Goal: Answer question/provide support

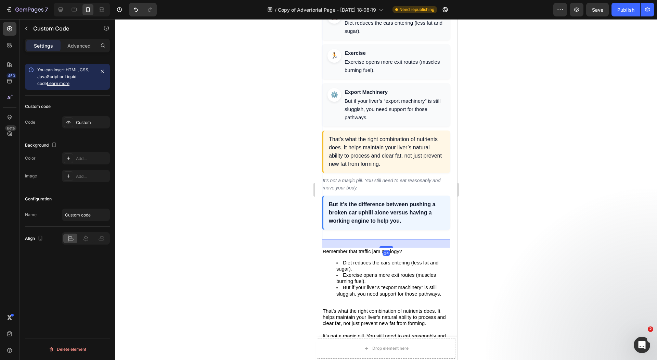
click at [380, 96] on strong "Export Machinery" at bounding box center [395, 92] width 100 height 8
click at [85, 124] on div "Custom" at bounding box center [92, 122] width 32 height 6
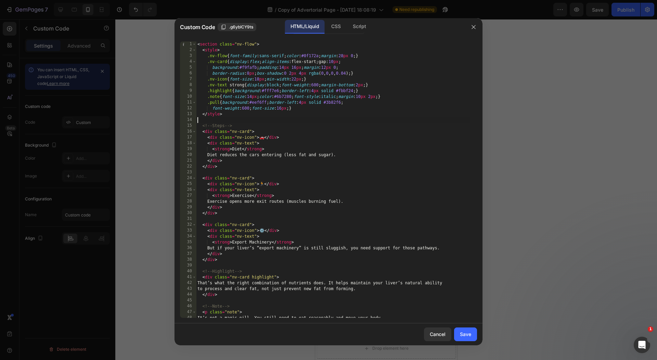
click at [407, 121] on div "< section class = "nv-flow" > < style > .nv-flow { font-family : sans-serif ; c…" at bounding box center [333, 185] width 274 height 288
type textarea "</section>"
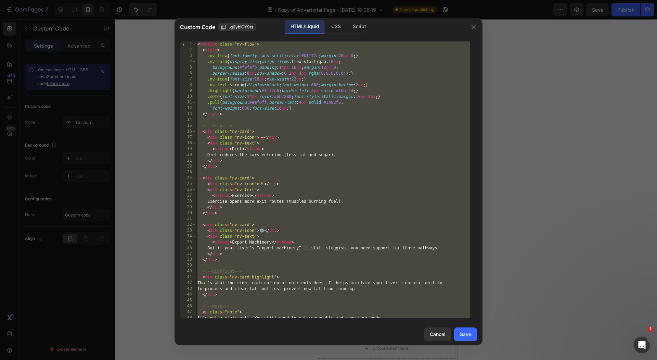
paste textarea
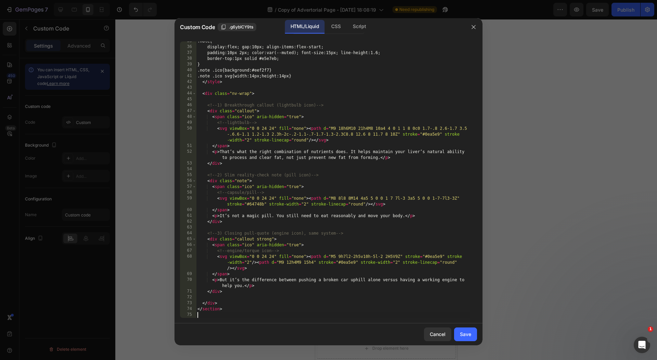
scroll to position [201, 0]
click at [472, 333] on button "Save" at bounding box center [465, 334] width 23 height 14
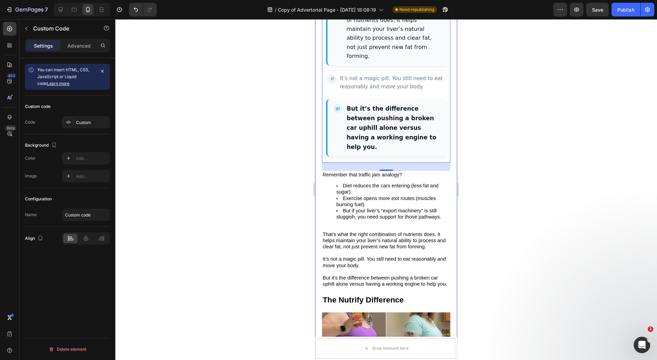
scroll to position [2313, 0]
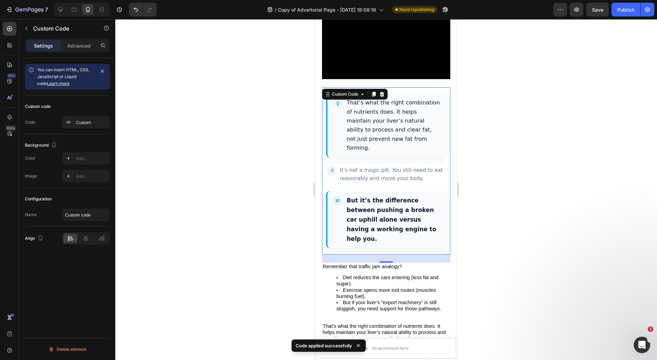
click at [259, 189] on div at bounding box center [386, 189] width 542 height 341
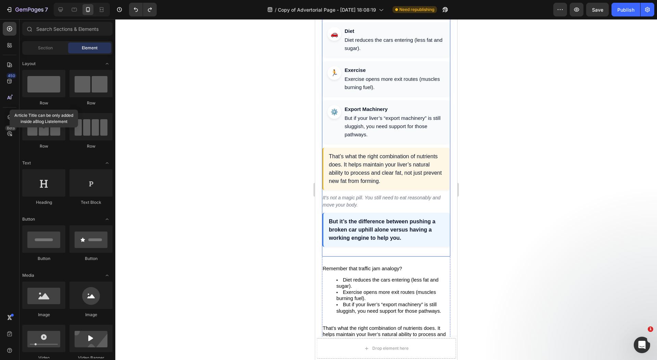
scroll to position [2496, 0]
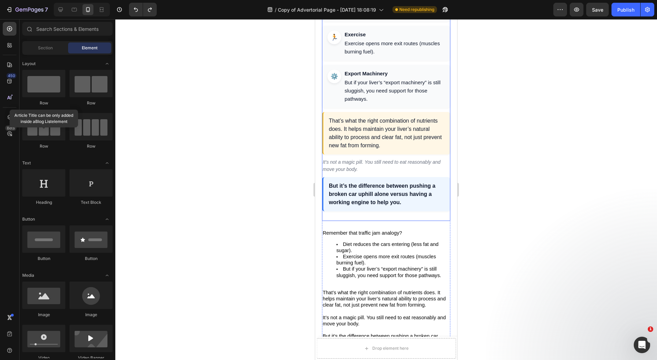
click at [389, 154] on div "That’s what the right combination of nutrients does. It helps maintain your liv…" at bounding box center [386, 133] width 128 height 42
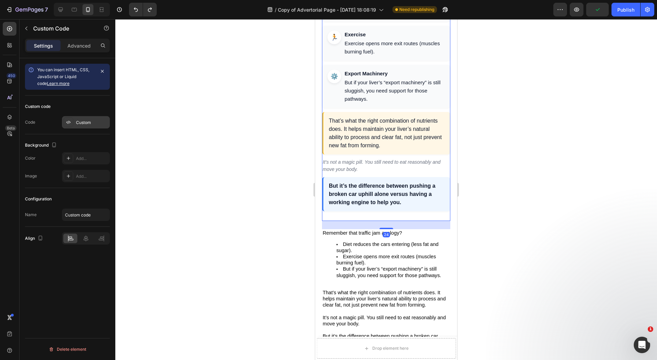
click at [72, 119] on div at bounding box center [69, 122] width 10 height 10
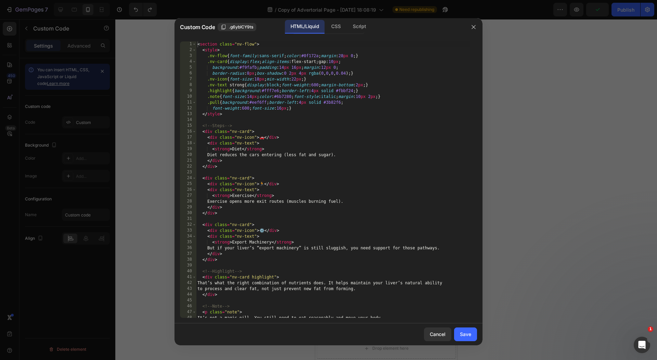
click at [199, 114] on div "< section class = "nv-flow" > < style > .nv-flow { font-family : sans-serif ; c…" at bounding box center [333, 185] width 274 height 288
type textarea "</section>"
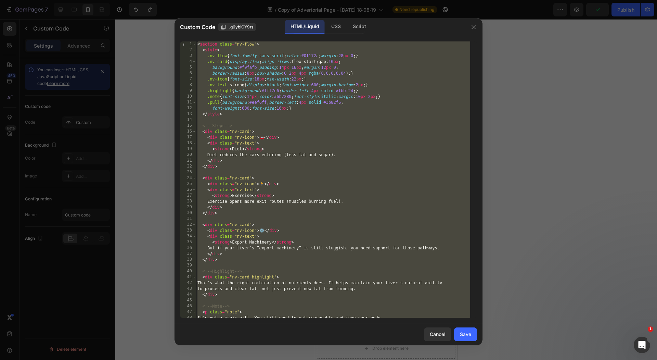
paste textarea
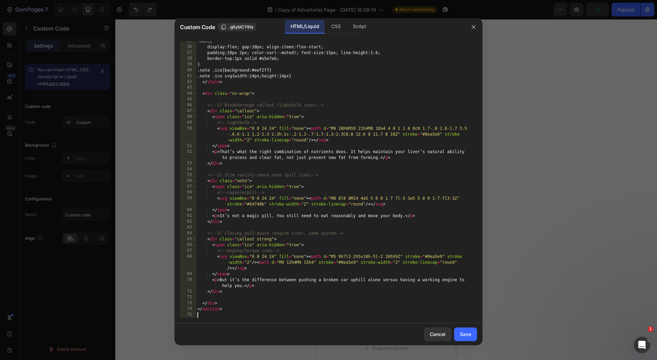
click at [464, 330] on div "Save" at bounding box center [465, 333] width 11 height 7
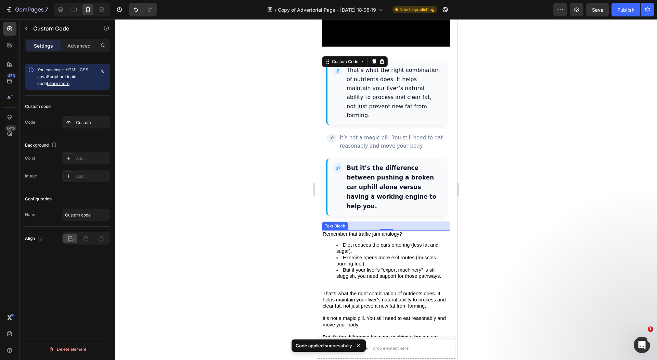
scroll to position [2345, 0]
click at [299, 210] on div at bounding box center [386, 189] width 542 height 341
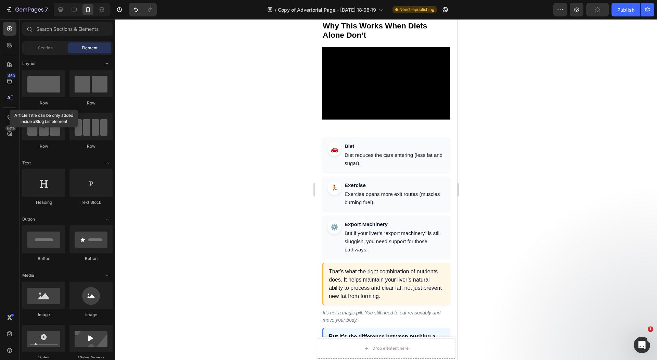
scroll to position [2418, 0]
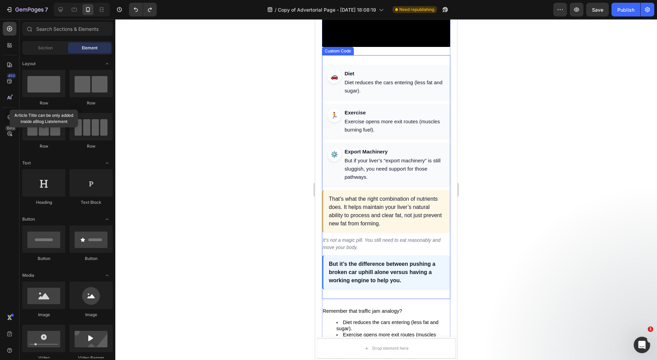
click at [363, 95] on div "Diet Diet reduces the cars entering (less fat and sugar)." at bounding box center [395, 82] width 100 height 25
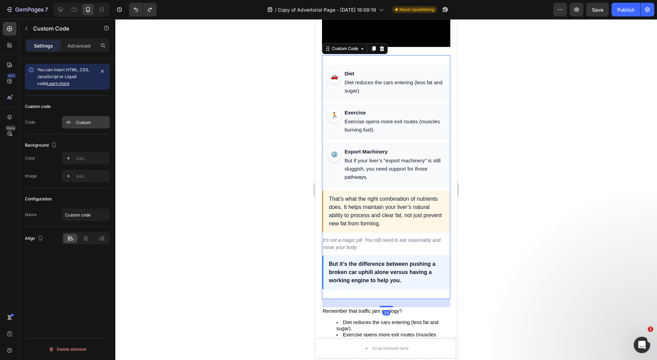
click at [100, 119] on div "Custom" at bounding box center [92, 122] width 32 height 6
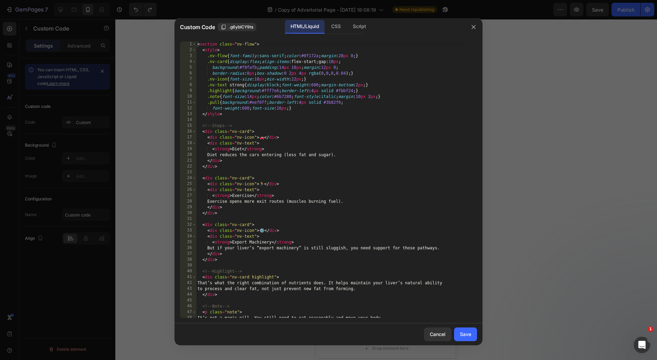
click at [307, 125] on div "< section class = "nv-flow" > < style > .nv-flow { font-family : sans-serif ; c…" at bounding box center [333, 185] width 274 height 288
type textarea "</section>"
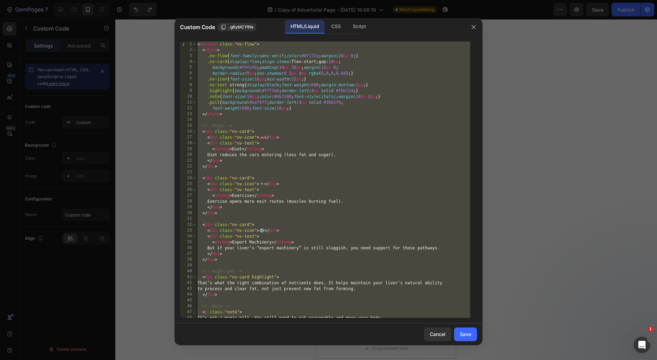
paste textarea
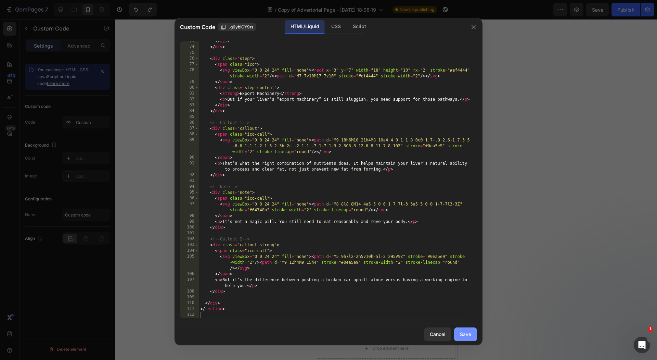
click at [470, 335] on div "Save" at bounding box center [465, 333] width 11 height 7
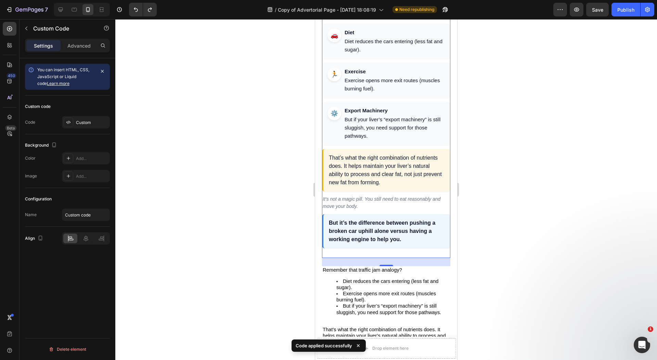
scroll to position [2454, 0]
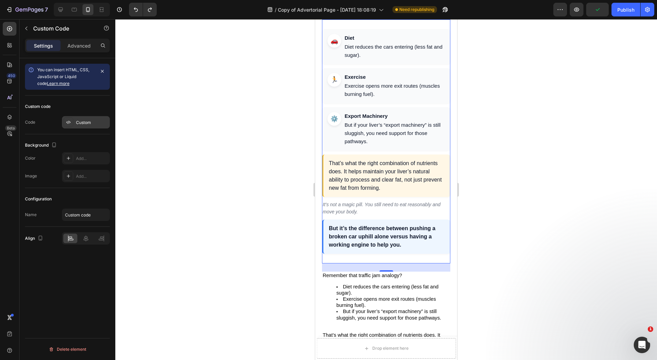
click at [73, 122] on div at bounding box center [69, 122] width 10 height 10
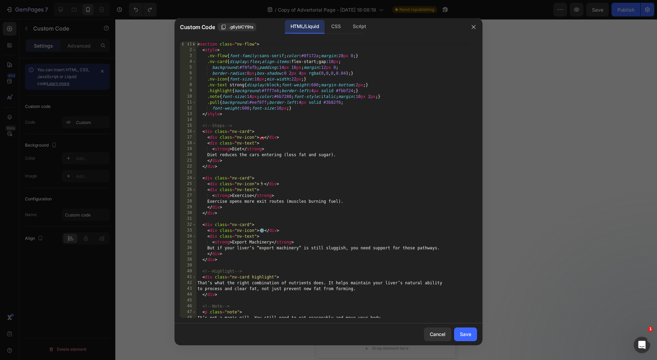
click at [377, 173] on div "< section class = "nv-flow" > < style > .nv-flow { font-family : sans-serif ; c…" at bounding box center [333, 185] width 274 height 288
type textarea "</section>"
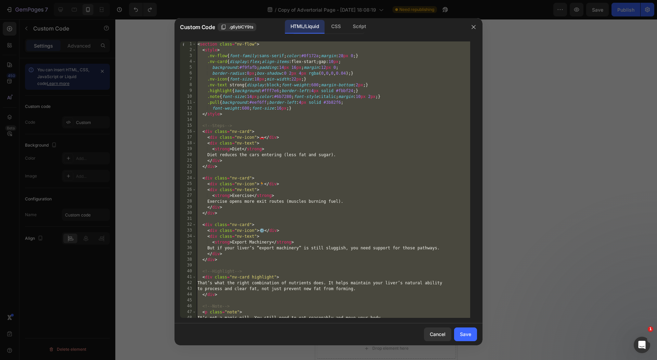
paste textarea
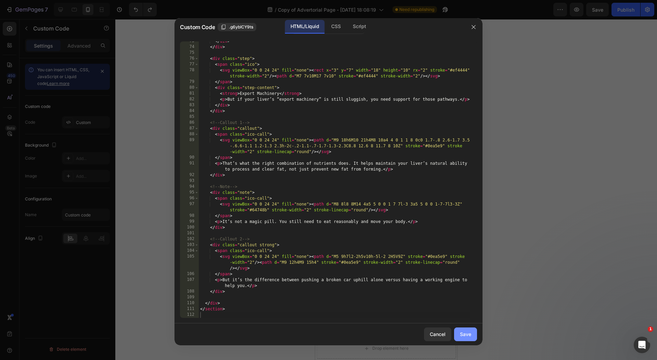
click at [468, 334] on div "Save" at bounding box center [465, 333] width 11 height 7
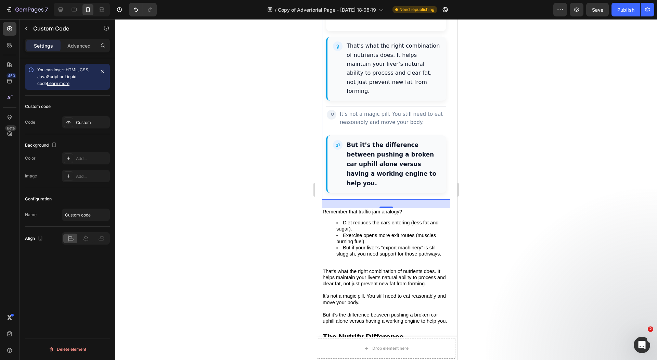
scroll to position [2592, 0]
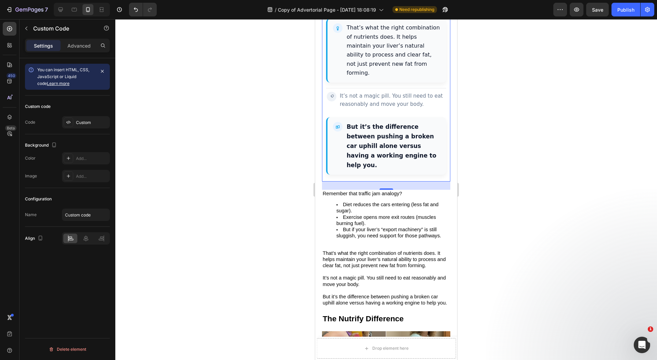
click at [269, 211] on div at bounding box center [386, 189] width 542 height 341
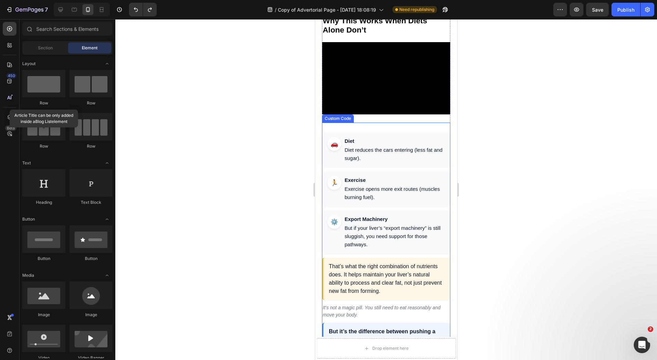
scroll to position [2405, 0]
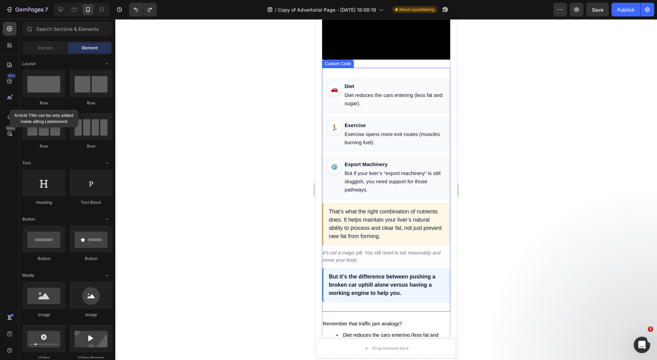
click at [382, 151] on div "🏃 Exercise Exercise opens more exit routes (muscles burning fuel)." at bounding box center [386, 133] width 128 height 35
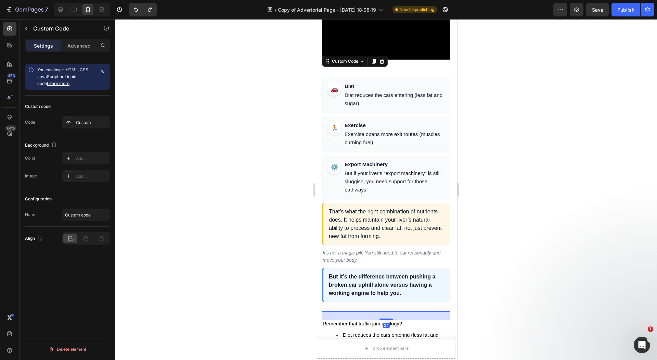
click at [73, 114] on div "Custom code Code Custom" at bounding box center [67, 115] width 85 height 39
click at [79, 121] on div "Custom" at bounding box center [92, 122] width 32 height 6
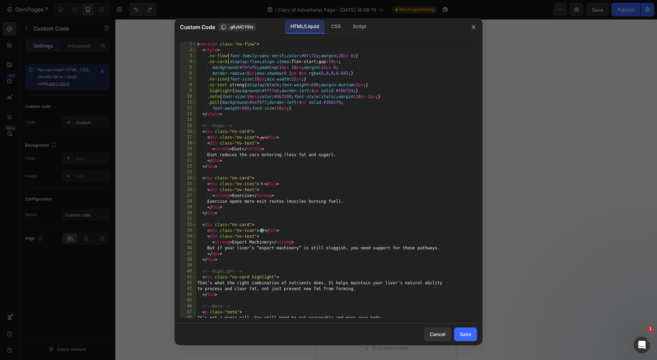
click at [322, 141] on div "< section class = "nv-flow" > < style > .nv-flow { font-family : sans-serif ; c…" at bounding box center [333, 185] width 274 height 288
type textarea "</section>"
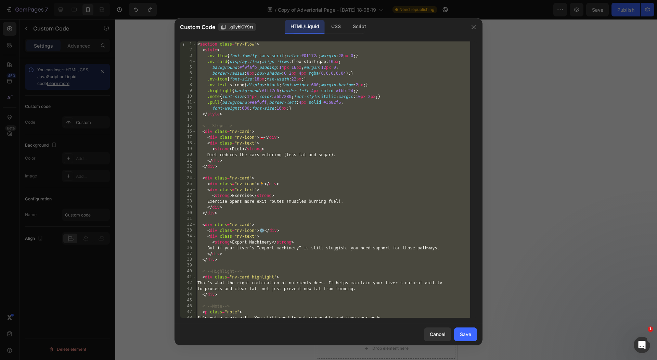
paste textarea
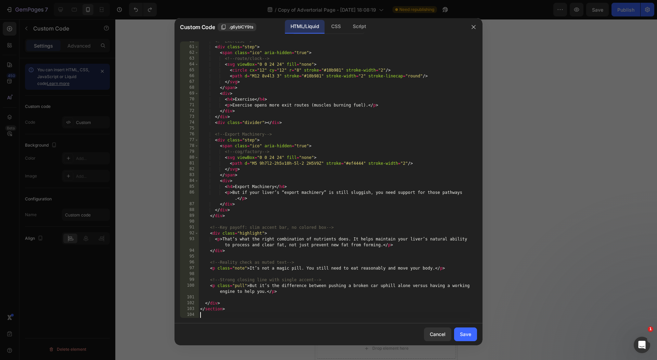
scroll to position [347, 0]
click at [467, 328] on div "Cancel Save" at bounding box center [329, 334] width 308 height 22
drag, startPoint x: 467, startPoint y: 328, endPoint x: 465, endPoint y: 319, distance: 9.3
click at [467, 328] on button "Save" at bounding box center [465, 334] width 23 height 14
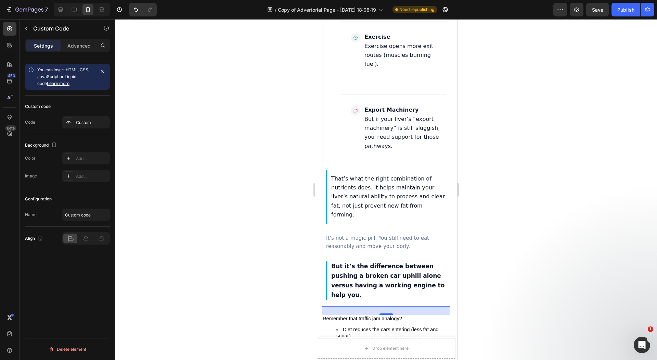
scroll to position [2317, 0]
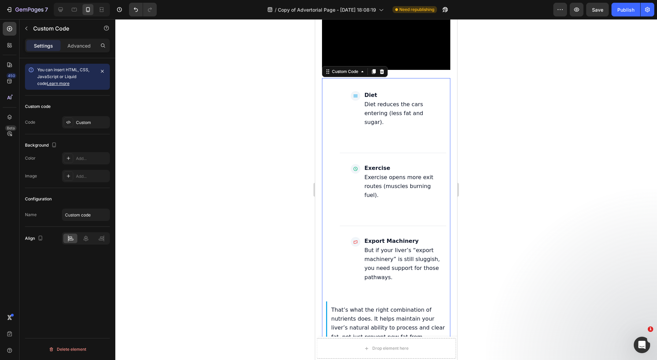
click at [363, 147] on div "Diet Diet reduces the cars entering (less fat and sugar)." at bounding box center [386, 116] width 120 height 62
click at [88, 114] on div "Custom code Code Custom" at bounding box center [67, 115] width 85 height 39
click at [90, 120] on div "Custom" at bounding box center [92, 122] width 32 height 6
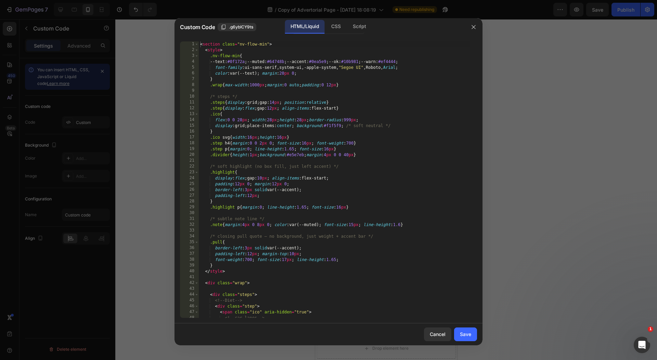
click at [286, 139] on div "< section class = "nv-flow-min" > < style > .nv-flow-min { --text : #0f172a ; -…" at bounding box center [335, 185] width 272 height 288
type textarea "</section>"
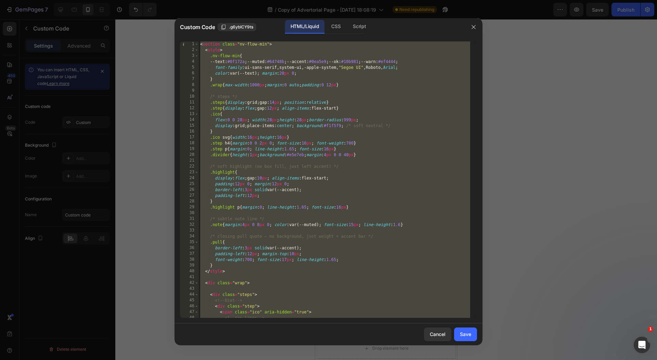
paste textarea
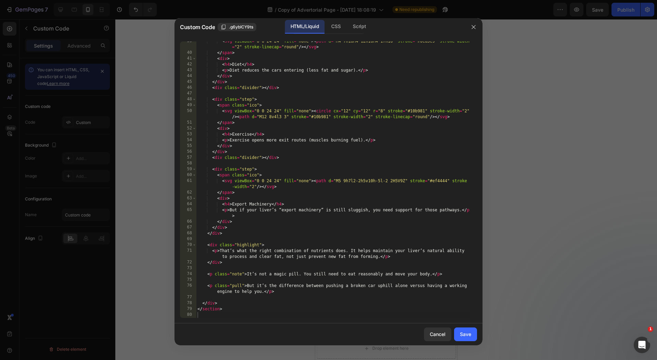
drag, startPoint x: 463, startPoint y: 334, endPoint x: 397, endPoint y: 209, distance: 141.1
click at [463, 334] on div "Save" at bounding box center [465, 333] width 11 height 7
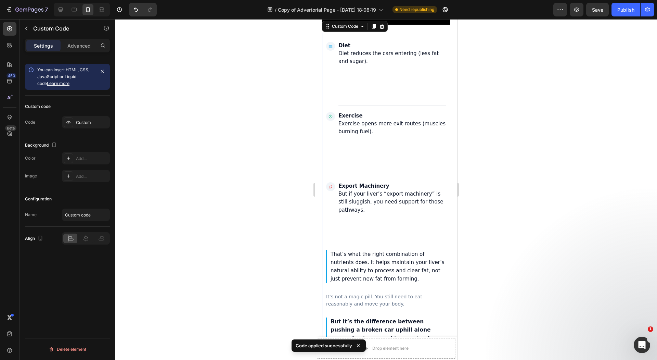
scroll to position [2332, 0]
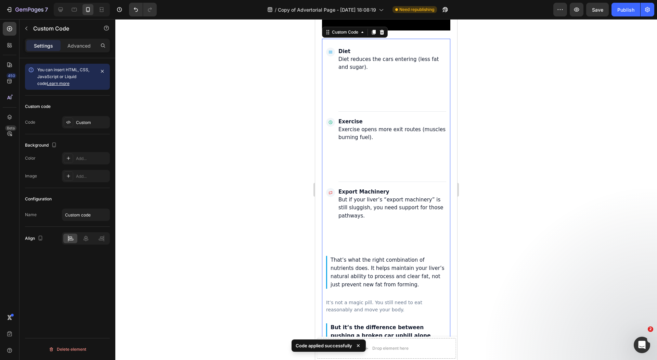
click at [400, 177] on div "Exercise Exercise opens more exit routes (muscles burning fuel)." at bounding box center [386, 147] width 120 height 62
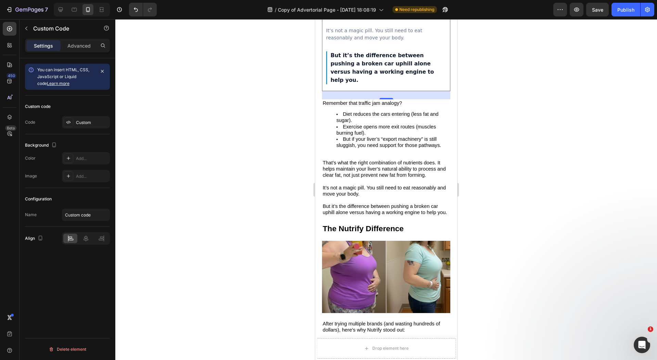
click at [257, 87] on div at bounding box center [386, 189] width 542 height 341
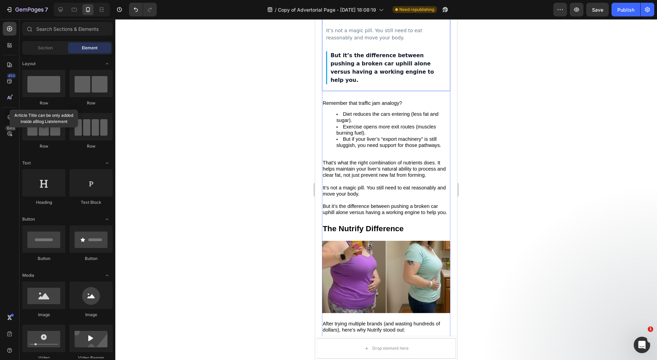
scroll to position [2582, 0]
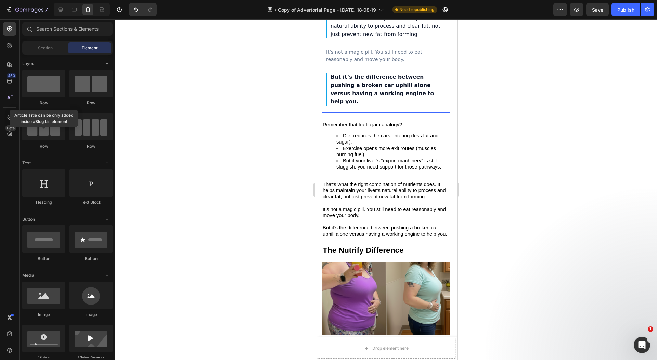
click at [431, 38] on p "That’s what the right combination of nutrients does. It helps maintain your liv…" at bounding box center [389, 21] width 116 height 33
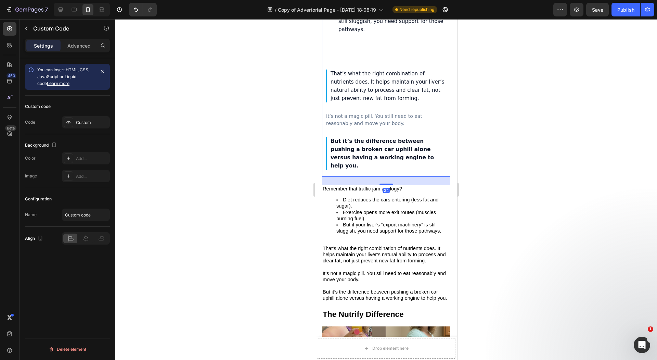
scroll to position [2484, 0]
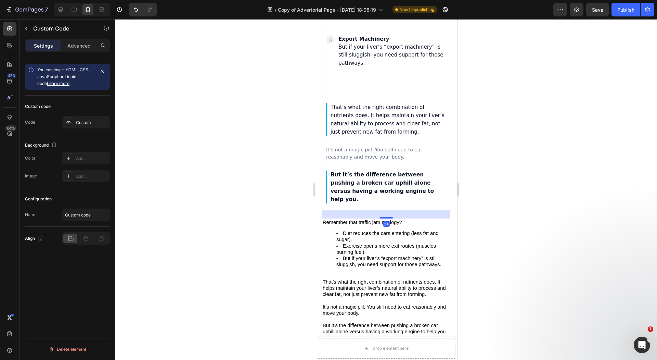
drag, startPoint x: 273, startPoint y: 103, endPoint x: 280, endPoint y: 105, distance: 7.7
click at [273, 103] on div at bounding box center [386, 189] width 542 height 341
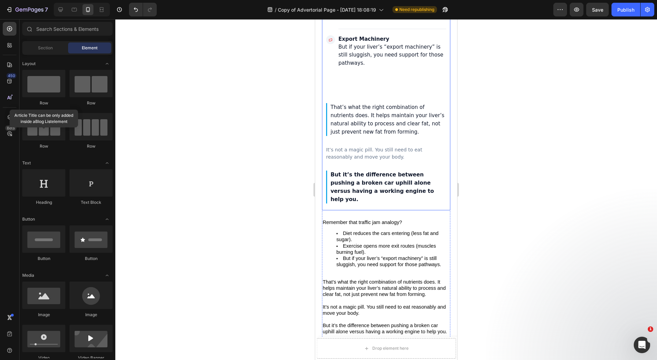
click at [377, 95] on div "Export Machinery But if your liver’s “export machinery” is still sluggish, you …" at bounding box center [386, 64] width 120 height 62
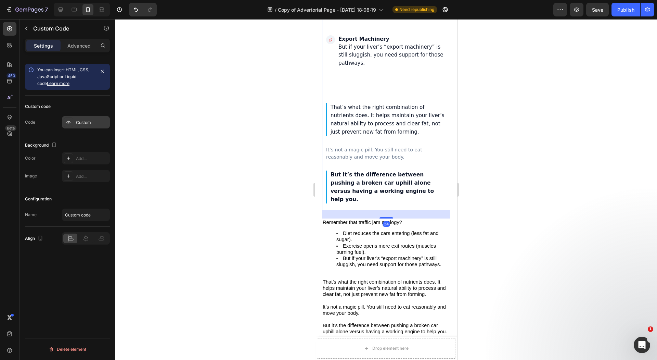
click at [83, 122] on div "Custom" at bounding box center [92, 122] width 32 height 6
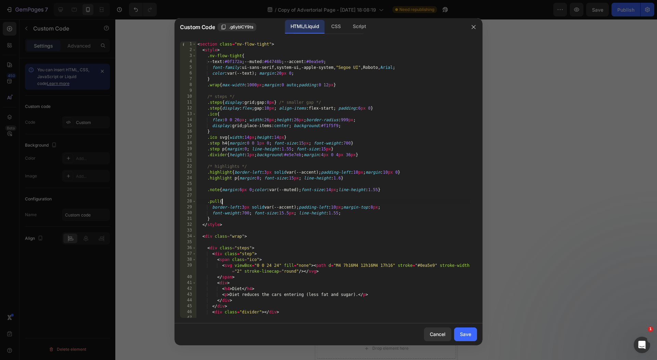
click at [425, 201] on div "< section class = "nv-flow-tight" > < style > .nv-flow-tight { --text : #0f172a…" at bounding box center [333, 185] width 274 height 288
type textarea "</section>"
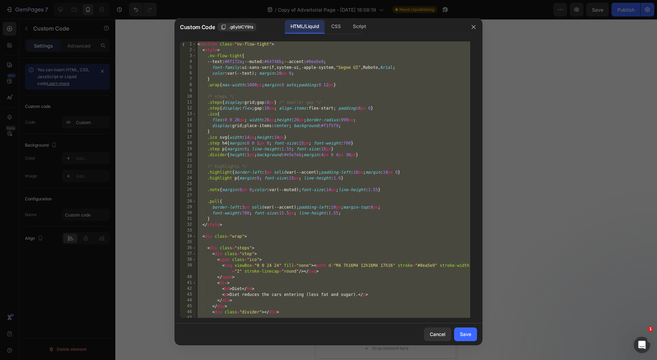
paste textarea
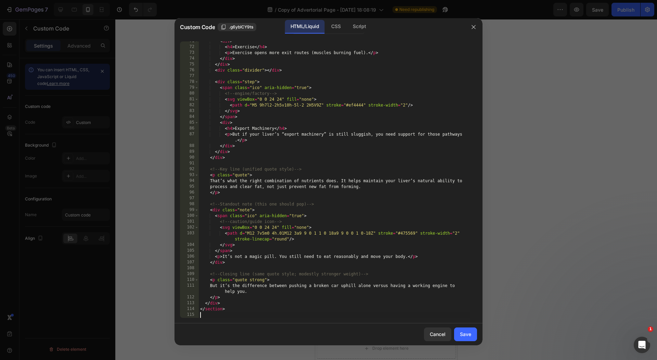
scroll to position [416, 0]
drag, startPoint x: 463, startPoint y: 334, endPoint x: 463, endPoint y: 294, distance: 39.0
click at [463, 334] on div "Save" at bounding box center [465, 333] width 11 height 7
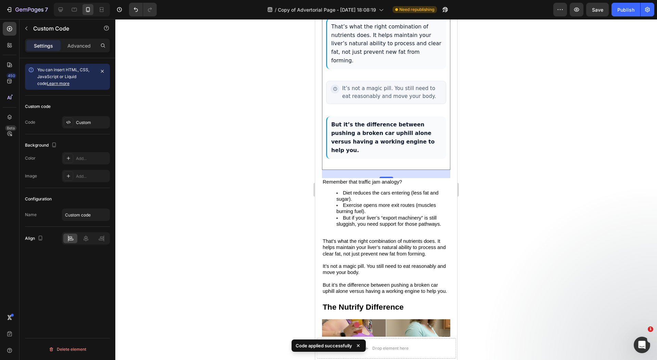
scroll to position [2571, 0]
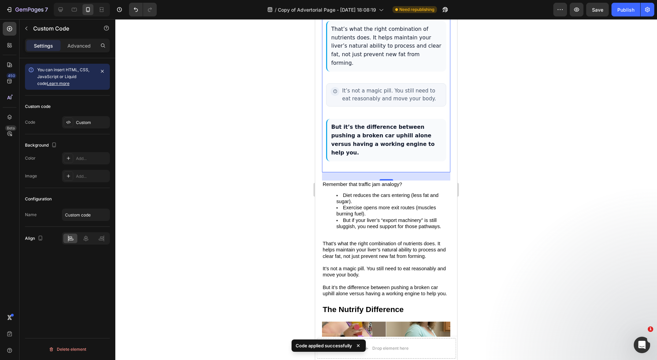
click at [283, 95] on div at bounding box center [386, 189] width 542 height 341
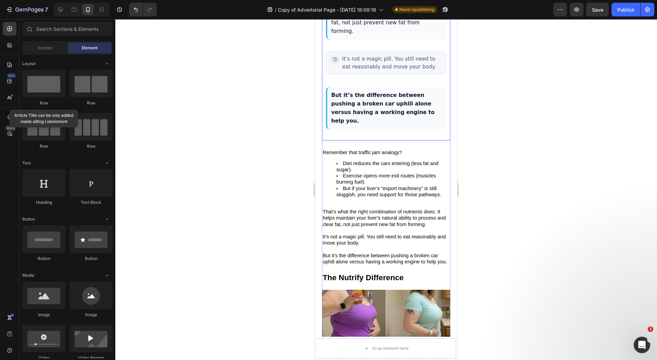
scroll to position [2550, 0]
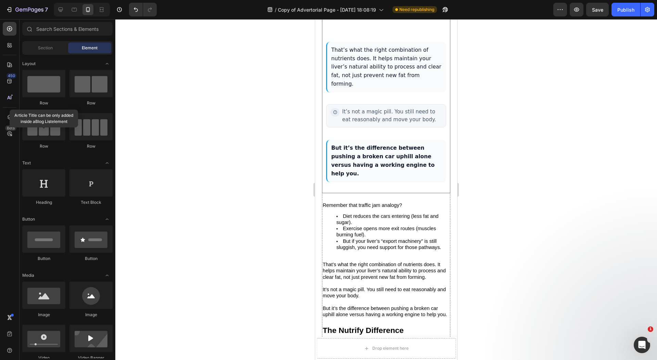
click at [338, 117] on span at bounding box center [335, 112] width 9 height 9
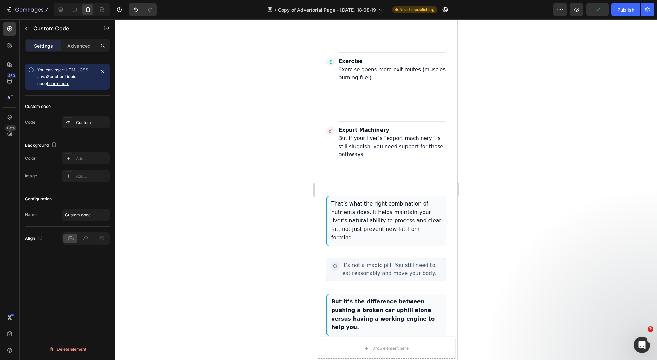
scroll to position [2331, 0]
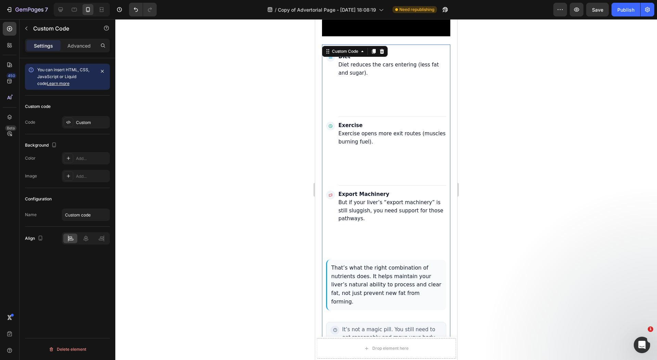
click at [283, 184] on div at bounding box center [386, 189] width 542 height 341
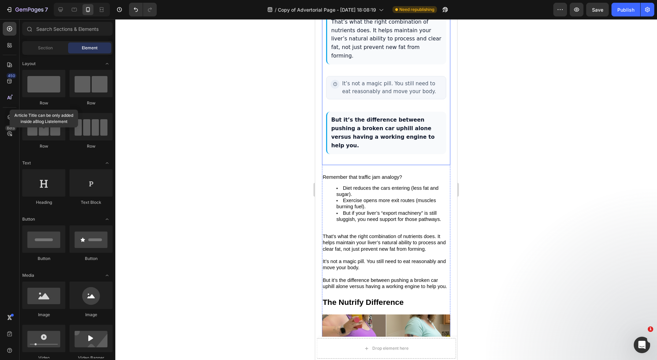
scroll to position [2616, 0]
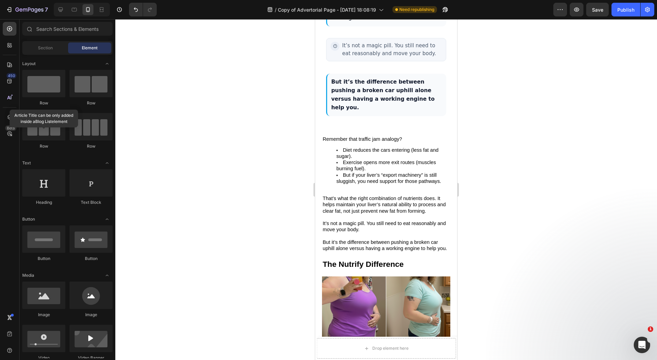
click at [306, 105] on div at bounding box center [386, 189] width 542 height 341
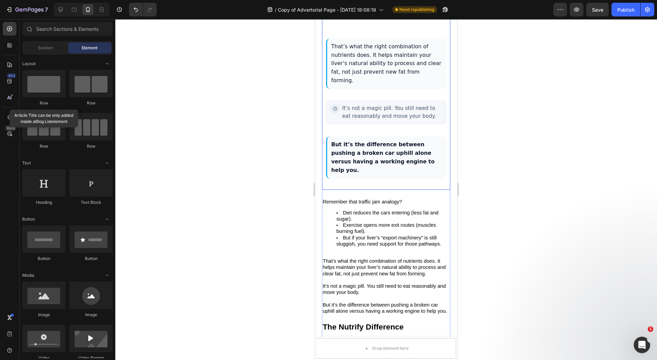
scroll to position [2670, 0]
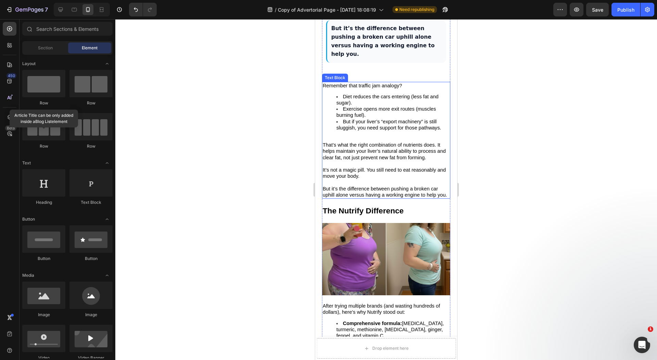
click at [411, 118] on li "Exercise opens more exit routes (muscles burning fuel)." at bounding box center [393, 112] width 113 height 12
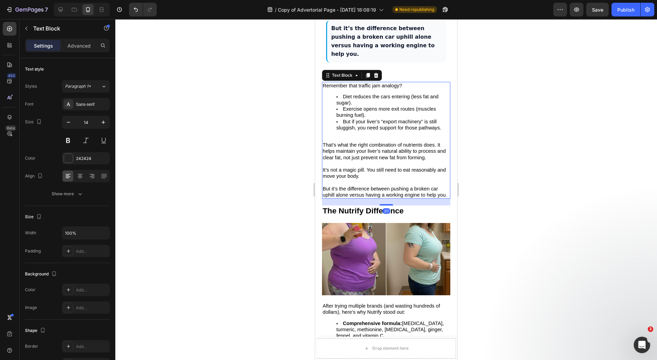
click at [279, 129] on div at bounding box center [386, 189] width 542 height 341
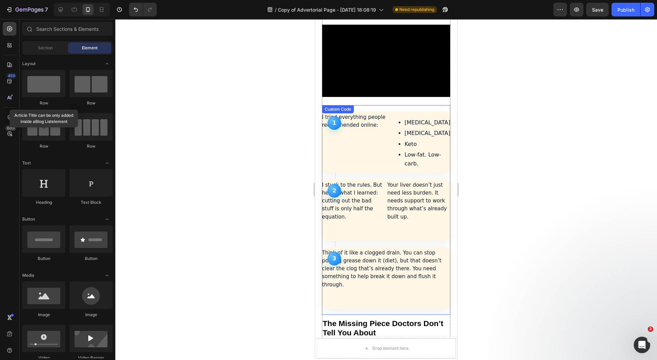
scroll to position [689, 0]
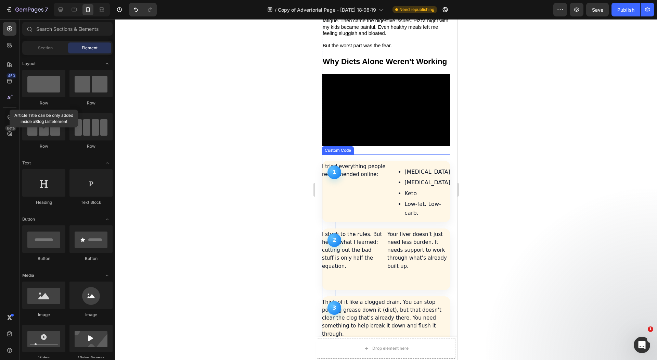
drag, startPoint x: 359, startPoint y: 181, endPoint x: 353, endPoint y: 180, distance: 5.6
click at [359, 181] on article "1 I tried everything people recommended online: Mediterranean diet Intermittent…" at bounding box center [386, 192] width 128 height 62
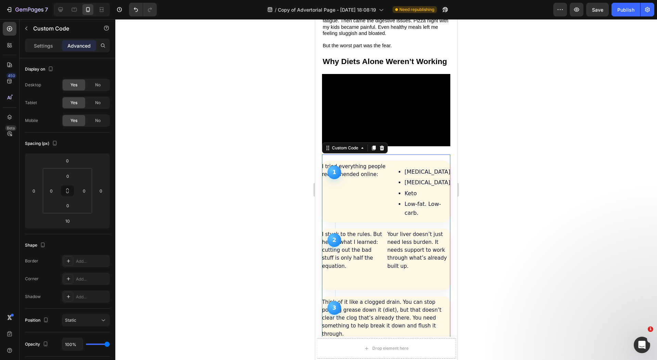
click at [301, 170] on div at bounding box center [386, 189] width 542 height 341
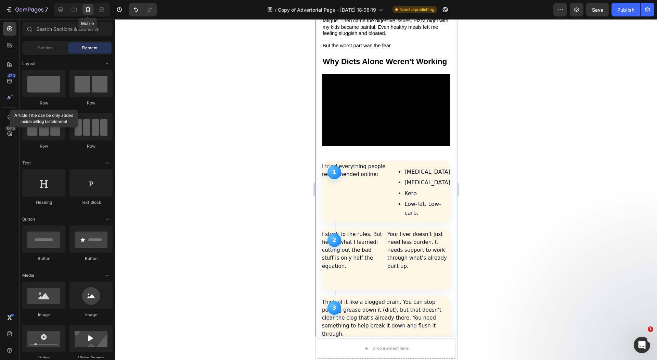
click at [86, 14] on div at bounding box center [88, 9] width 11 height 11
click at [75, 12] on icon at bounding box center [74, 9] width 7 height 7
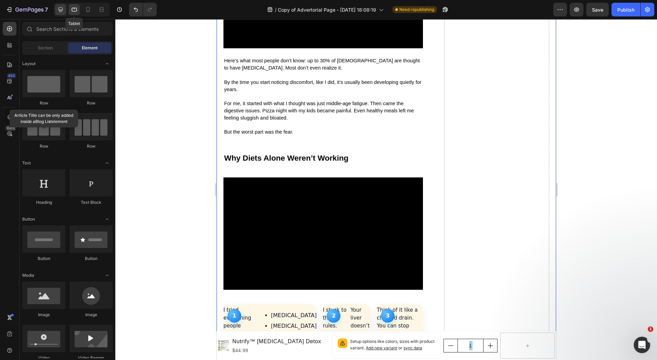
click at [64, 11] on icon at bounding box center [60, 9] width 7 height 7
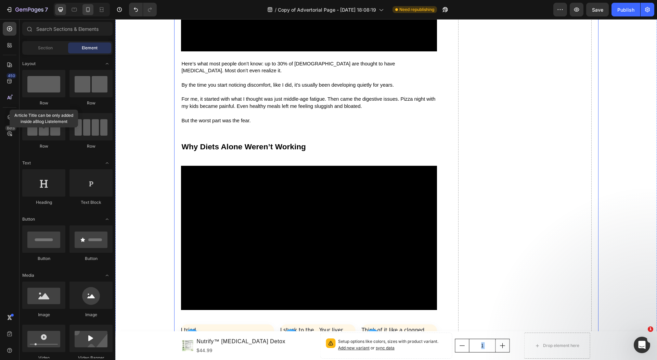
scroll to position [703, 0]
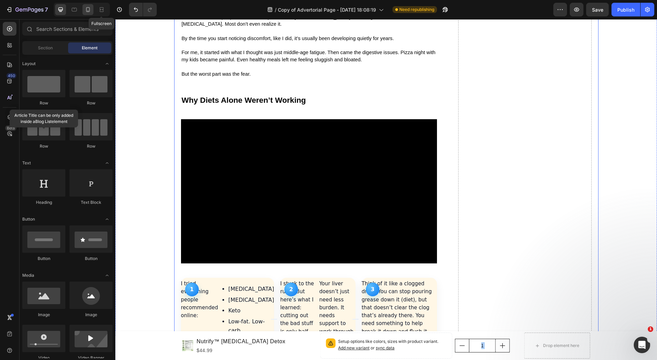
click at [87, 12] on icon at bounding box center [88, 9] width 4 height 5
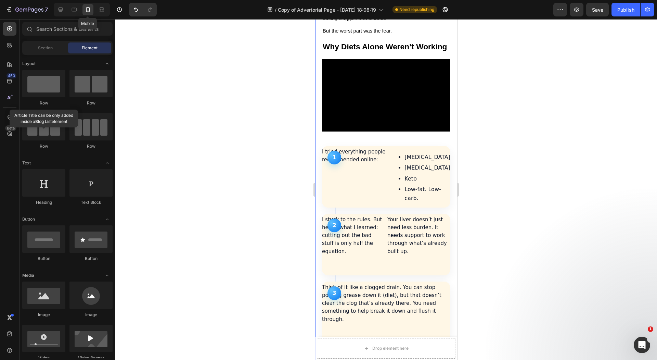
scroll to position [714, 0]
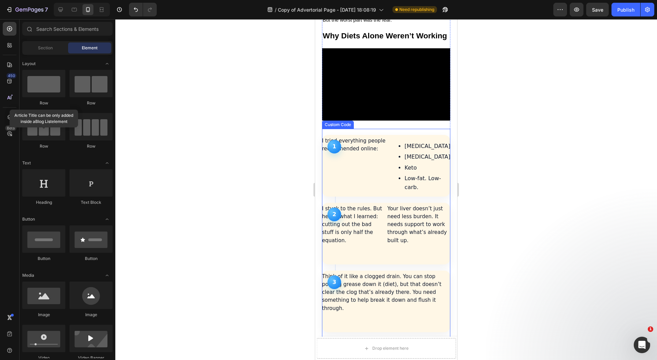
click at [401, 154] on article "1 I tried everything people recommended online: Mediterranean diet Intermittent…" at bounding box center [386, 166] width 128 height 62
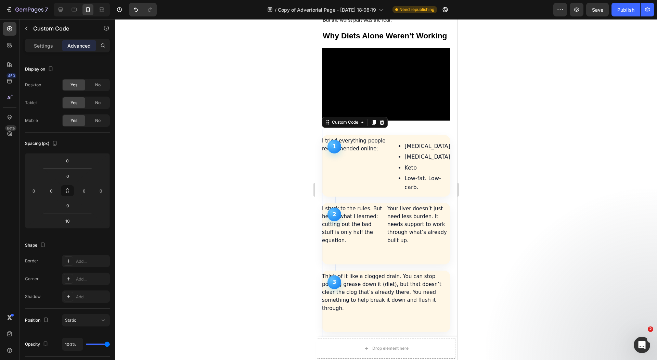
click at [368, 192] on article "1 I tried everything people recommended online: Mediterranean diet Intermittent…" at bounding box center [386, 166] width 128 height 62
click at [355, 163] on article "1 I tried everything people recommended online: Mediterranean diet Intermittent…" at bounding box center [386, 166] width 128 height 62
click at [376, 155] on article "1 I tried everything people recommended online: Mediterranean diet Intermittent…" at bounding box center [386, 166] width 128 height 62
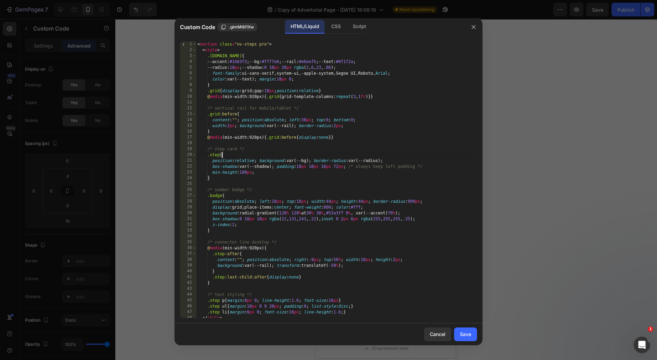
click at [558, 167] on div at bounding box center [328, 180] width 657 height 360
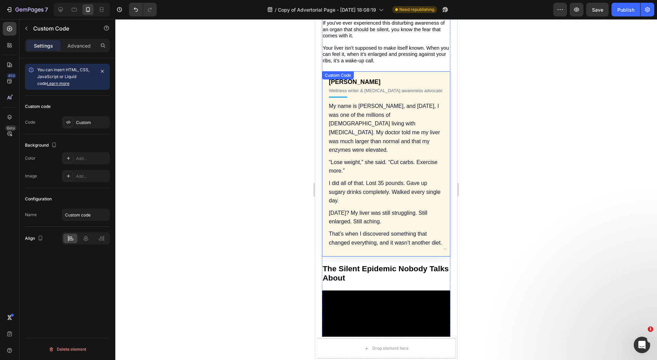
scroll to position [281, 0]
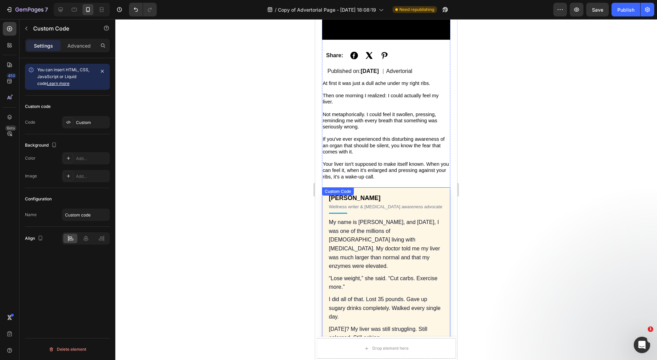
click at [301, 187] on div at bounding box center [386, 189] width 542 height 341
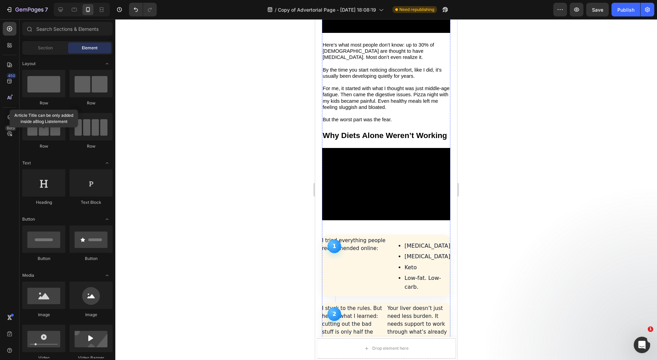
scroll to position [713, 0]
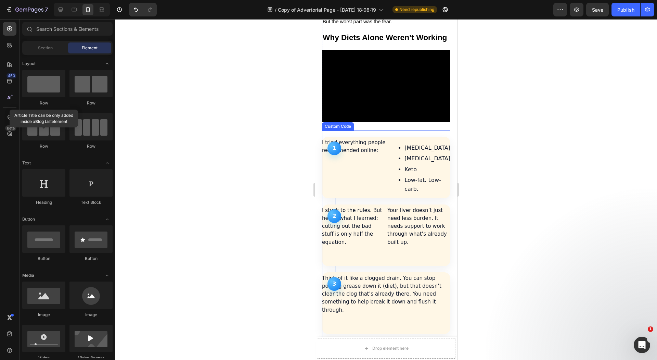
click at [336, 141] on div "1" at bounding box center [335, 148] width 14 height 14
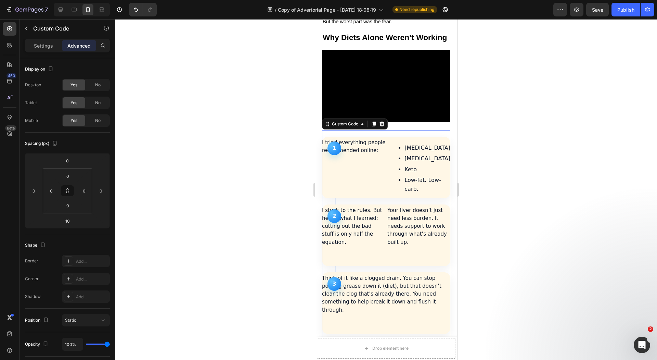
click at [408, 174] on li "Keto" at bounding box center [428, 169] width 46 height 9
click at [490, 184] on div at bounding box center [386, 189] width 542 height 341
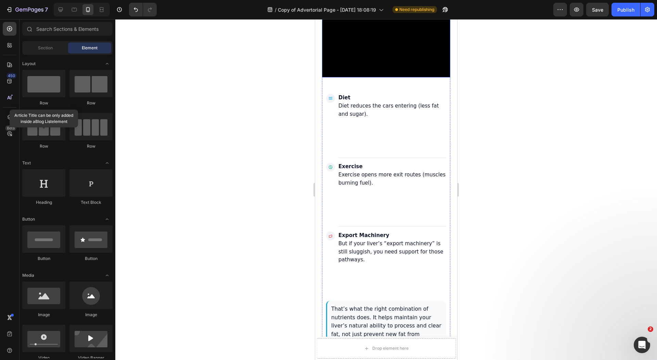
scroll to position [2316, 0]
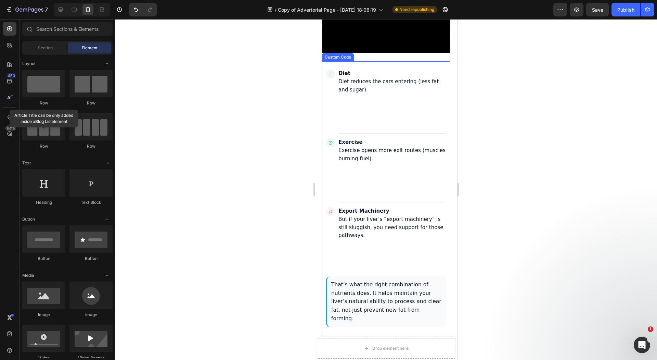
click at [416, 194] on div "Diet Diet reduces the cars entering (less fat and sugar). Exercise Exercise ope…" at bounding box center [386, 167] width 120 height 199
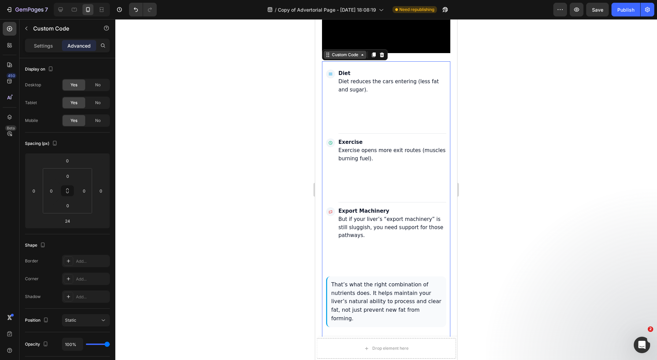
click at [344, 58] on div "Custom Code" at bounding box center [345, 55] width 29 height 6
click at [56, 47] on div "Settings" at bounding box center [43, 45] width 34 height 11
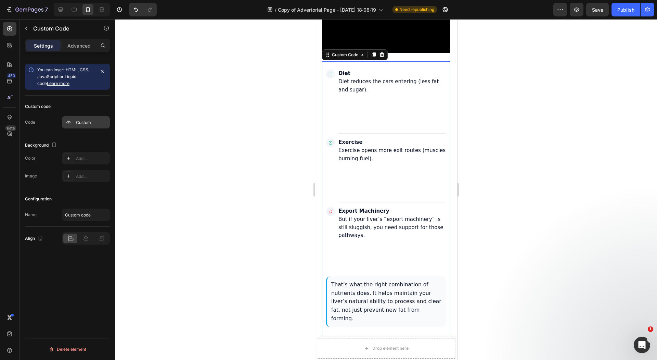
click at [81, 123] on div "Custom" at bounding box center [92, 122] width 32 height 6
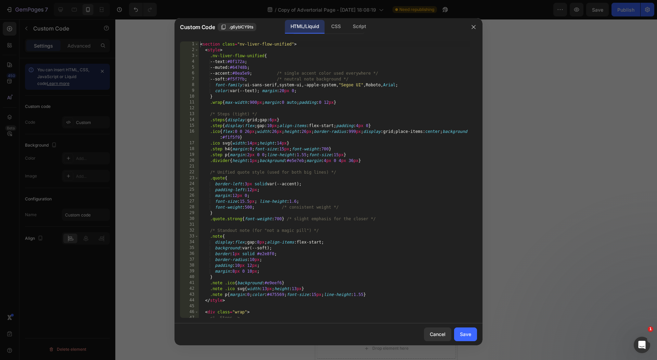
click at [339, 161] on div "< section class = "nv-liver-flow-unified" > < style > .nv-liver-flow-unified { …" at bounding box center [335, 185] width 272 height 288
type textarea "</section>"
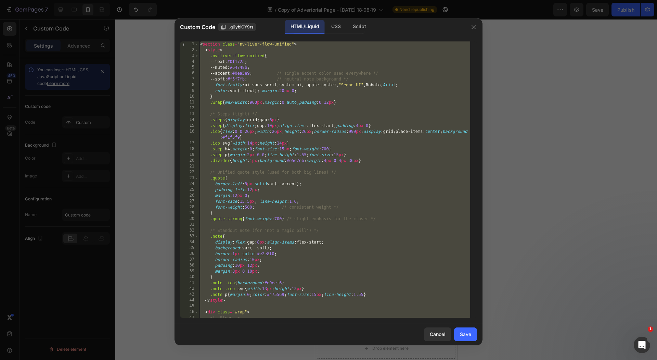
paste textarea
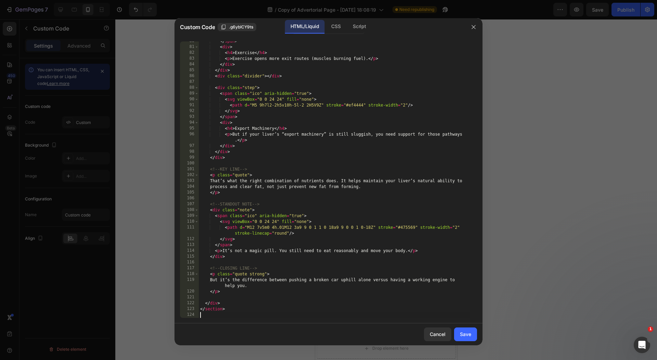
scroll to position [463, 0]
drag, startPoint x: 466, startPoint y: 337, endPoint x: 430, endPoint y: 287, distance: 61.0
click at [465, 337] on div "Save" at bounding box center [465, 333] width 11 height 7
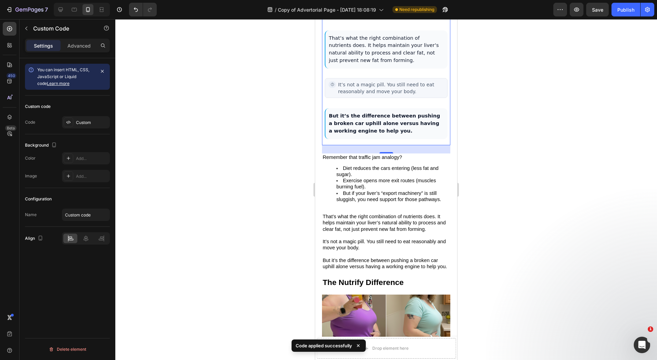
scroll to position [2493, 0]
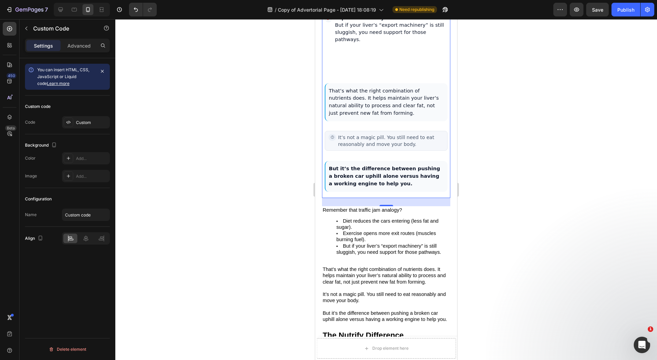
click at [365, 76] on div "Export Machinery But if your liver’s “export machinery” is still sluggish, you …" at bounding box center [386, 45] width 123 height 62
click at [370, 76] on div "Export Machinery But if your liver’s “export machinery” is still sluggish, you …" at bounding box center [386, 45] width 123 height 62
click at [362, 43] on p "But if your liver’s “export machinery” is still sluggish, you need support for …" at bounding box center [391, 33] width 113 height 22
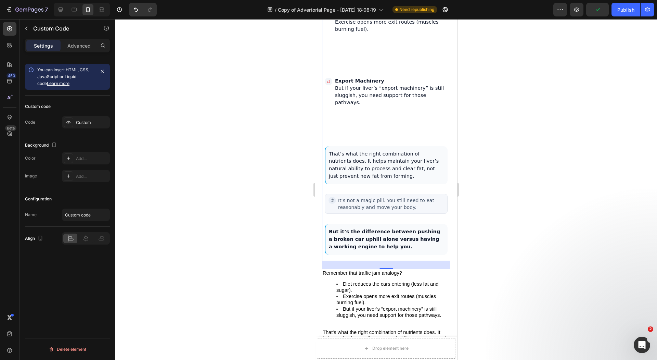
scroll to position [2424, 0]
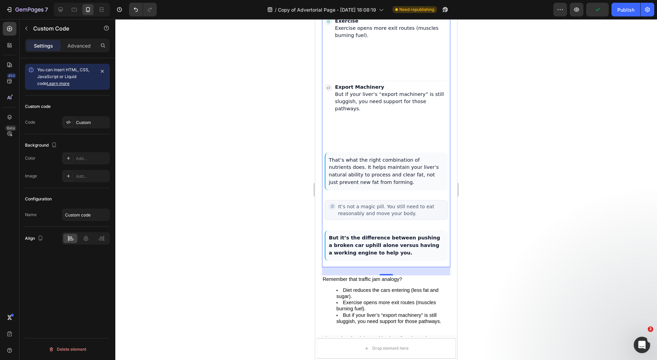
drag, startPoint x: 377, startPoint y: 119, endPoint x: 371, endPoint y: 100, distance: 20.4
click at [377, 79] on div "Exercise Exercise opens more exit routes (muscles burning fuel)." at bounding box center [386, 48] width 123 height 62
click at [367, 25] on h4 "Exercise" at bounding box center [391, 21] width 113 height 7
click at [323, 86] on div "Diet Diet reduces the cars entering (less fat and sugar). Exercise Exercise ope…" at bounding box center [386, 107] width 128 height 313
click at [380, 79] on div "Exercise Exercise opens more exit routes (muscles burning fuel)." at bounding box center [386, 48] width 123 height 62
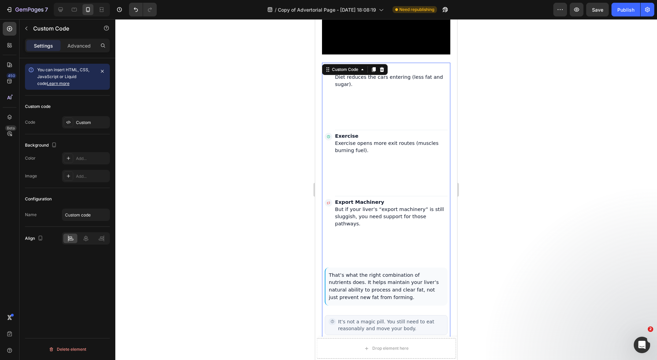
scroll to position [2310, 0]
click at [306, 167] on div at bounding box center [386, 189] width 542 height 341
click at [355, 87] on p "Diet reduces the cars entering (less fat and sugar)." at bounding box center [391, 80] width 113 height 14
click at [411, 127] on div "Diet Diet reduces the cars entering (less fat and sugar)." at bounding box center [386, 96] width 123 height 62
click at [520, 168] on div at bounding box center [386, 189] width 542 height 341
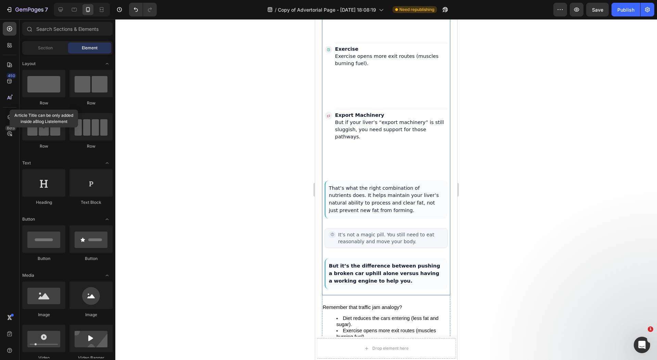
scroll to position [2419, 0]
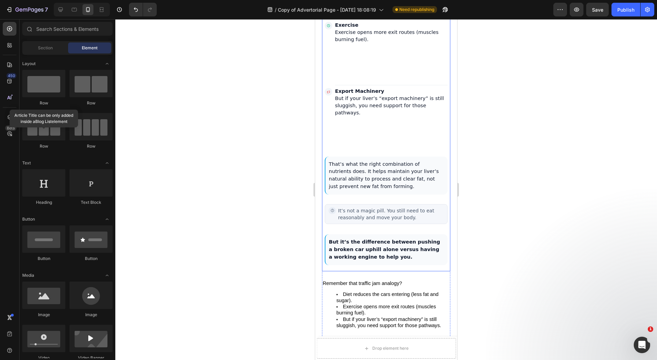
click at [406, 95] on h4 "Export Machinery" at bounding box center [391, 91] width 113 height 7
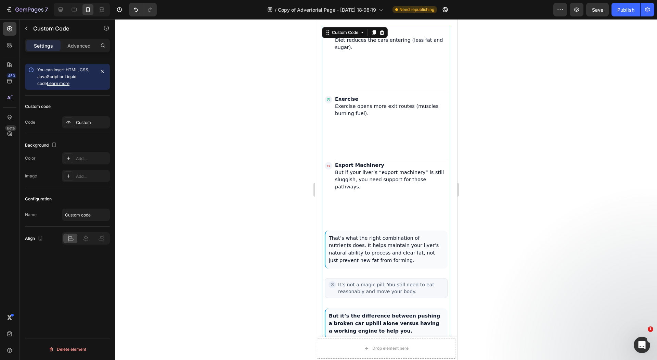
scroll to position [2345, 0]
click at [508, 164] on div at bounding box center [386, 189] width 542 height 341
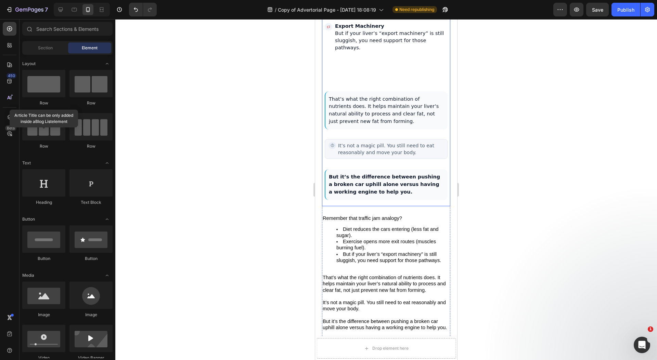
scroll to position [2492, 0]
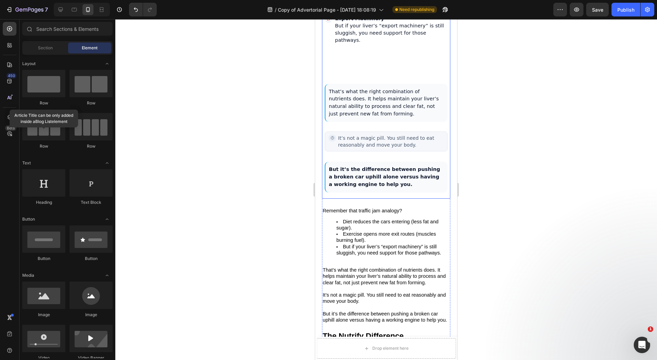
click at [373, 192] on p "But it’s the difference between pushing a broken car uphill alone versus having…" at bounding box center [386, 177] width 123 height 30
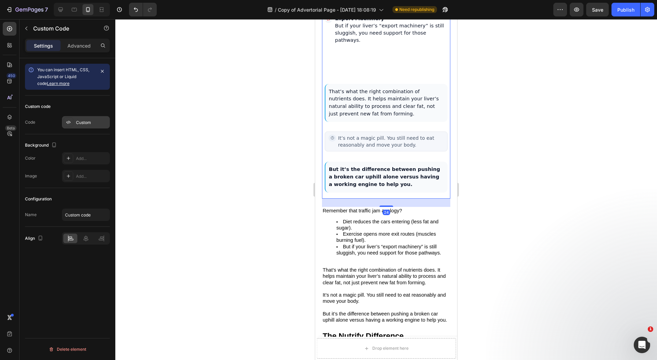
click at [78, 118] on div "Custom" at bounding box center [86, 122] width 48 height 12
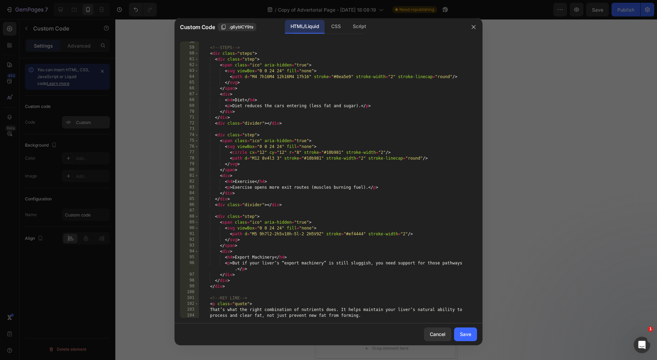
scroll to position [463, 0]
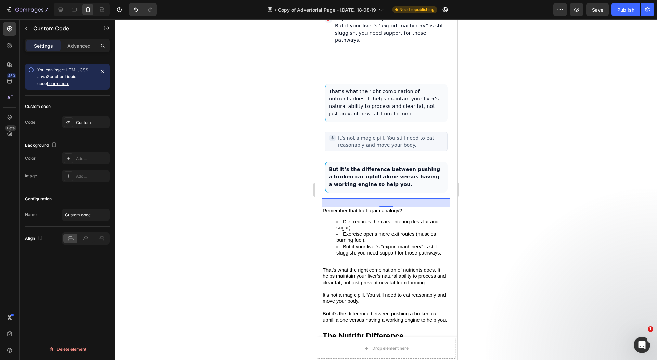
click at [211, 201] on div at bounding box center [386, 189] width 542 height 341
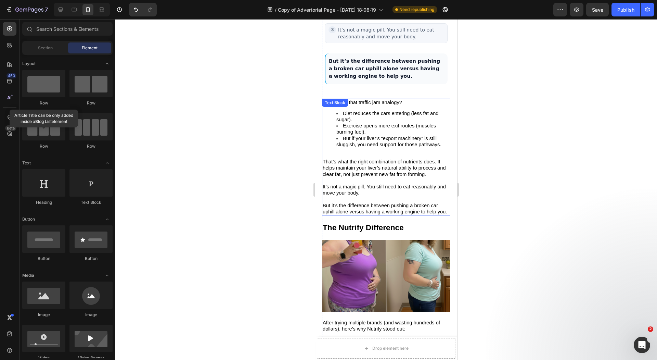
scroll to position [2525, 0]
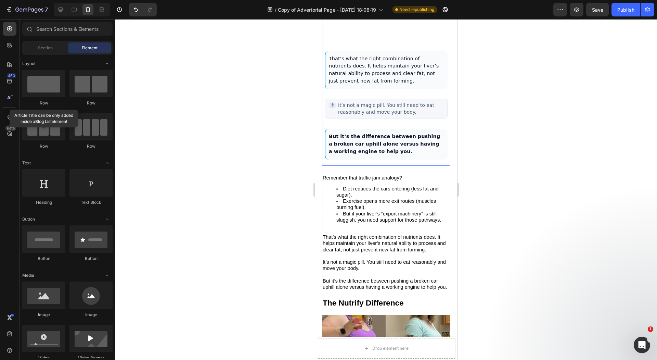
click at [267, 167] on div at bounding box center [386, 189] width 542 height 341
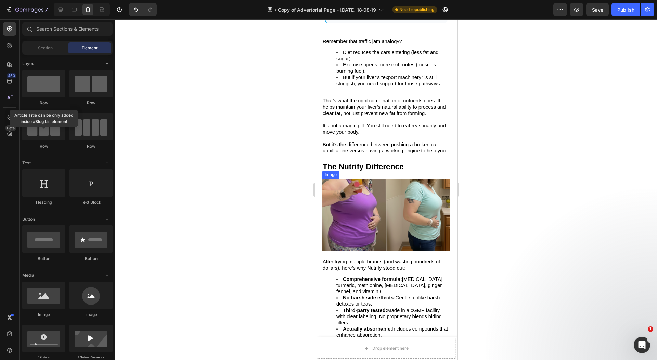
scroll to position [2526, 0]
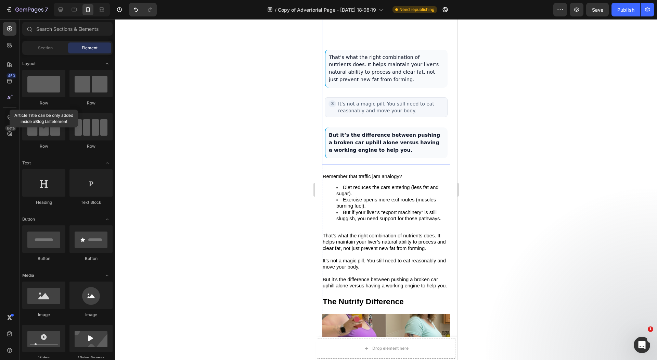
click at [378, 158] on p "But it’s the difference between pushing a broken car uphill alone versus having…" at bounding box center [386, 142] width 123 height 30
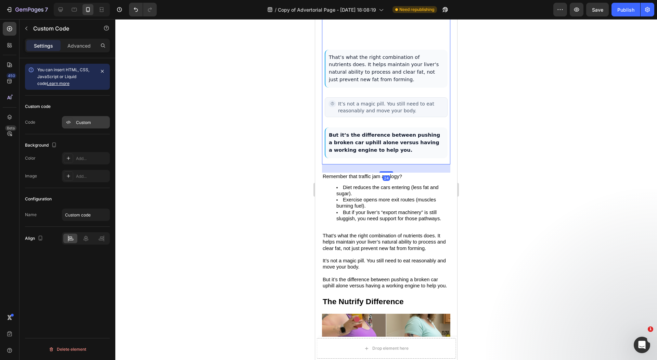
click at [87, 123] on div "Custom" at bounding box center [92, 122] width 32 height 6
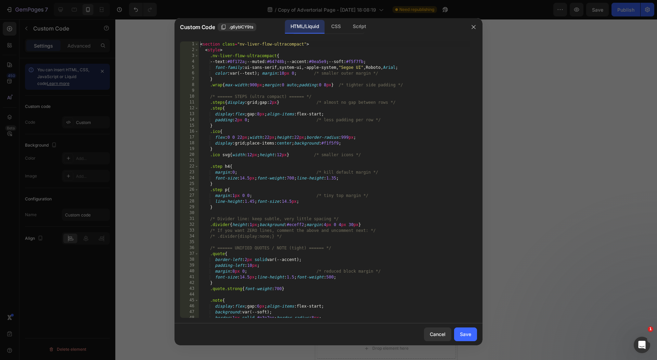
click at [300, 150] on div "< section class = "nv-liver-flow-ultracompact" > < style > .nv-liver-flow-ultra…" at bounding box center [335, 185] width 272 height 288
type textarea "</section>"
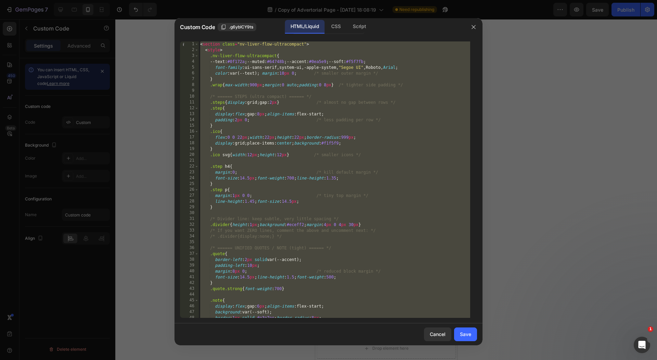
paste textarea
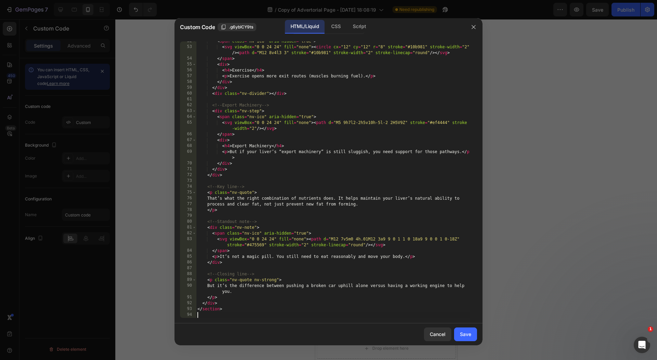
click at [474, 332] on button "Save" at bounding box center [465, 334] width 23 height 14
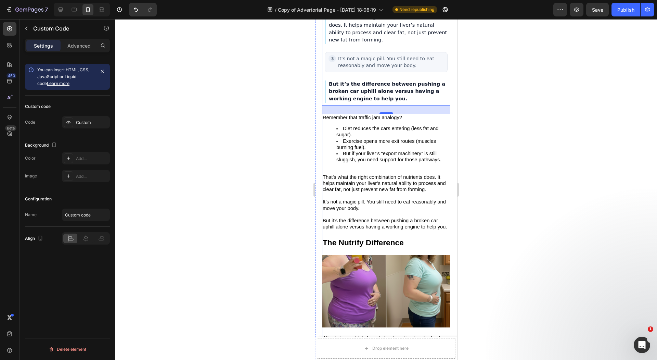
scroll to position [2338, 0]
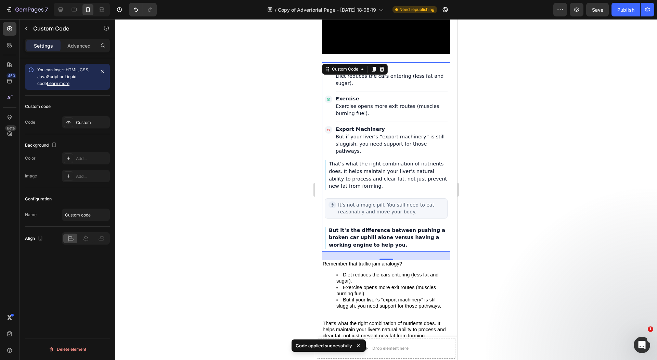
click at [286, 243] on div at bounding box center [386, 189] width 542 height 341
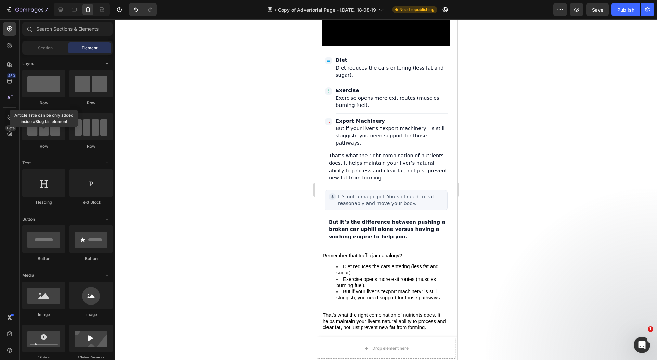
scroll to position [2356, 0]
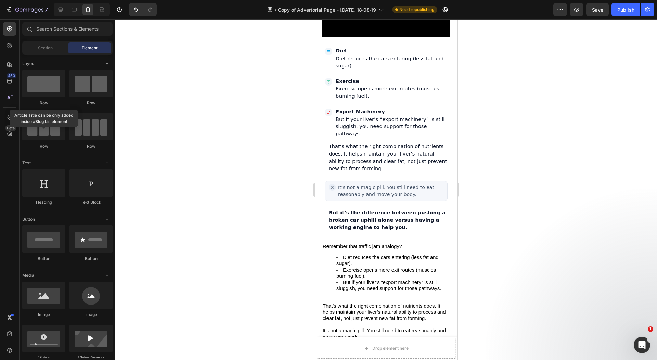
click at [381, 266] on span "Diet reduces the cars entering (less fat and sugar)." at bounding box center [388, 260] width 102 height 12
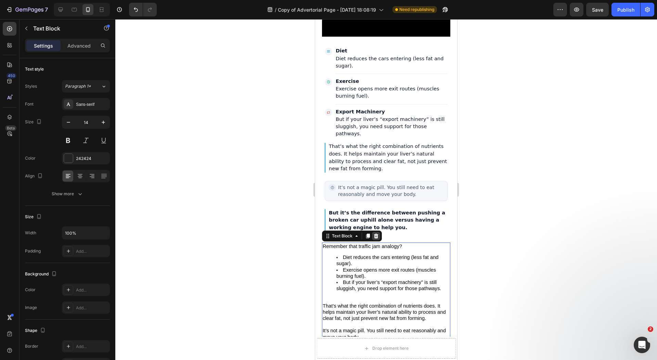
click at [378, 238] on icon at bounding box center [376, 236] width 4 height 5
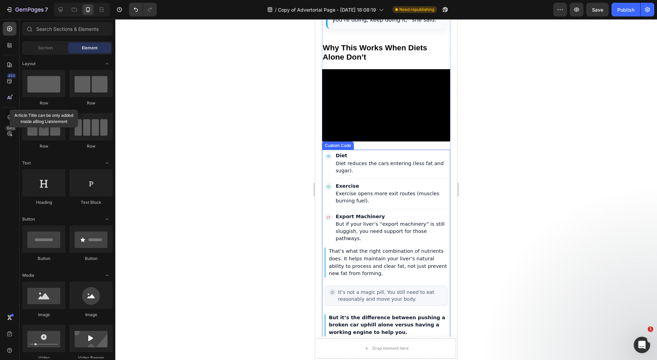
scroll to position [2264, 0]
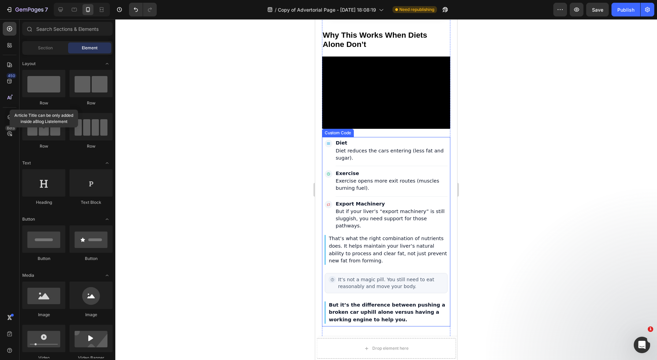
click at [399, 199] on div "Diet Diet reduces the cars entering (less fat and sugar). Exercise Exercise ope…" at bounding box center [386, 185] width 123 height 90
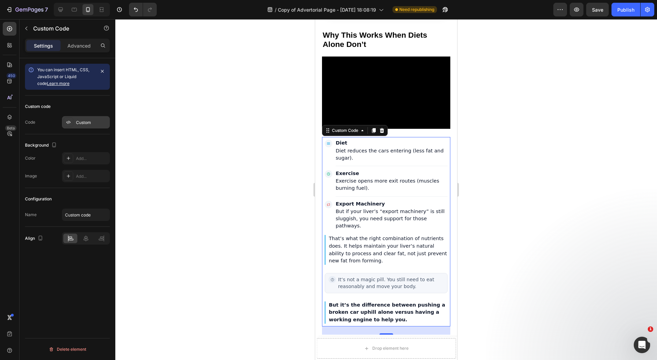
click at [92, 119] on div "Custom" at bounding box center [92, 122] width 32 height 6
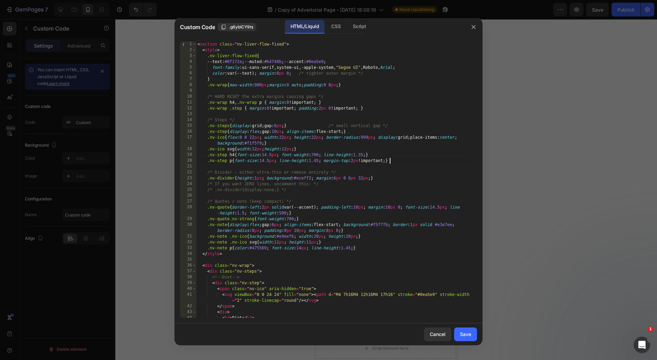
click at [452, 162] on div "< section class = "nv-liver-flow-fixed" > < style > .nv-liver-flow-fixed { --te…" at bounding box center [333, 185] width 274 height 288
type textarea "</section>"
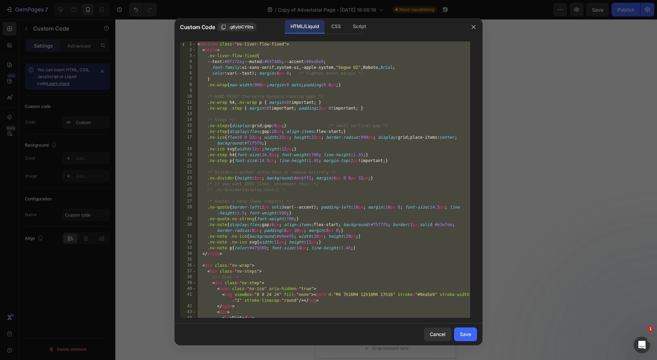
paste textarea
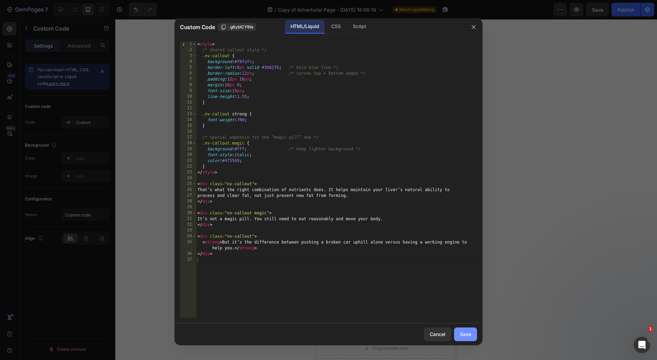
click at [468, 333] on div "Save" at bounding box center [465, 333] width 11 height 7
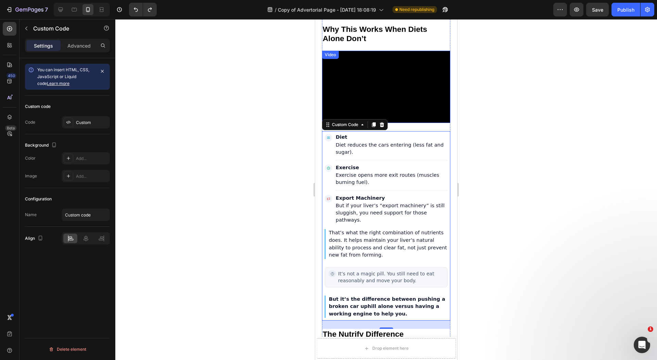
scroll to position [2278, 0]
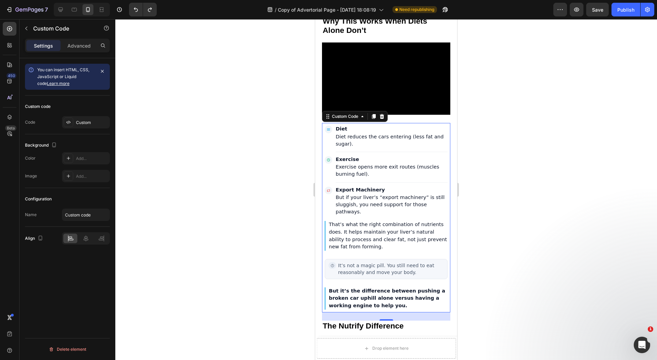
click at [224, 172] on div at bounding box center [386, 189] width 542 height 341
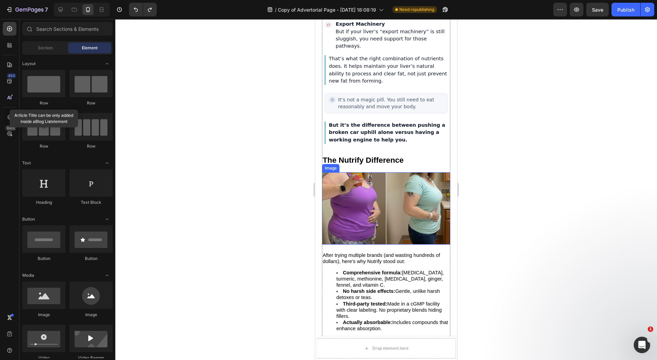
scroll to position [2459, 0]
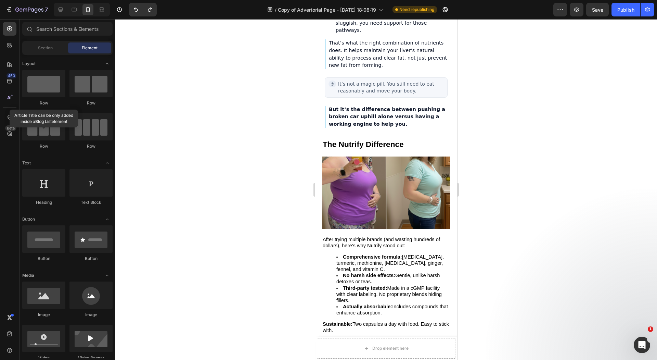
click at [293, 195] on div at bounding box center [386, 189] width 542 height 341
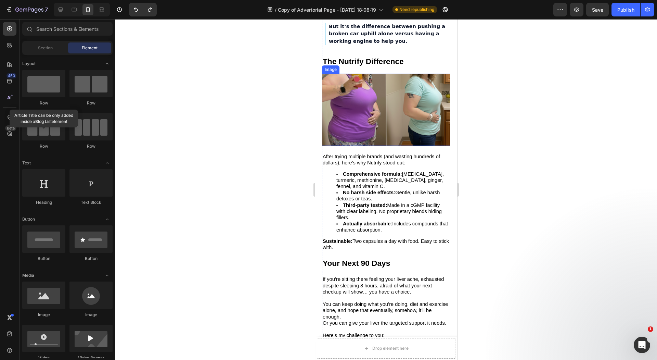
scroll to position [2544, 0]
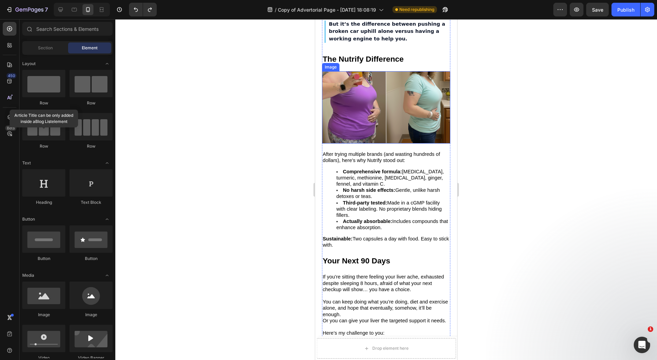
click at [388, 143] on img at bounding box center [386, 107] width 128 height 72
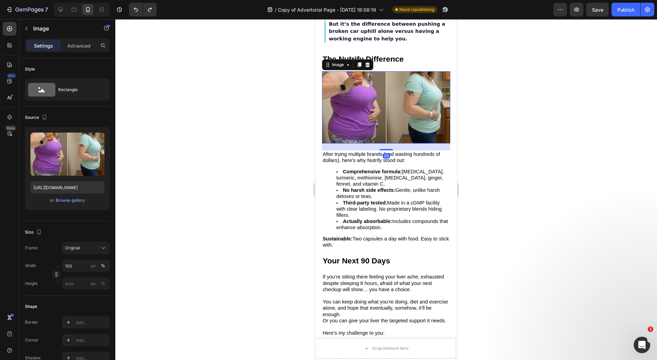
click at [287, 153] on div at bounding box center [386, 189] width 542 height 341
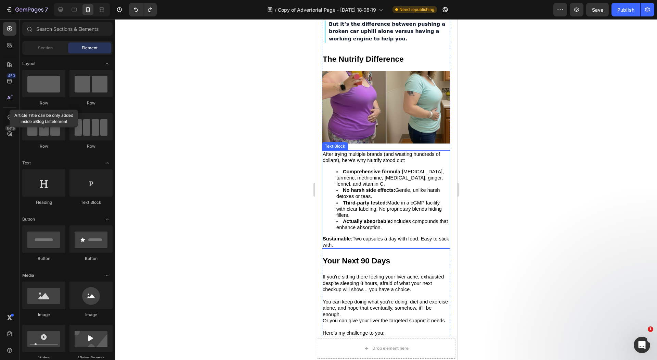
click at [377, 218] on span "Third-party tested: Made in a cGMP facility with clear labeling. No proprietary…" at bounding box center [389, 209] width 105 height 18
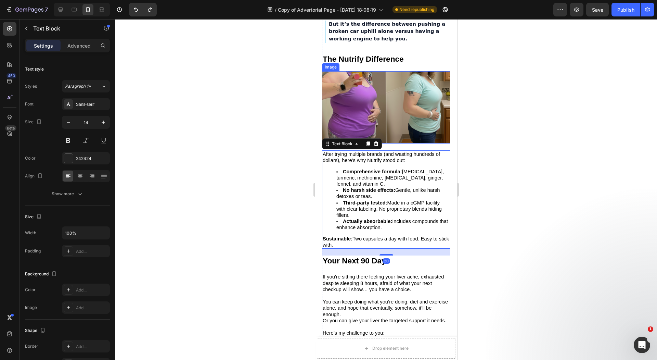
click at [407, 143] on img at bounding box center [386, 107] width 128 height 72
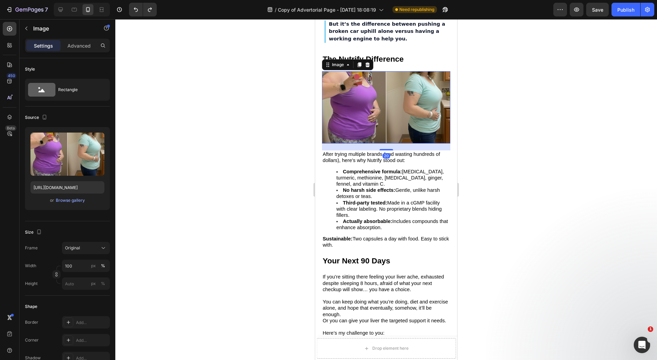
click at [231, 141] on div at bounding box center [386, 189] width 542 height 341
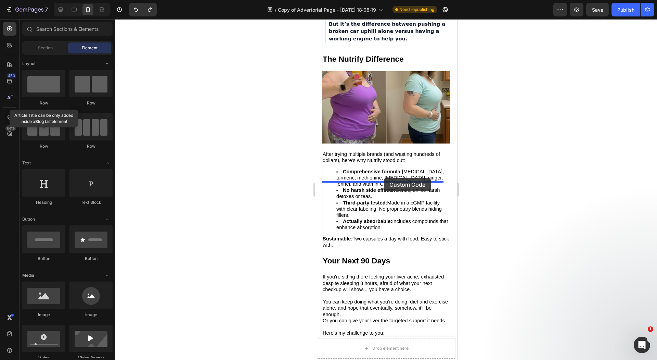
drag, startPoint x: 375, startPoint y: 344, endPoint x: 384, endPoint y: 178, distance: 167.0
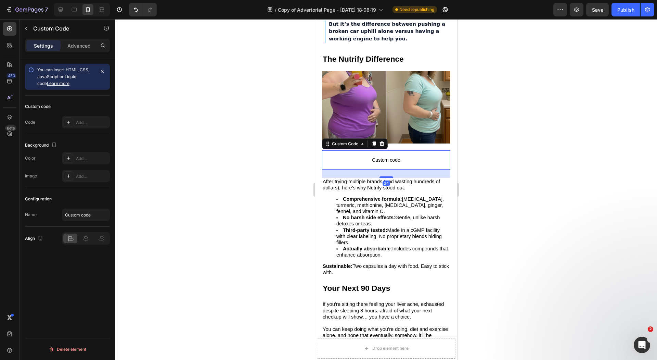
click at [379, 164] on span "Custom code" at bounding box center [386, 160] width 128 height 8
click at [70, 126] on div at bounding box center [69, 122] width 10 height 10
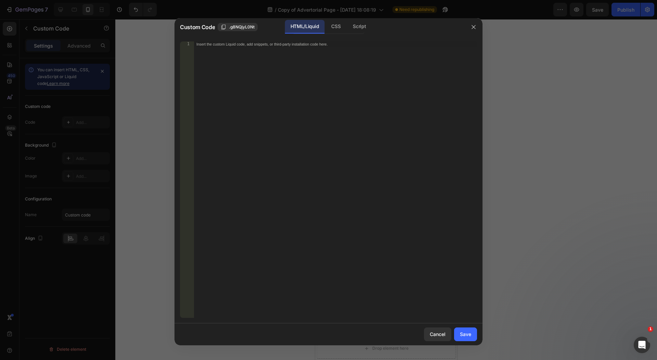
click at [293, 73] on div "Insert the custom Liquid code, add snippets, or third-party installation code h…" at bounding box center [336, 185] width 284 height 288
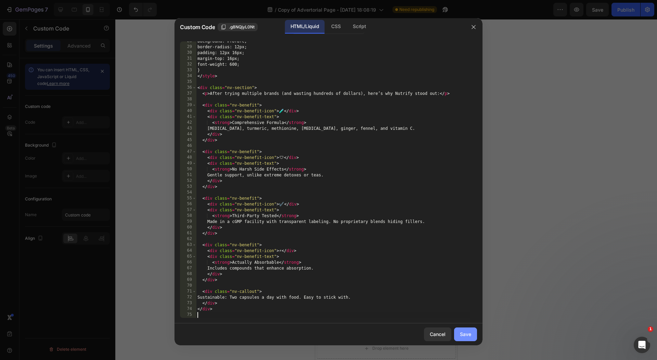
click at [466, 334] on div "Save" at bounding box center [465, 333] width 11 height 7
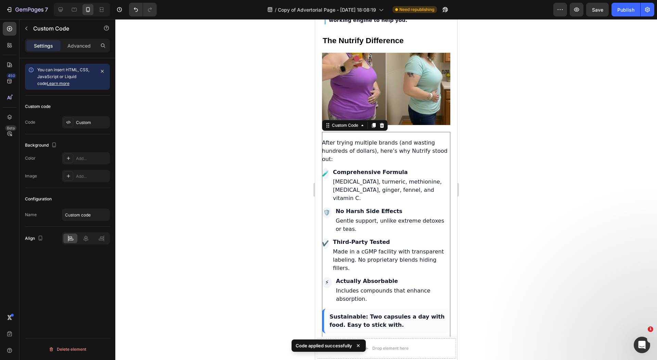
scroll to position [2628, 0]
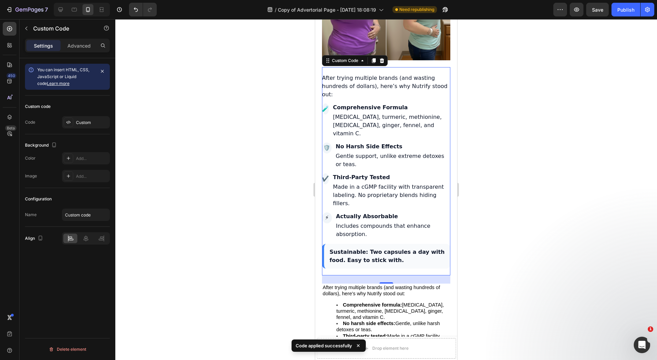
drag, startPoint x: 328, startPoint y: 212, endPoint x: 321, endPoint y: 212, distance: 7.2
click at [328, 207] on div "✔️ Third-Party Tested Made in a cGMP facility with transparent labeling. No pro…" at bounding box center [386, 190] width 128 height 34
click at [275, 209] on div at bounding box center [386, 189] width 542 height 341
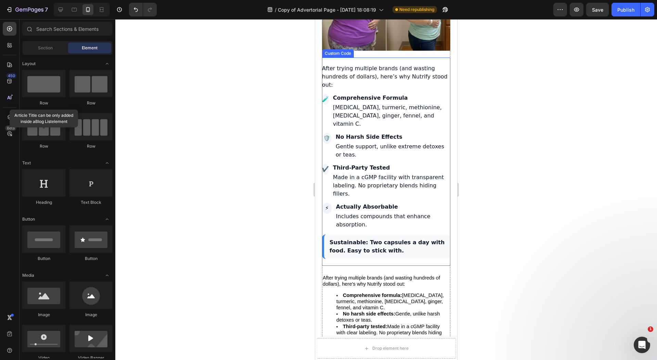
scroll to position [2723, 0]
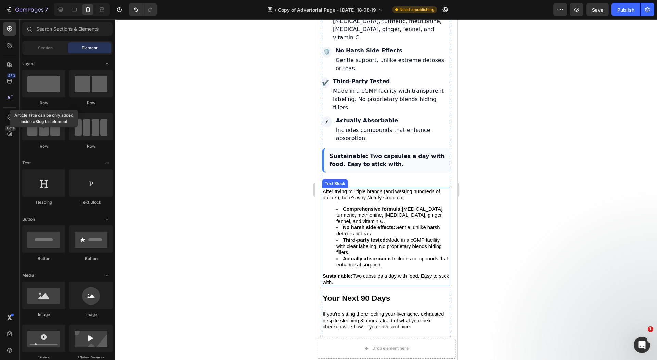
click at [358, 212] on strong "Comprehensive formula:" at bounding box center [372, 208] width 59 height 5
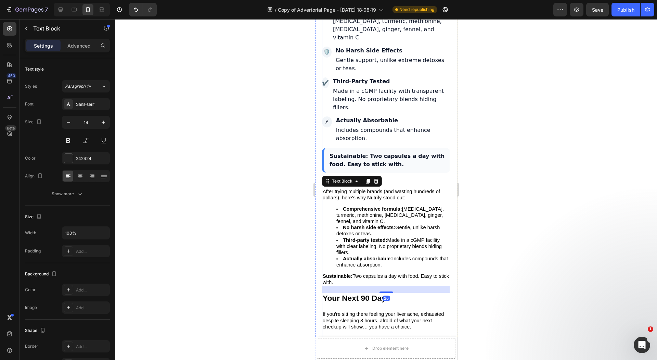
click at [271, 212] on div at bounding box center [386, 189] width 542 height 341
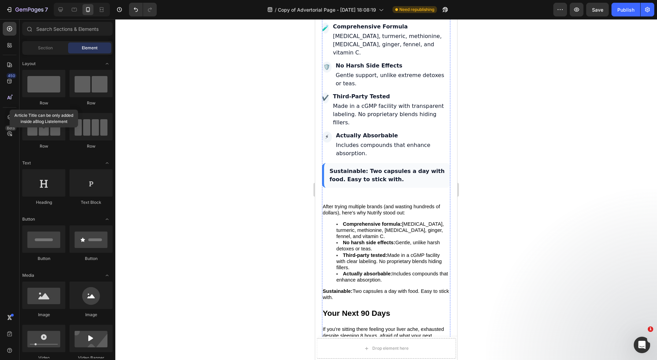
scroll to position [2656, 0]
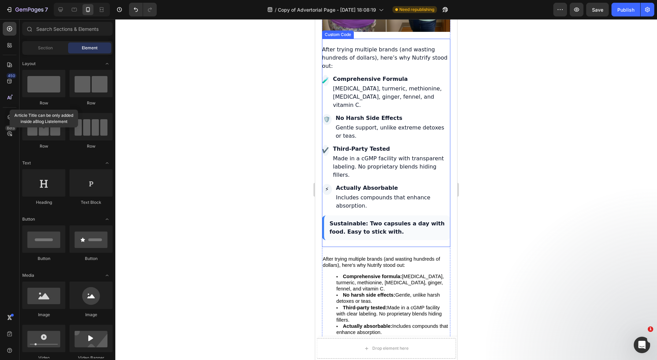
click at [398, 140] on div "No Harsh Side Effects Gentle support, unlike extreme detoxes or teas." at bounding box center [393, 127] width 115 height 26
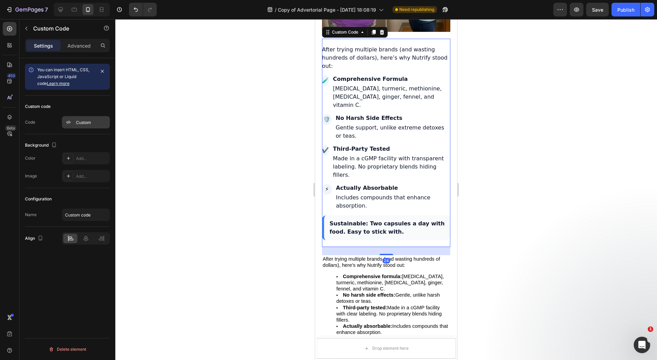
click at [76, 118] on div "Custom" at bounding box center [86, 122] width 48 height 12
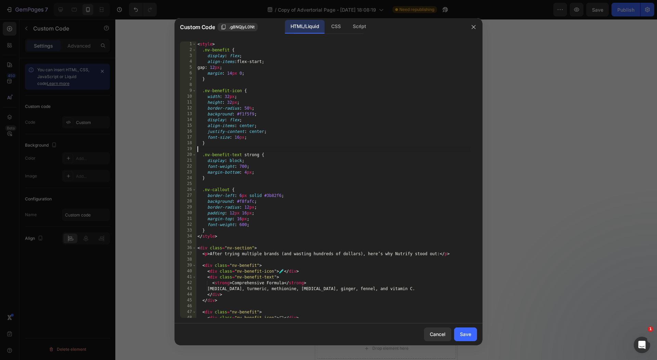
click at [322, 148] on div "< style > .nv-benefit { display : flex ; align-items : flex-start ; gap : 12 px…" at bounding box center [333, 185] width 274 height 288
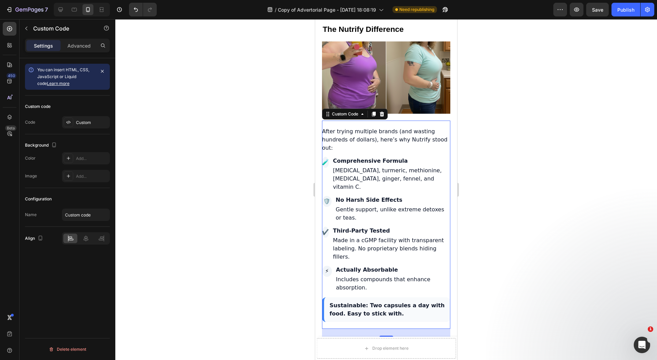
scroll to position [2685, 0]
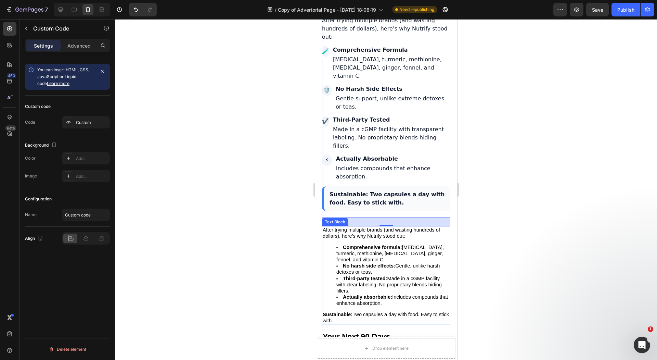
click at [380, 258] on div "After trying multiple brands (and wasting hundreds of dollars), here’s why Nutr…" at bounding box center [386, 275] width 128 height 98
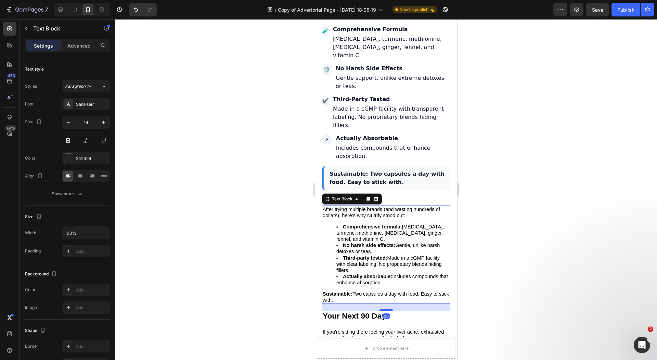
scroll to position [2707, 0]
click at [377, 200] on icon at bounding box center [376, 198] width 4 height 5
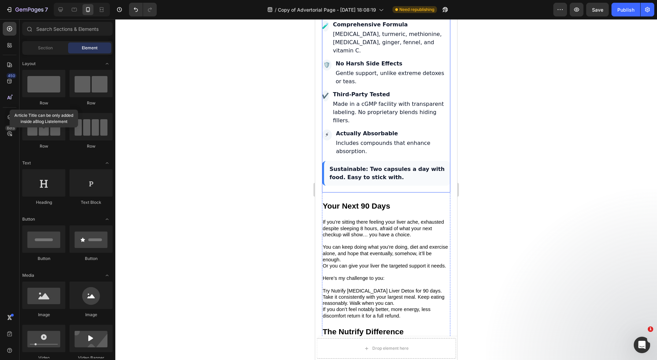
scroll to position [2710, 0]
click at [423, 125] on div "Third-Party Tested Made in a cGMP facility with transparent labeling. No propri…" at bounding box center [391, 108] width 117 height 34
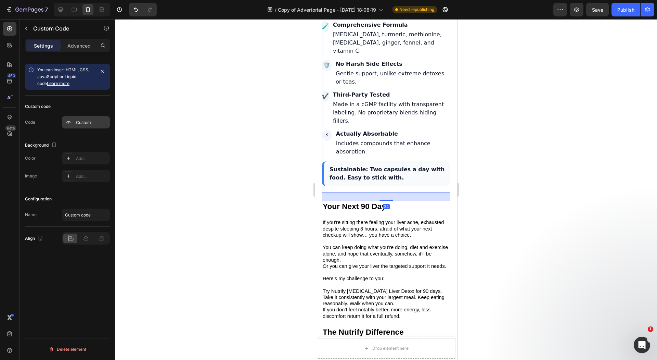
click at [84, 117] on div "Custom" at bounding box center [86, 122] width 48 height 12
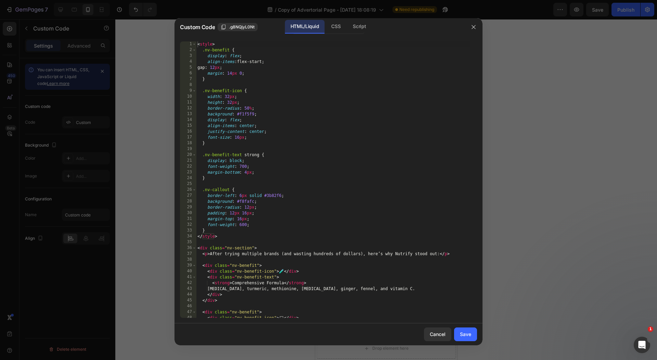
click at [309, 141] on div "< style > .nv-benefit { display : flex ; align-items : flex-start ; gap : 12 px…" at bounding box center [333, 185] width 274 height 288
type textarea "</div>"
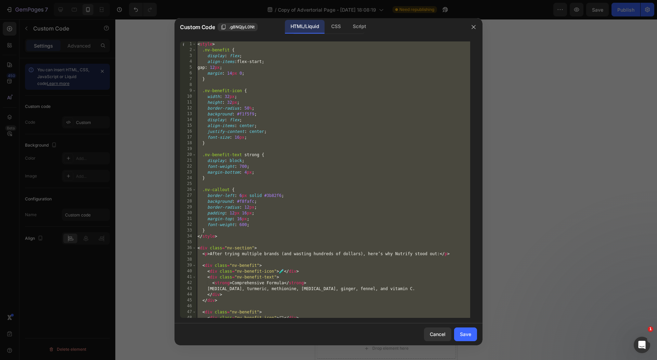
paste textarea
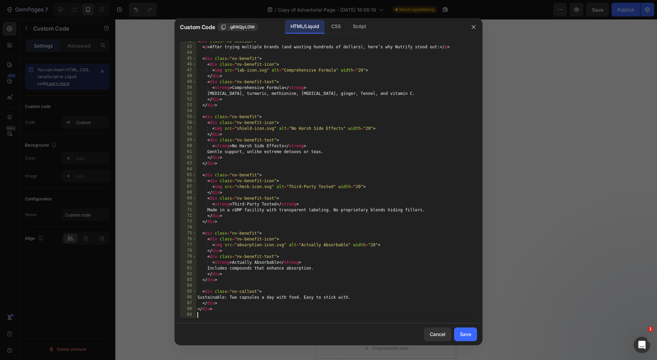
click at [469, 336] on div "Save" at bounding box center [465, 333] width 11 height 7
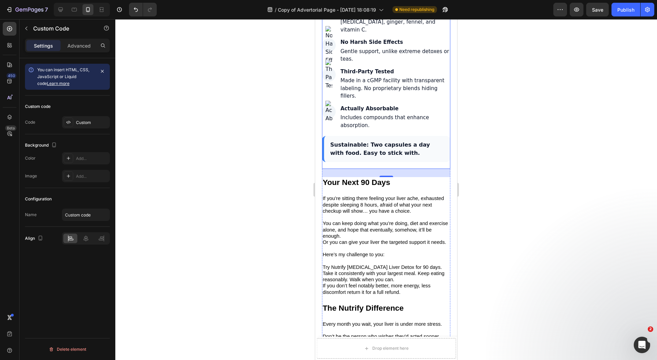
scroll to position [2725, 0]
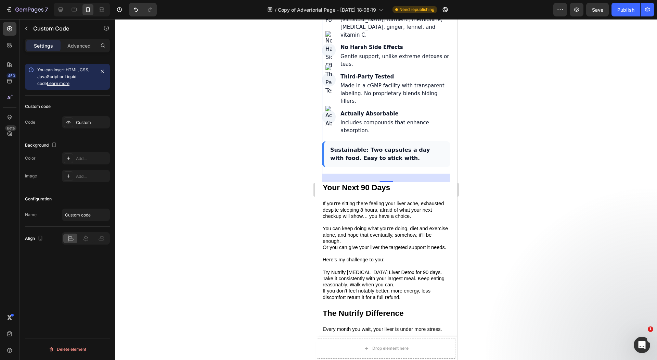
click at [301, 175] on div at bounding box center [386, 189] width 542 height 341
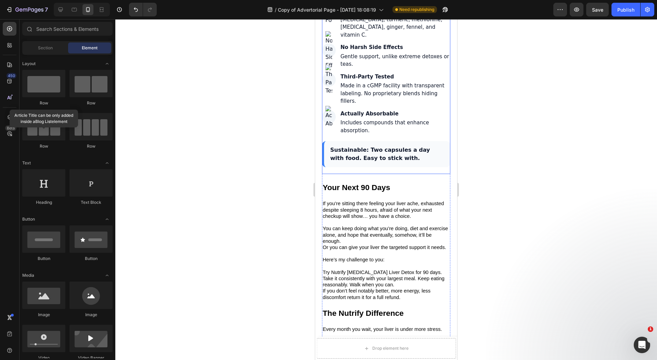
click at [370, 167] on div "Sustainable: Two capsules a day with food. Easy to stick with." at bounding box center [386, 154] width 128 height 26
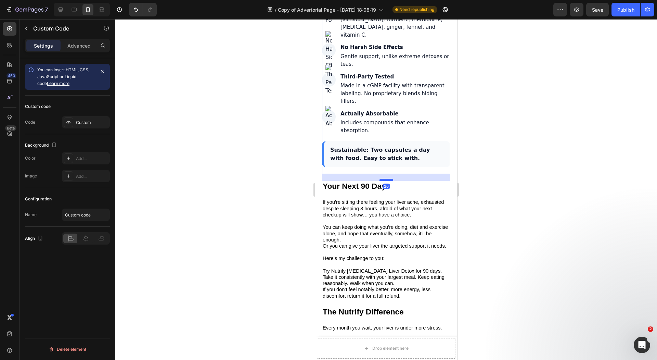
click at [381, 181] on div at bounding box center [387, 180] width 14 height 2
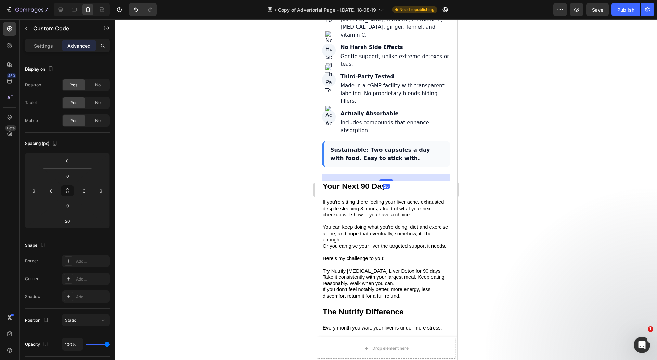
click at [286, 206] on div at bounding box center [386, 189] width 542 height 341
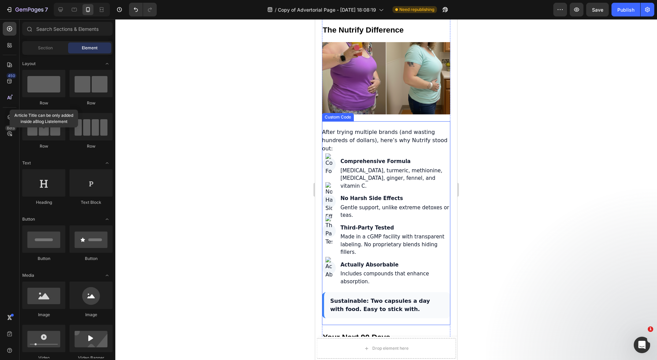
scroll to position [2594, 0]
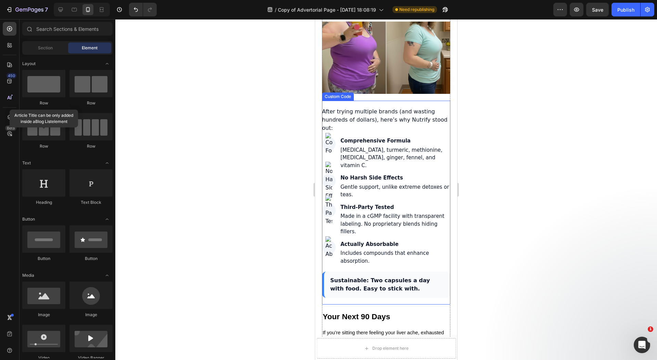
click at [397, 182] on strong "No Harsh Side Effects" at bounding box center [396, 178] width 110 height 8
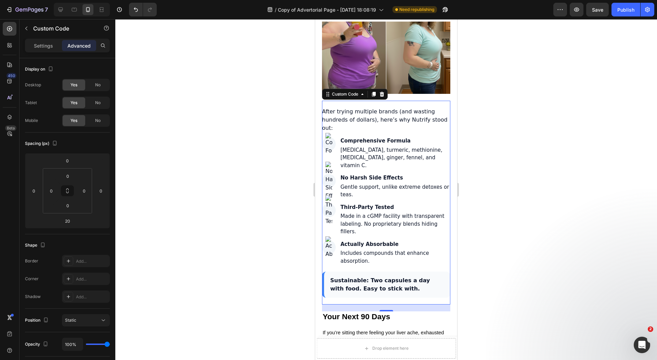
click at [366, 182] on strong "No Harsh Side Effects" at bounding box center [396, 178] width 110 height 8
click at [44, 52] on div "Settings Advanced" at bounding box center [67, 46] width 85 height 14
click at [47, 50] on div "Settings" at bounding box center [43, 45] width 34 height 11
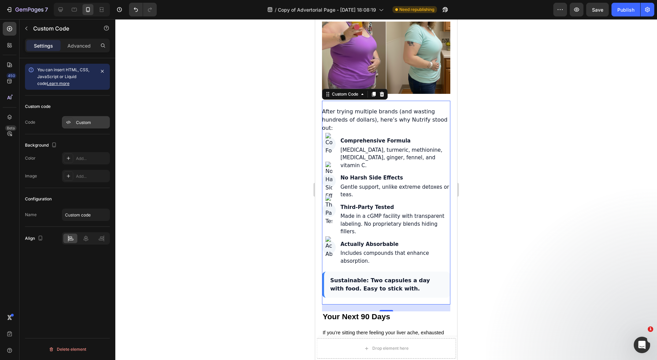
click at [89, 117] on div "Custom" at bounding box center [86, 122] width 48 height 12
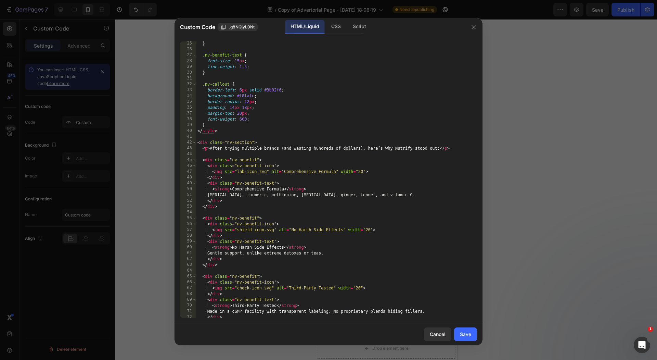
scroll to position [140, 0]
drag, startPoint x: 238, startPoint y: 174, endPoint x: 267, endPoint y: 173, distance: 28.8
click at [267, 173] on div "} .nv-benefit-text { font-size : 15 px ; line-height : 1.5 ; } .nv-callout { bo…" at bounding box center [333, 185] width 274 height 288
paste textarea "https://cdn.shopify.com/s/files/1/0728/9821/6178/files/formula.png?v=1758957400"
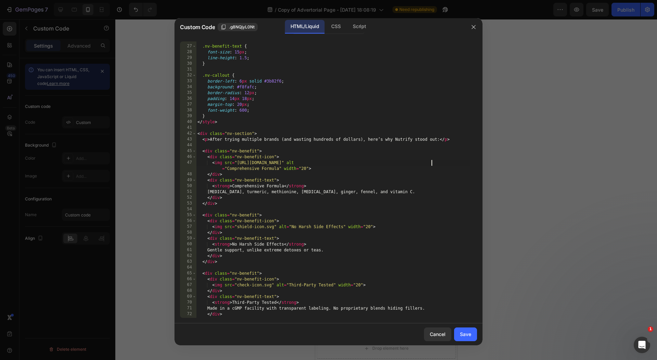
scroll to position [162, 0]
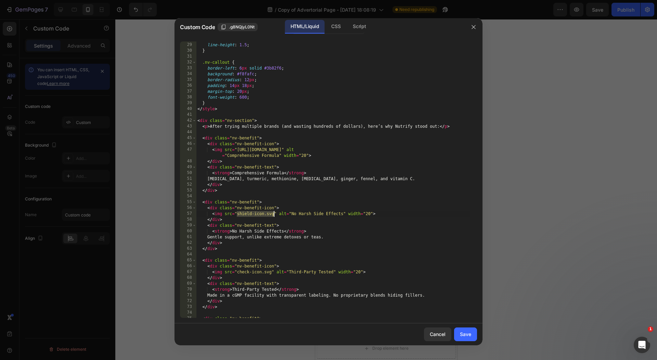
drag, startPoint x: 238, startPoint y: 215, endPoint x: 275, endPoint y: 214, distance: 36.7
click at [275, 214] on div "font-size : 15 px ; line-height : 1.5 ; } .nv-callout { border-left : 6 px soli…" at bounding box center [333, 180] width 274 height 288
paste textarea "https://cdn.shopify.com/s/files/1/0728/9821/6178/files/traffic-signal.png?v=175…"
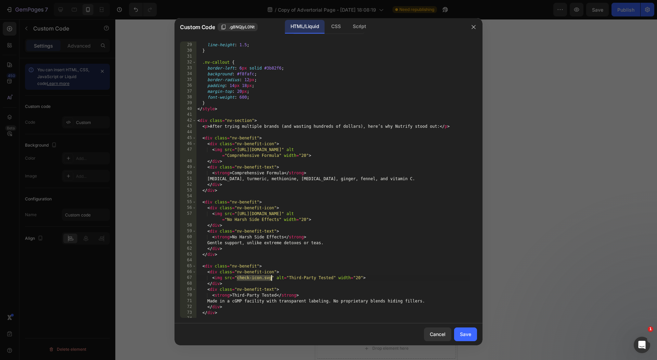
drag, startPoint x: 238, startPoint y: 280, endPoint x: 272, endPoint y: 279, distance: 33.9
click at [272, 279] on div "font-size : 15 px ; line-height : 1.5 ; } .nv-callout { border-left : 6 px soli…" at bounding box center [333, 180] width 274 height 288
paste textarea "https://cdn.shopify.com/s/files/1/0728/9821/6178/files/blood-test.png?v=1758957…"
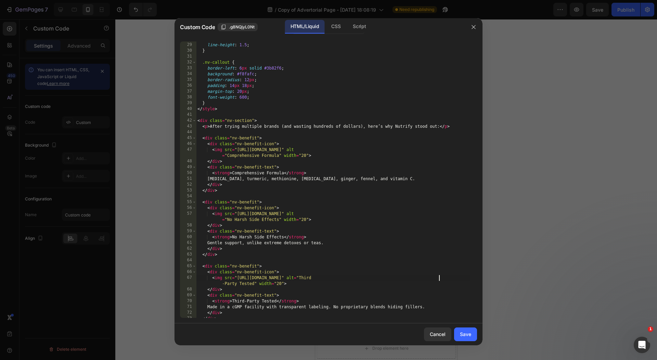
scroll to position [215, 0]
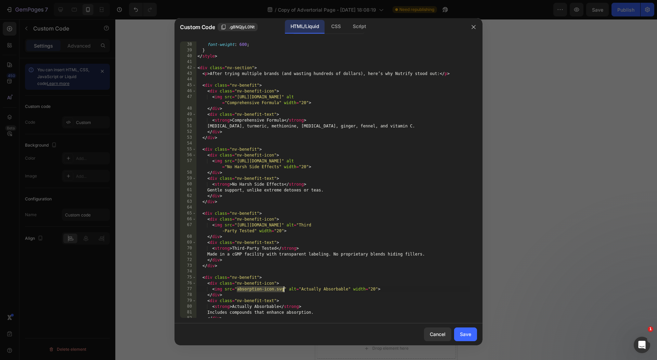
drag, startPoint x: 238, startPoint y: 290, endPoint x: 284, endPoint y: 291, distance: 46.2
click at [284, 291] on div "margin-top : 20 px ; font-weight : 600 ; } </ style > < div class = "nv-section…" at bounding box center [333, 180] width 274 height 288
paste textarea "https://cdn.shopify.com/s/files/1/0728/9821/6178/files/liver.png?v=1758957475"
type textarea "<img src="https://cdn.shopify.com/s/files/1/0728/9821/6178/files/liver.png?v=17…"
click at [466, 332] on div "Save" at bounding box center [465, 333] width 11 height 7
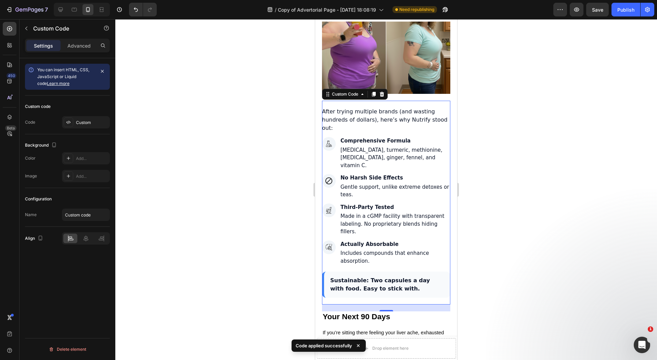
click at [264, 213] on div at bounding box center [386, 189] width 542 height 341
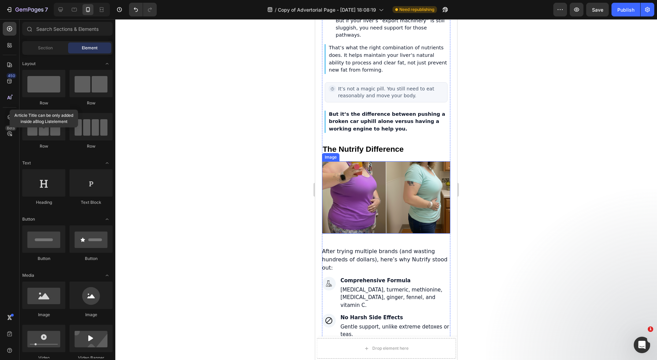
scroll to position [2571, 0]
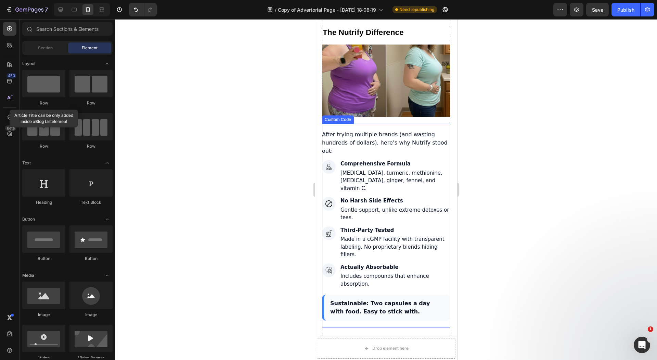
click at [386, 222] on div "No Harsh Side Effects Gentle support, unlike extreme detoxes or teas." at bounding box center [396, 209] width 110 height 25
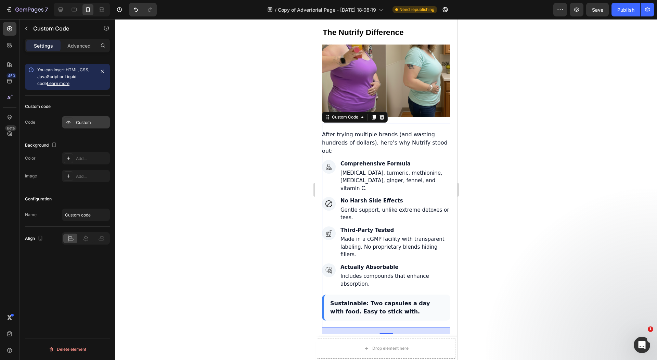
click at [76, 115] on div "Custom code Code Custom" at bounding box center [67, 115] width 85 height 39
click at [78, 119] on div "Custom" at bounding box center [86, 122] width 48 height 12
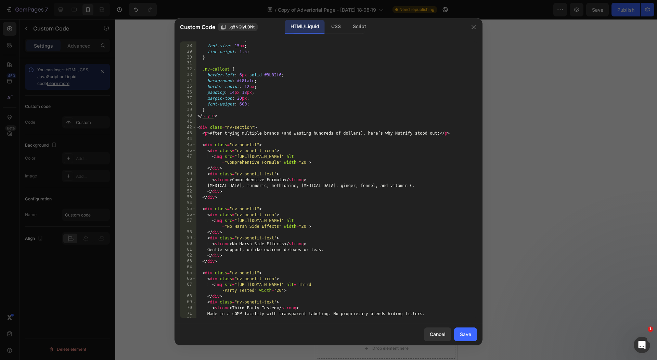
scroll to position [210, 0]
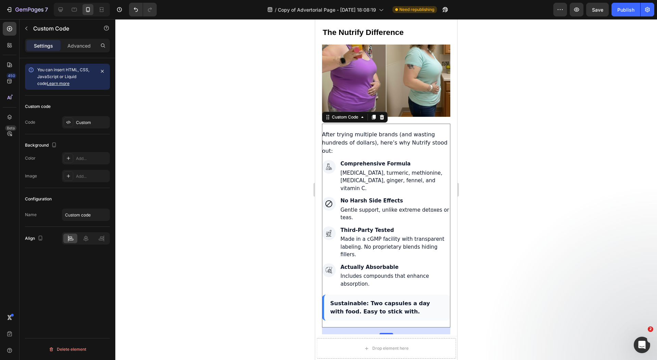
click at [365, 192] on div "Comprehensive Formula Milk thistle, turmeric, methionine, inositol, ginger, fen…" at bounding box center [396, 176] width 110 height 32
click at [80, 122] on div "Custom" at bounding box center [92, 122] width 32 height 6
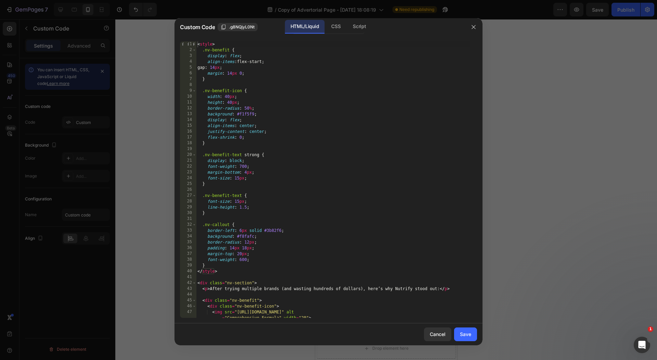
scroll to position [265, 0]
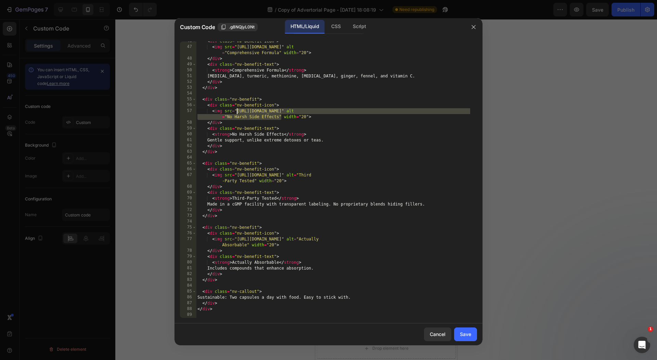
drag, startPoint x: 280, startPoint y: 119, endPoint x: 238, endPoint y: 111, distance: 42.4
click at [238, 111] on div "< div class = "nv-benefit-icon" > < img src = "https://cdn.shopify.com/s/files/…" at bounding box center [333, 182] width 274 height 288
paste textarea "stop.png?v=1758957554"
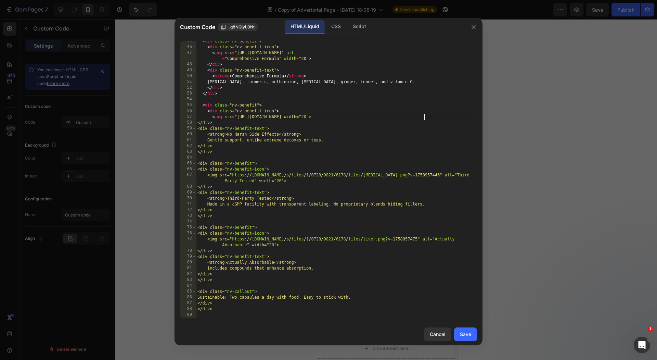
scroll to position [259, 0]
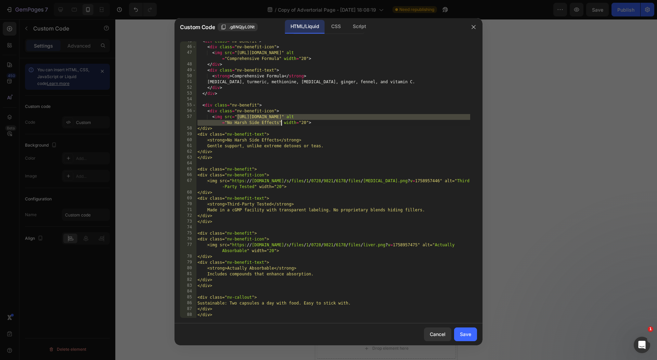
paste textarea "stop.png?v=1758957554"
click at [259, 120] on div "< div class = "nv-benefit" > < div class = "nv-benefit-icon" > < img src = "htt…" at bounding box center [333, 182] width 274 height 288
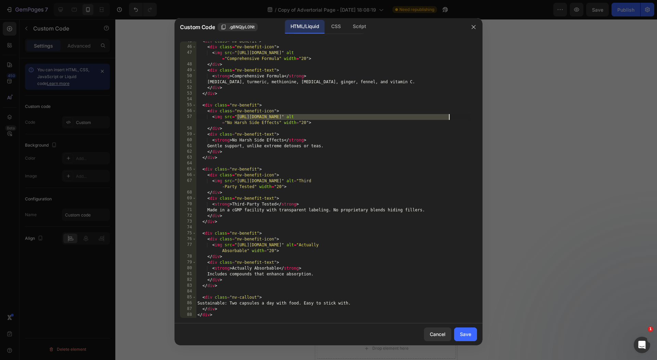
drag, startPoint x: 239, startPoint y: 117, endPoint x: 449, endPoint y: 118, distance: 210.6
click at [449, 118] on div "< div class = "nv-benefit" > < div class = "nv-benefit-icon" > < img src = "htt…" at bounding box center [333, 182] width 274 height 288
paste textarea "stop.png?v=1758957554"
type textarea "<img src="https://cdn.shopify.com/s/files/1/0728/9821/6178/files/stop.png?v=175…"
click at [473, 335] on button "Save" at bounding box center [465, 334] width 23 height 14
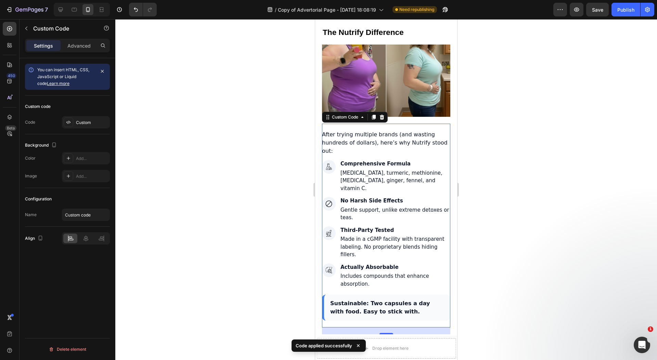
click at [197, 200] on div at bounding box center [386, 189] width 542 height 341
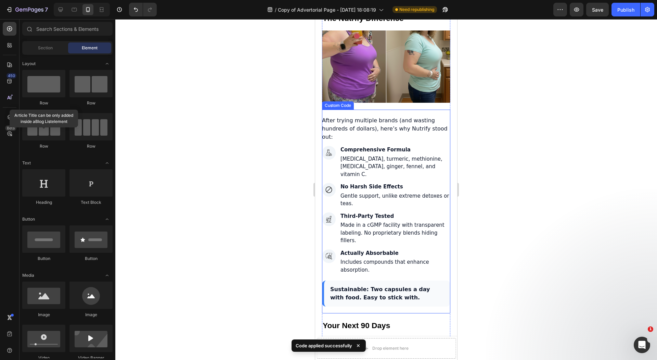
scroll to position [2593, 0]
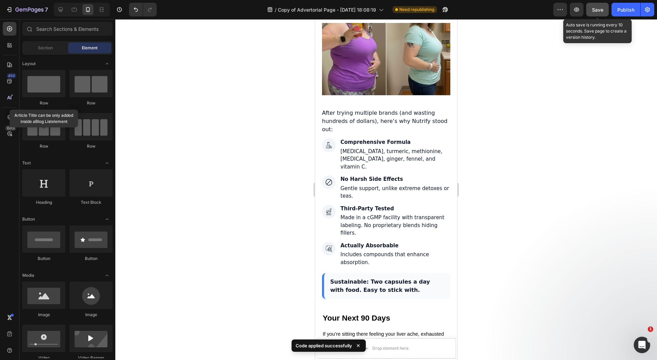
click at [589, 7] on button "Save" at bounding box center [598, 10] width 23 height 14
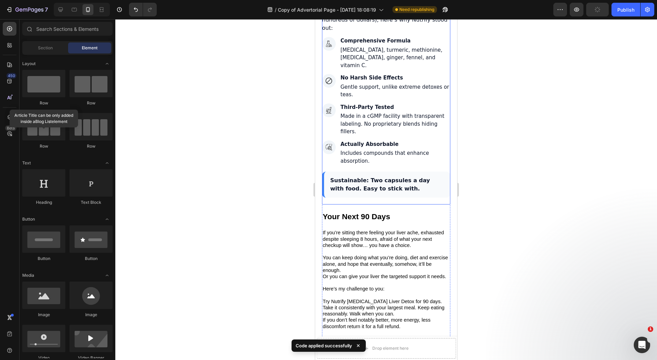
scroll to position [2707, 0]
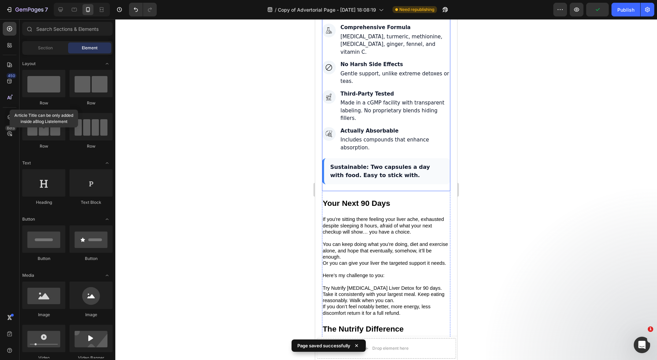
click at [395, 184] on div "Sustainable: Two capsules a day with food. Easy to stick with." at bounding box center [386, 171] width 128 height 26
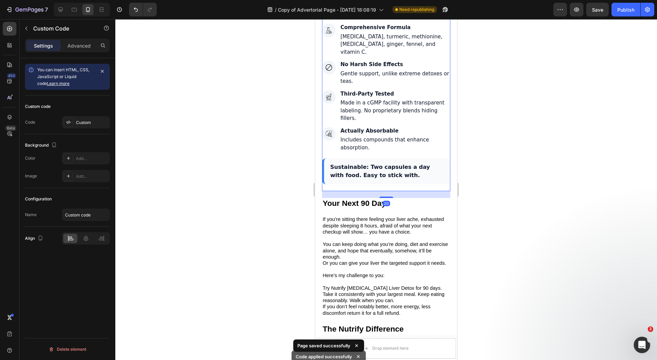
click at [285, 164] on div at bounding box center [386, 189] width 542 height 341
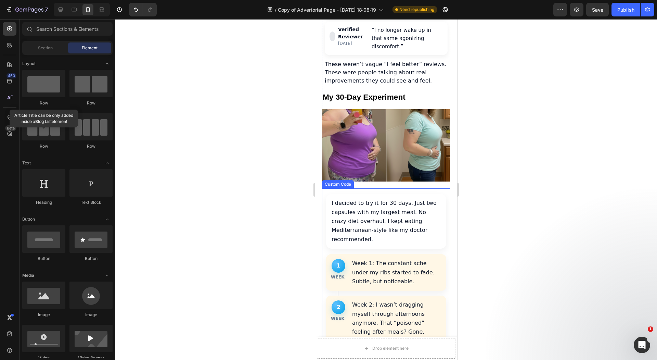
scroll to position [1940, 0]
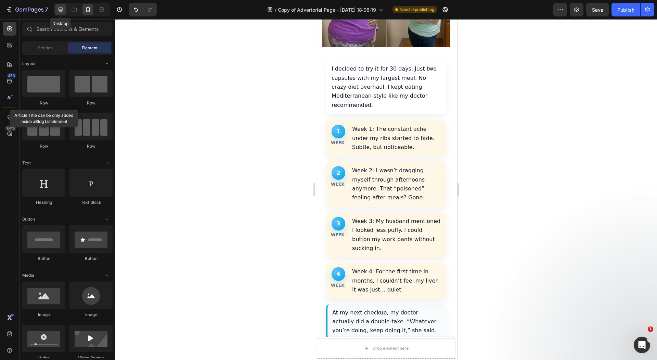
click at [61, 12] on icon at bounding box center [61, 10] width 4 height 4
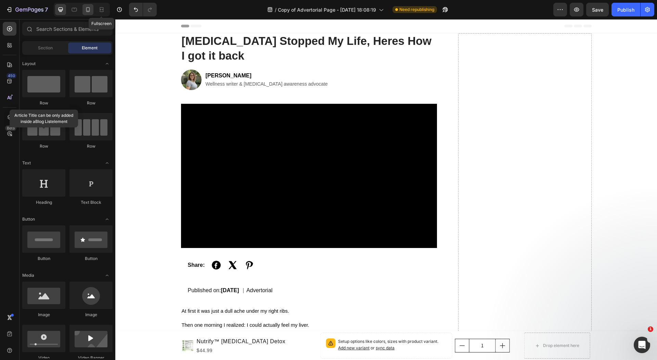
click at [86, 10] on icon at bounding box center [88, 9] width 7 height 7
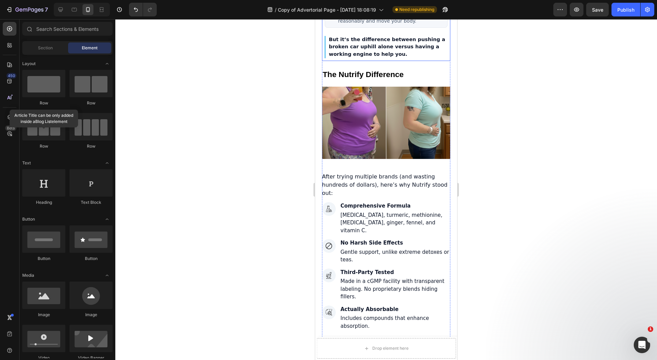
scroll to position [2534, 0]
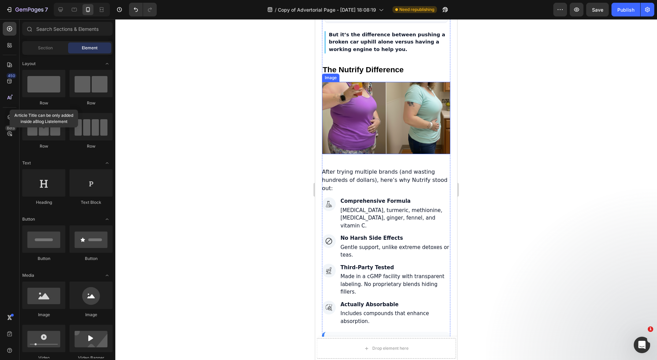
click at [367, 134] on img at bounding box center [386, 118] width 128 height 72
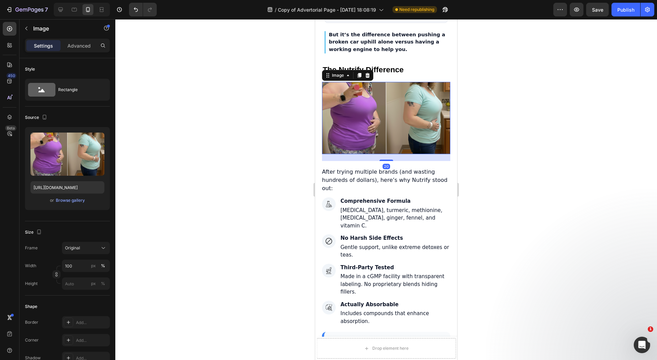
click at [288, 144] on div at bounding box center [386, 189] width 542 height 341
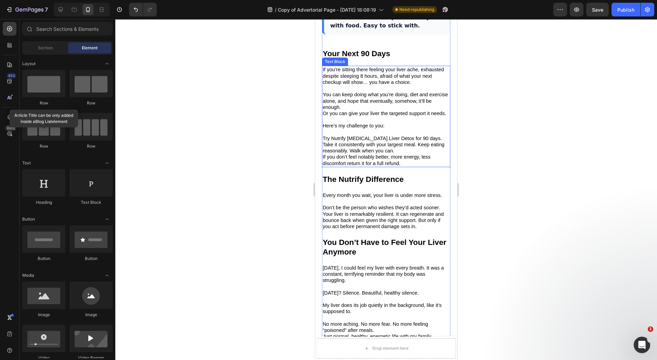
scroll to position [2871, 0]
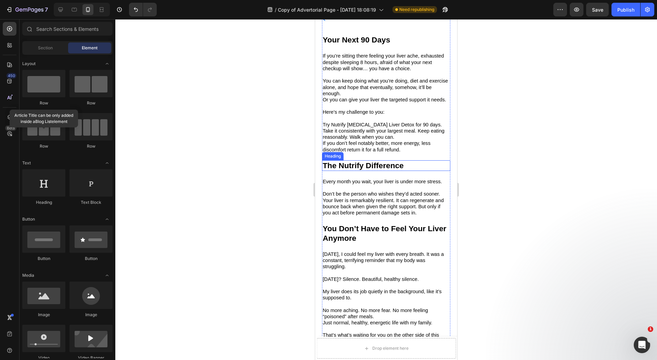
click at [363, 170] on strong "The Nutrify Difference" at bounding box center [363, 165] width 81 height 9
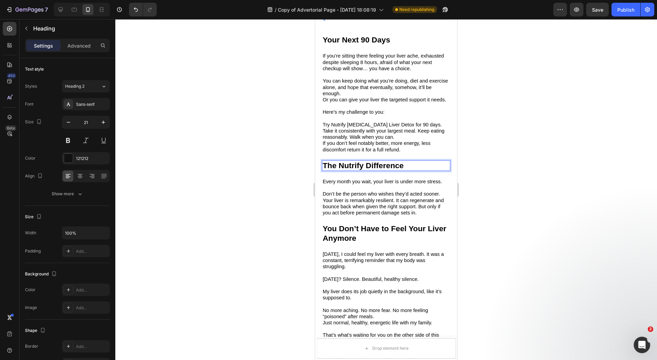
click at [363, 170] on strong "The Nutrify Difference" at bounding box center [363, 165] width 81 height 9
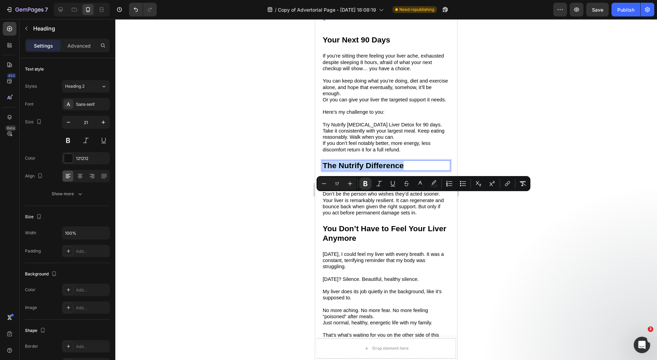
click at [363, 170] on strong "The Nutrify Difference" at bounding box center [363, 165] width 81 height 9
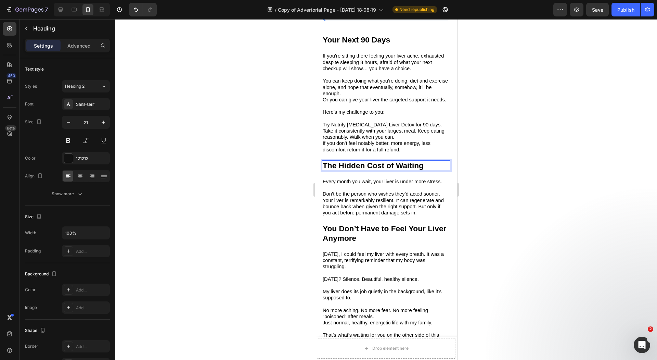
click at [284, 201] on div at bounding box center [386, 189] width 542 height 341
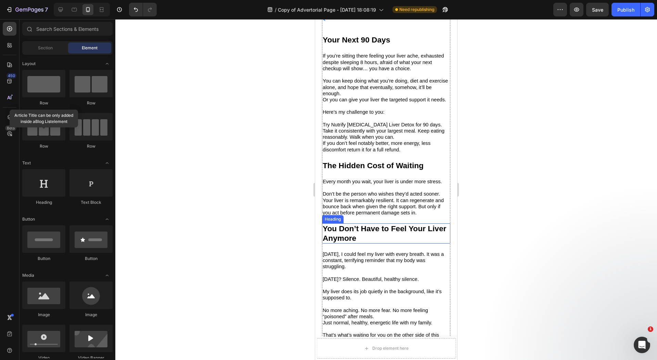
click at [351, 242] on strong "You Don’t Have to Feel Your Liver Anymore" at bounding box center [385, 233] width 124 height 18
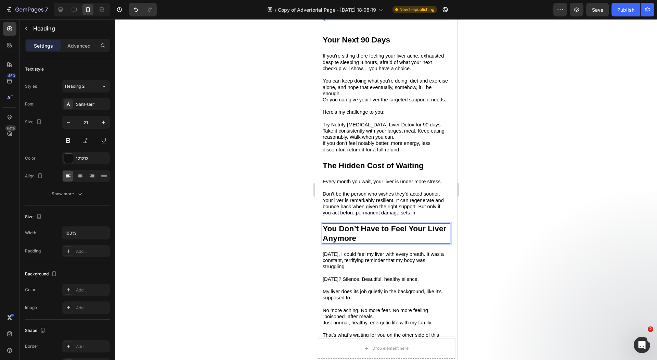
click at [351, 242] on strong "You Don’t Have to Feel Your Liver Anymore" at bounding box center [385, 233] width 124 height 18
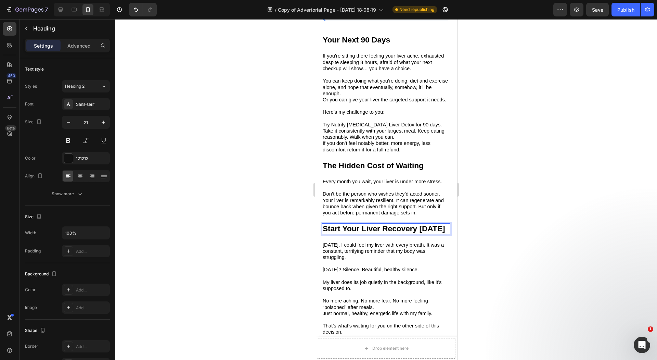
click at [279, 247] on div at bounding box center [386, 189] width 542 height 341
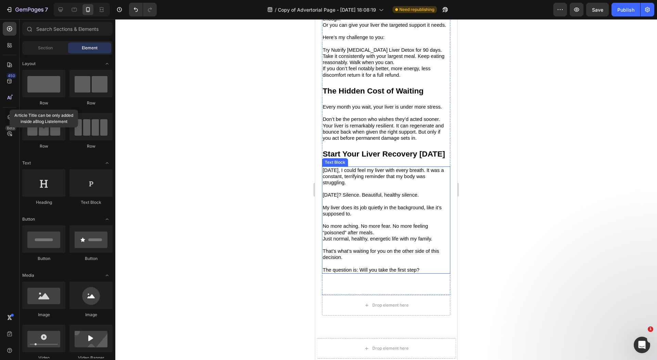
scroll to position [2935, 0]
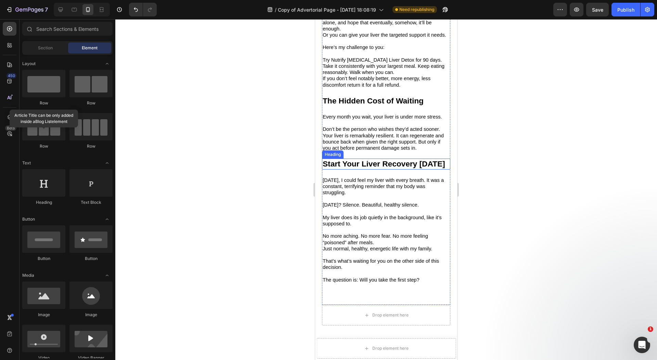
click at [372, 168] on strong "Start Your Liver Recovery Today" at bounding box center [384, 163] width 123 height 9
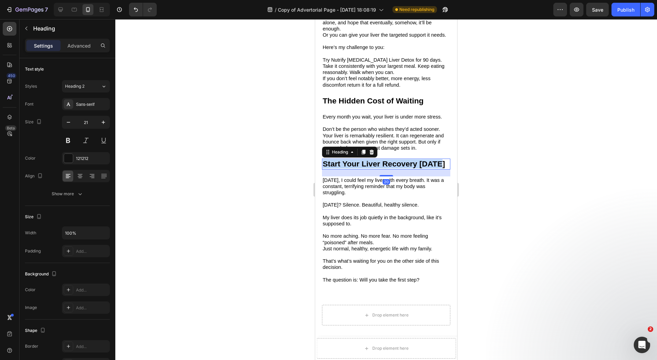
click at [372, 168] on strong "Start Your Liver Recovery Today" at bounding box center [384, 163] width 123 height 9
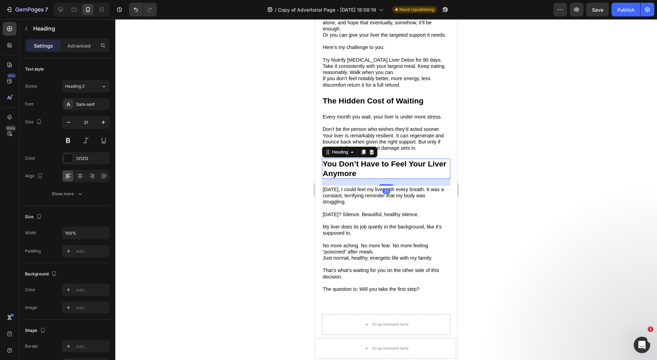
click at [299, 189] on div at bounding box center [386, 189] width 542 height 341
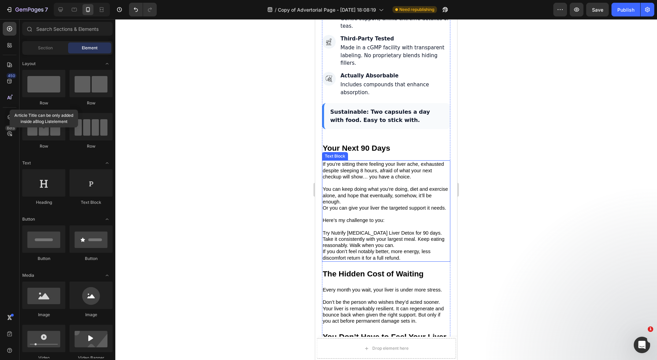
scroll to position [2776, 0]
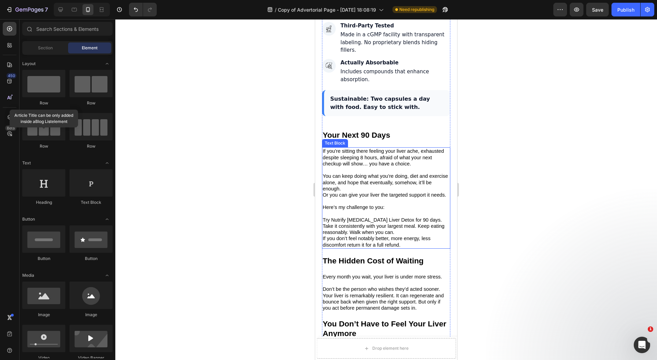
click at [326, 191] on span "You can keep doing what you’re doing, diet and exercise alone, and hope that ev…" at bounding box center [385, 182] width 125 height 18
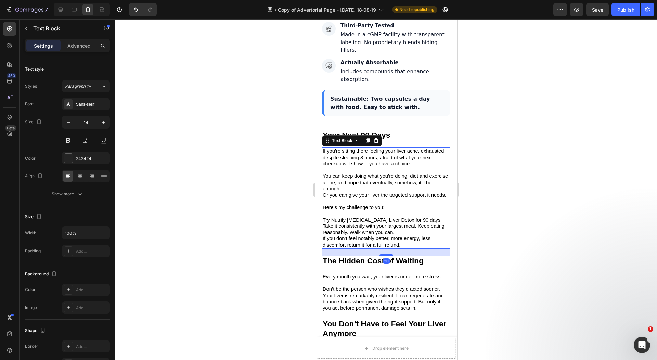
drag, startPoint x: 5, startPoint y: 193, endPoint x: 279, endPoint y: 214, distance: 274.7
click at [279, 214] on div at bounding box center [386, 189] width 542 height 341
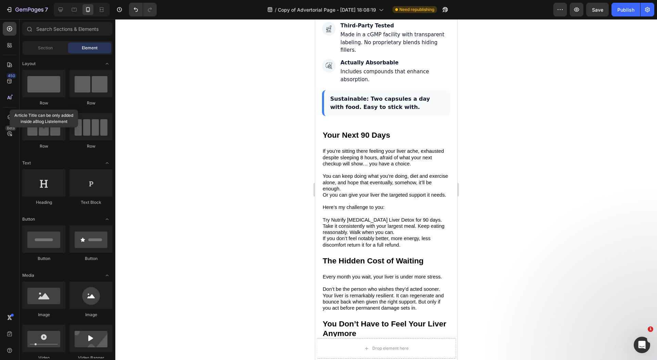
click at [279, 236] on div at bounding box center [386, 189] width 542 height 341
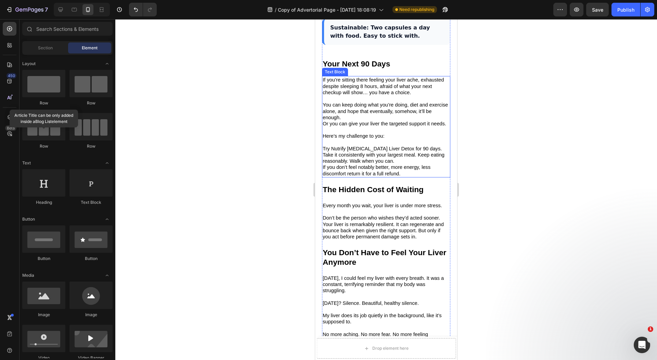
scroll to position [2844, 0]
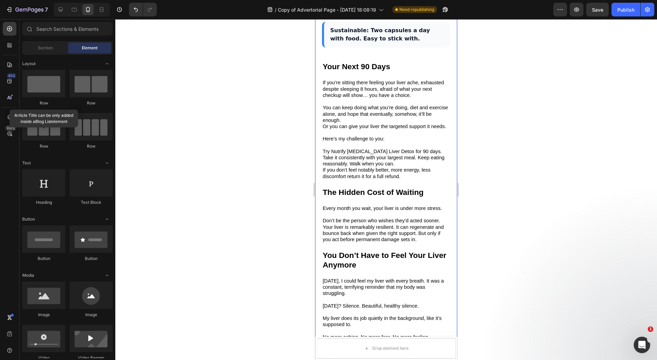
click at [263, 261] on div at bounding box center [386, 189] width 542 height 341
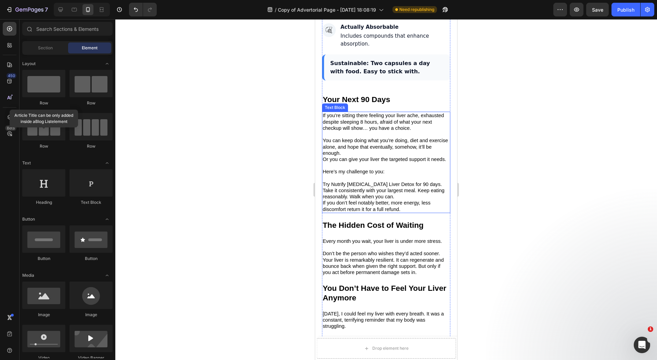
scroll to position [2812, 0]
click at [290, 161] on div at bounding box center [386, 189] width 542 height 341
click at [288, 142] on div at bounding box center [386, 189] width 542 height 341
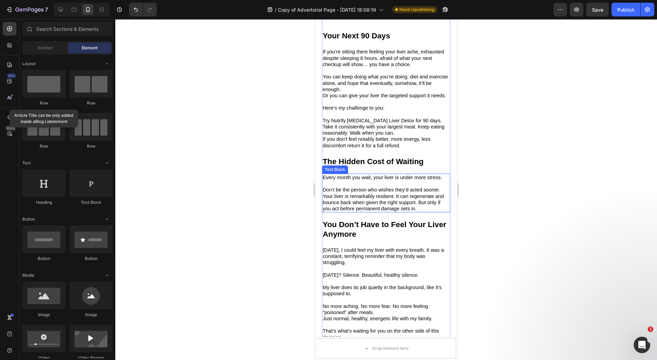
scroll to position [2902, 0]
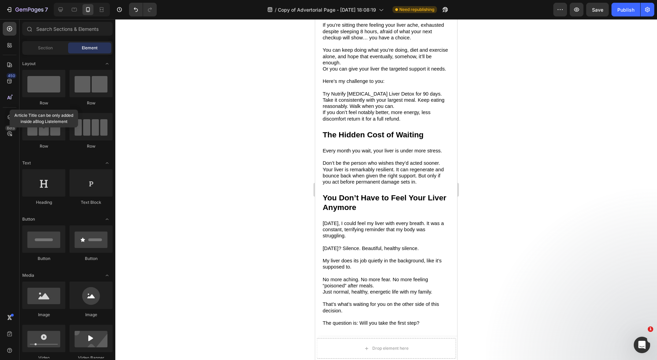
click at [227, 180] on div at bounding box center [386, 189] width 542 height 341
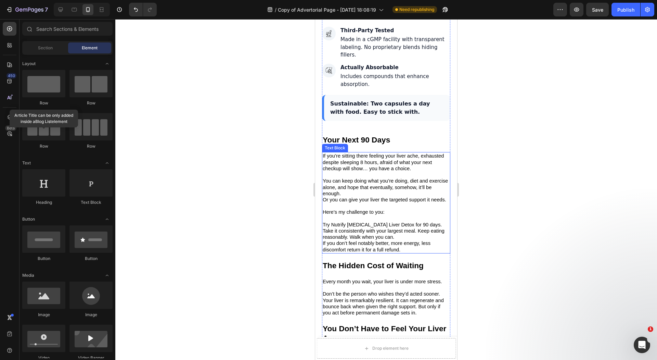
scroll to position [2788, 0]
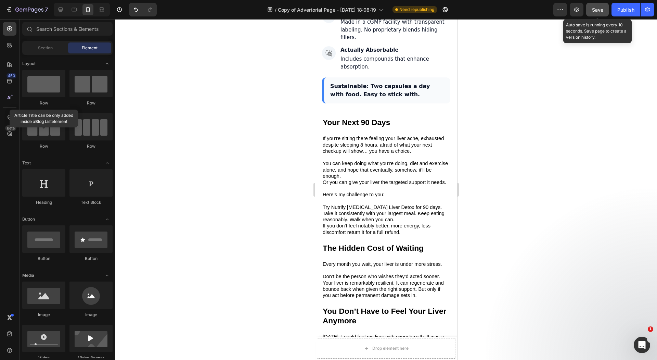
click at [598, 10] on span "Save" at bounding box center [597, 10] width 11 height 6
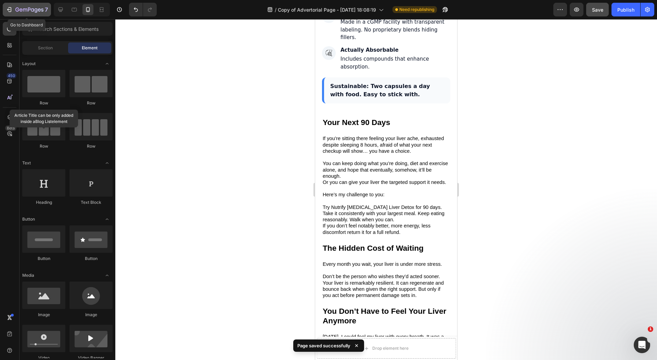
click at [24, 11] on icon "button" at bounding box center [29, 10] width 28 height 6
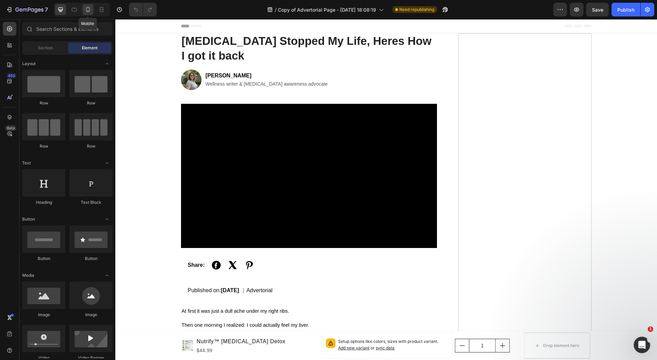
click at [90, 10] on icon at bounding box center [88, 9] width 7 height 7
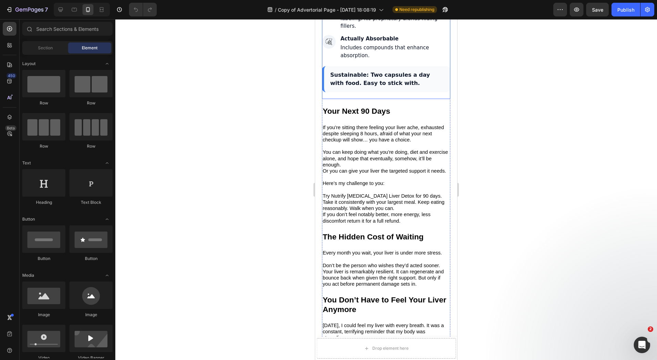
scroll to position [2679, 0]
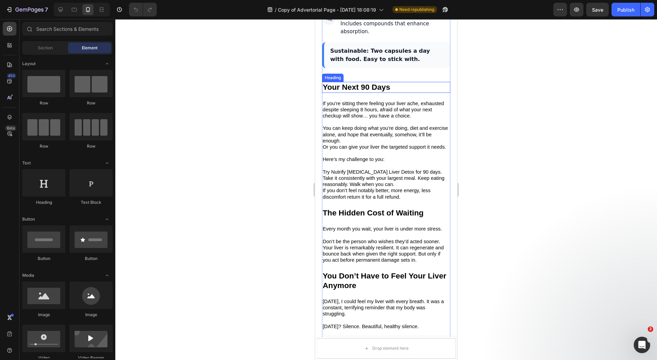
click at [407, 92] on h2 "Your Next 90 Days" at bounding box center [386, 87] width 128 height 11
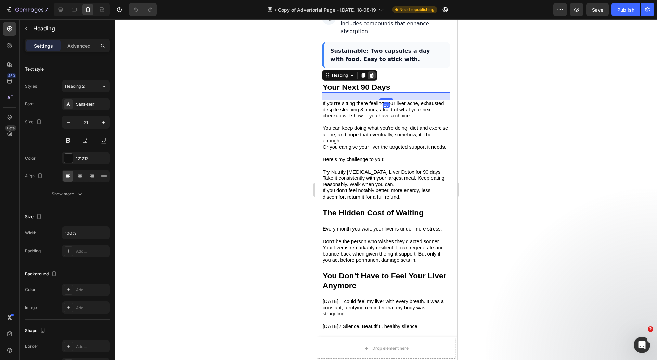
click at [376, 79] on div at bounding box center [372, 75] width 8 height 8
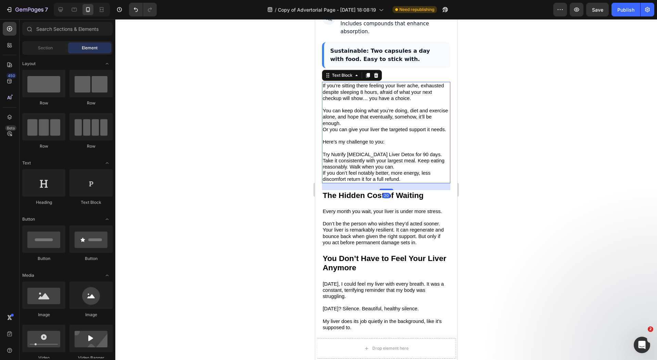
click at [388, 101] on span "If you’re sitting there feeling your liver ache, exhausted despite sleeping 8 h…" at bounding box center [383, 92] width 121 height 18
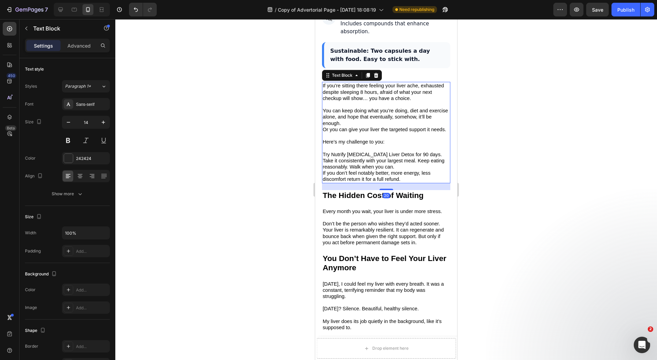
click at [379, 79] on div at bounding box center [376, 75] width 8 height 8
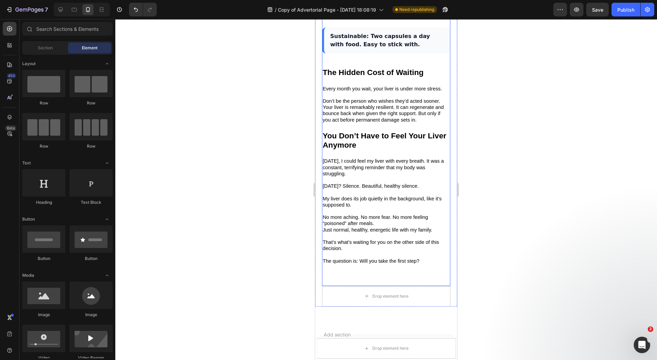
scroll to position [2702, 0]
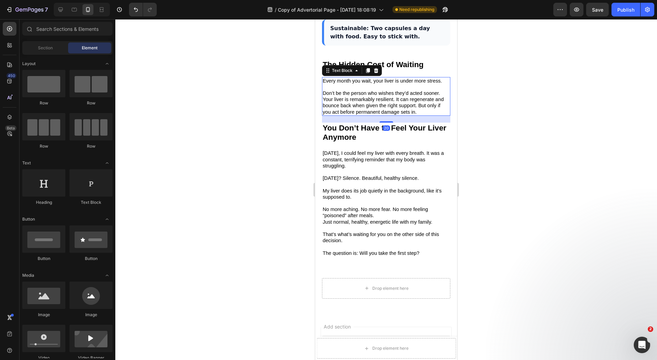
click at [379, 84] on span "Every month you wait, your liver is under more stress." at bounding box center [382, 80] width 119 height 5
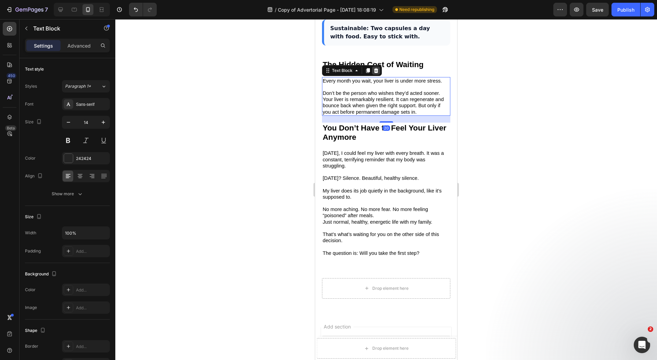
click at [377, 73] on icon at bounding box center [376, 70] width 4 height 5
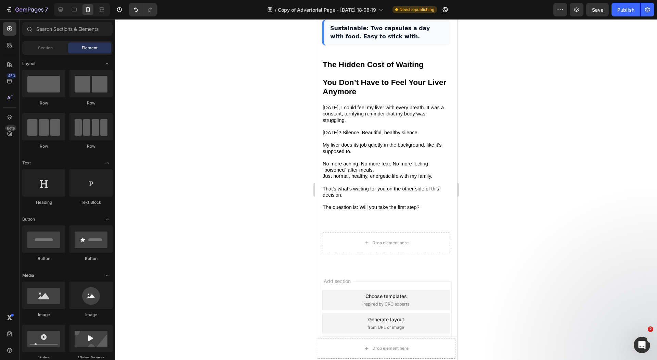
click at [379, 69] on strong "The Hidden Cost of Waiting" at bounding box center [373, 64] width 101 height 9
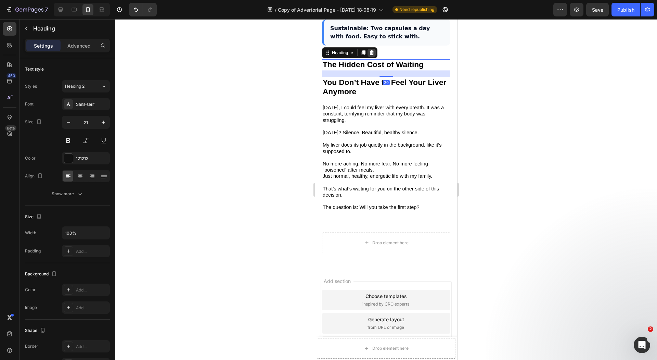
click at [373, 55] on icon at bounding box center [372, 52] width 4 height 5
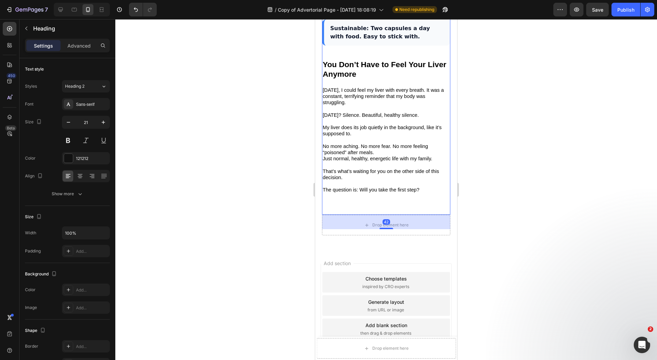
click at [374, 78] on strong "You Don’t Have to Feel Your Liver Anymore" at bounding box center [385, 69] width 124 height 18
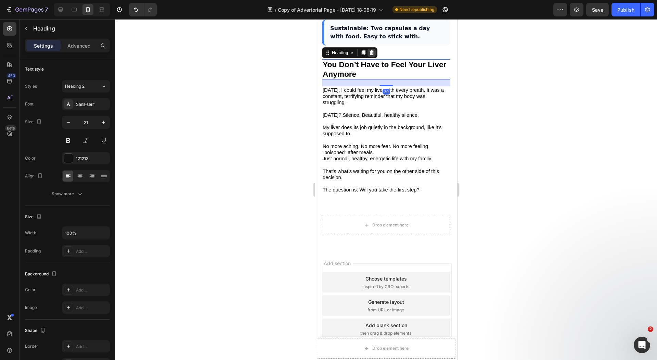
click at [375, 57] on div at bounding box center [372, 53] width 8 height 8
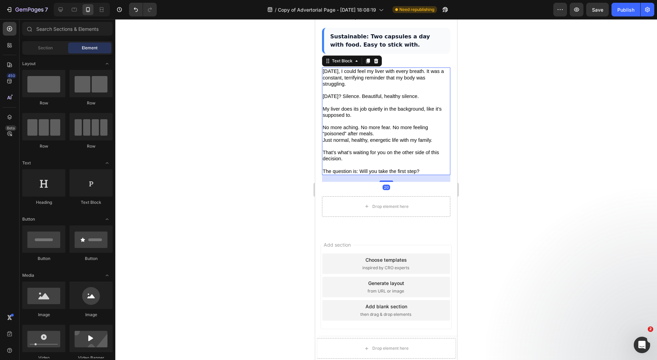
click at [377, 93] on p at bounding box center [386, 90] width 127 height 6
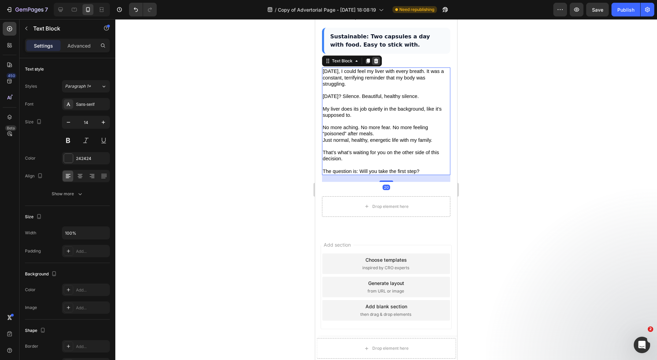
click at [377, 65] on div at bounding box center [376, 61] width 8 height 8
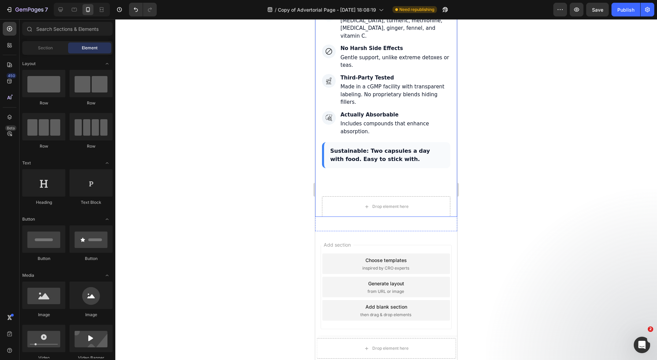
scroll to position [2747, 0]
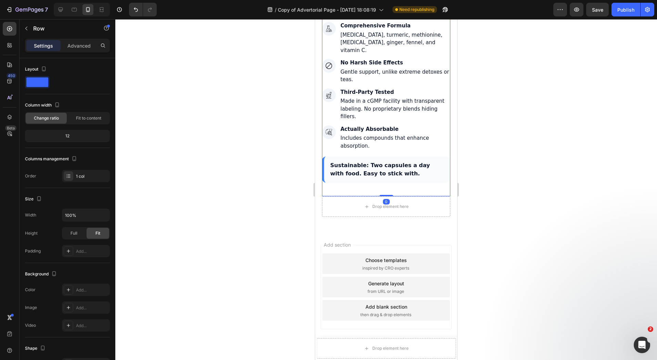
scroll to position [2733, 0]
drag, startPoint x: 384, startPoint y: 212, endPoint x: 393, endPoint y: 166, distance: 46.2
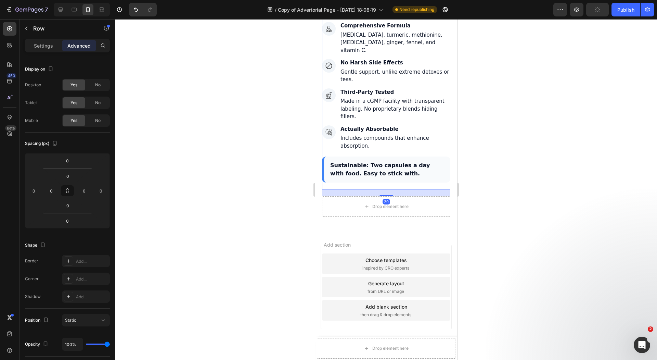
click at [325, 168] on div "Sustainable: Two capsules a day with food. Easy to stick with." at bounding box center [386, 169] width 128 height 26
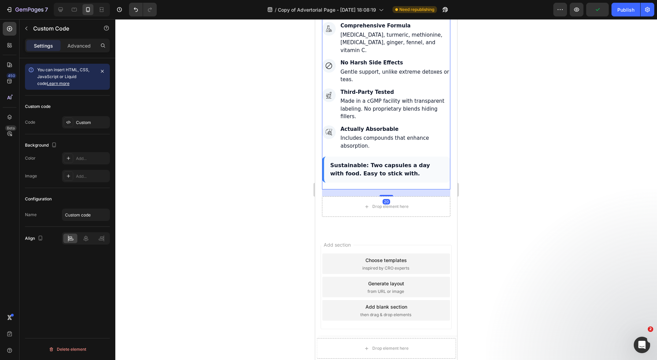
scroll to position [2630, 0]
click at [309, 198] on div at bounding box center [386, 189] width 542 height 341
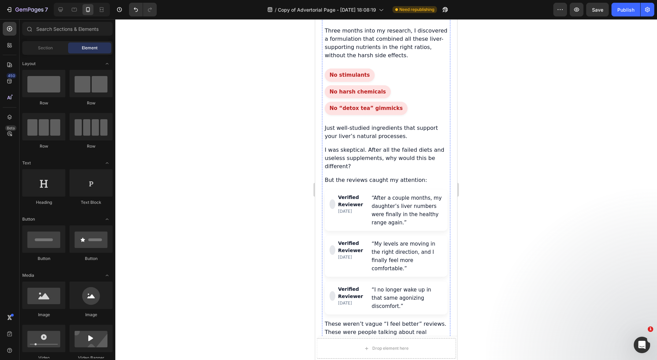
scroll to position [1662, 0]
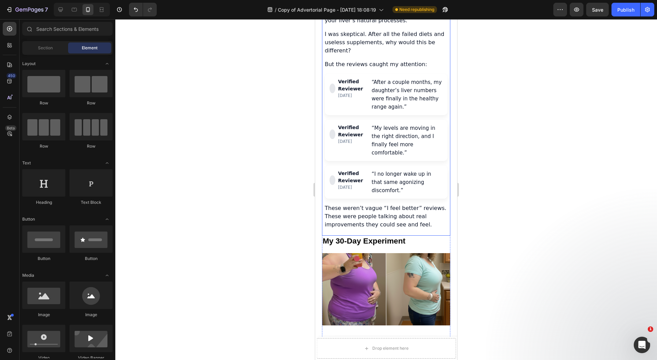
click at [424, 194] on div "“I no longer wake up in that same agonizing discomfort.”" at bounding box center [407, 182] width 71 height 25
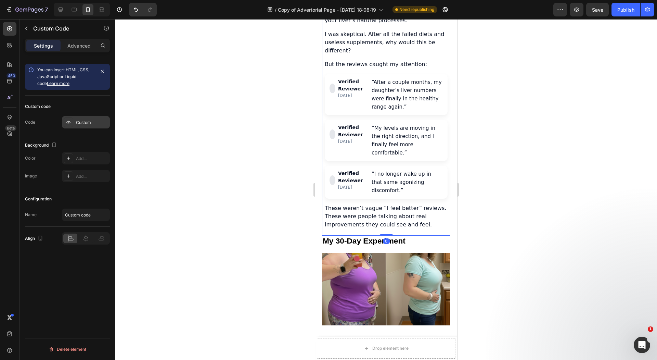
click at [78, 118] on div "Custom" at bounding box center [86, 122] width 48 height 12
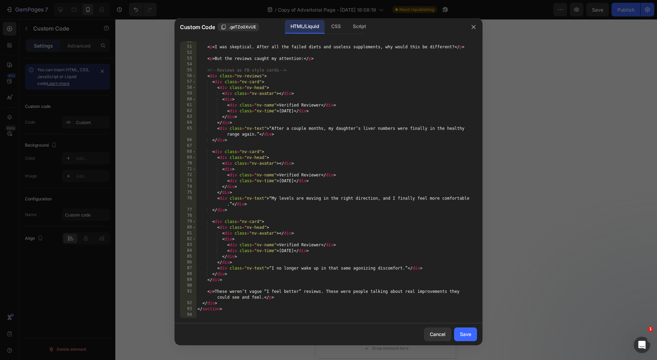
scroll to position [294, 0]
drag, startPoint x: 377, startPoint y: 267, endPoint x: 314, endPoint y: 267, distance: 62.7
click at [314, 267] on div "< p > I was skeptical. After all the failed diets and useless supplements, why …" at bounding box center [333, 182] width 274 height 288
type textarea "<div class="nv-text">“I no longer wake with the weird discomfort.”</div>"
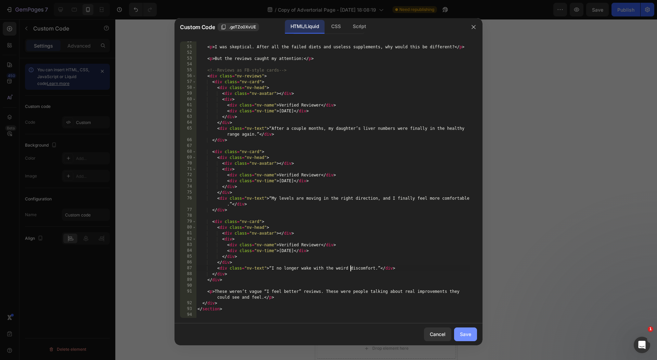
click at [463, 328] on button "Save" at bounding box center [465, 334] width 23 height 14
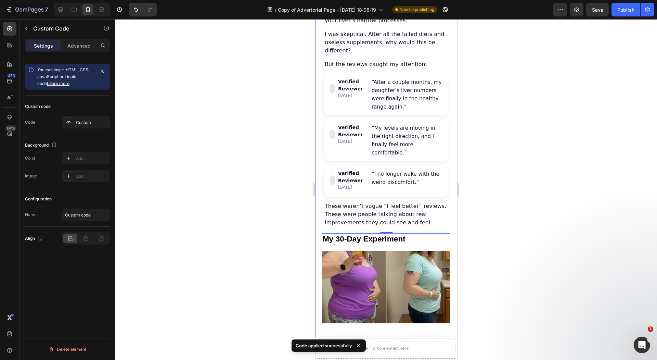
click at [293, 221] on div at bounding box center [386, 189] width 542 height 341
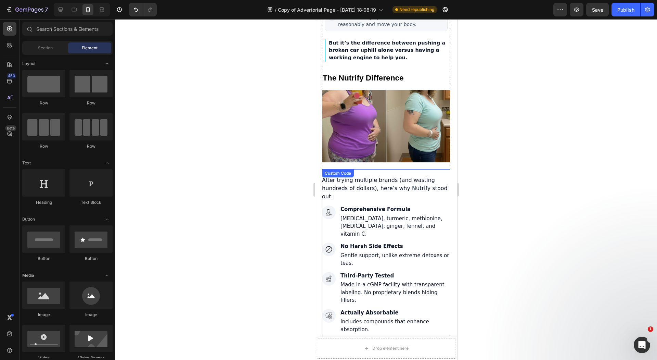
scroll to position [2461, 0]
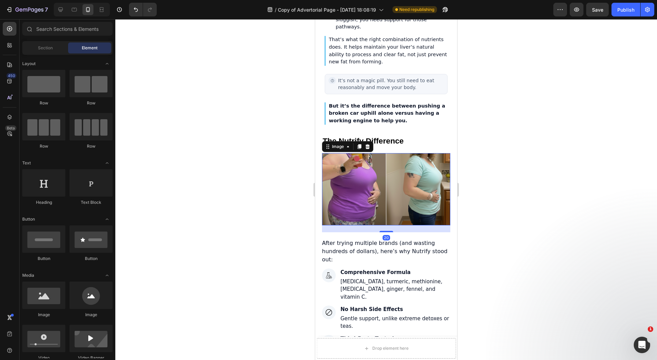
click at [398, 200] on img at bounding box center [386, 189] width 128 height 72
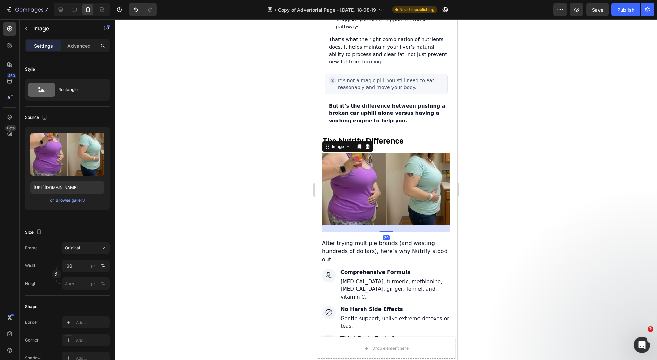
click at [277, 190] on div at bounding box center [386, 189] width 542 height 341
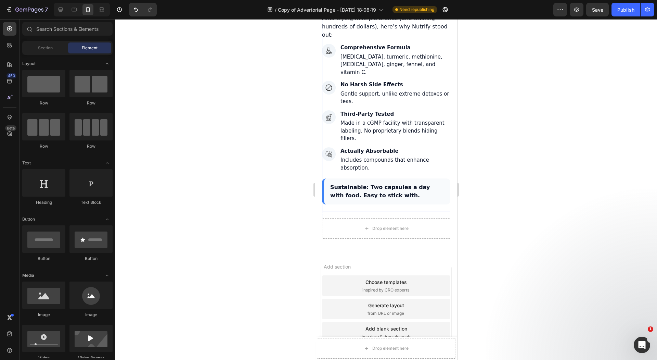
scroll to position [2733, 0]
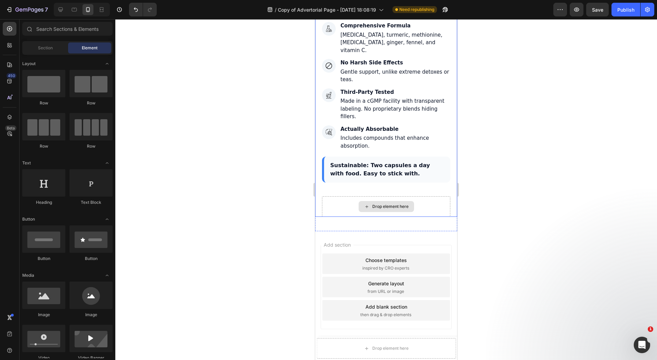
click at [380, 206] on div "Drop element here" at bounding box center [391, 206] width 36 height 5
click at [381, 202] on div "Drop element here" at bounding box center [386, 206] width 55 height 11
click at [286, 174] on div at bounding box center [386, 189] width 542 height 341
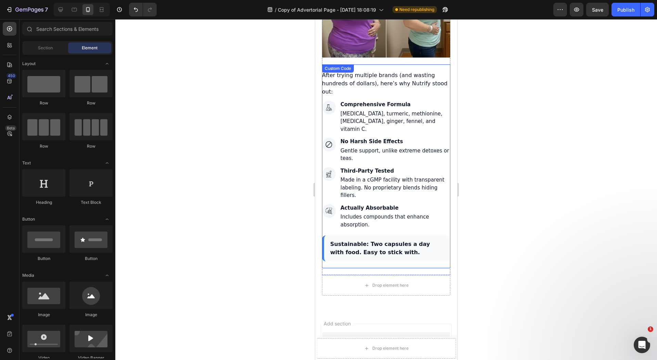
scroll to position [2527, 0]
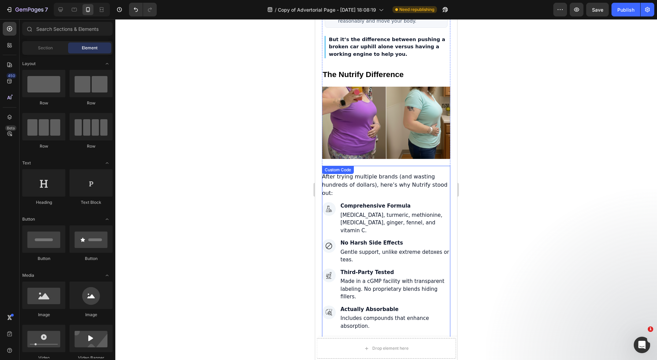
click at [400, 159] on img at bounding box center [386, 123] width 128 height 72
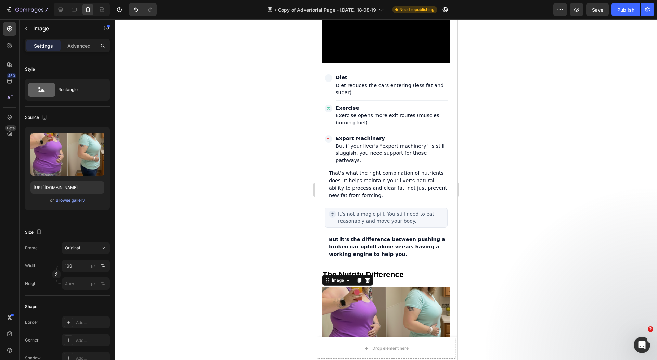
scroll to position [2326, 0]
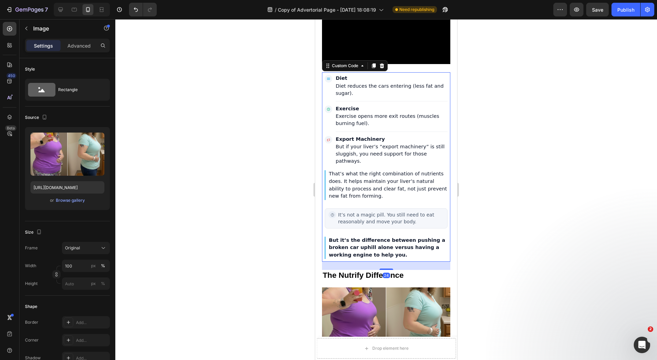
click at [383, 143] on h4 "Export Machinery" at bounding box center [392, 139] width 112 height 7
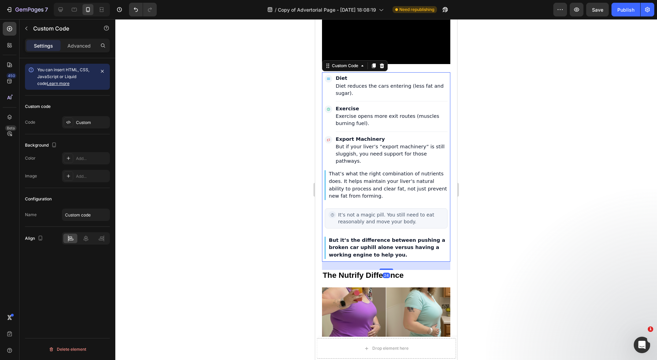
click at [244, 218] on div at bounding box center [386, 189] width 542 height 341
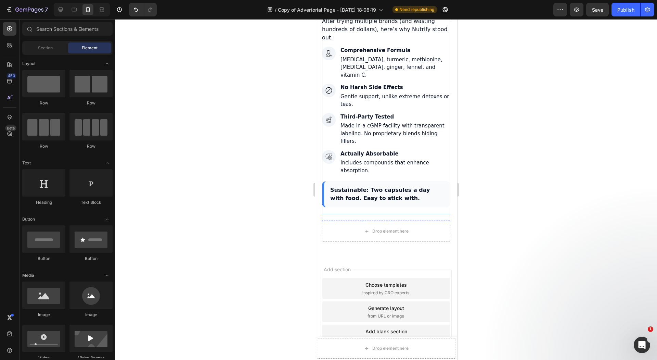
scroll to position [2733, 0]
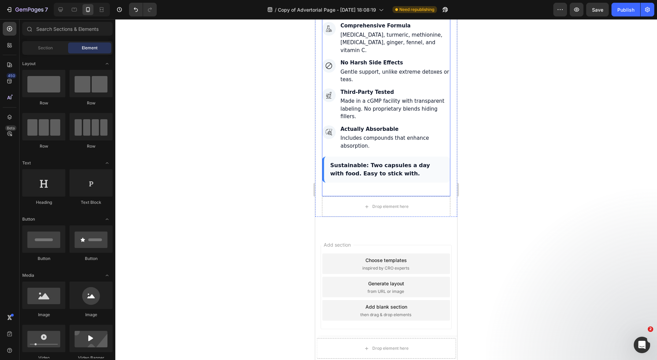
click at [381, 202] on div "Drop element here" at bounding box center [386, 206] width 55 height 11
click at [389, 210] on div "Drop element here" at bounding box center [386, 206] width 55 height 11
click at [376, 205] on div "Drop element here" at bounding box center [391, 206] width 36 height 5
click at [376, 203] on div "Drop element here" at bounding box center [386, 206] width 55 height 11
drag, startPoint x: 64, startPoint y: 238, endPoint x: 46, endPoint y: 231, distance: 19.4
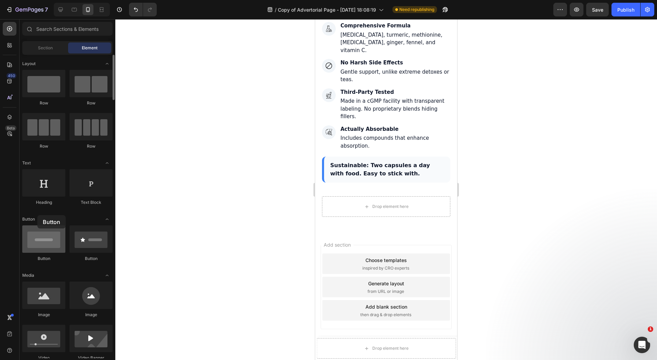
click at [46, 231] on div at bounding box center [43, 238] width 43 height 27
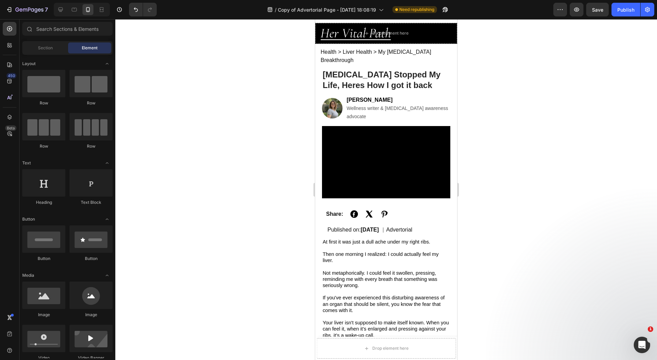
scroll to position [0, 0]
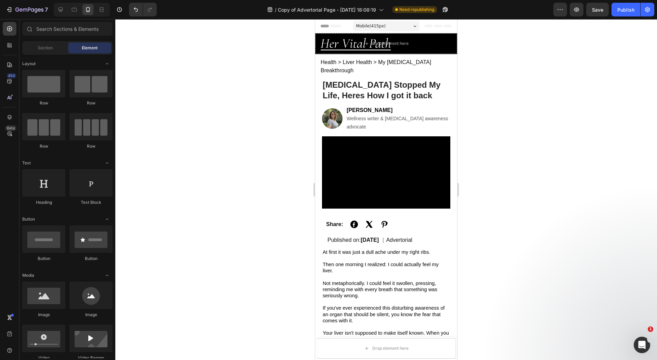
click at [66, 9] on div at bounding box center [82, 10] width 56 height 14
click at [60, 10] on icon at bounding box center [60, 9] width 7 height 7
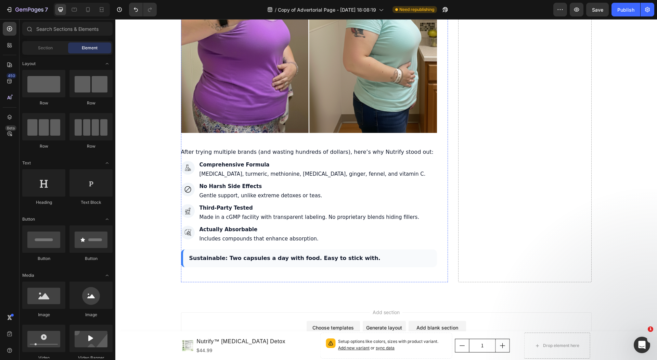
scroll to position [2703, 0]
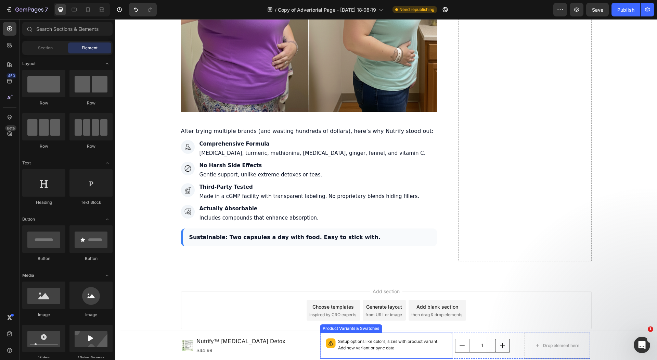
click at [386, 341] on p "Setup options like colors, sizes with product variant. Add new variant or sync …" at bounding box center [392, 344] width 109 height 13
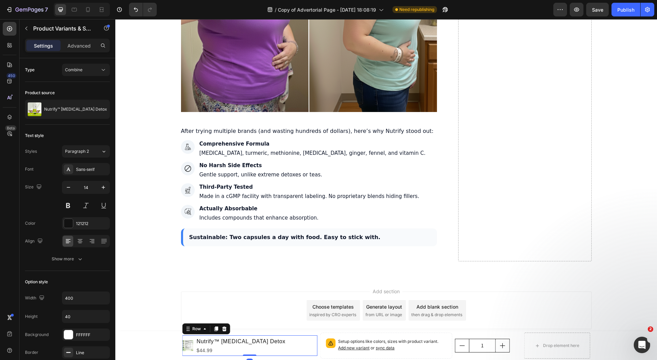
click at [285, 344] on div "Product Images Nutrify™ Milk Thistle Detox Product Title $44.99 Product Price P…" at bounding box center [250, 345] width 135 height 21
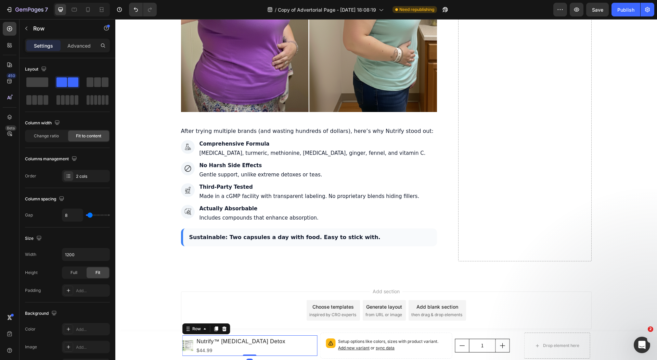
click at [224, 331] on div at bounding box center [225, 329] width 8 height 8
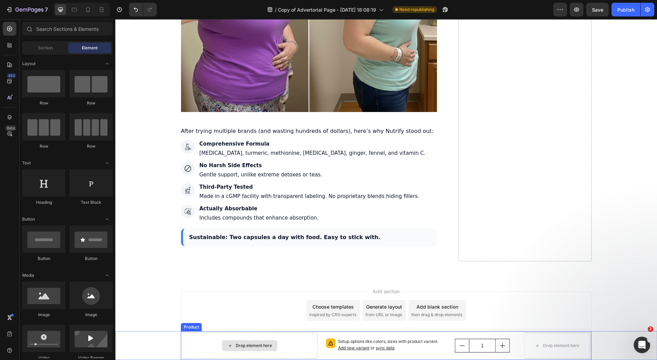
click at [183, 343] on div "Drop element here" at bounding box center [250, 345] width 135 height 26
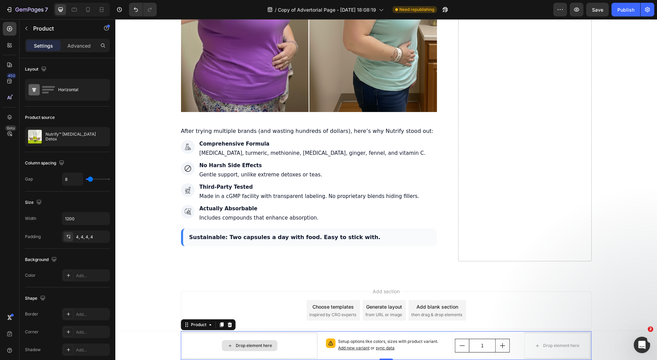
click at [174, 343] on div "Drop element here Setup options like colors, sizes with product variant. Add ne…" at bounding box center [386, 345] width 542 height 29
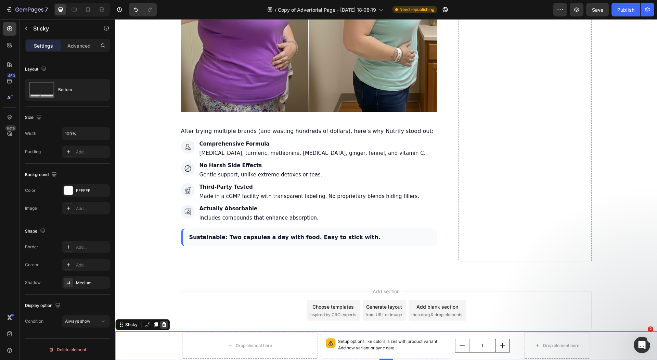
click at [165, 327] on icon at bounding box center [163, 324] width 5 height 5
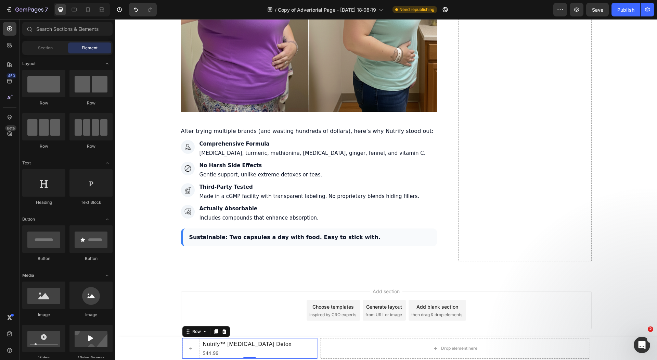
click at [302, 346] on div "Nutrify™ Milk Thistle Detox Product Title $44.99 Product Price Product Price Ro…" at bounding box center [250, 348] width 135 height 21
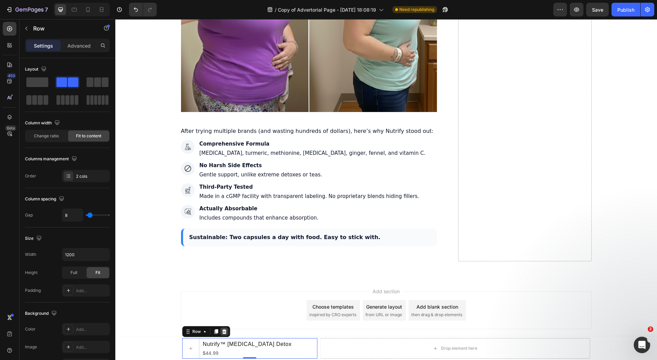
click at [223, 335] on div at bounding box center [225, 331] width 8 height 8
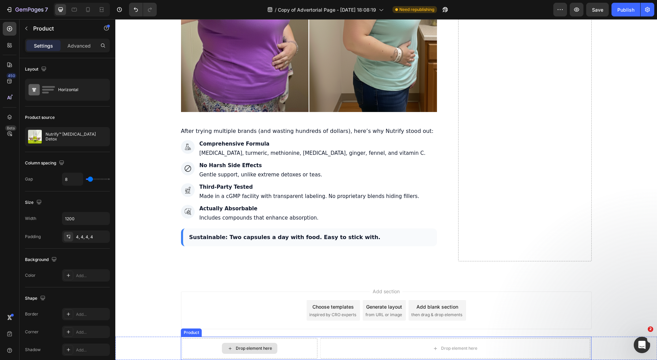
click at [300, 347] on div "Drop element here" at bounding box center [250, 348] width 135 height 21
click at [231, 332] on div "Product" at bounding box center [208, 330] width 55 height 11
click at [228, 331] on icon at bounding box center [230, 330] width 4 height 5
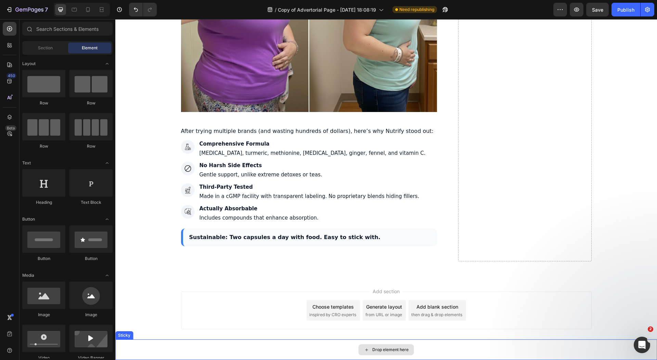
click at [187, 351] on div "Drop element here" at bounding box center [386, 349] width 542 height 21
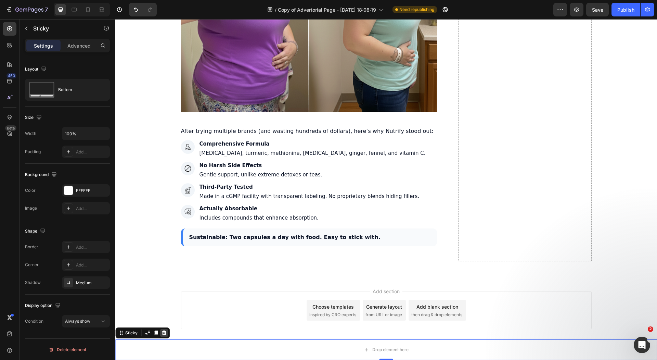
click at [167, 334] on div at bounding box center [164, 333] width 8 height 8
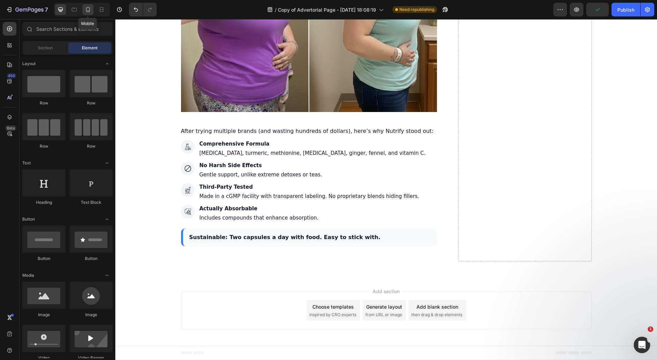
click at [89, 14] on div at bounding box center [88, 9] width 11 height 11
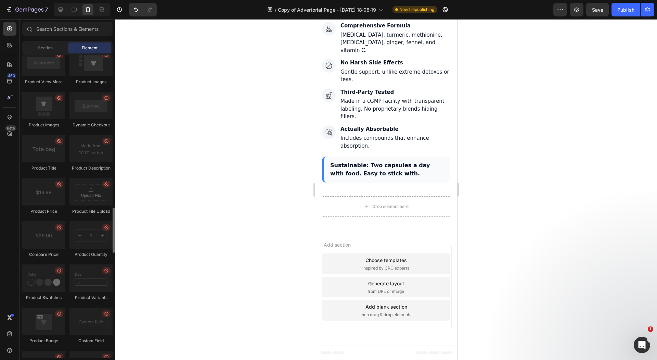
scroll to position [931, 0]
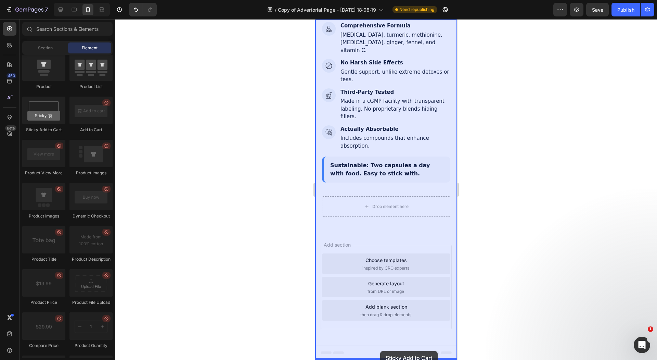
drag, startPoint x: 359, startPoint y: 141, endPoint x: 380, endPoint y: 351, distance: 211.0
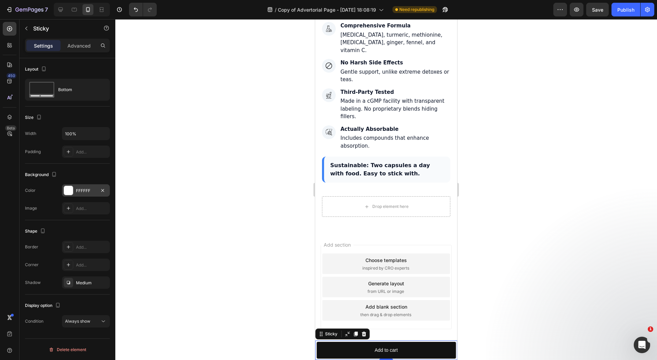
click at [67, 189] on div at bounding box center [68, 190] width 9 height 9
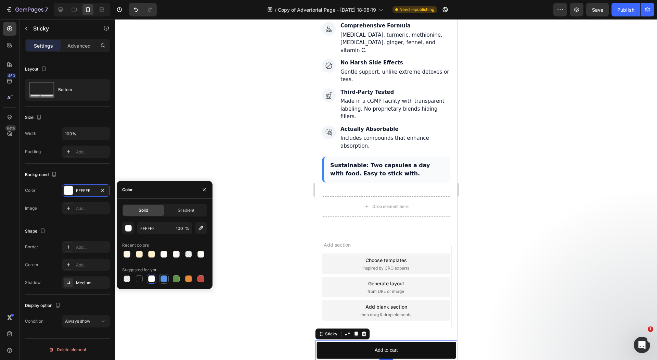
click at [164, 281] on div at bounding box center [164, 278] width 7 height 7
click at [138, 278] on div at bounding box center [139, 278] width 7 height 7
type input "151515"
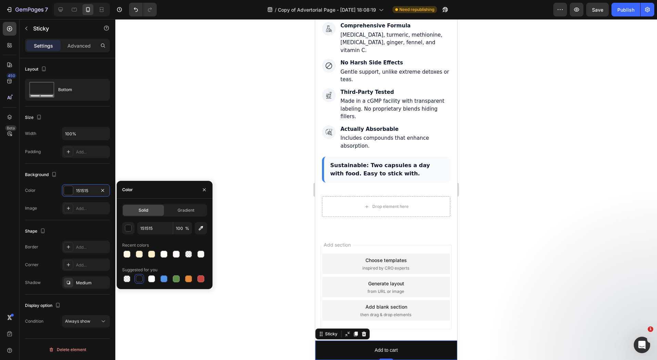
click at [81, 176] on div "Background" at bounding box center [67, 174] width 85 height 11
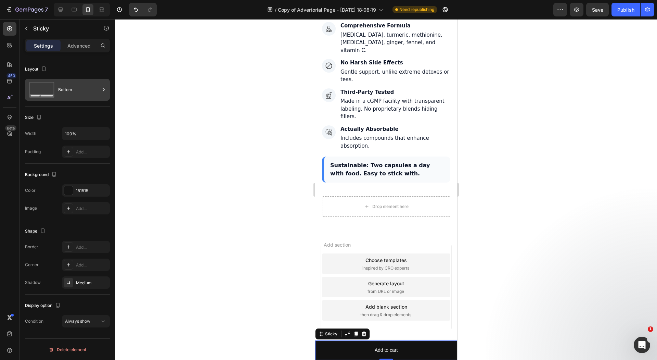
click at [50, 93] on icon at bounding box center [41, 90] width 27 height 16
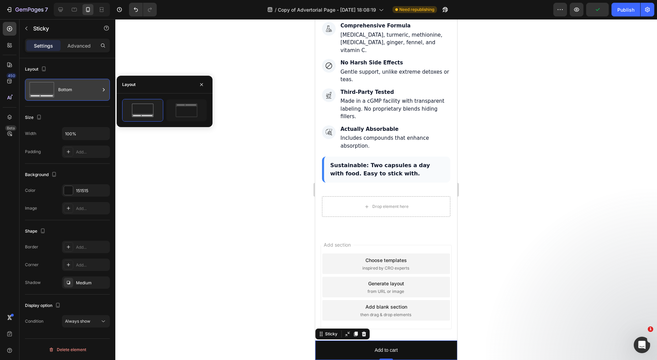
click at [93, 92] on div "Bottom" at bounding box center [79, 90] width 42 height 16
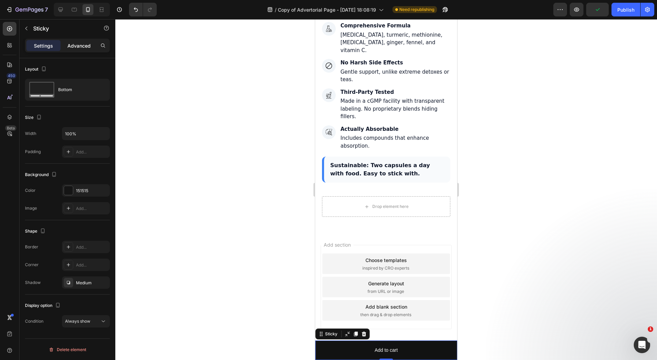
click at [80, 47] on p "Advanced" at bounding box center [78, 45] width 23 height 7
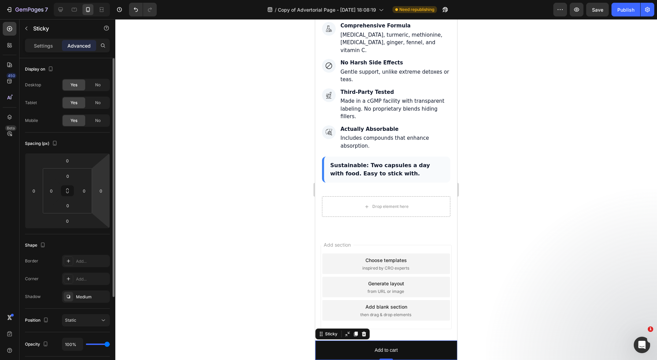
scroll to position [105, 0]
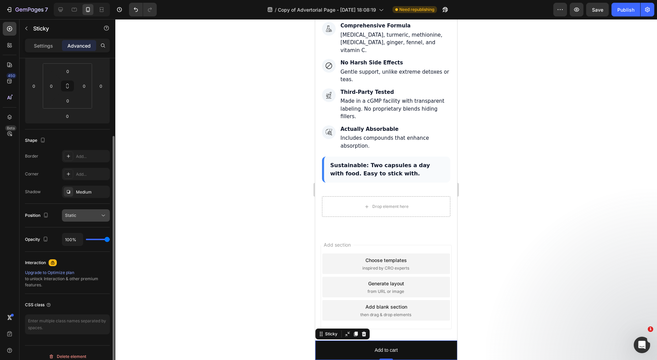
click at [87, 219] on button "Static" at bounding box center [86, 215] width 48 height 12
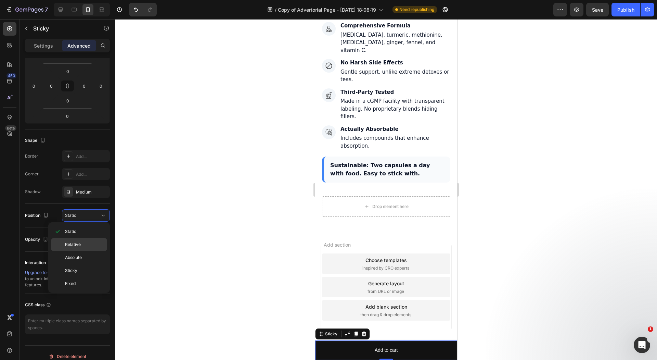
click at [84, 242] on p "Relative" at bounding box center [84, 244] width 39 height 6
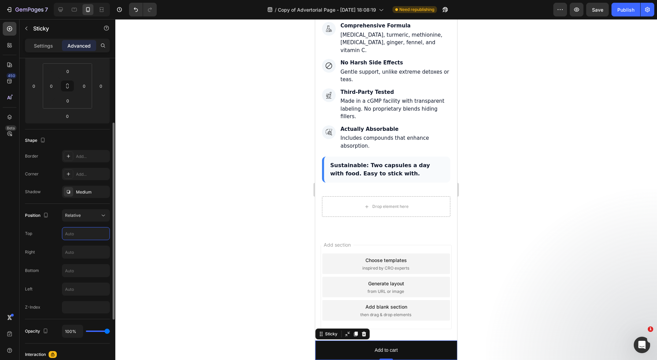
click at [97, 234] on input "text" at bounding box center [85, 233] width 47 height 12
click at [53, 264] on div "Bottom" at bounding box center [67, 270] width 85 height 13
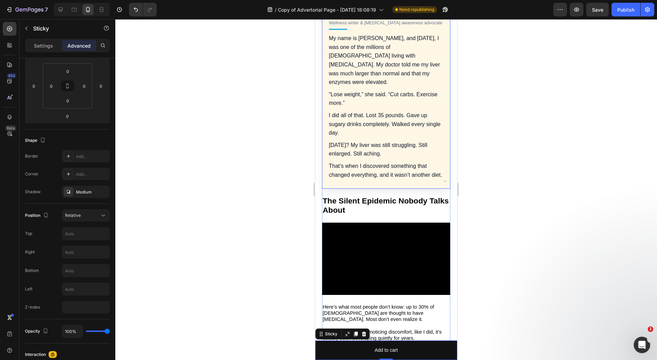
scroll to position [0, 0]
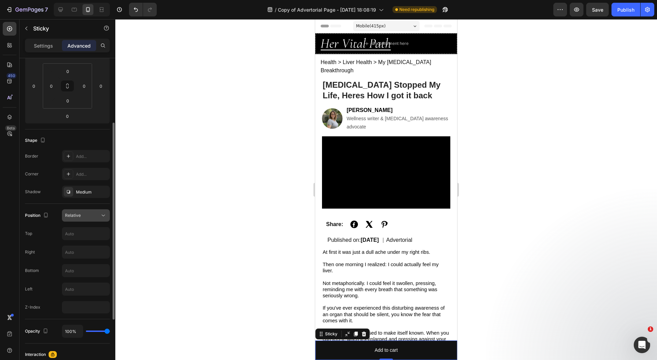
click at [95, 217] on div "Relative" at bounding box center [82, 215] width 35 height 6
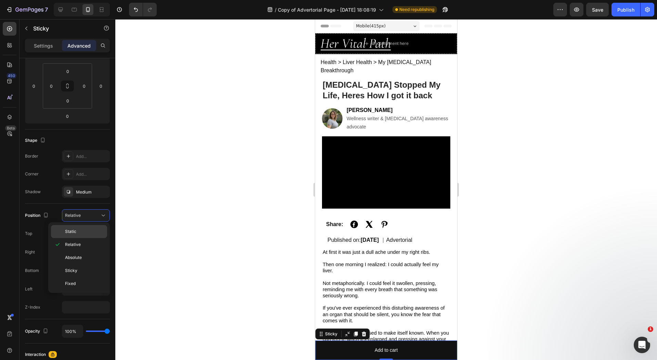
click at [86, 229] on p "Static" at bounding box center [84, 231] width 39 height 6
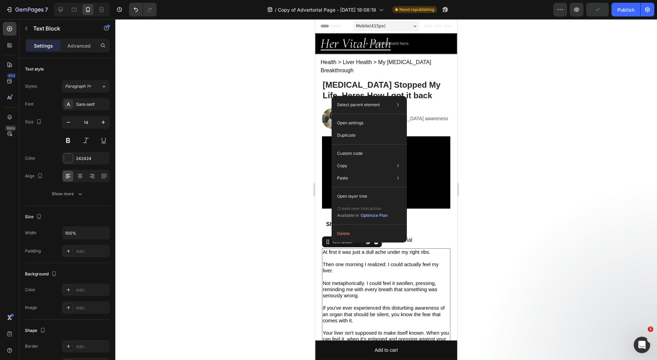
click at [270, 217] on div at bounding box center [386, 189] width 542 height 341
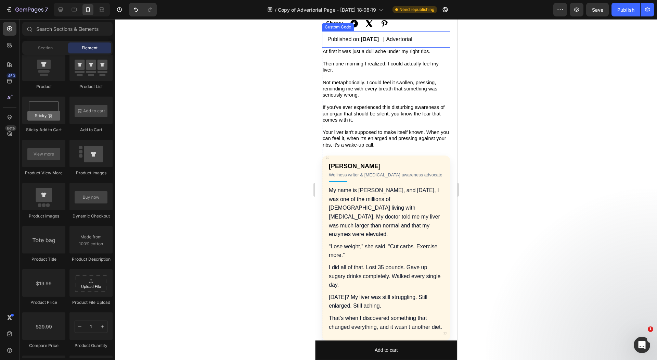
scroll to position [620, 0]
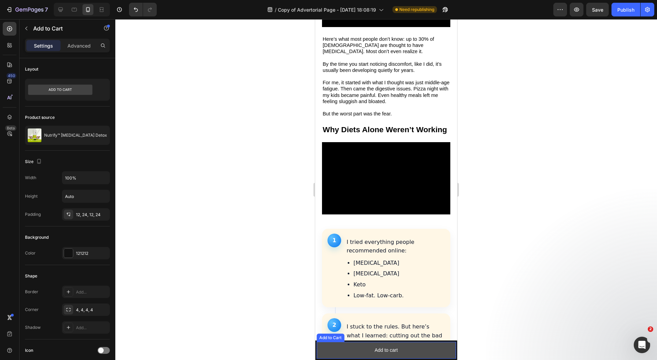
click at [362, 348] on button "Add to cart" at bounding box center [386, 350] width 139 height 17
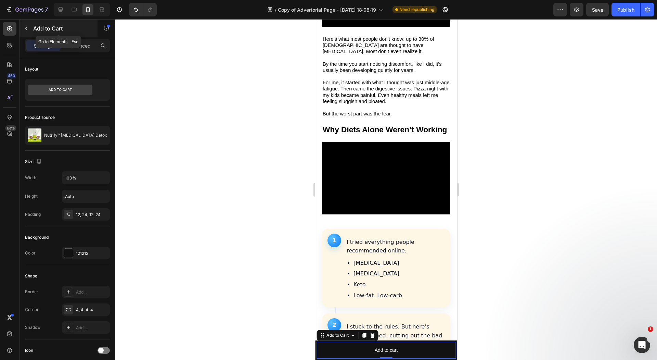
click at [29, 27] on button "button" at bounding box center [26, 28] width 11 height 11
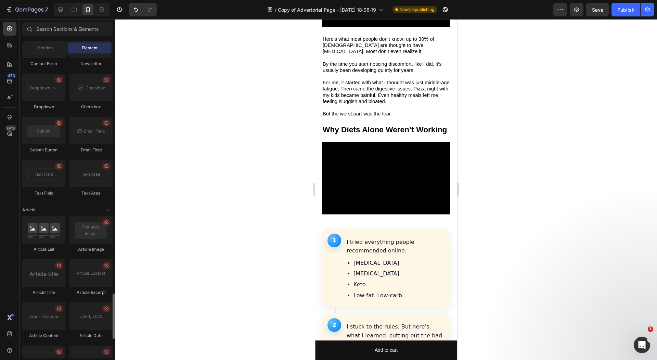
scroll to position [1726, 0]
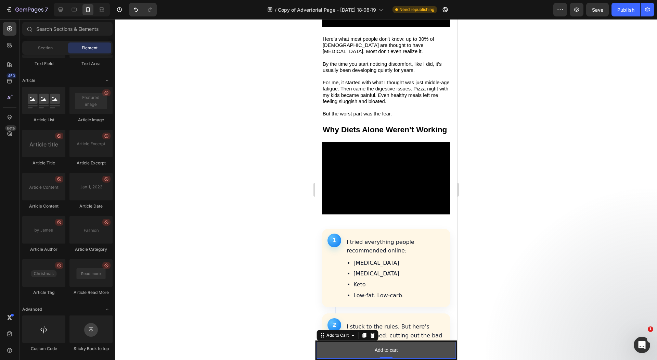
click at [347, 353] on button "Add to cart" at bounding box center [386, 350] width 139 height 17
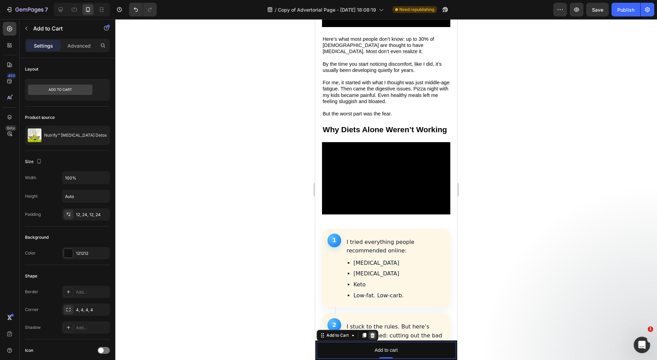
click at [374, 333] on icon at bounding box center [372, 335] width 4 height 5
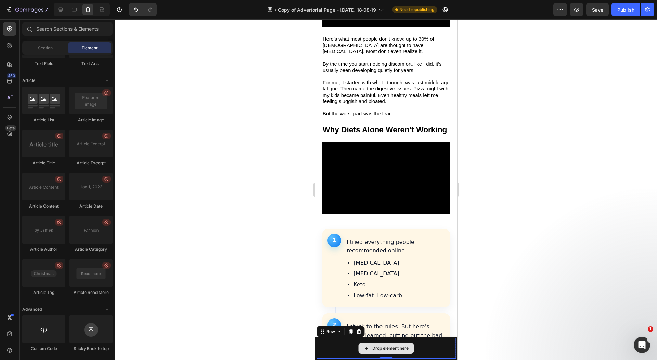
click at [338, 346] on div "Drop element here" at bounding box center [386, 348] width 139 height 21
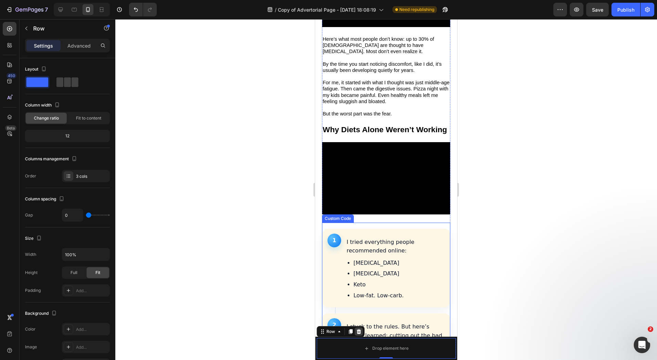
click at [358, 329] on icon at bounding box center [358, 331] width 5 height 5
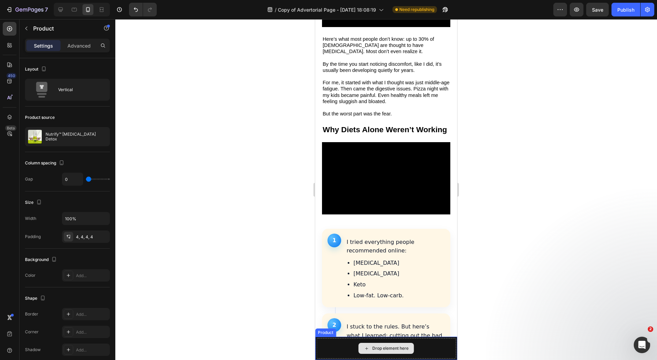
click at [334, 351] on div "Drop element here" at bounding box center [386, 348] width 139 height 21
click at [365, 331] on icon at bounding box center [364, 330] width 4 height 5
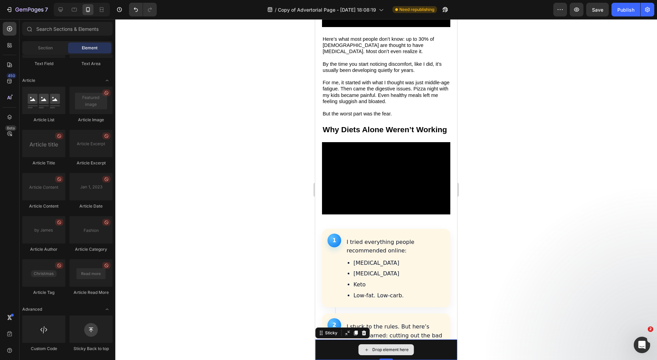
click at [338, 349] on div "Drop element here" at bounding box center [386, 349] width 142 height 21
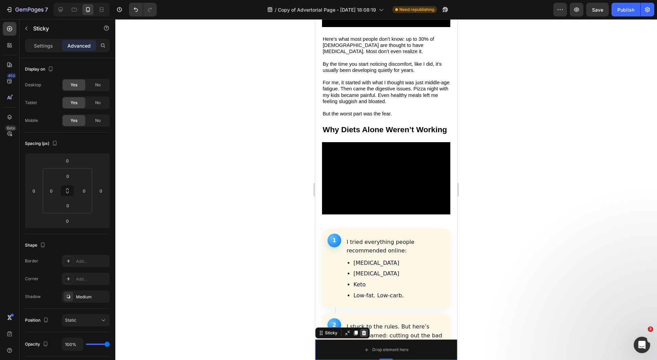
click at [365, 331] on icon at bounding box center [363, 332] width 5 height 5
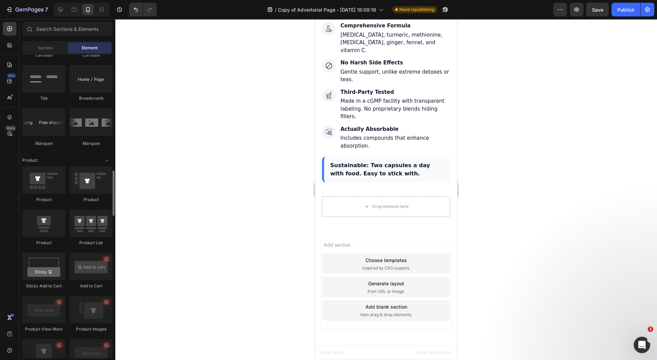
scroll to position [886, 0]
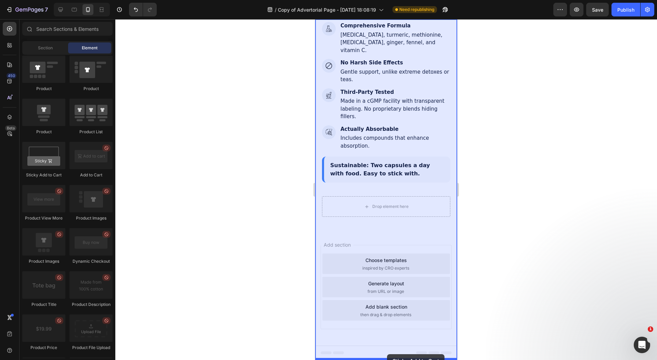
drag, startPoint x: 365, startPoint y: 184, endPoint x: 377, endPoint y: 334, distance: 150.5
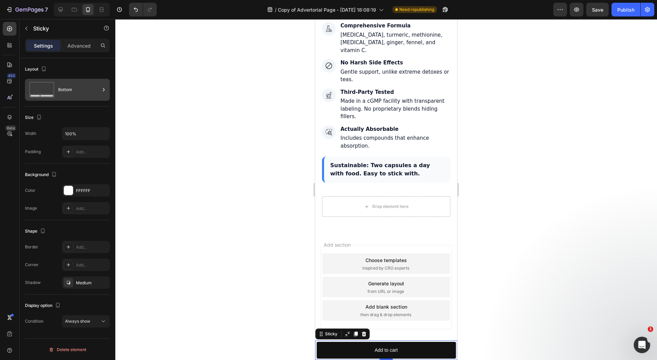
click at [65, 88] on div "Bottom" at bounding box center [79, 90] width 42 height 16
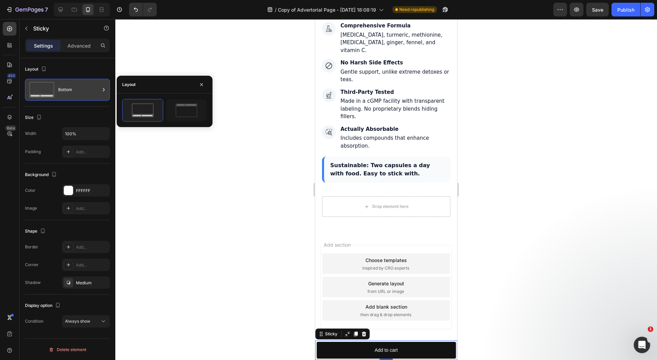
click at [65, 88] on div "Bottom" at bounding box center [79, 90] width 42 height 16
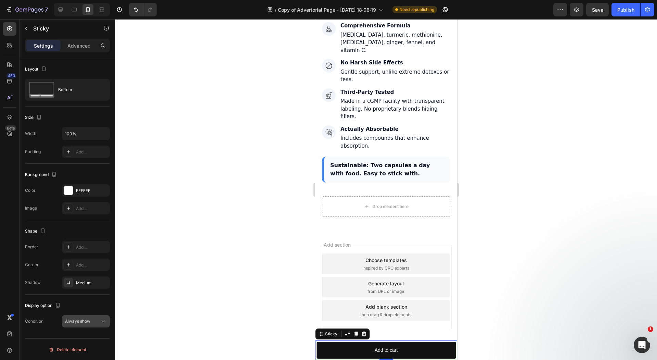
click at [82, 316] on button "Always show" at bounding box center [86, 321] width 48 height 12
click at [83, 349] on span "After first cart button" at bounding box center [84, 350] width 40 height 6
click at [89, 321] on span "After first cart button" at bounding box center [85, 320] width 40 height 5
click at [89, 319] on span "After first cart button" at bounding box center [85, 320] width 40 height 5
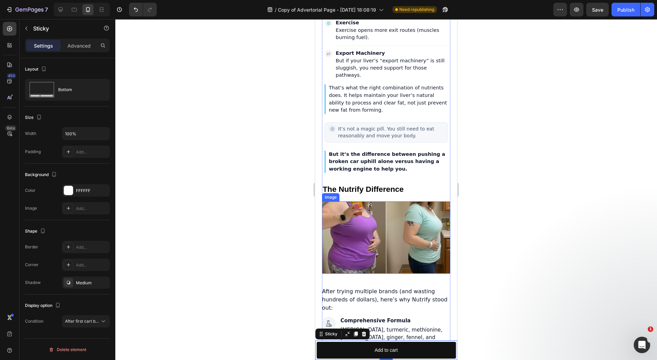
scroll to position [2518, 0]
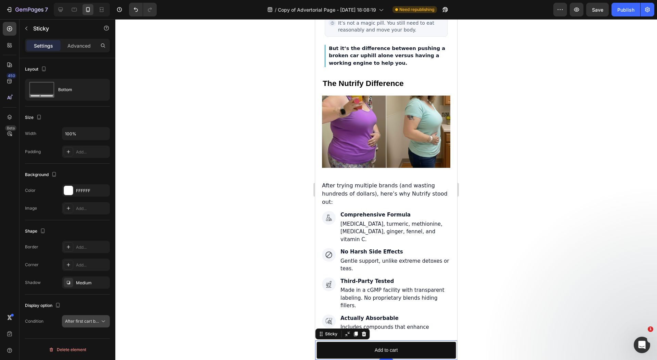
click at [96, 318] on span "After first cart button" at bounding box center [82, 321] width 35 height 6
click at [87, 335] on span "Always show" at bounding box center [76, 337] width 25 height 6
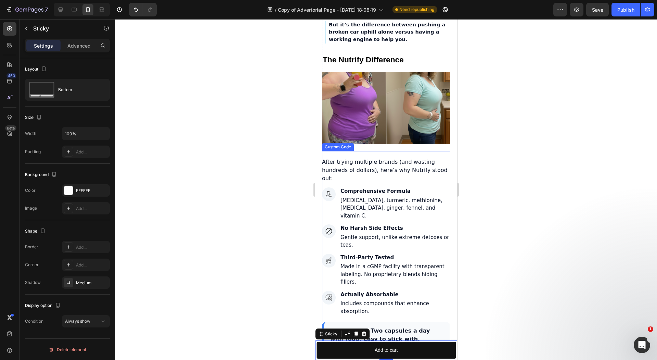
scroll to position [2544, 0]
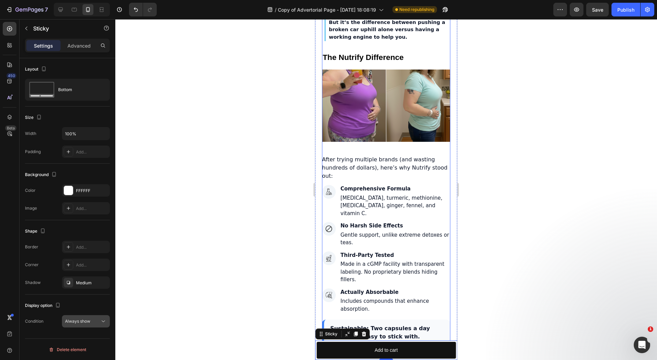
click at [85, 318] on span "Always show" at bounding box center [77, 320] width 25 height 5
click at [88, 345] on div "After first cart button" at bounding box center [79, 349] width 58 height 13
click at [27, 34] on button "button" at bounding box center [26, 28] width 11 height 11
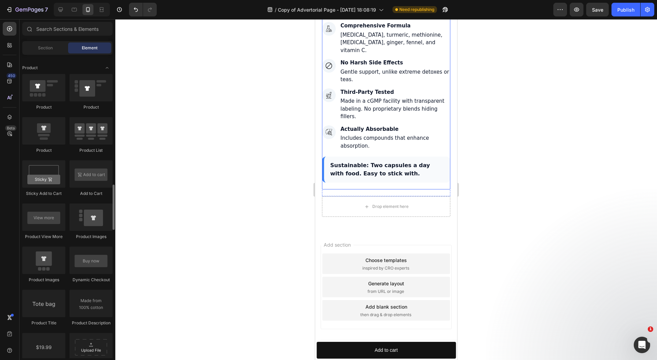
scroll to position [2613, 0]
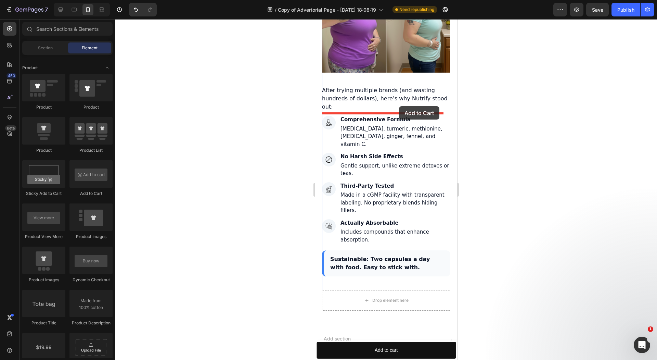
drag, startPoint x: 558, startPoint y: 166, endPoint x: 391, endPoint y: 110, distance: 176.4
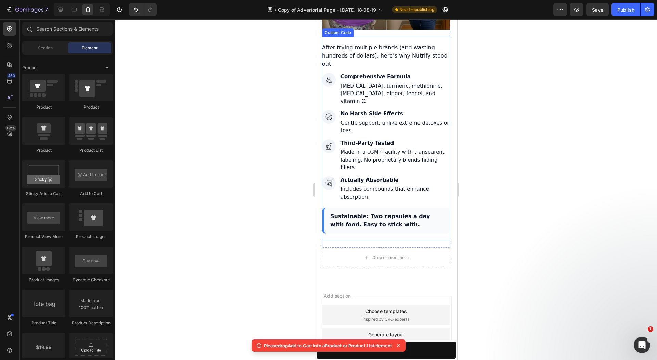
scroll to position [2707, 0]
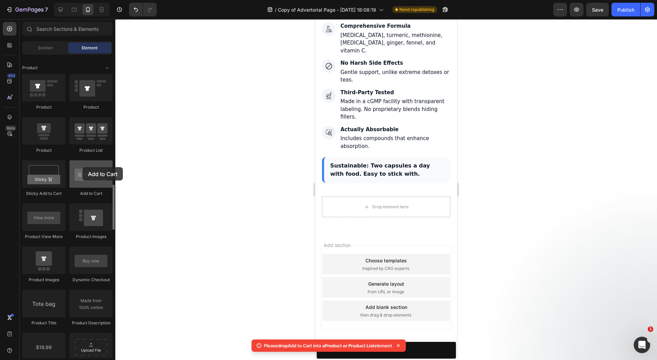
drag, startPoint x: 164, startPoint y: 184, endPoint x: 93, endPoint y: 169, distance: 72.8
click at [83, 167] on div at bounding box center [91, 173] width 43 height 27
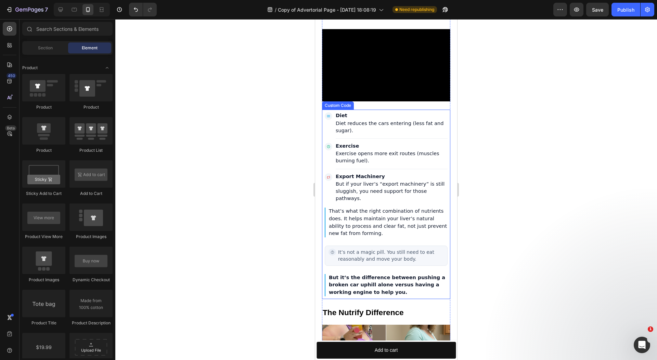
scroll to position [2379, 0]
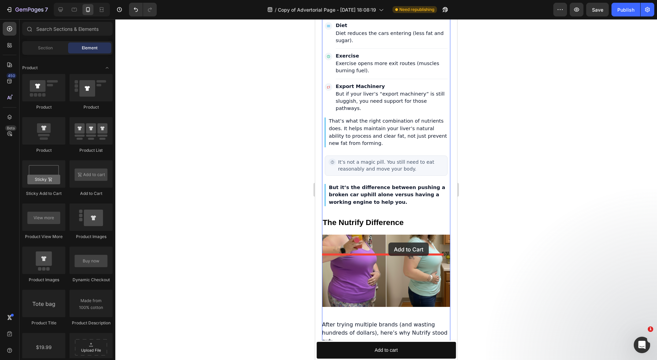
drag, startPoint x: 427, startPoint y: 204, endPoint x: 389, endPoint y: 242, distance: 54.2
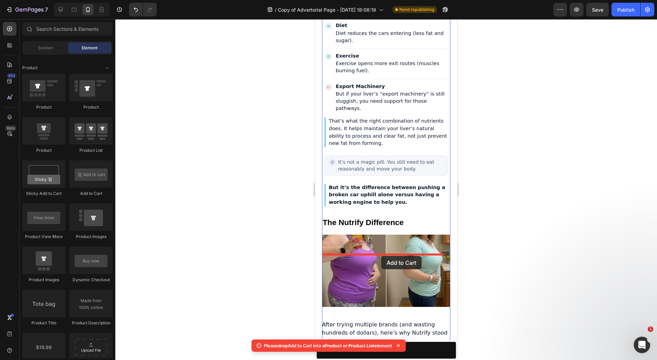
drag, startPoint x: 414, startPoint y: 199, endPoint x: 381, endPoint y: 256, distance: 65.3
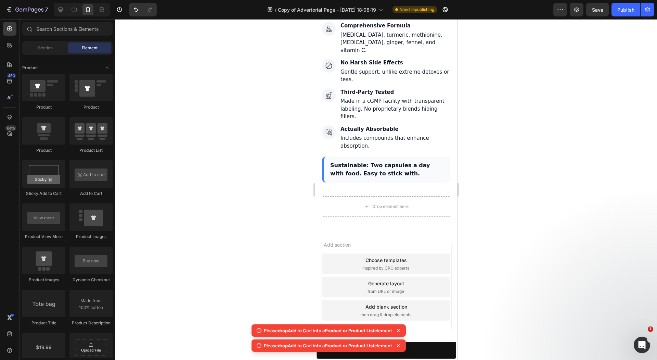
scroll to position [2733, 0]
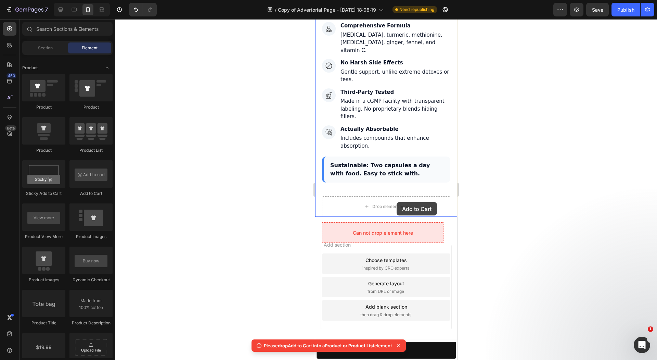
drag, startPoint x: 420, startPoint y: 201, endPoint x: 328, endPoint y: 198, distance: 91.8
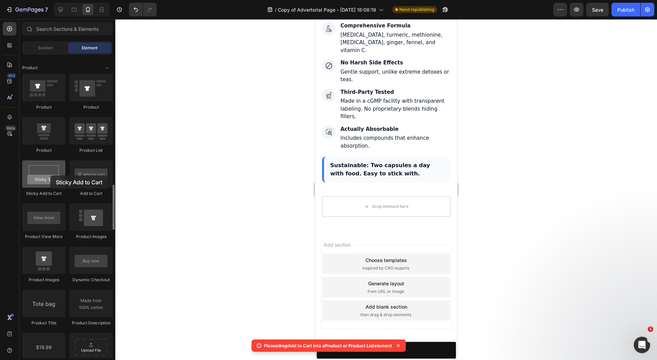
drag, startPoint x: 51, startPoint y: 182, endPoint x: 44, endPoint y: 177, distance: 8.1
click at [44, 177] on div at bounding box center [43, 173] width 43 height 27
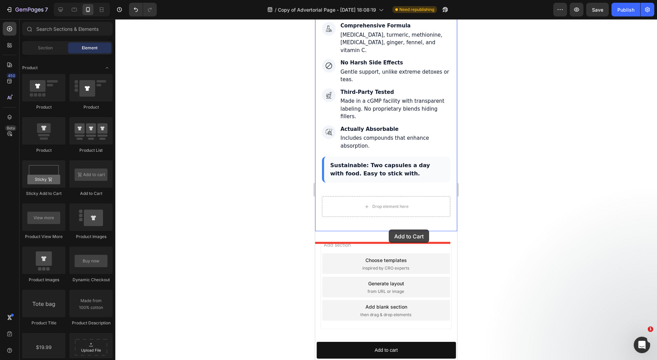
drag, startPoint x: 427, startPoint y: 198, endPoint x: 389, endPoint y: 229, distance: 49.1
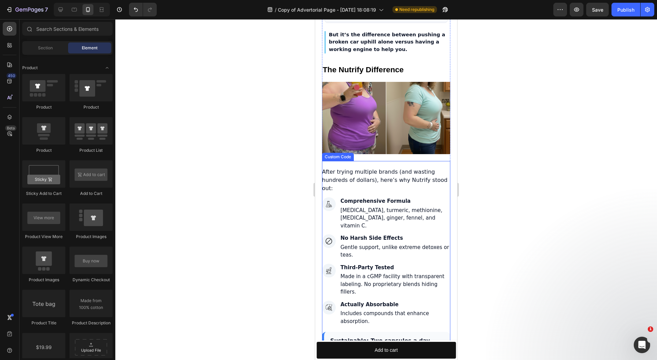
scroll to position [2507, 0]
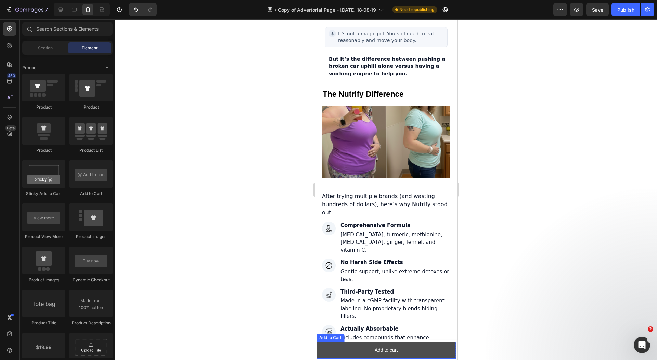
click at [364, 349] on button "Add to cart" at bounding box center [386, 350] width 139 height 17
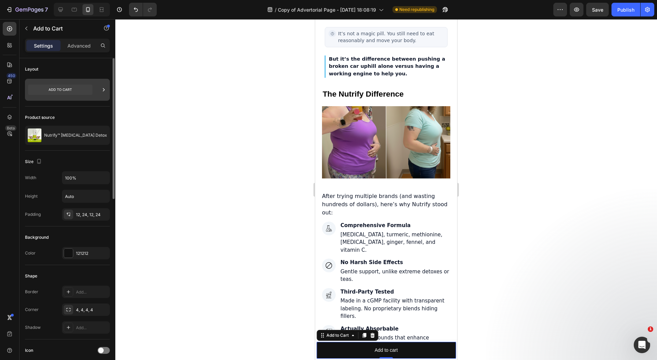
click at [89, 92] on icon at bounding box center [60, 90] width 64 height 10
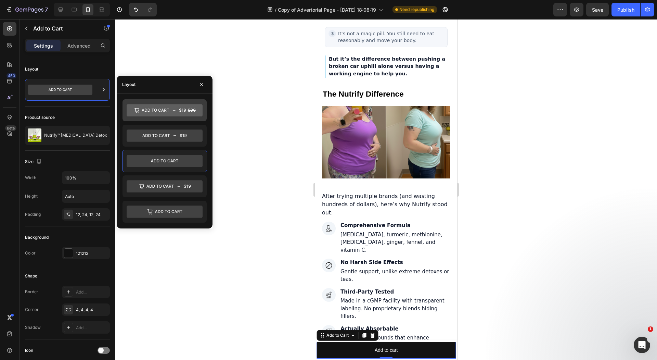
click at [147, 109] on icon at bounding box center [155, 110] width 27 height 3
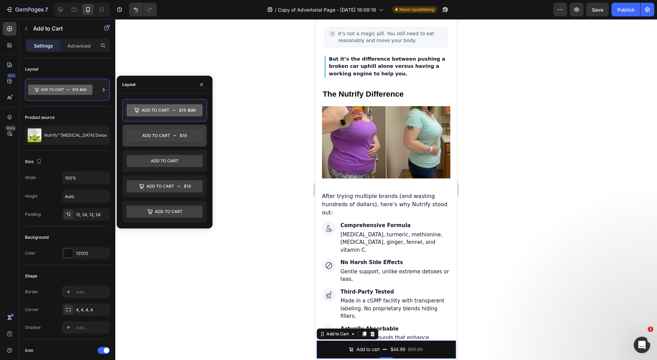
click at [158, 141] on icon at bounding box center [165, 136] width 76 height 14
click at [156, 122] on div at bounding box center [164, 161] width 85 height 124
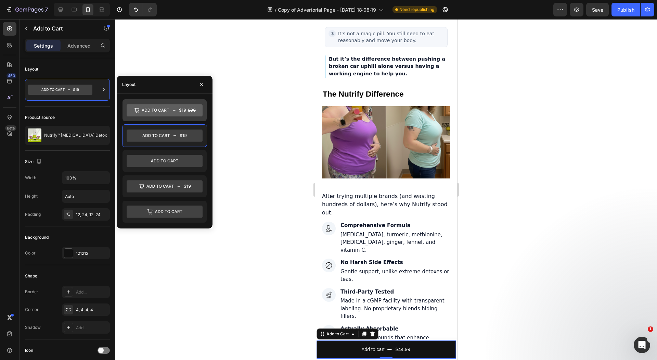
click at [160, 114] on icon at bounding box center [165, 110] width 76 height 12
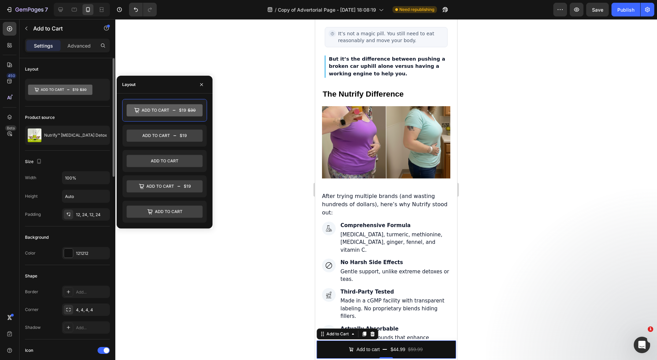
click at [100, 112] on div "Product source" at bounding box center [67, 117] width 85 height 11
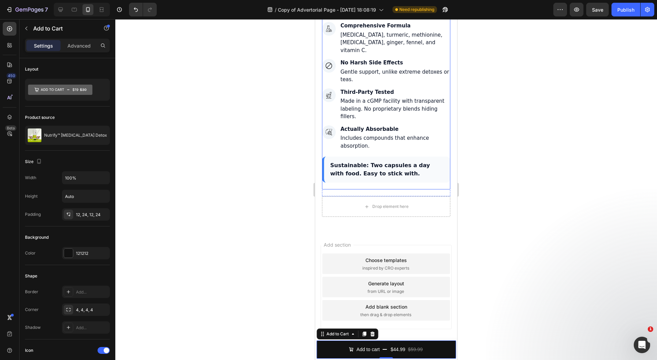
scroll to position [2733, 0]
click at [68, 249] on div at bounding box center [68, 253] width 9 height 9
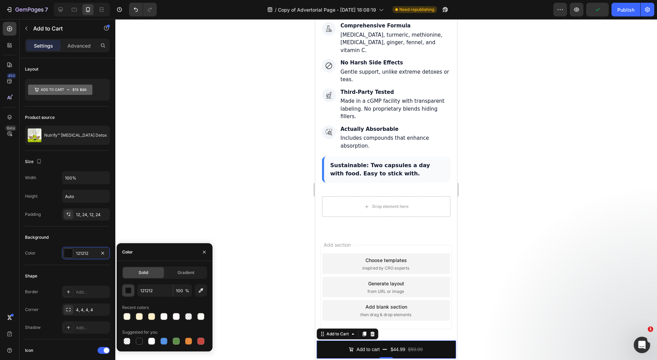
click at [131, 291] on div "button" at bounding box center [128, 290] width 7 height 7
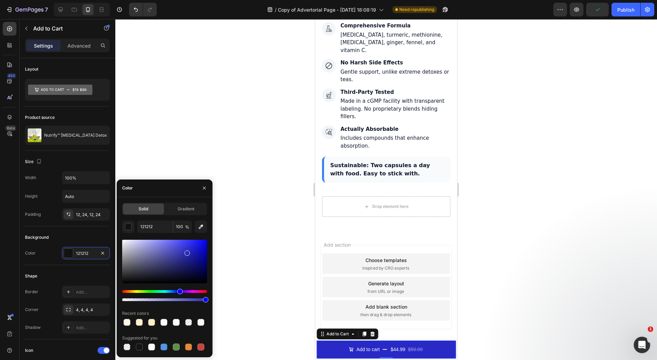
drag, startPoint x: 163, startPoint y: 262, endPoint x: 196, endPoint y: 244, distance: 36.9
click at [195, 244] on div at bounding box center [164, 261] width 85 height 43
drag, startPoint x: 187, startPoint y: 242, endPoint x: 218, endPoint y: 216, distance: 40.6
click at [217, 0] on div "7 Version history / Copy of Advertorial Page - Aug 29, 18:08:19 Need republishi…" at bounding box center [328, 0] width 657 height 0
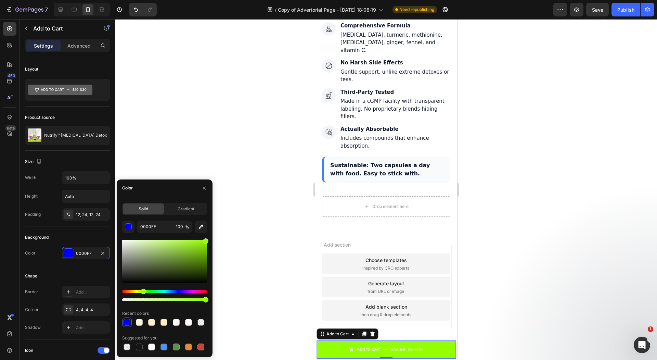
drag, startPoint x: 158, startPoint y: 291, endPoint x: 142, endPoint y: 293, distance: 15.8
click at [142, 293] on div "Hue" at bounding box center [164, 291] width 85 height 3
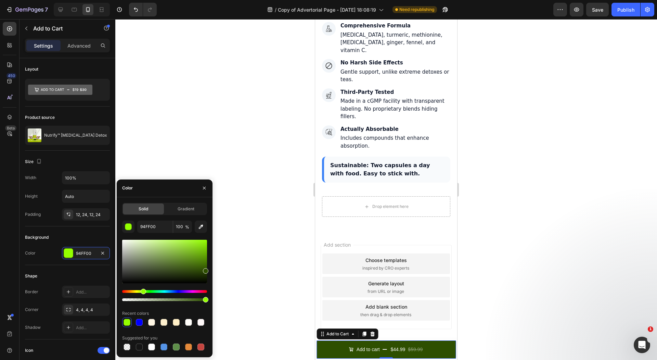
drag, startPoint x: 183, startPoint y: 257, endPoint x: 207, endPoint y: 269, distance: 26.6
click at [207, 269] on div at bounding box center [164, 261] width 85 height 43
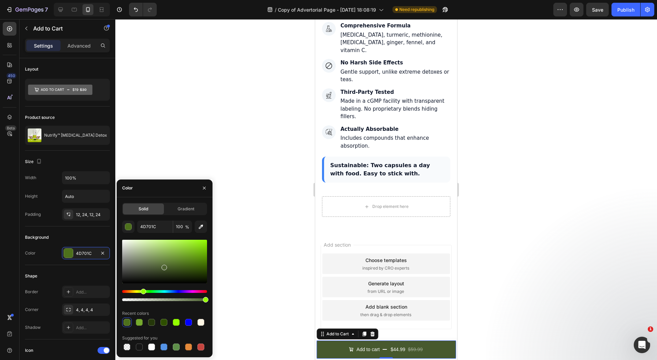
drag, startPoint x: 201, startPoint y: 265, endPoint x: 165, endPoint y: 266, distance: 36.0
click at [165, 267] on div at bounding box center [164, 261] width 85 height 43
click at [157, 227] on input "4A5E2F" at bounding box center [155, 227] width 36 height 12
click at [158, 227] on input "4A5E2F" at bounding box center [155, 227] width 36 height 12
paste input "#28a745"
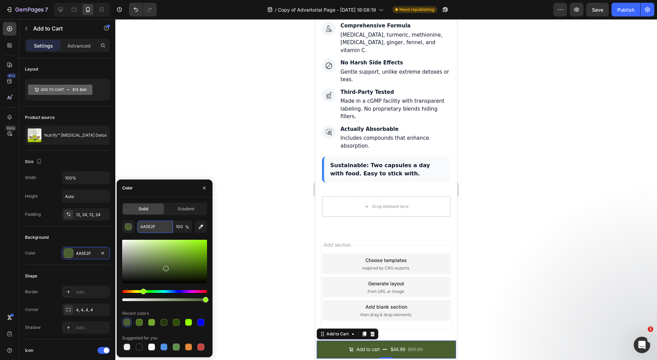
type input "#28a745"
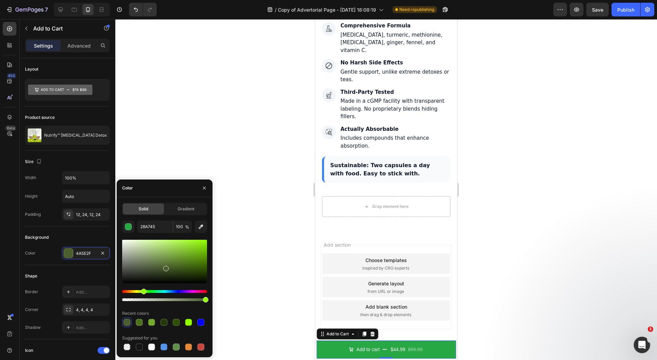
click at [239, 246] on div at bounding box center [386, 189] width 542 height 341
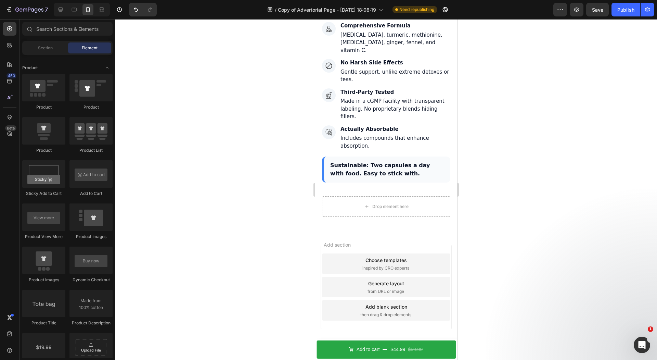
click at [239, 246] on div at bounding box center [386, 189] width 542 height 341
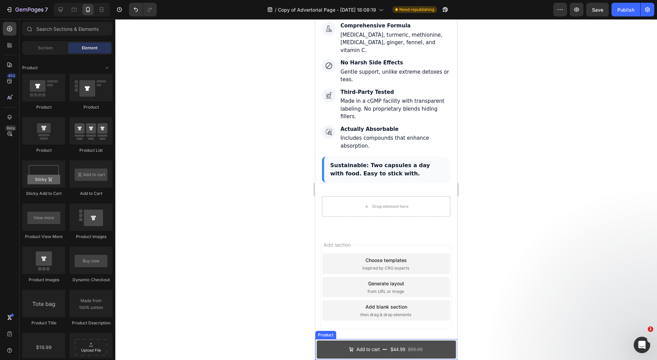
click at [342, 341] on button "Add to cart $44.99 $59.99" at bounding box center [386, 349] width 139 height 18
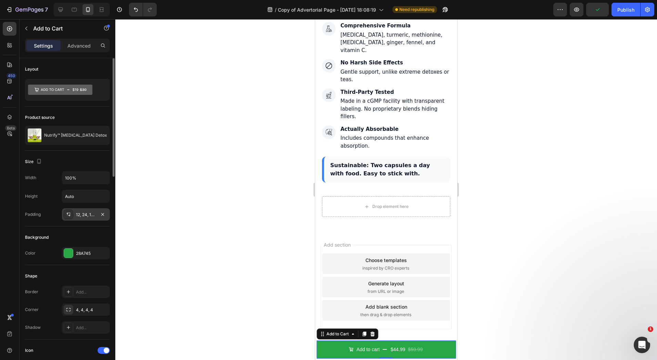
scroll to position [116, 0]
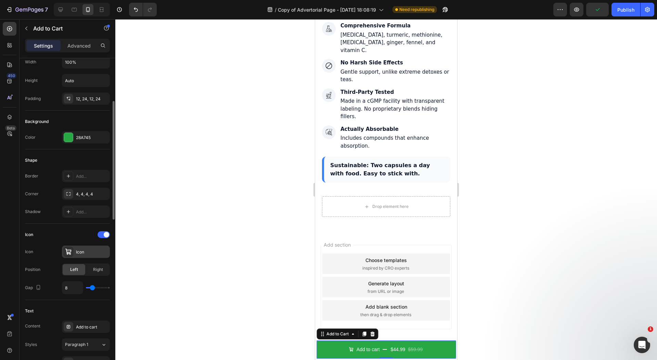
click at [87, 252] on div "Icon" at bounding box center [92, 252] width 32 height 6
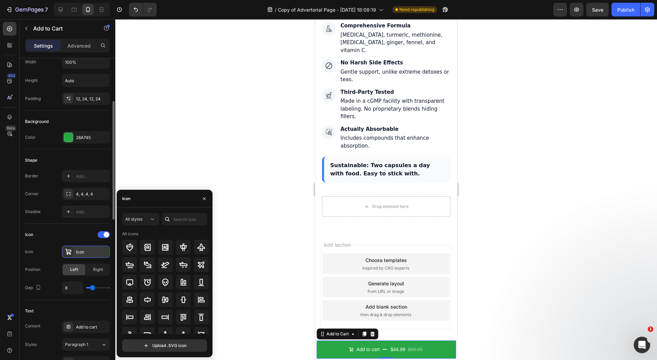
click at [95, 252] on div "Icon" at bounding box center [92, 252] width 32 height 6
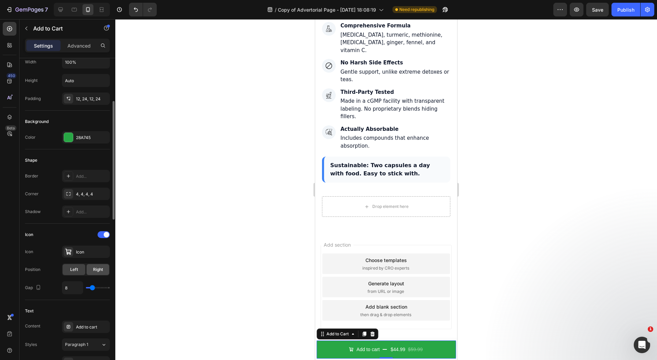
click at [98, 266] on span "Right" at bounding box center [98, 269] width 10 height 6
click at [82, 268] on div "Left" at bounding box center [74, 269] width 23 height 11
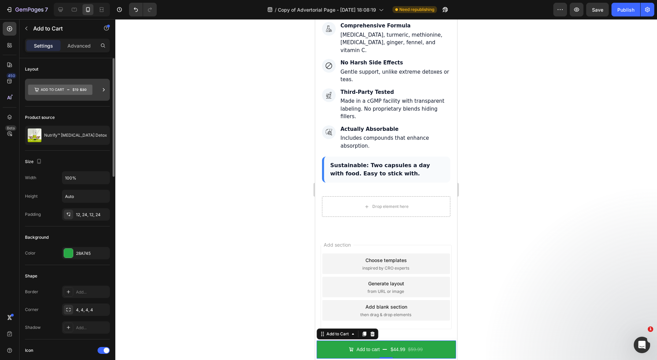
click at [92, 89] on div at bounding box center [67, 90] width 85 height 22
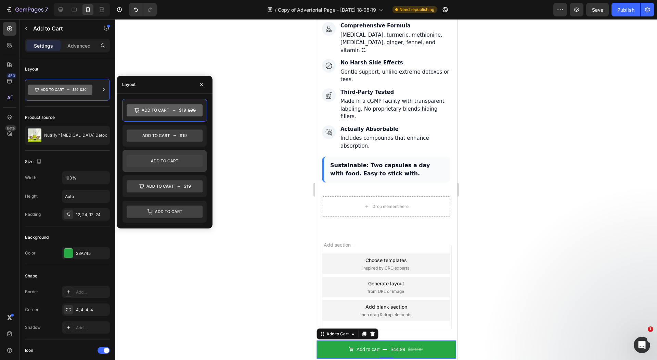
click at [135, 152] on div at bounding box center [165, 161] width 84 height 22
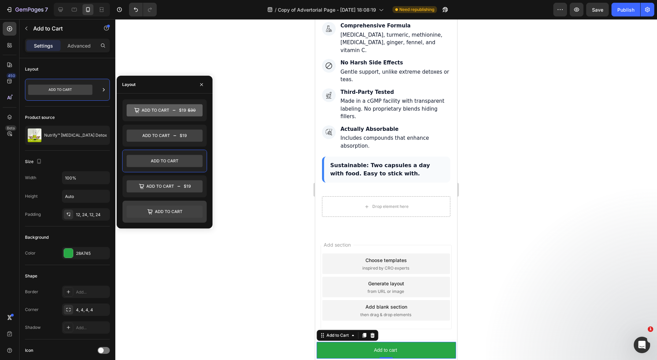
click at [155, 201] on div at bounding box center [165, 212] width 84 height 22
click at [163, 156] on icon at bounding box center [165, 161] width 76 height 12
click at [159, 110] on icon at bounding box center [155, 110] width 27 height 3
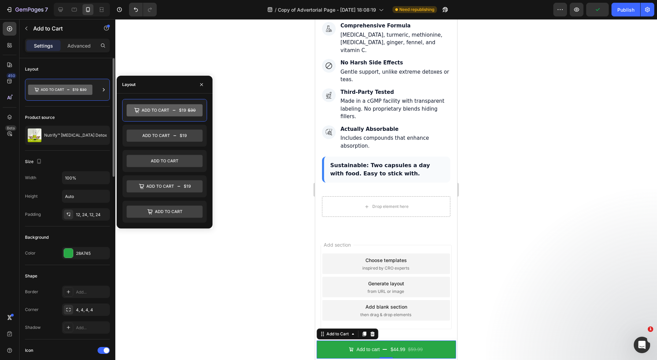
click at [85, 152] on div "Size Width 100% Height Auto Padding 12, 24, 12, 24" at bounding box center [67, 189] width 85 height 76
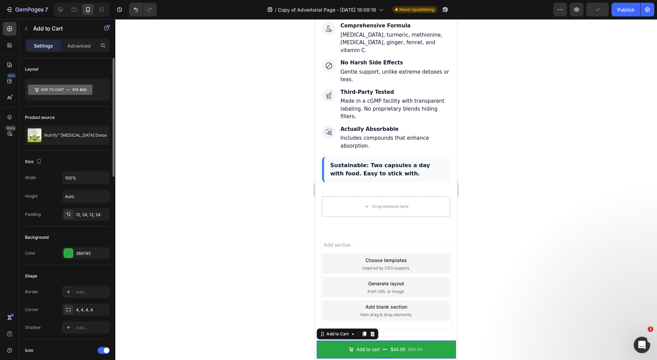
scroll to position [264, 0]
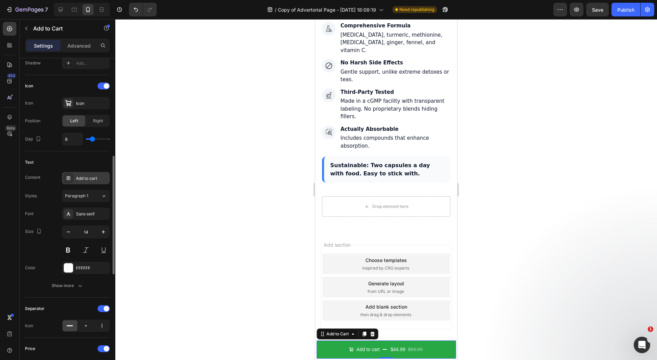
click at [92, 175] on div "Add to cart" at bounding box center [92, 178] width 32 height 6
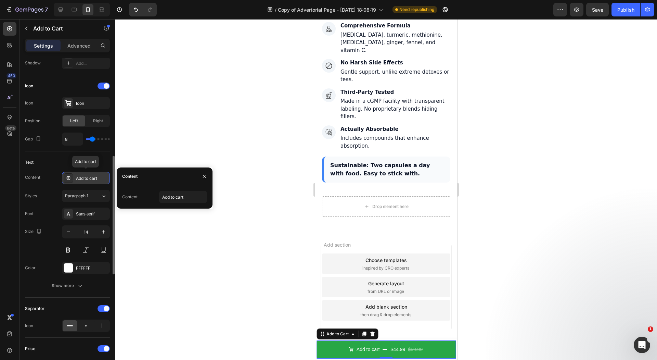
click at [92, 175] on div "Add to cart" at bounding box center [92, 178] width 32 height 6
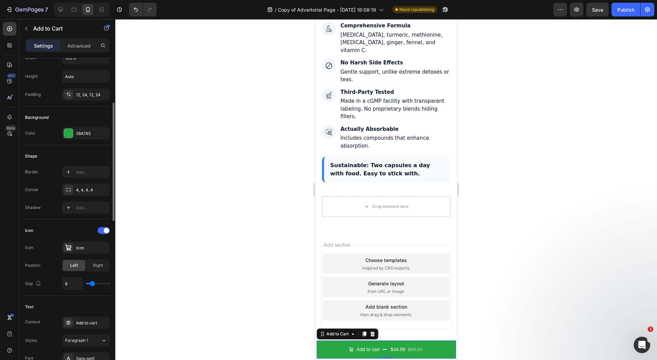
scroll to position [0, 0]
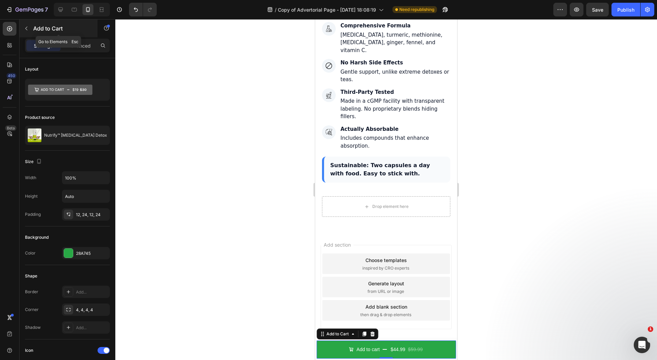
click at [28, 28] on icon "button" at bounding box center [26, 28] width 5 height 5
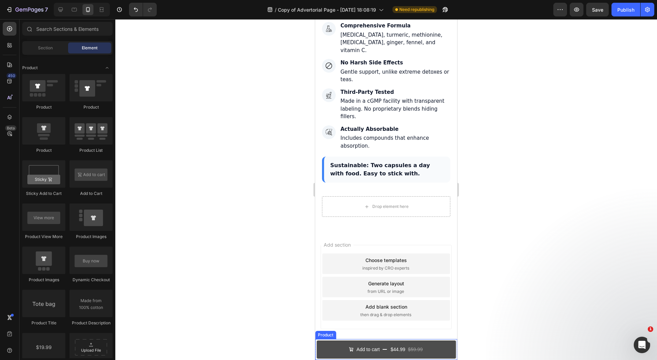
click at [364, 353] on button "Add to cart $44.99 $59.99" at bounding box center [386, 349] width 139 height 18
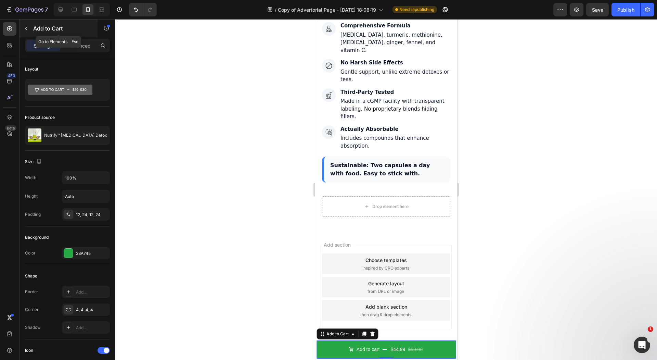
click at [25, 26] on icon "button" at bounding box center [26, 28] width 5 height 5
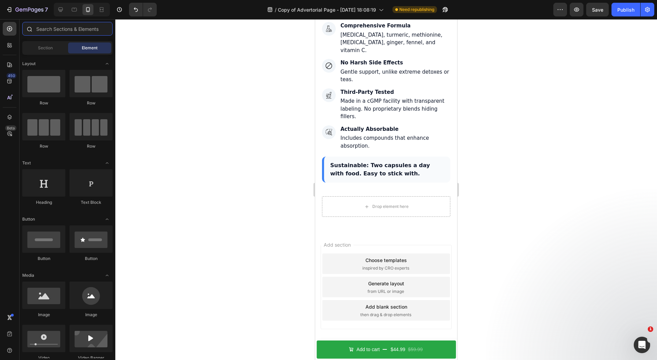
click at [51, 32] on input "text" at bounding box center [67, 29] width 90 height 14
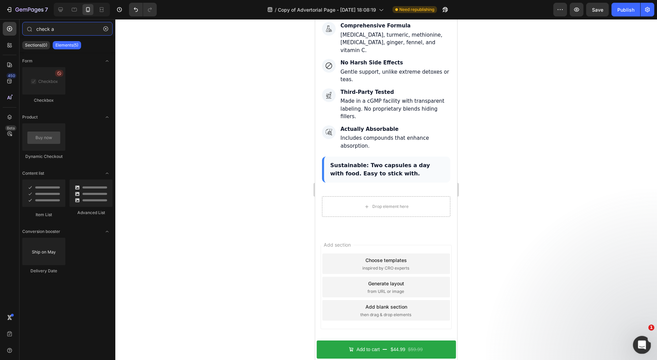
type input "check a"
click at [647, 337] on div "Open Intercom Messenger" at bounding box center [641, 344] width 16 height 16
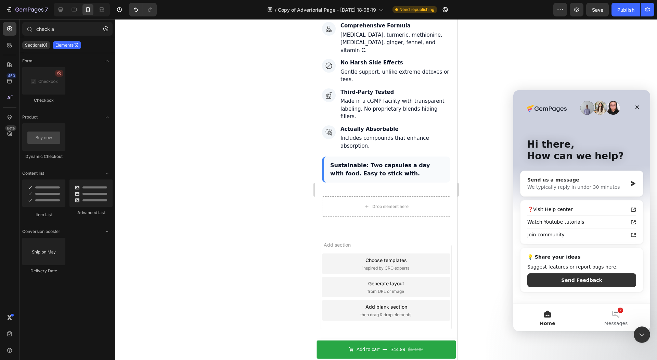
click at [575, 179] on div "Send us a message" at bounding box center [578, 179] width 100 height 7
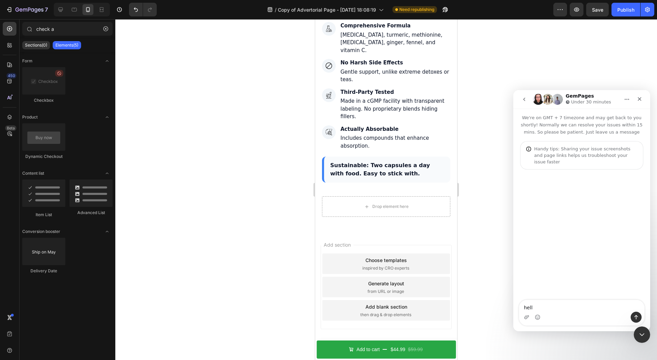
type textarea "hello"
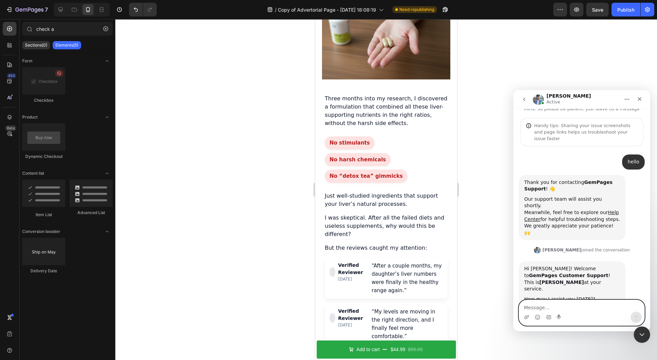
scroll to position [24, 0]
click at [561, 308] on textarea "Message…" at bounding box center [581, 306] width 125 height 12
type textarea "Y"
type textarea "Hello Is there a sticky check availability button"
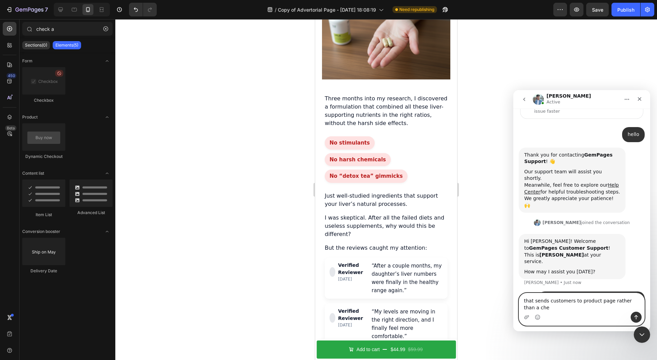
scroll to position [58, 0]
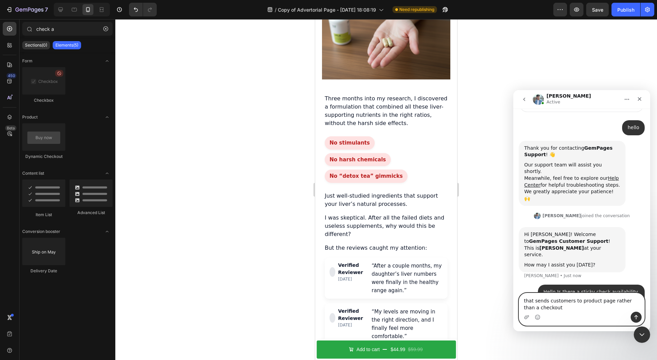
type textarea "that sends customers to product page rather than a checkout?"
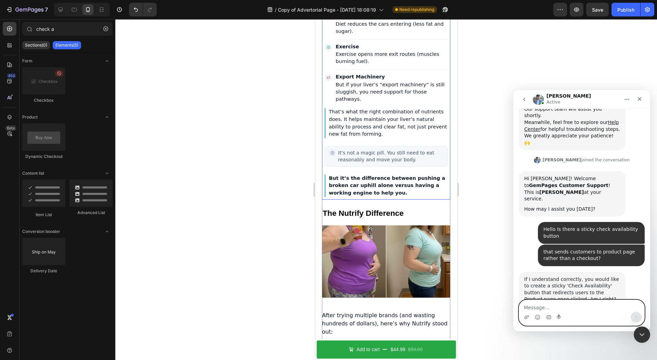
scroll to position [114, 0]
click at [560, 302] on textarea "Message…" at bounding box center [581, 306] width 125 height 12
type textarea "yes"
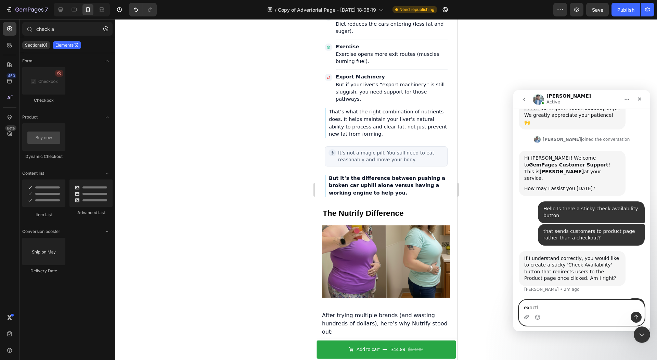
type textarea "exactly"
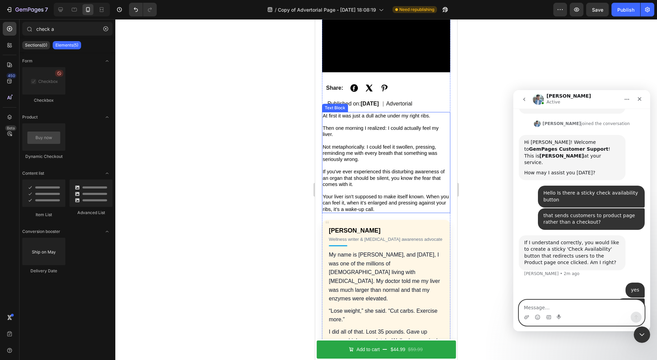
scroll to position [139, 0]
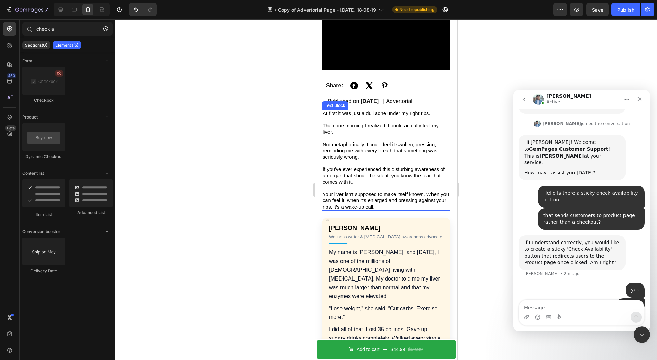
click at [268, 171] on div at bounding box center [386, 189] width 542 height 341
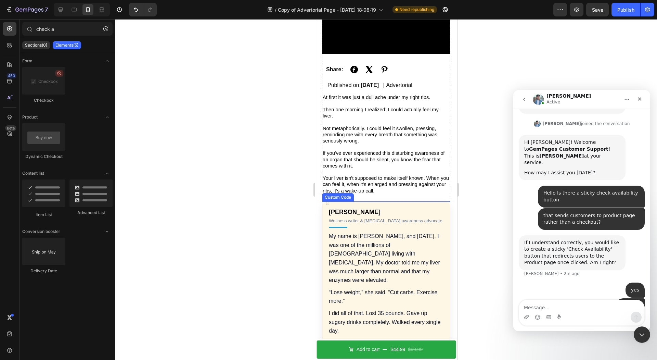
click at [239, 178] on div at bounding box center [386, 189] width 542 height 341
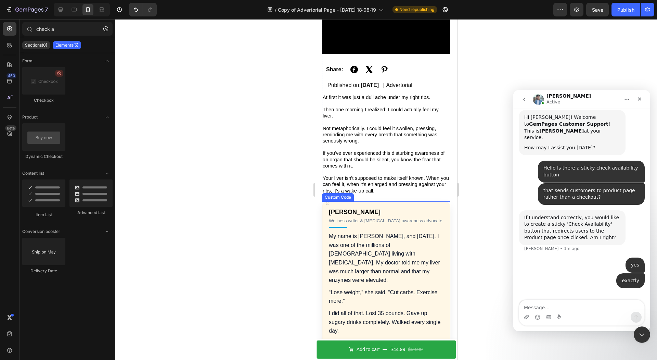
scroll to position [176, 0]
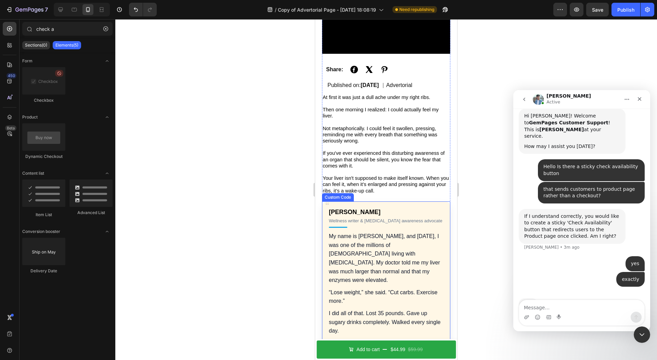
click at [277, 177] on div at bounding box center [386, 189] width 542 height 341
click at [402, 182] on span "Your liver isn't supposed to make itself known. When you can feel it, when it’s…" at bounding box center [386, 184] width 126 height 18
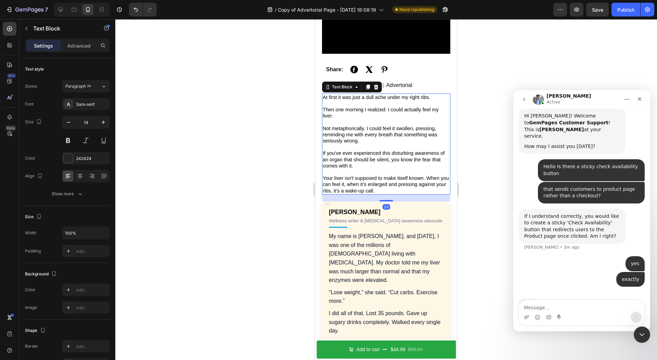
click at [294, 167] on div at bounding box center [386, 189] width 542 height 341
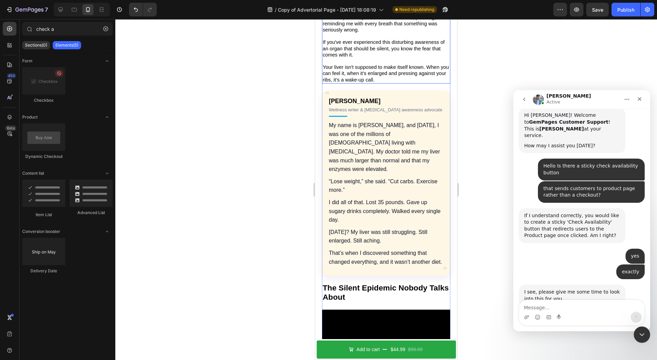
scroll to position [264, 0]
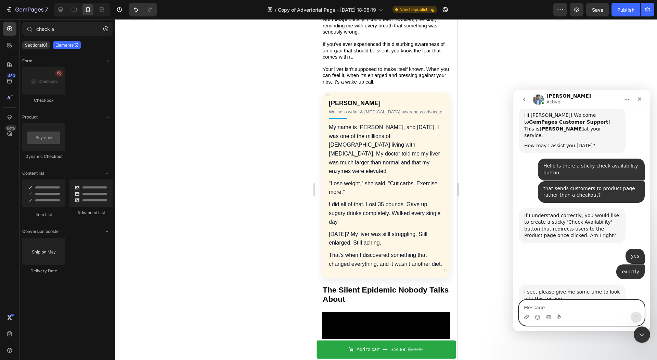
click at [555, 305] on textarea "Message…" at bounding box center [581, 306] width 125 height 12
type textarea "Thank you"
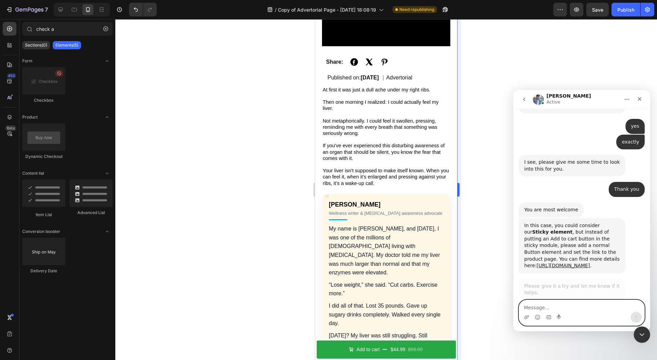
scroll to position [302, 0]
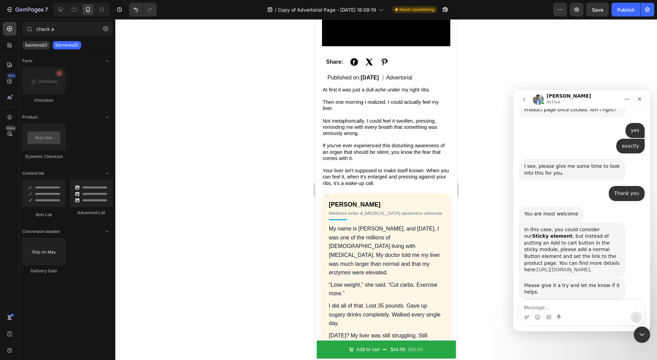
click at [563, 267] on link "https://www.loom.com/share/463c8c9ce4404790b722b75636212811" at bounding box center [563, 269] width 53 height 5
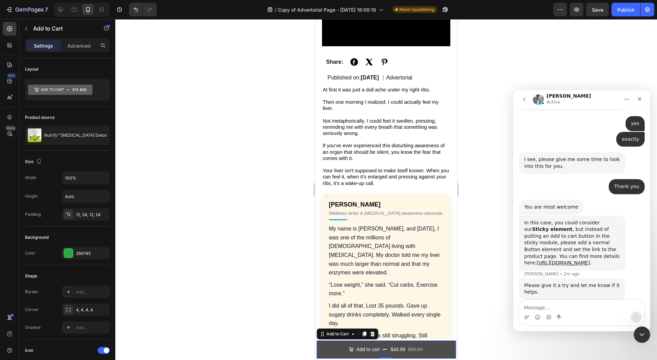
click at [383, 344] on button "Add to cart $44.99 $59.99" at bounding box center [386, 349] width 139 height 18
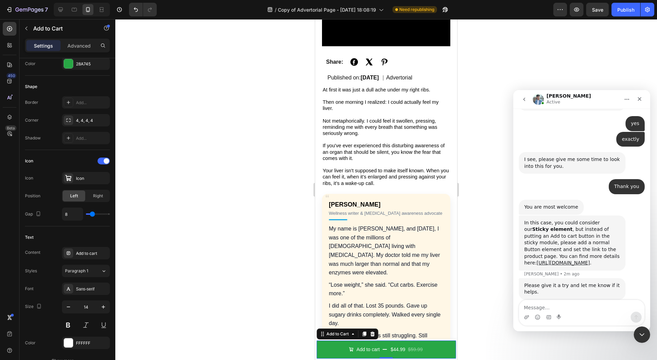
scroll to position [0, 0]
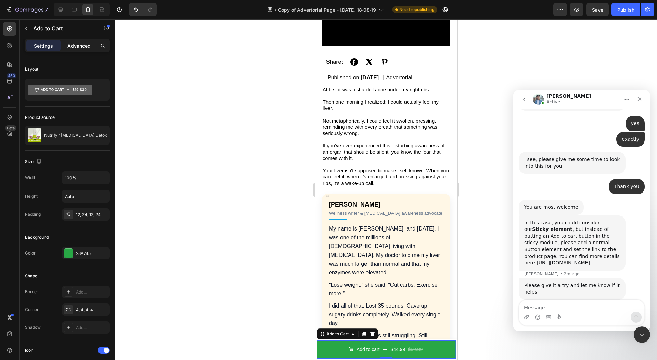
click at [79, 42] on p "Advanced" at bounding box center [78, 45] width 23 height 7
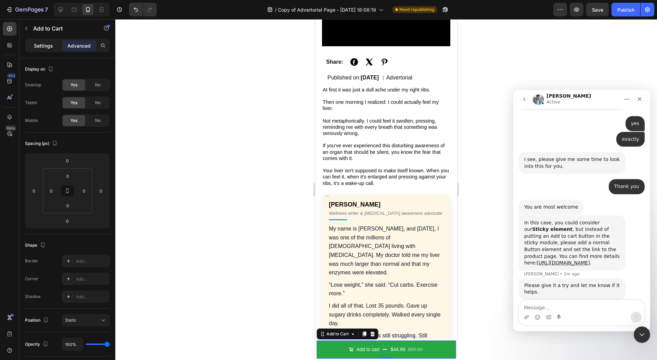
click at [39, 48] on p "Settings" at bounding box center [43, 45] width 19 height 7
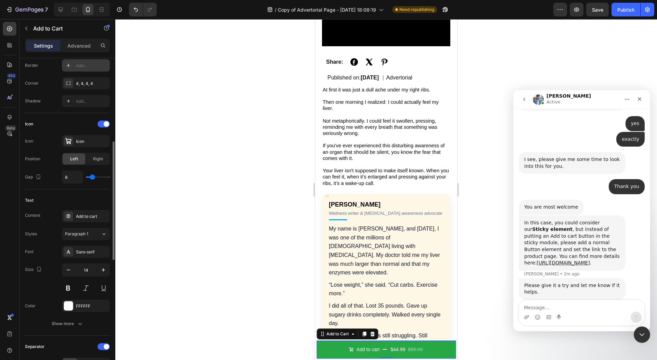
scroll to position [227, 0]
click at [87, 215] on div "Add to cart" at bounding box center [92, 216] width 32 height 6
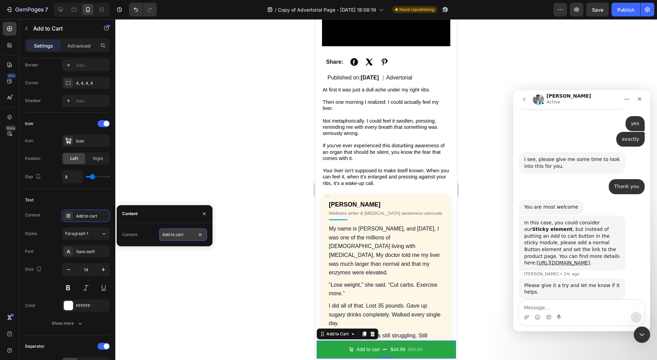
click at [183, 237] on input "Add to cart" at bounding box center [183, 234] width 48 height 12
click at [70, 189] on div "Text Content Add to cart Styles Paragraph 1 Font Sans-serif Size 14 Color FFFFF…" at bounding box center [67, 262] width 85 height 146
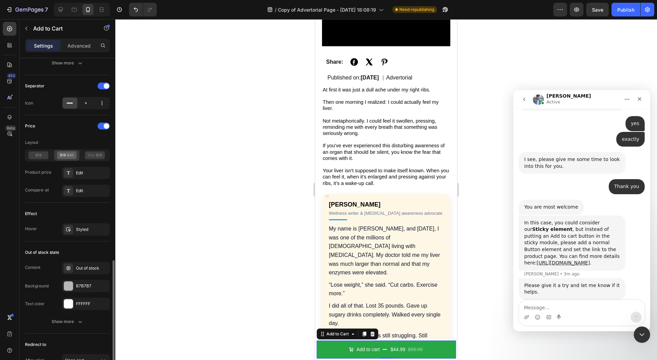
scroll to position [547, 0]
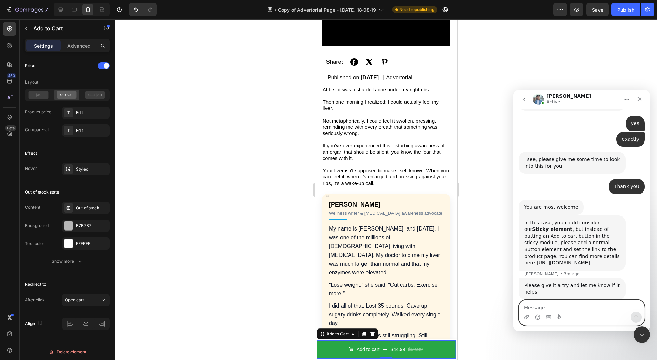
click at [545, 306] on textarea "Message…" at bounding box center [581, 306] width 125 height 12
type textarea "W"
type textarea "So can the check availability button be sticky?"
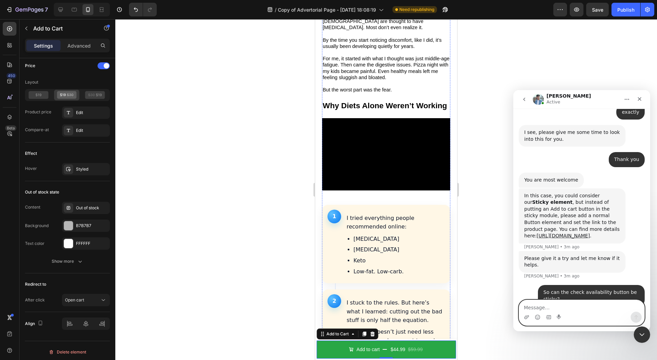
scroll to position [666, 0]
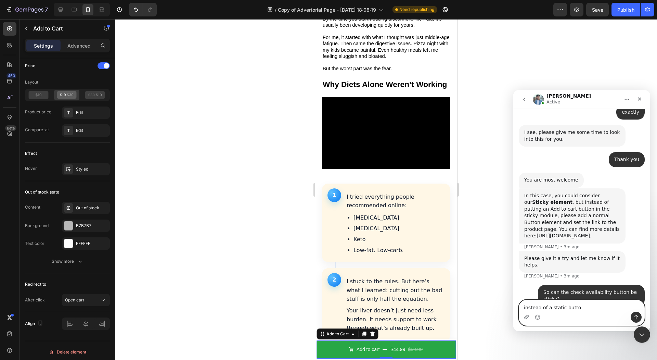
type textarea "instead of a static button"
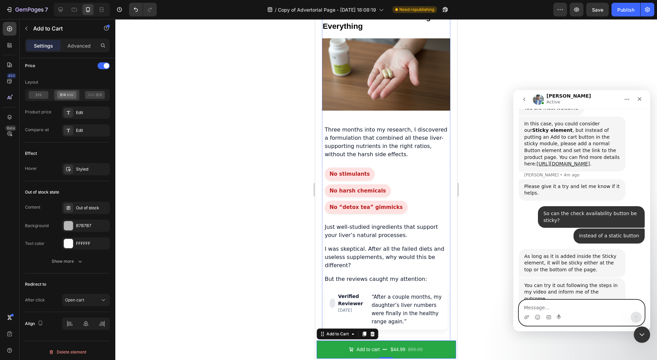
scroll to position [1761, 0]
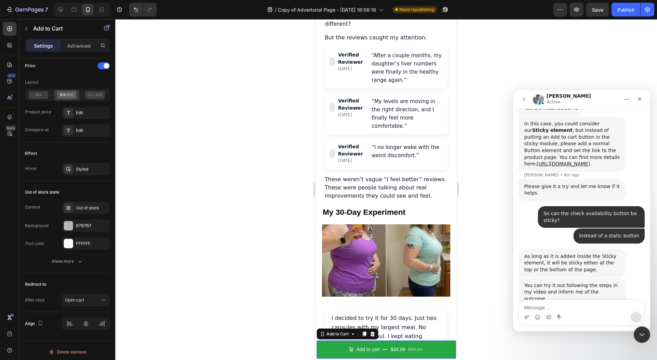
click at [569, 147] on div "In this case, you could consider our Sticky element , but instead of putting an…" at bounding box center [573, 144] width 96 height 47
click at [568, 168] on link "https://www.loom.com/share/463c8c9ce4404790b722b75636212811" at bounding box center [563, 170] width 53 height 5
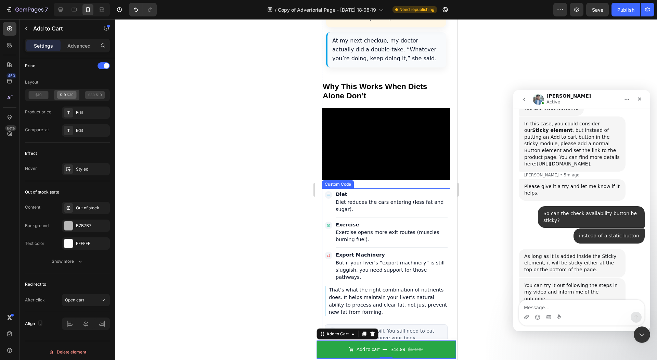
scroll to position [2295, 0]
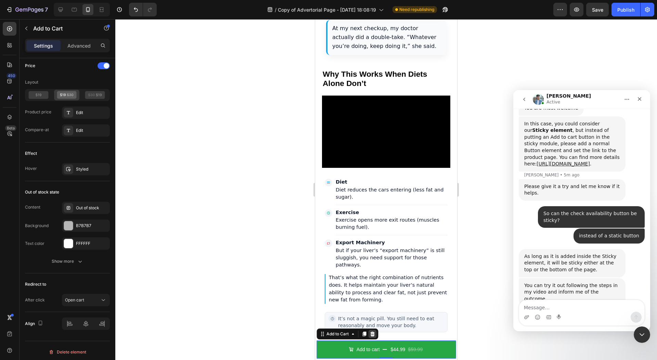
click at [372, 335] on icon at bounding box center [372, 333] width 5 height 5
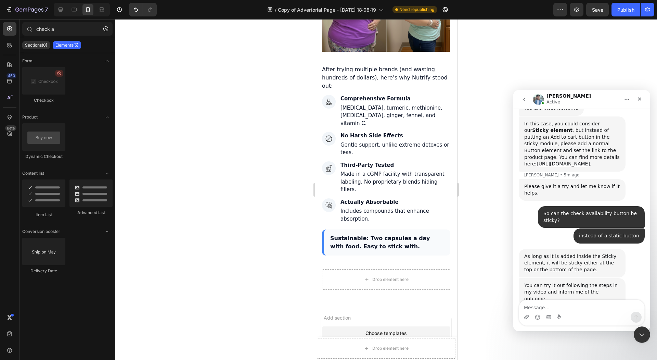
scroll to position [2733, 0]
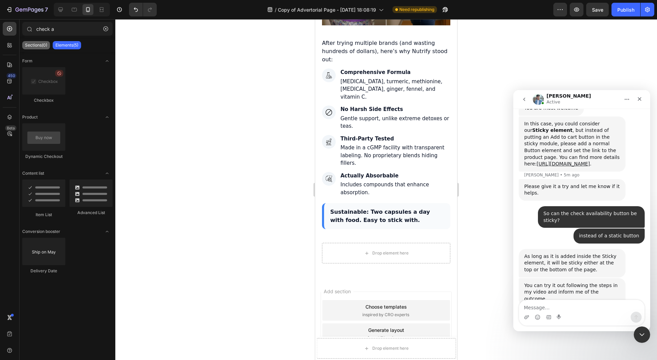
click at [44, 47] on p "Sections(0)" at bounding box center [36, 44] width 22 height 5
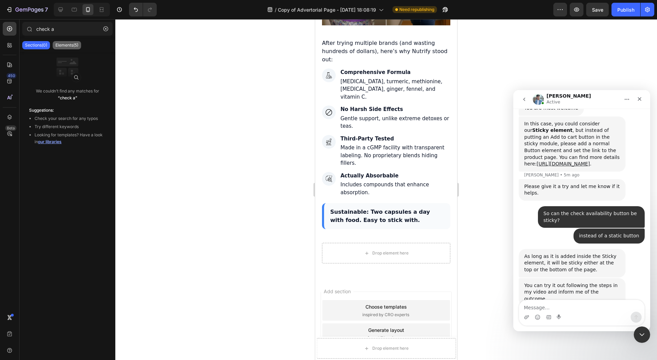
click at [61, 45] on p "Elements(5)" at bounding box center [66, 44] width 23 height 5
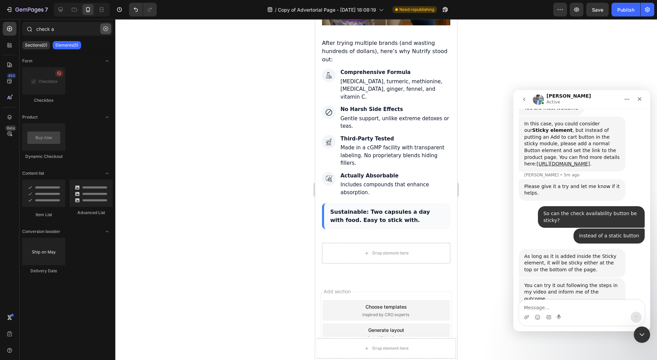
click at [106, 27] on icon "button" at bounding box center [105, 28] width 5 height 5
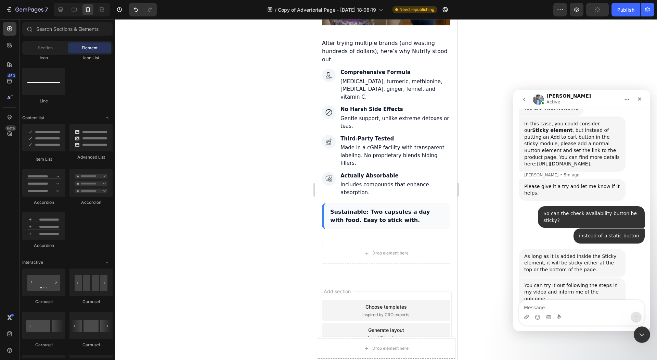
scroll to position [0, 0]
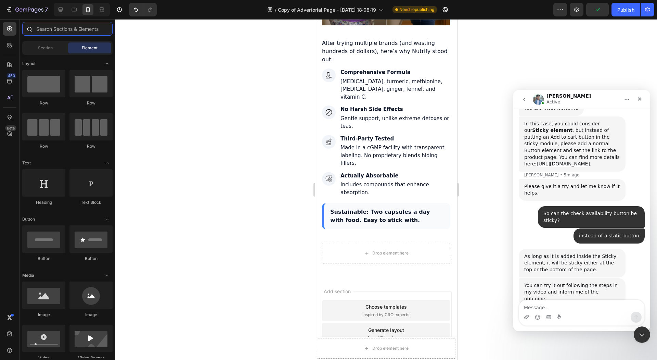
click at [64, 33] on input "text" at bounding box center [67, 29] width 90 height 14
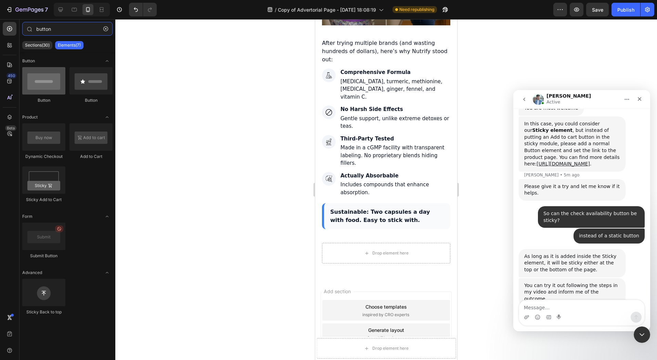
type input "button"
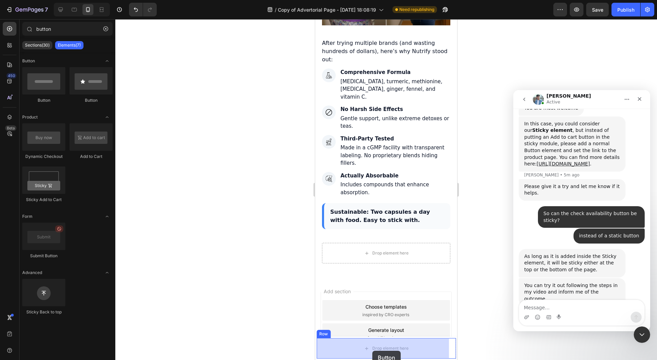
drag, startPoint x: 365, startPoint y: 103, endPoint x: 373, endPoint y: 353, distance: 250.4
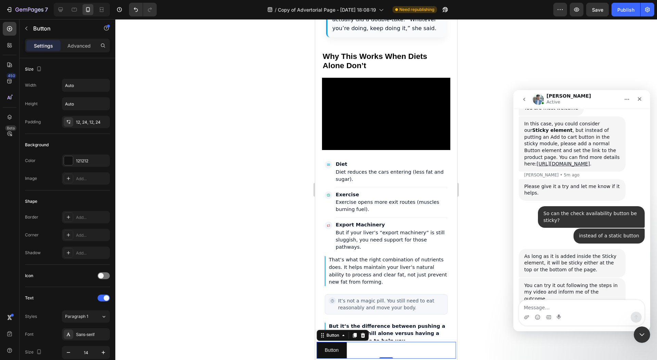
scroll to position [2362, 0]
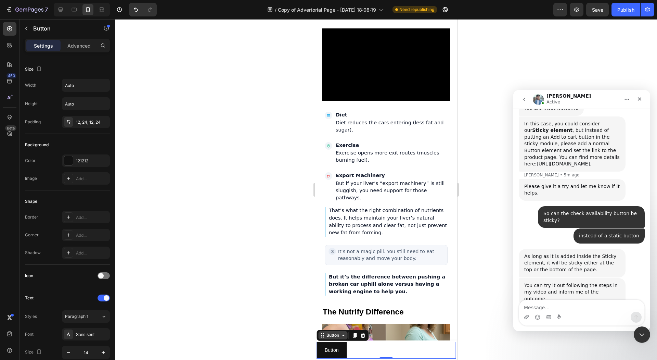
click at [343, 338] on div "Button" at bounding box center [332, 335] width 29 height 8
click at [344, 336] on icon at bounding box center [343, 334] width 5 height 5
click at [90, 91] on input "Auto" at bounding box center [85, 85] width 47 height 12
click at [102, 87] on icon "button" at bounding box center [103, 85] width 7 height 7
click at [85, 117] on p "Full 100%" at bounding box center [84, 115] width 39 height 6
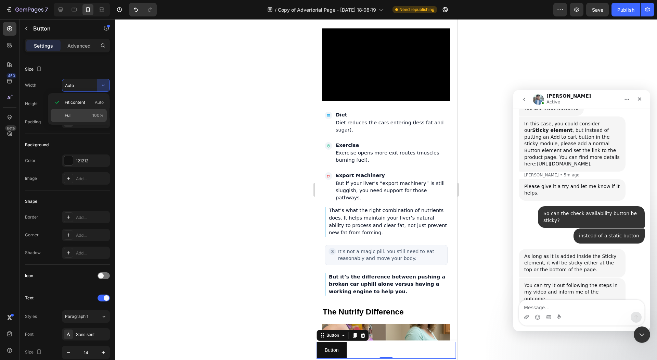
type input "100%"
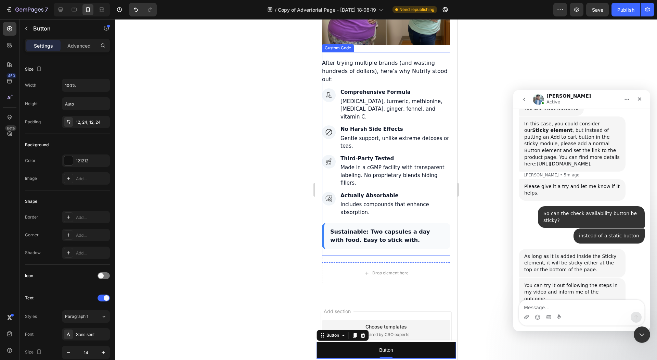
scroll to position [2733, 0]
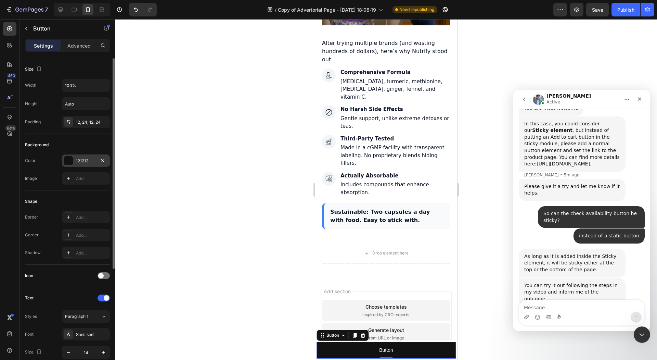
click at [68, 160] on div at bounding box center [68, 160] width 9 height 9
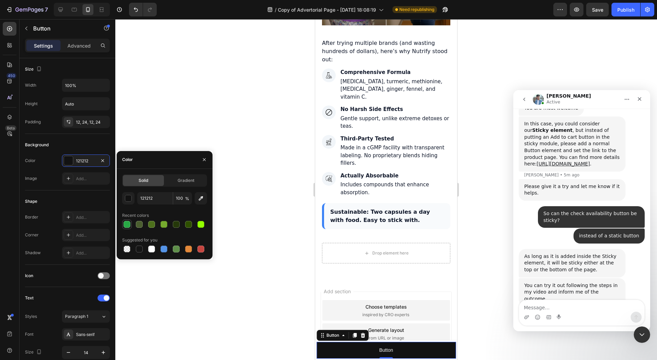
click at [130, 226] on div at bounding box center [127, 224] width 8 height 8
type input "28A745"
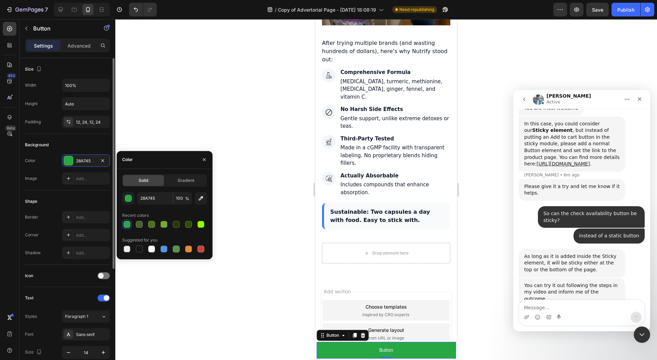
scroll to position [92, 0]
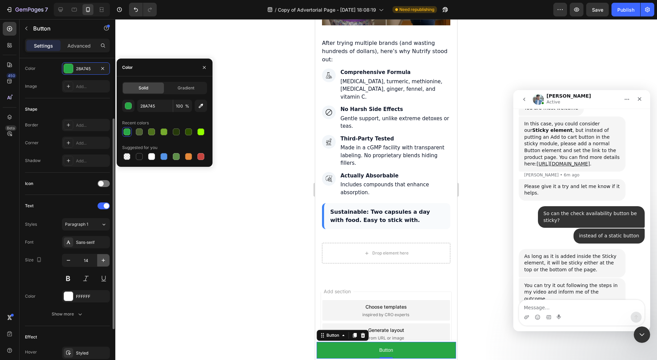
click at [106, 257] on icon "button" at bounding box center [103, 260] width 7 height 7
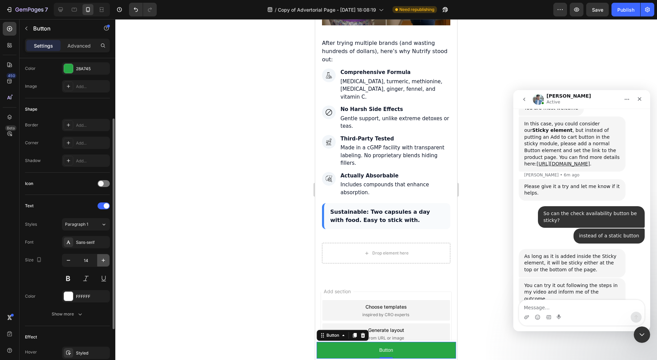
click at [106, 257] on icon "button" at bounding box center [103, 260] width 7 height 7
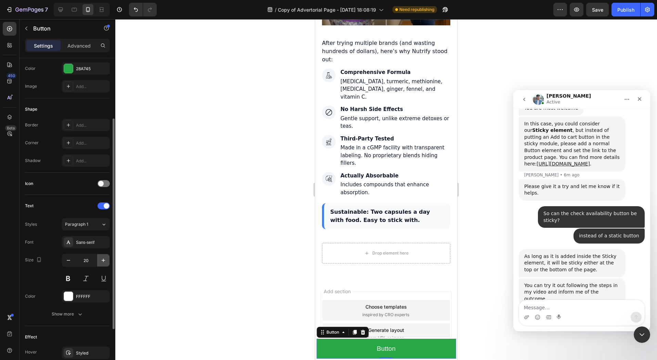
click at [106, 257] on icon "button" at bounding box center [103, 260] width 7 height 7
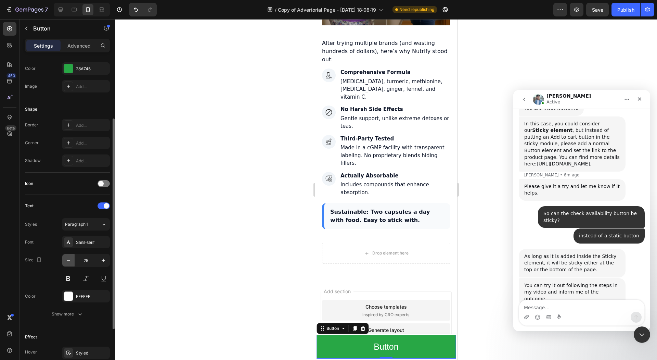
click at [70, 260] on icon "button" at bounding box center [68, 260] width 3 height 1
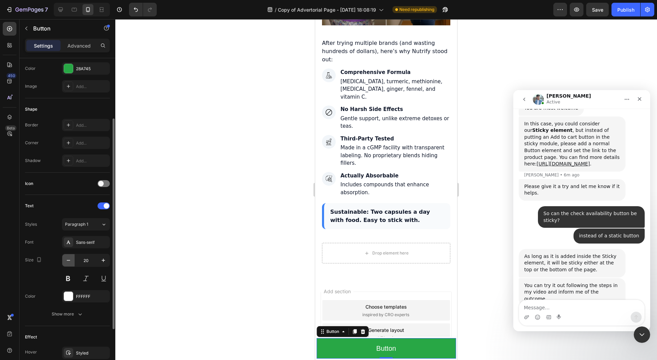
click at [70, 260] on icon "button" at bounding box center [68, 260] width 3 height 1
click at [109, 262] on button "button" at bounding box center [103, 260] width 12 height 12
click at [107, 261] on button "button" at bounding box center [103, 260] width 12 height 12
type input "20"
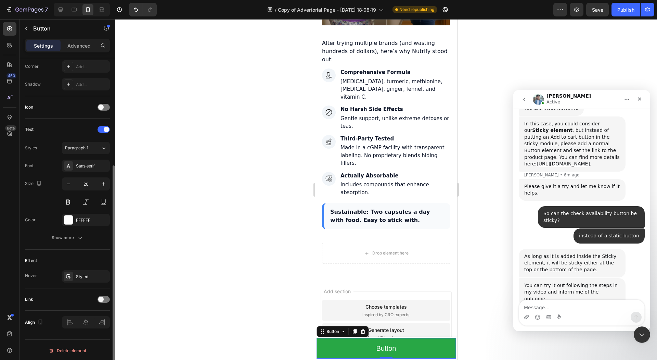
scroll to position [0, 0]
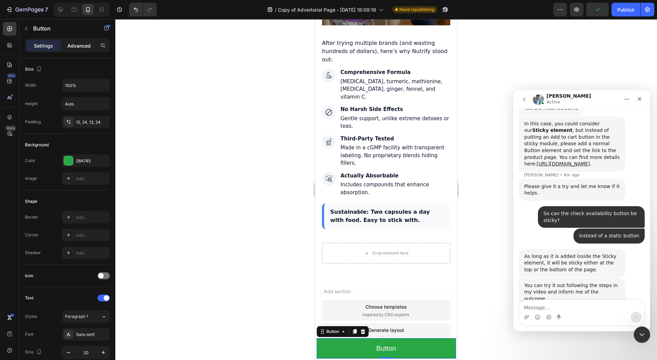
click at [79, 46] on p "Advanced" at bounding box center [78, 45] width 23 height 7
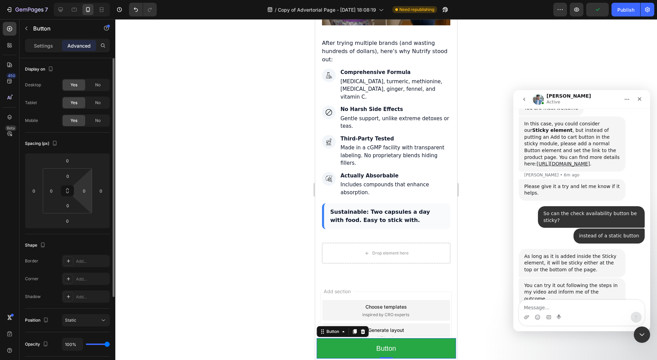
scroll to position [111, 0]
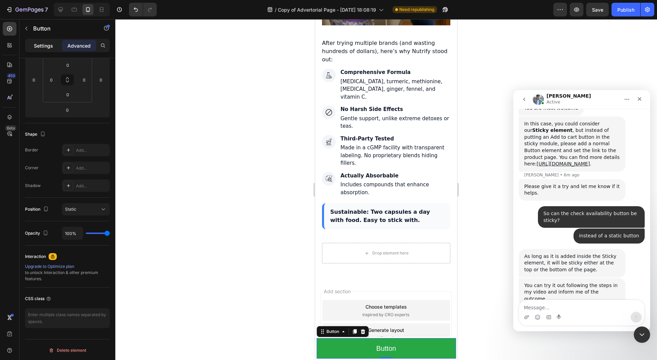
click at [45, 47] on p "Settings" at bounding box center [43, 45] width 19 height 7
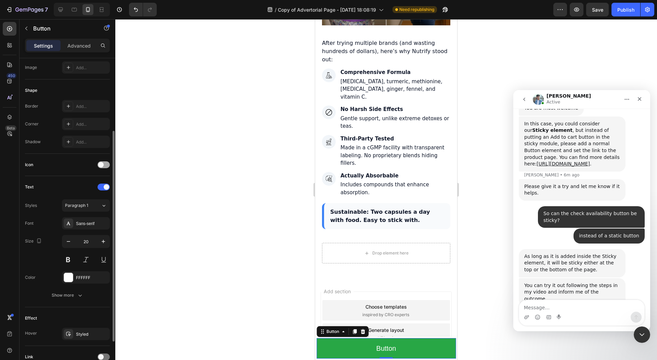
click at [102, 162] on span at bounding box center [100, 164] width 5 height 5
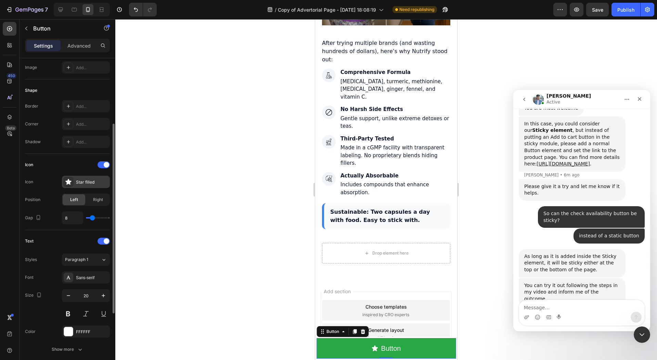
click at [63, 180] on div "Star filled" at bounding box center [86, 182] width 48 height 12
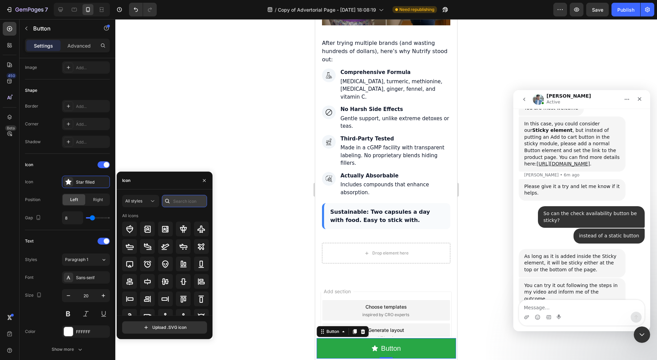
click at [175, 202] on input "text" at bounding box center [184, 201] width 45 height 12
type input "check"
click at [183, 234] on div at bounding box center [183, 229] width 15 height 15
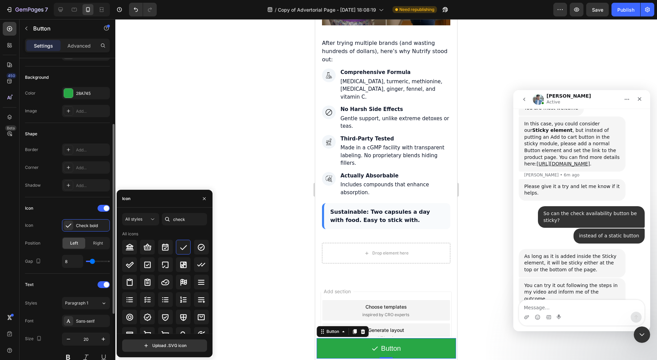
scroll to position [0, 0]
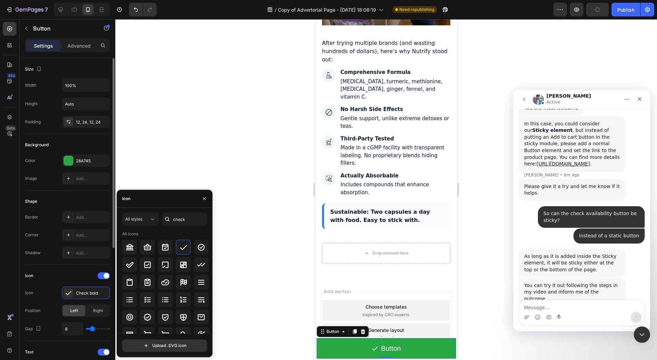
click at [84, 206] on div "Shape Border Add... Corner Add... Shadow Add..." at bounding box center [67, 227] width 85 height 74
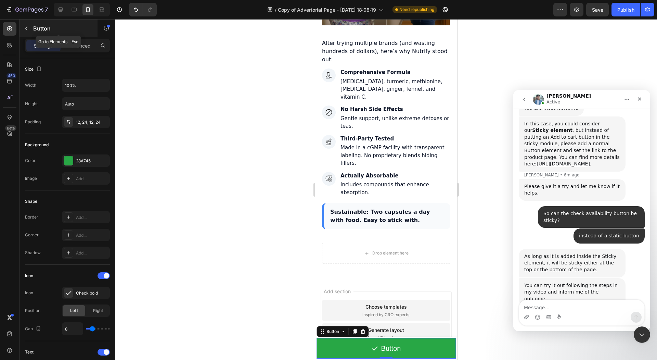
click at [26, 26] on icon "button" at bounding box center [26, 28] width 5 height 5
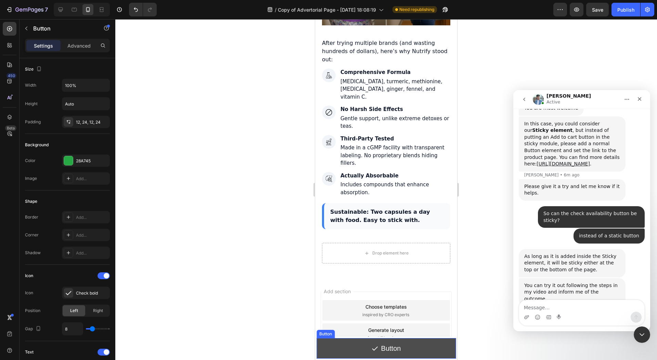
click at [338, 341] on button "Button" at bounding box center [386, 348] width 139 height 21
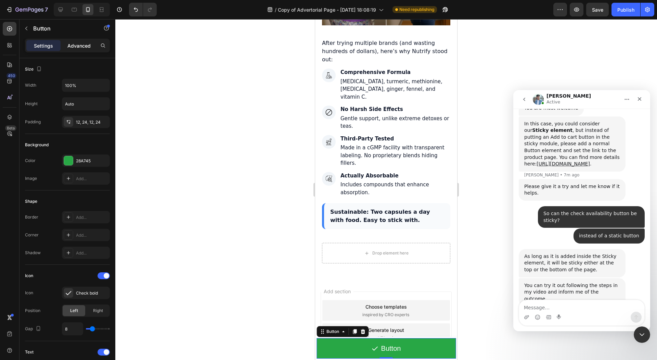
click at [78, 50] on div "Advanced" at bounding box center [79, 45] width 34 height 11
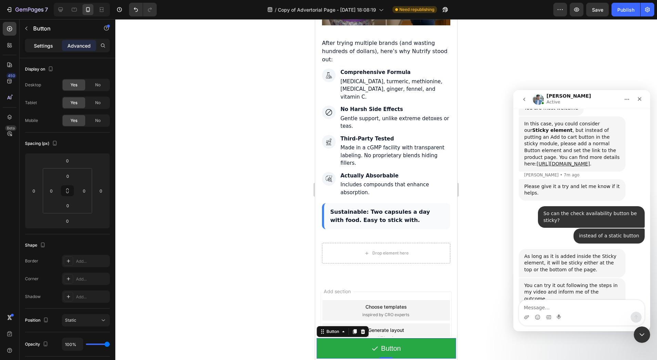
click at [42, 43] on p "Settings" at bounding box center [43, 45] width 19 height 7
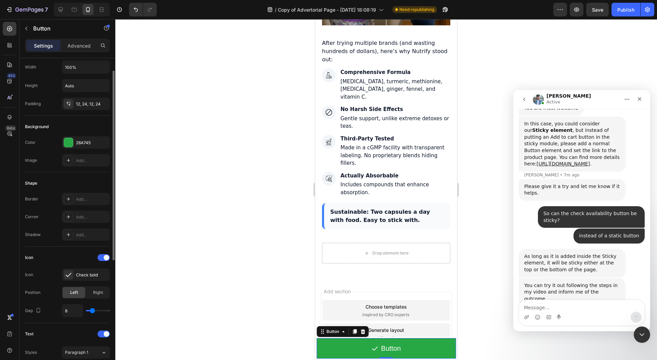
scroll to position [21, 0]
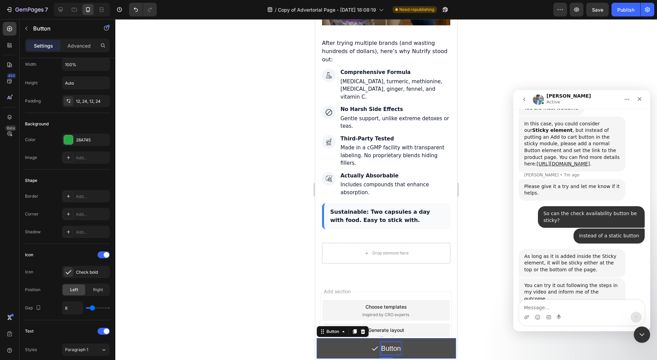
click at [383, 345] on p "Button" at bounding box center [391, 348] width 20 height 12
click at [317, 338] on button "Check" at bounding box center [386, 348] width 139 height 21
click at [317, 338] on button "Check Availabilit" at bounding box center [386, 348] width 139 height 21
click at [317, 338] on button "Check Availability ss" at bounding box center [386, 348] width 139 height 21
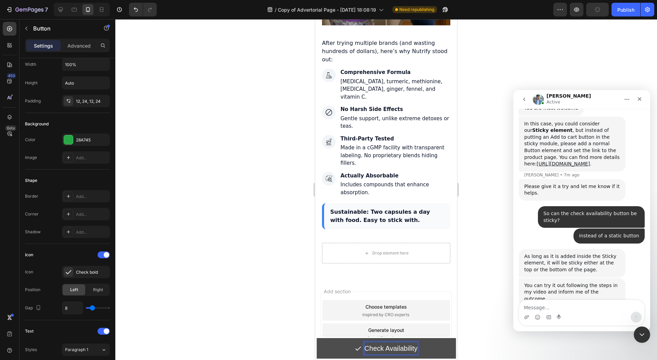
click at [356, 348] on icon "<p>Check Availability</p>" at bounding box center [358, 349] width 5 height 4
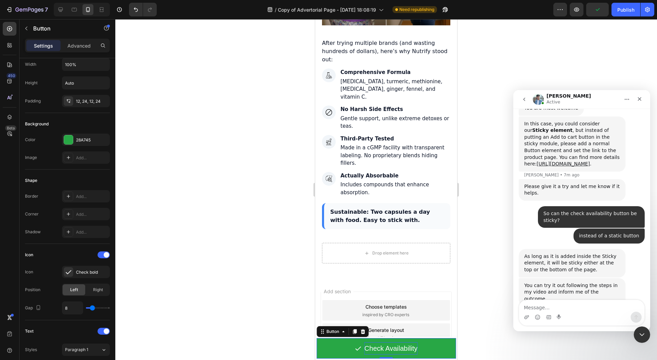
click at [253, 334] on div at bounding box center [386, 189] width 542 height 341
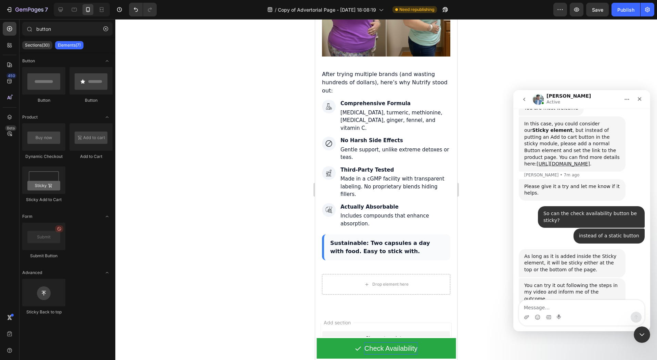
scroll to position [2733, 0]
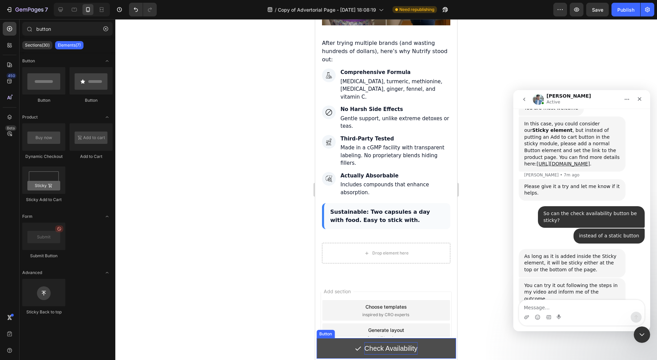
click at [357, 347] on icon "<p>Check Availability</p>" at bounding box center [358, 349] width 5 height 4
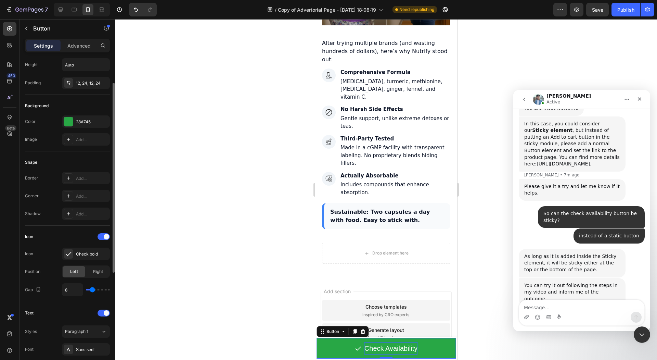
scroll to position [52, 0]
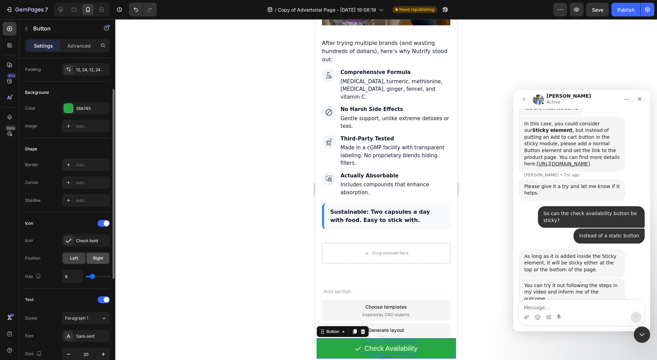
click at [92, 253] on div "Right" at bounding box center [98, 258] width 23 height 11
click at [206, 253] on div at bounding box center [386, 189] width 542 height 341
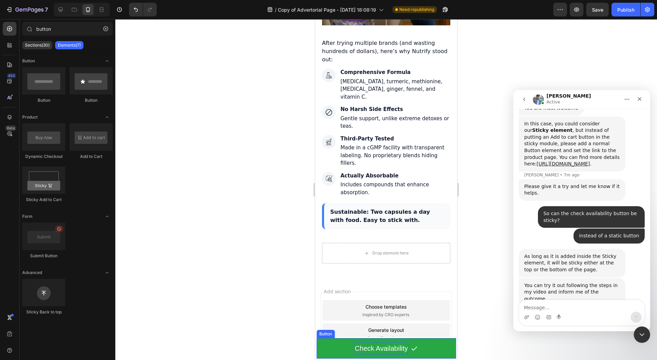
click at [376, 344] on p "Check Availability" at bounding box center [381, 348] width 53 height 12
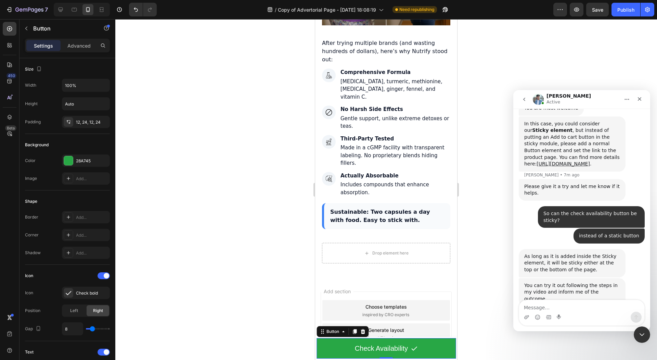
click at [212, 272] on div at bounding box center [386, 189] width 542 height 341
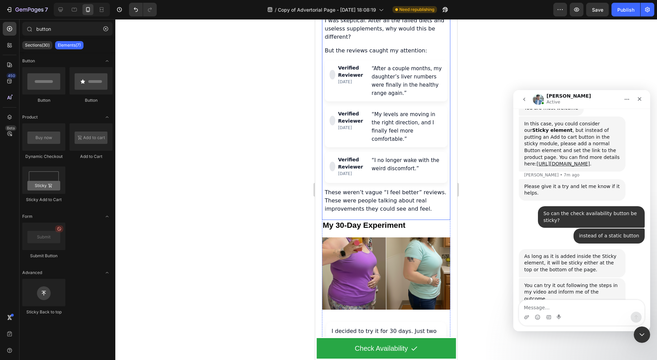
scroll to position [1798, 0]
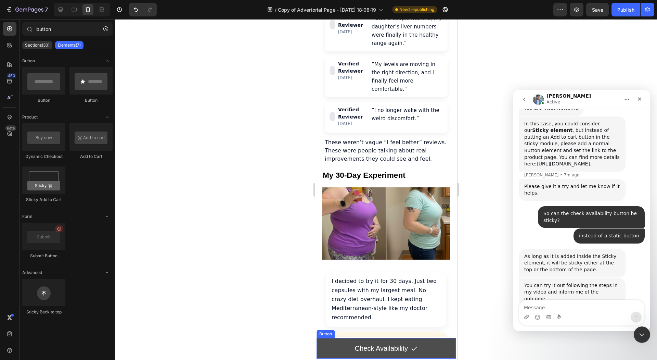
click at [349, 353] on button "Check Availability" at bounding box center [386, 348] width 139 height 21
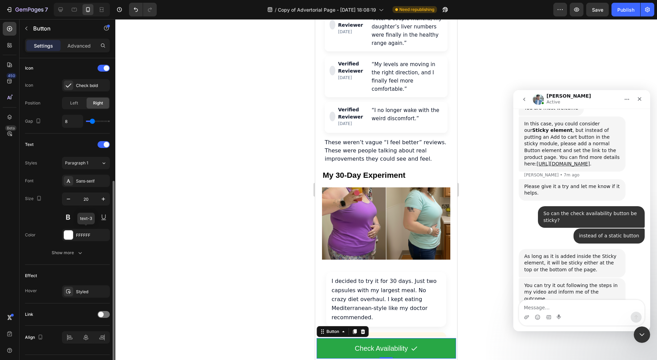
scroll to position [222, 0]
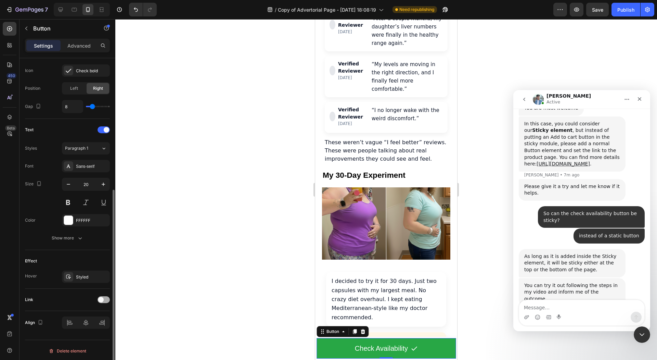
click at [104, 299] on div at bounding box center [104, 299] width 12 height 7
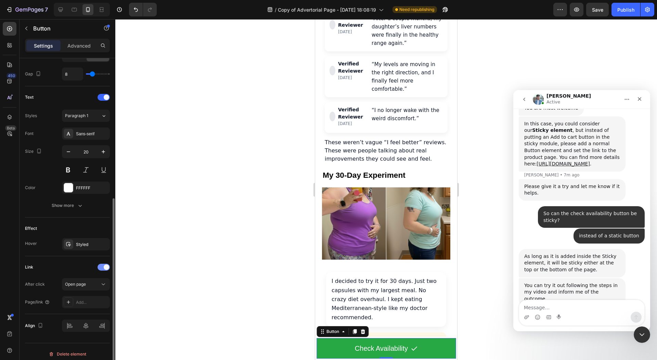
scroll to position [256, 0]
click at [91, 286] on button "Open page" at bounding box center [86, 283] width 48 height 12
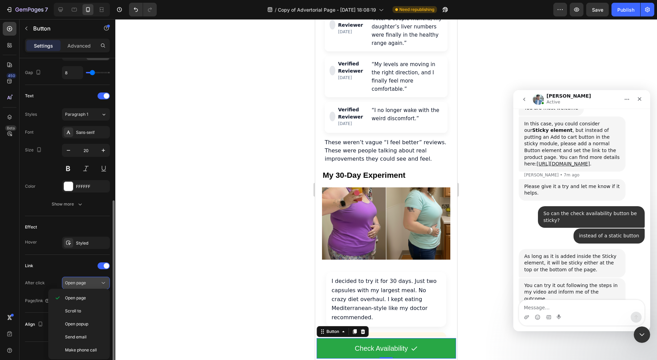
click at [91, 284] on div "Open page" at bounding box center [82, 283] width 35 height 6
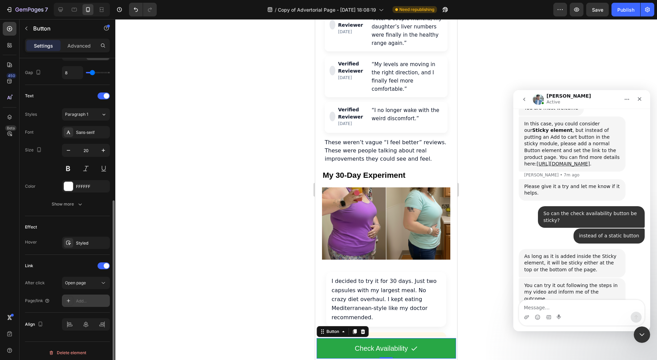
click at [78, 298] on div "Add..." at bounding box center [92, 301] width 32 height 6
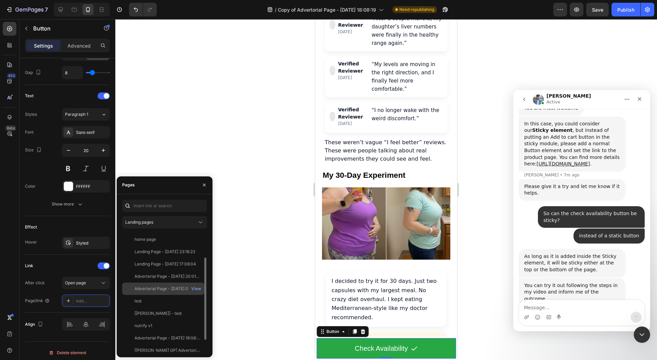
scroll to position [0, 0]
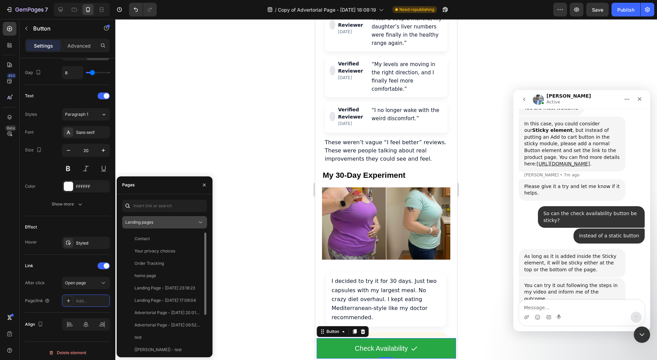
click at [176, 223] on div "Landing pages" at bounding box center [161, 222] width 72 height 6
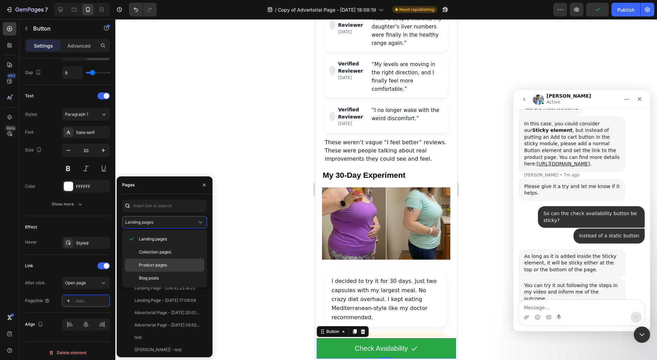
click at [166, 259] on div "Product pages" at bounding box center [164, 265] width 79 height 13
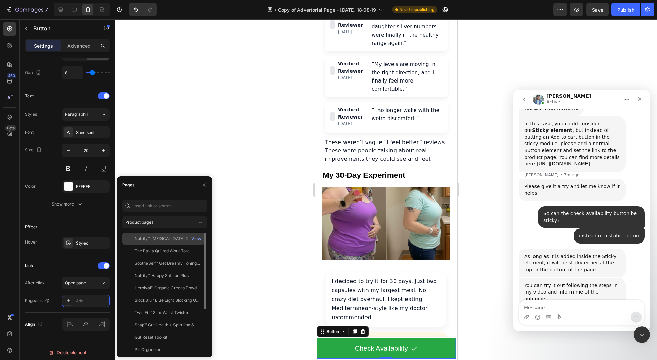
click at [173, 237] on div "Nutrify™ [MEDICAL_DATA] Detox" at bounding box center [166, 239] width 63 height 6
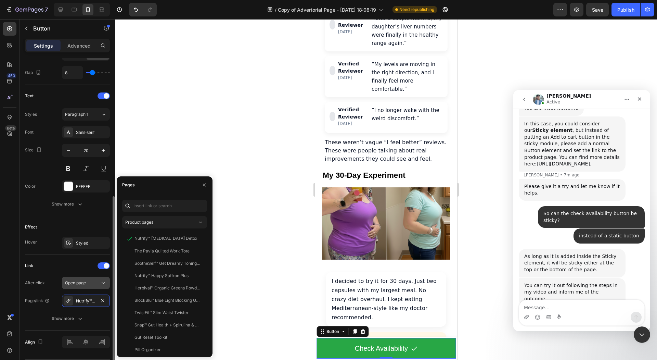
click at [85, 286] on button "Open page" at bounding box center [86, 283] width 48 height 12
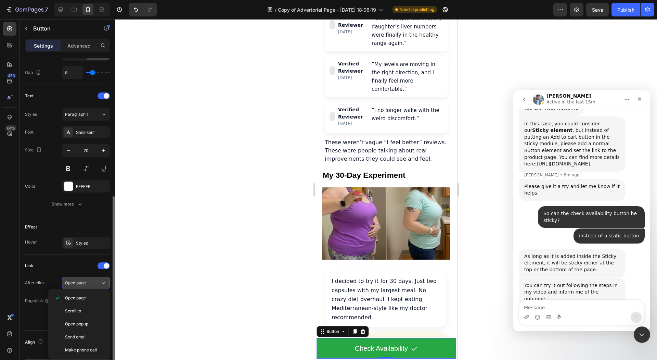
click at [88, 281] on div "Open page" at bounding box center [82, 283] width 35 height 6
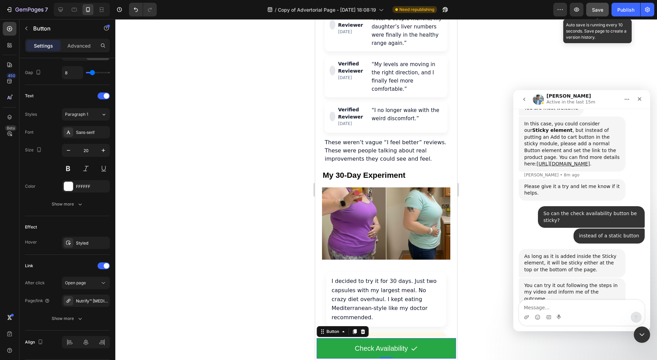
click at [592, 15] on button "Save" at bounding box center [598, 10] width 23 height 14
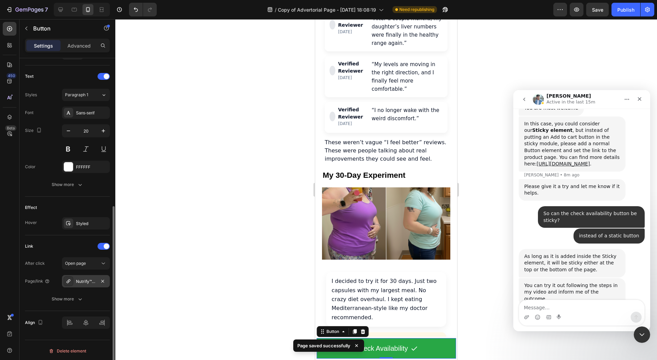
scroll to position [233, 0]
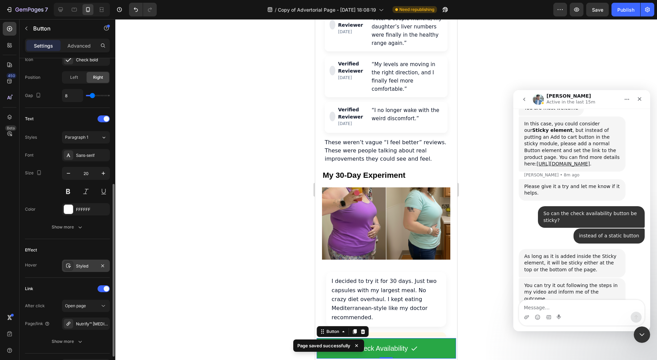
click at [80, 267] on div "Styled" at bounding box center [86, 266] width 48 height 12
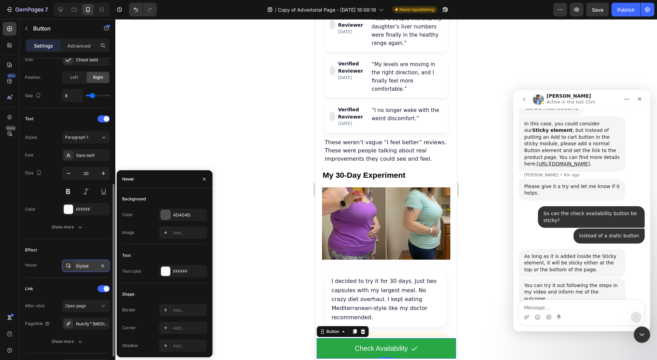
click at [62, 268] on div "Styled" at bounding box center [86, 266] width 48 height 12
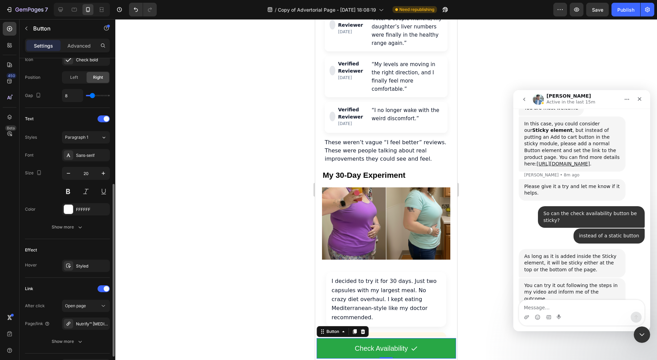
click at [74, 255] on div "Effect Hover Styled" at bounding box center [67, 258] width 85 height 39
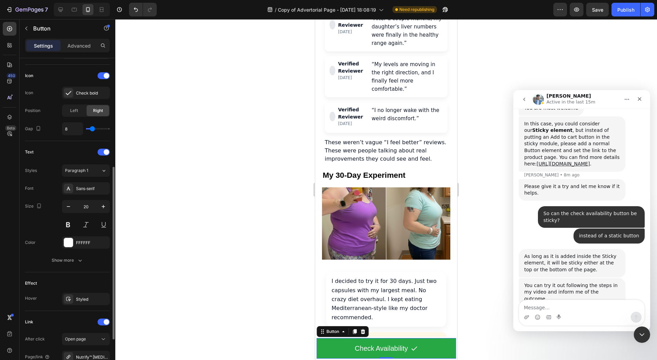
scroll to position [196, 0]
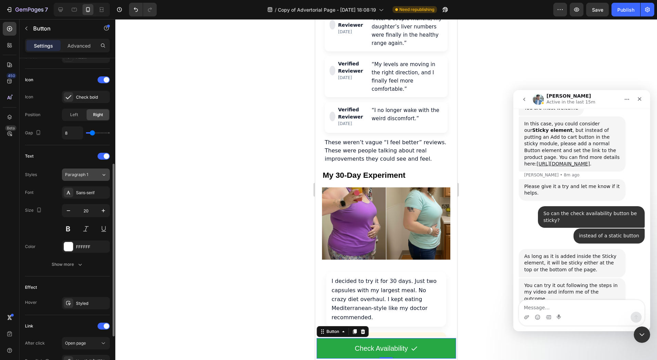
click at [98, 176] on div "Paragraph 1" at bounding box center [83, 175] width 36 height 6
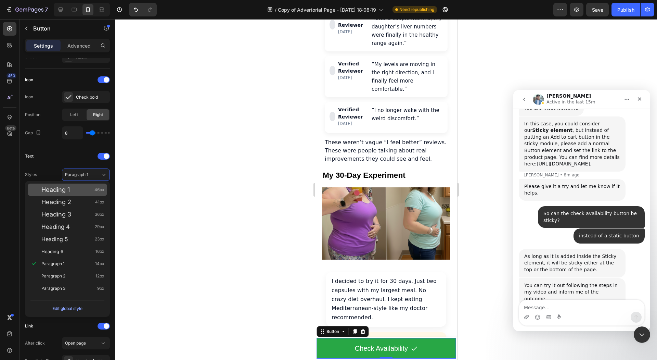
click at [73, 193] on div "Heading 1 46px" at bounding box center [72, 189] width 63 height 7
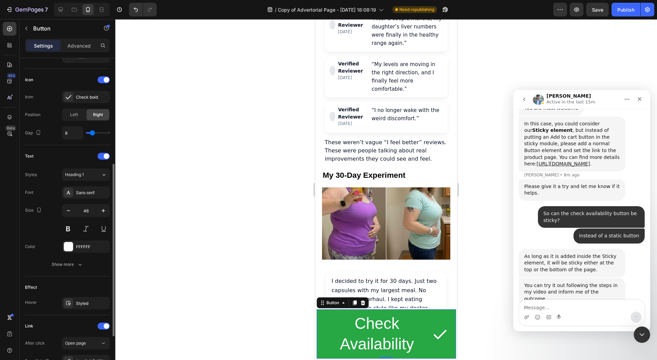
click at [80, 180] on div "Styles Heading 1 Font Sans-serif Size 46 Color FFFFFF Show more" at bounding box center [67, 219] width 85 height 102
click at [80, 179] on div "Styles Heading 1 Font Sans-serif Size 46 Color FFFFFF Show more" at bounding box center [67, 219] width 85 height 102
click at [84, 175] on span "Heading 1" at bounding box center [74, 175] width 19 height 6
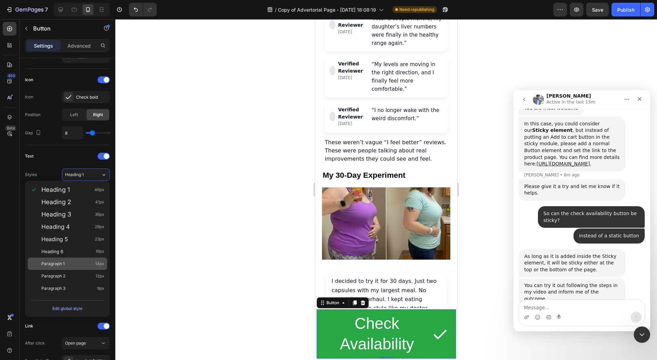
click at [64, 266] on span "Paragraph 1" at bounding box center [52, 263] width 23 height 7
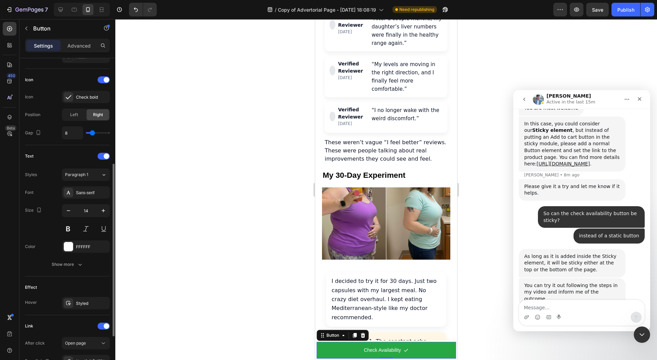
scroll to position [199, 0]
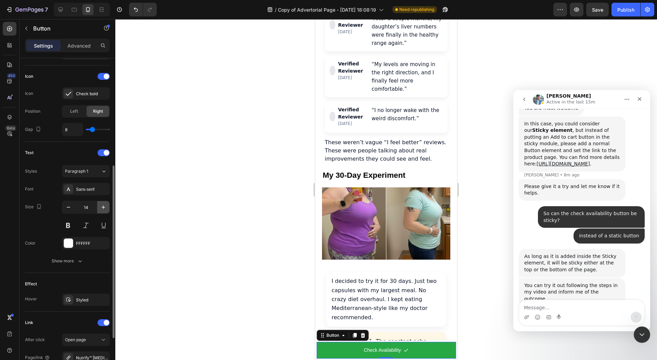
click at [101, 205] on icon "button" at bounding box center [103, 207] width 7 height 7
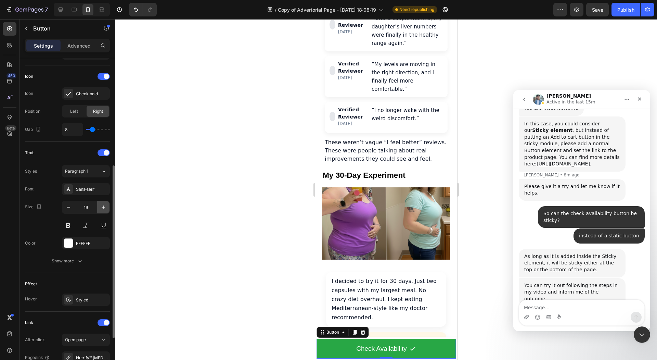
click at [100, 205] on icon "button" at bounding box center [103, 207] width 7 height 7
type input "20"
click at [72, 222] on button at bounding box center [68, 225] width 12 height 12
click at [189, 243] on div at bounding box center [386, 189] width 542 height 341
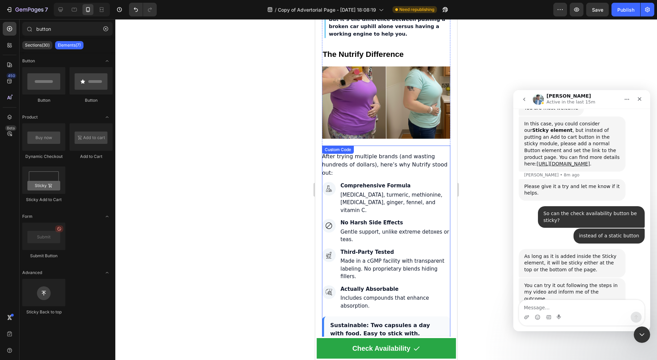
scroll to position [2616, 0]
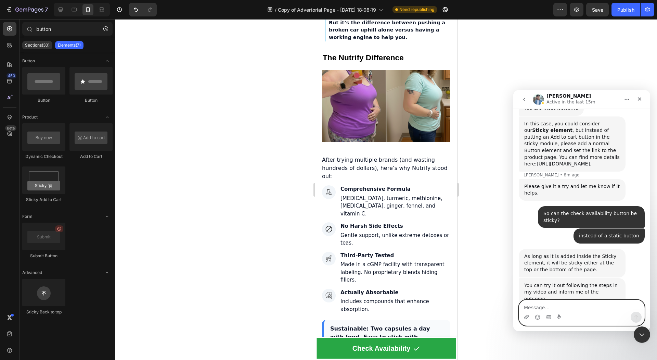
click at [545, 306] on textarea "Message…" at bounding box center [581, 306] width 125 height 12
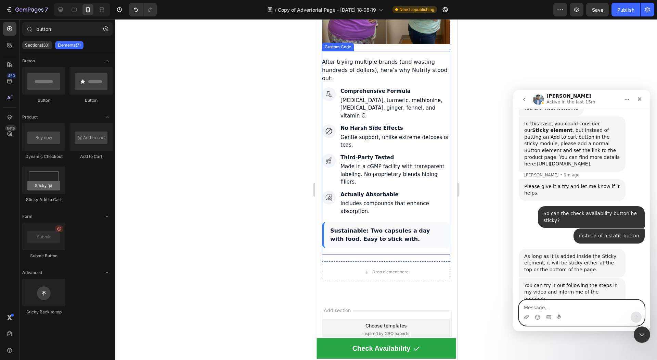
scroll to position [2733, 0]
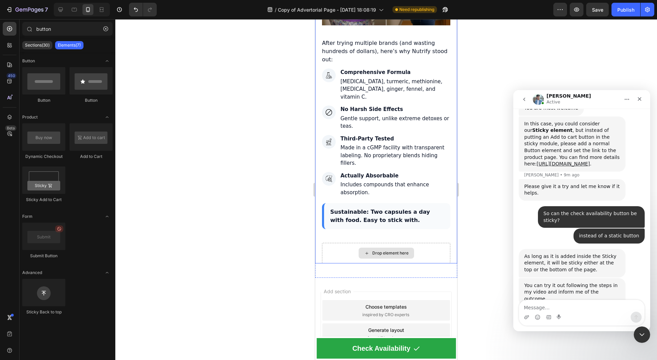
click at [390, 248] on div "Drop element here" at bounding box center [386, 253] width 55 height 11
click at [387, 250] on div "Drop element here" at bounding box center [391, 252] width 36 height 5
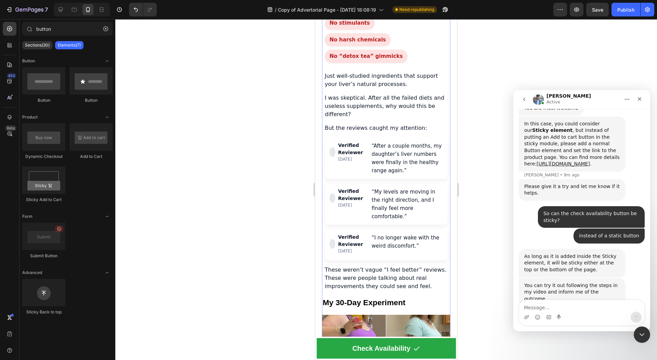
scroll to position [1663, 0]
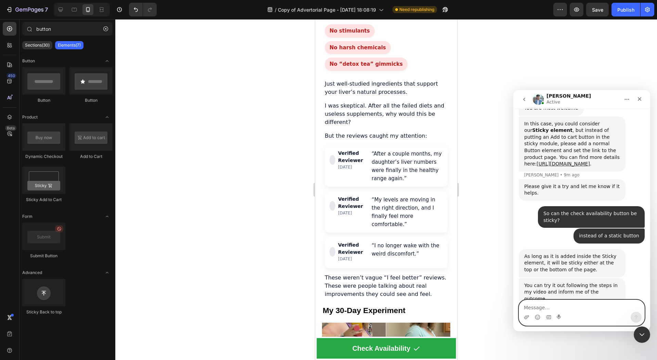
click at [556, 307] on textarea "Message…" at bounding box center [581, 306] width 125 height 12
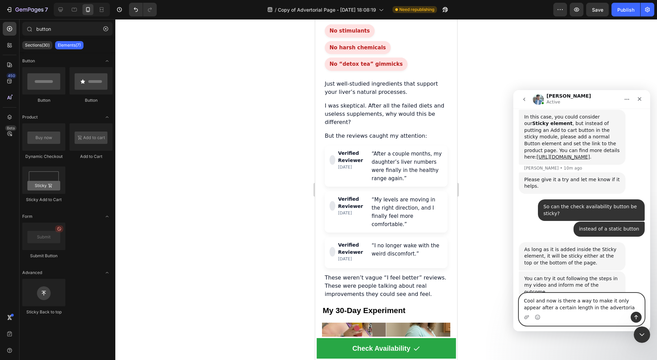
type textarea "Cool and now is there a way to make it only appear after a certain length in th…"
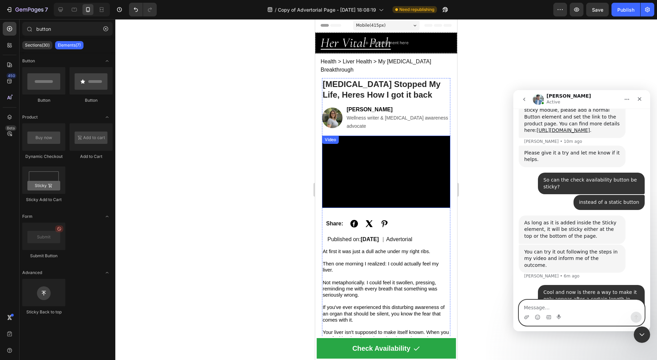
scroll to position [0, 0]
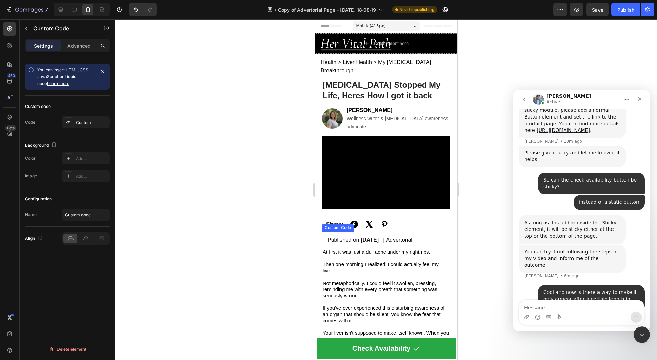
click at [379, 237] on strong "[DATE]" at bounding box center [370, 240] width 18 height 6
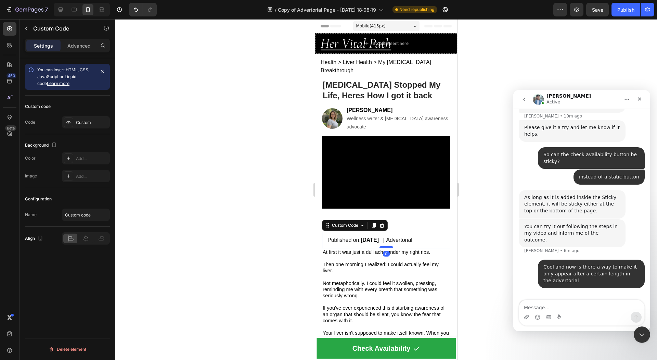
scroll to position [468, 0]
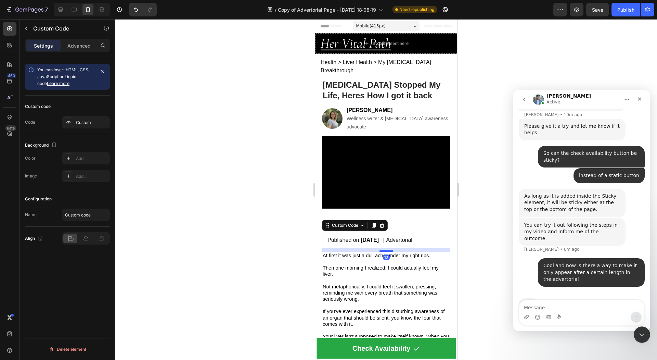
click at [385, 250] on div at bounding box center [387, 251] width 14 height 2
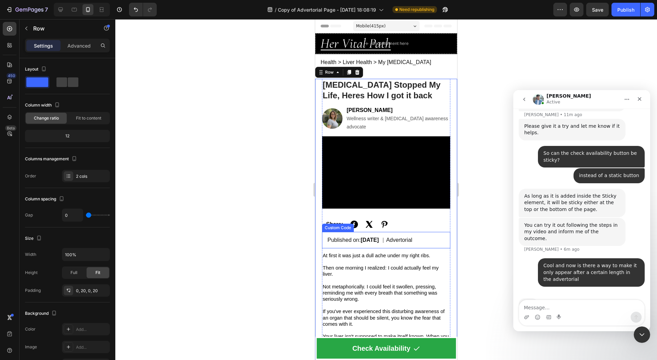
drag, startPoint x: 386, startPoint y: 231, endPoint x: 381, endPoint y: 234, distance: 6.1
click at [386, 232] on div "Published on: Sep 25, 2025 | Advertorial" at bounding box center [386, 240] width 128 height 16
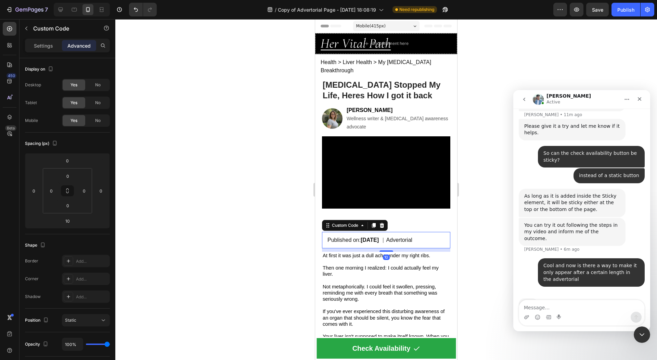
click at [295, 231] on div at bounding box center [386, 189] width 542 height 341
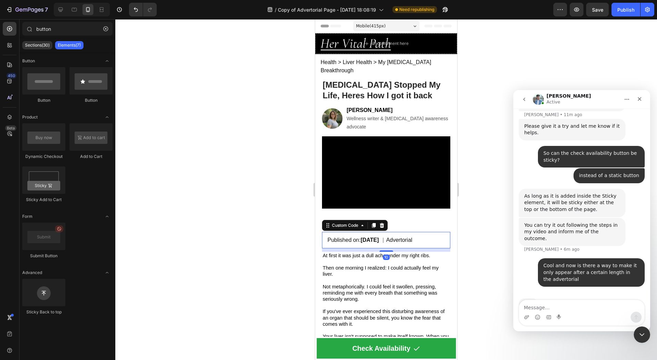
click at [361, 232] on div "Published on: Sep 25, 2025 | Advertorial" at bounding box center [386, 240] width 128 height 16
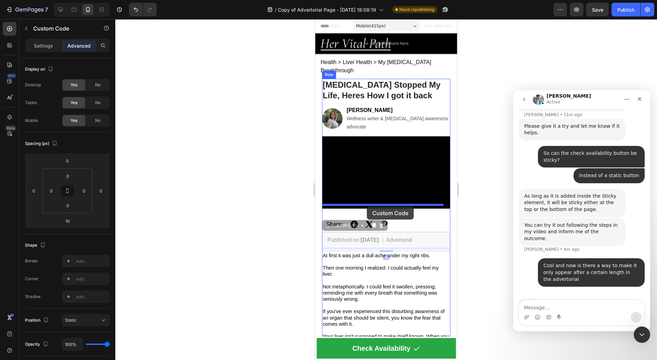
drag, startPoint x: 366, startPoint y: 229, endPoint x: 367, endPoint y: 206, distance: 23.0
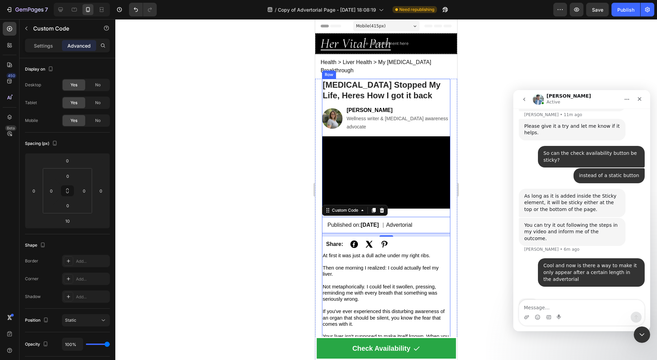
click at [269, 200] on div at bounding box center [386, 189] width 542 height 341
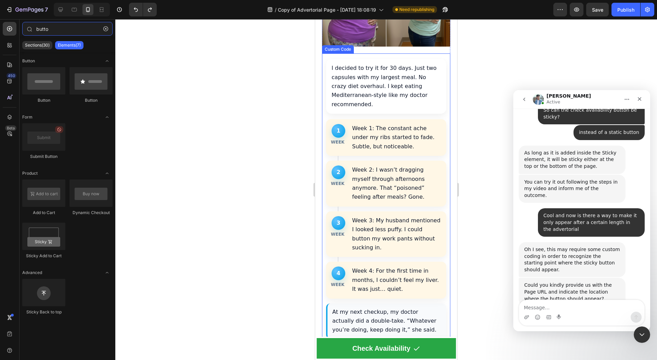
scroll to position [2269, 0]
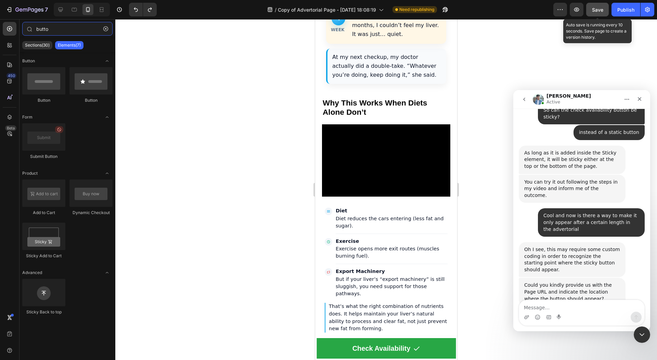
type input "butto"
click at [599, 8] on span "Save" at bounding box center [597, 10] width 11 height 6
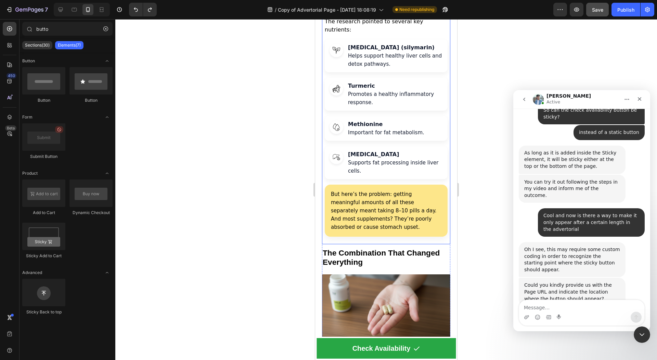
scroll to position [1391, 0]
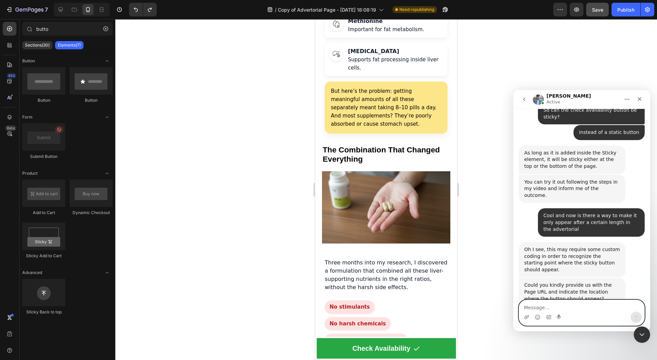
click at [557, 305] on textarea "Message…" at bounding box center [581, 306] width 125 height 12
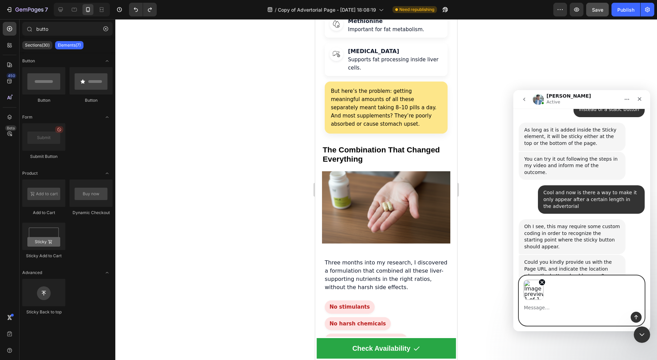
scroll to position [536, 0]
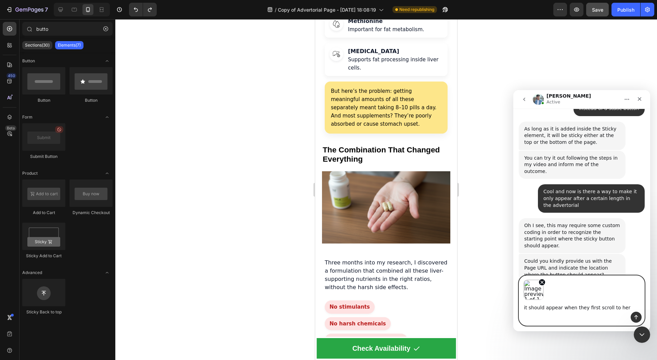
type textarea "it should appear when they first scroll to here"
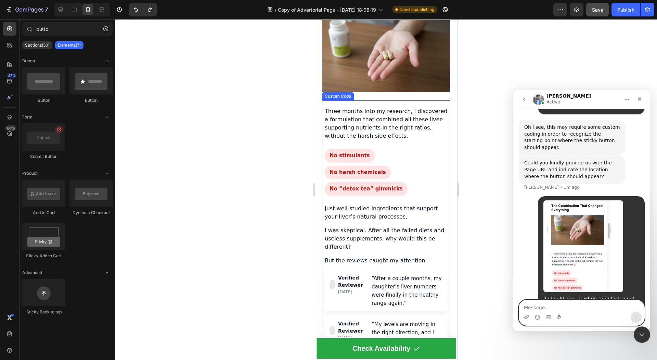
scroll to position [1516, 0]
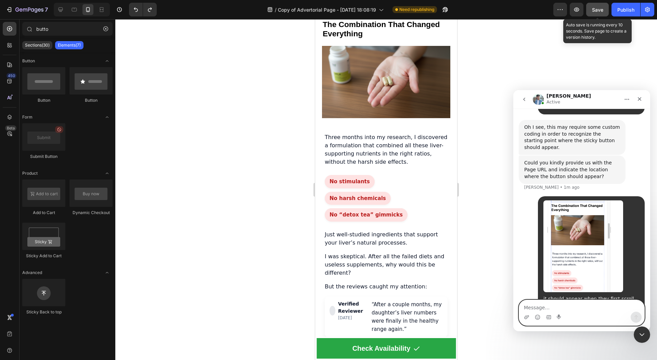
click at [595, 11] on span "Save" at bounding box center [597, 10] width 11 height 6
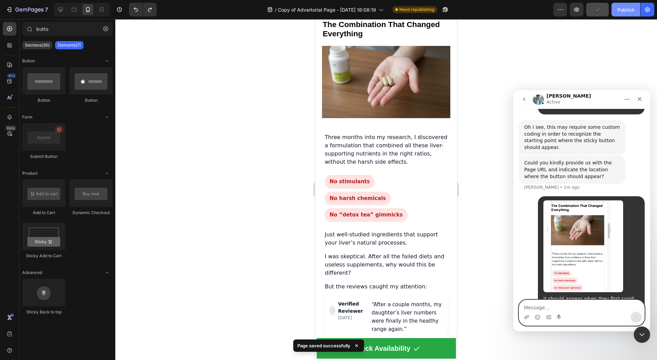
click at [624, 8] on div "Publish" at bounding box center [626, 9] width 17 height 7
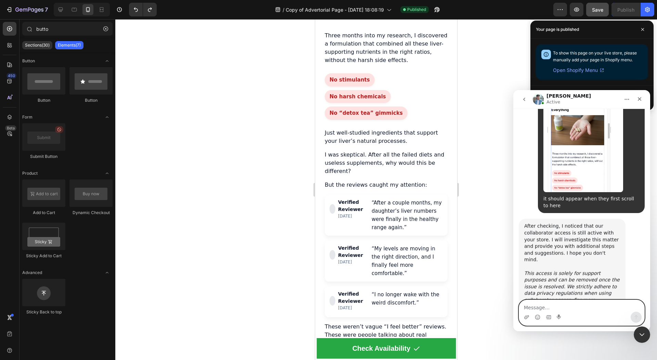
scroll to position [728, 0]
click at [536, 304] on textarea "Message…" at bounding box center [581, 306] width 125 height 12
type textarea "Thank you"
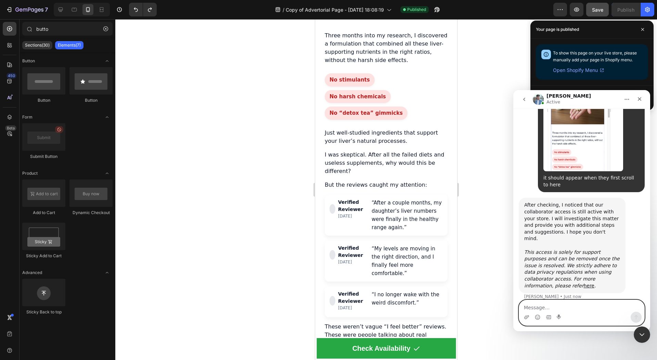
scroll to position [748, 0]
type textarea "s"
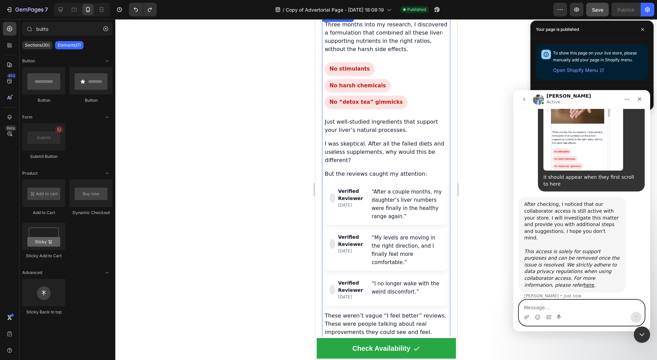
scroll to position [1683, 0]
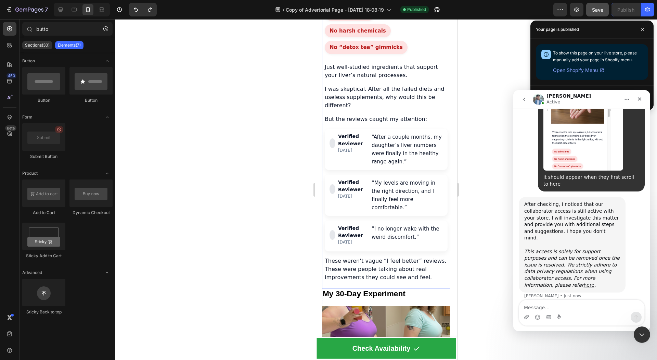
click at [356, 133] on div "Verified Reviewer" at bounding box center [352, 140] width 29 height 14
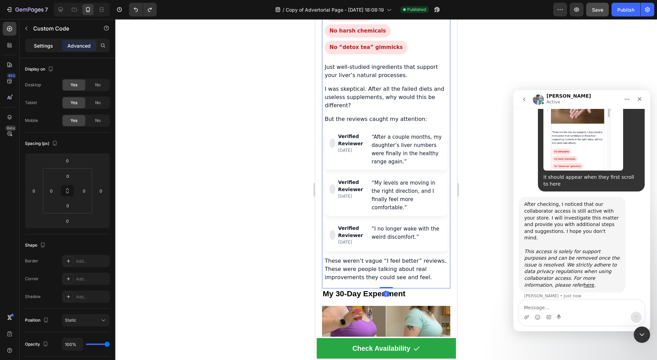
click at [53, 48] on div "Settings" at bounding box center [43, 45] width 34 height 11
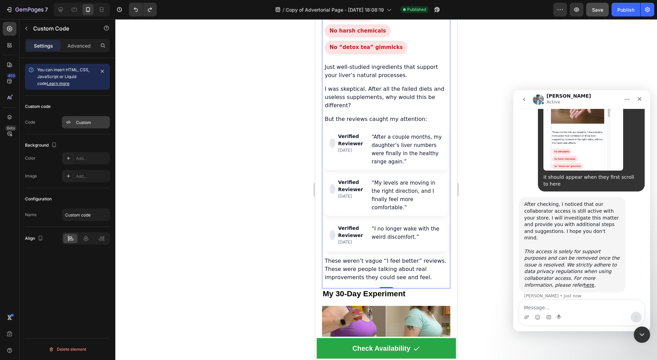
click at [82, 123] on div "Custom" at bounding box center [92, 122] width 32 height 6
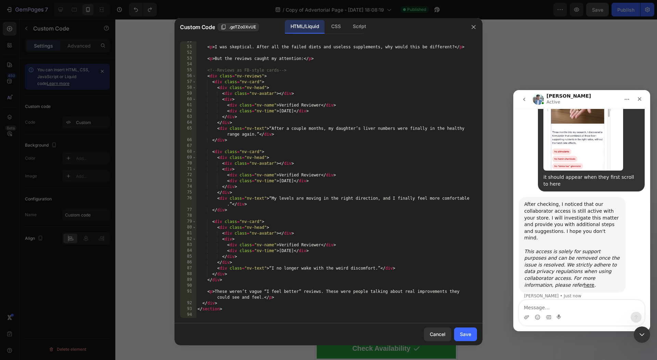
scroll to position [775, 0]
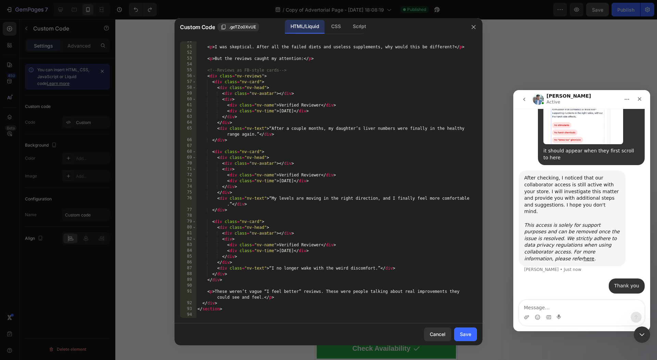
click at [339, 164] on div "< p > I was skeptical. After all the failed diets and useless supplements, why …" at bounding box center [333, 182] width 274 height 288
type textarea "</section>"
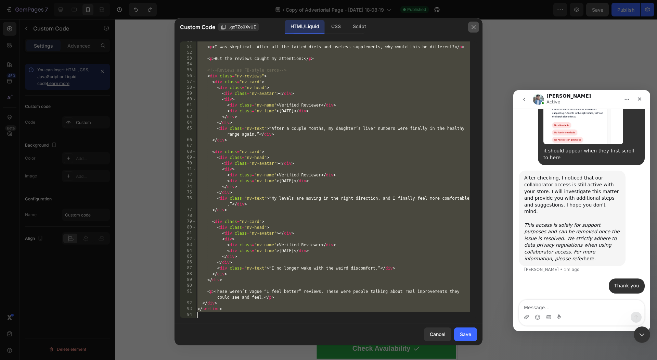
click at [471, 26] on icon "button" at bounding box center [473, 26] width 5 height 5
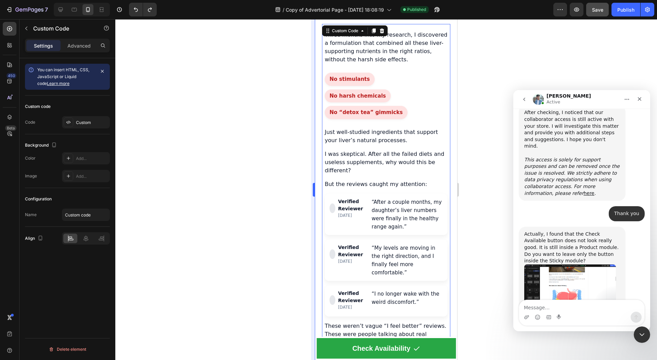
scroll to position [841, 0]
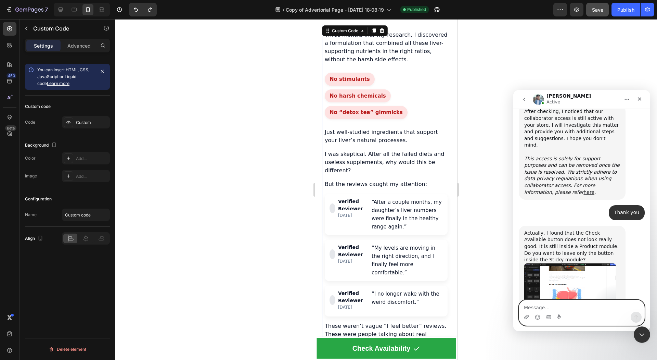
click at [579, 309] on textarea "Message…" at bounding box center [581, 306] width 125 height 12
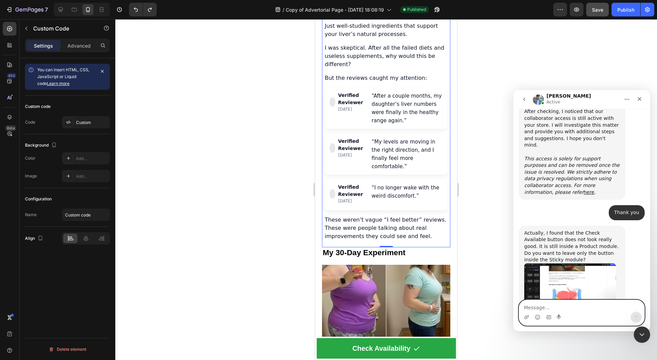
scroll to position [1728, 0]
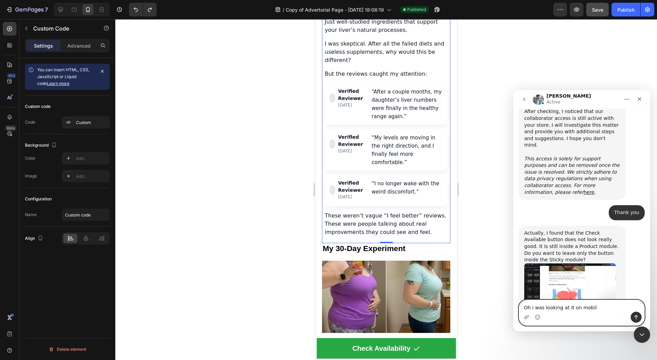
type textarea "Oh i was looking at it on mobile"
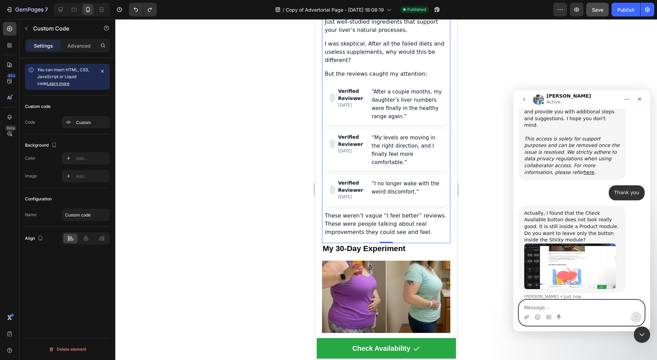
scroll to position [862, 0]
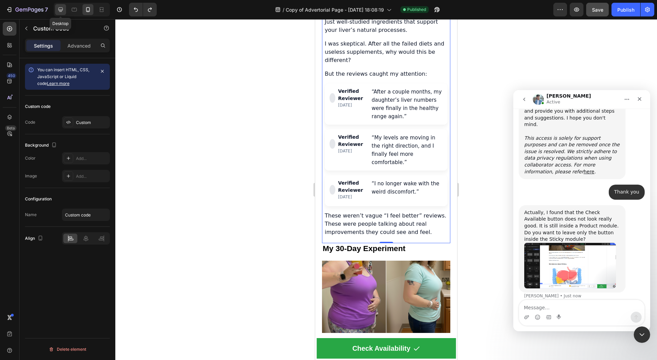
click at [60, 14] on div at bounding box center [60, 9] width 11 height 11
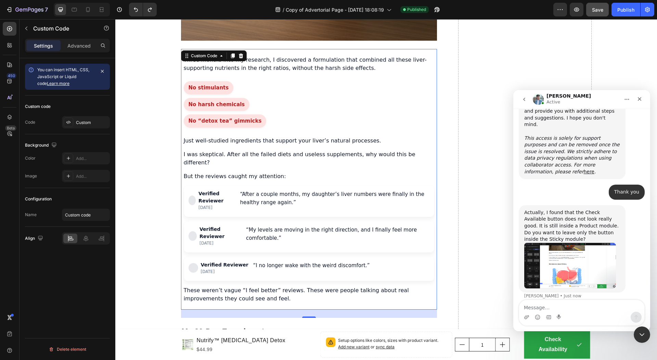
scroll to position [1666, 0]
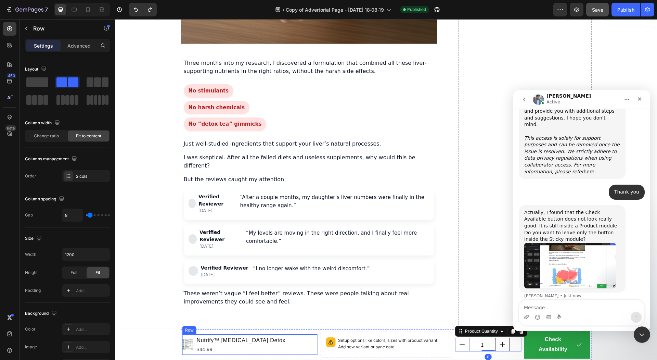
click at [293, 343] on div "Product Images Nutrify™ Milk Thistle Detox Product Title $44.99 Product Price P…" at bounding box center [250, 344] width 135 height 21
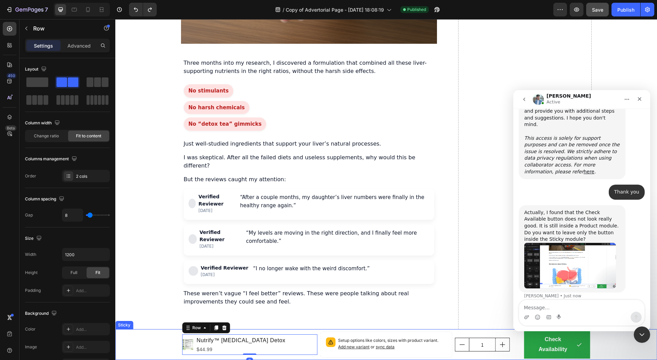
click at [156, 346] on div "Product Images Nutrify™ Milk Thistle Detox Product Title $44.99 Product Price P…" at bounding box center [386, 344] width 542 height 31
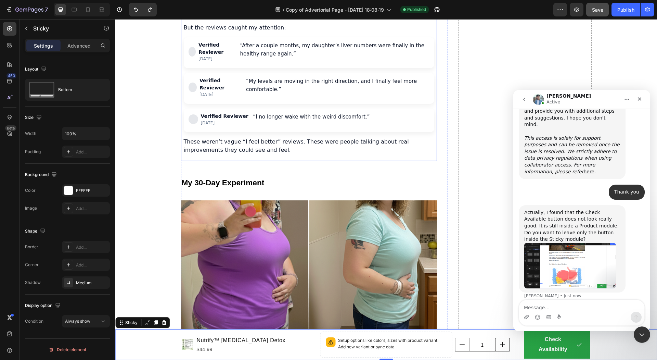
scroll to position [1901, 0]
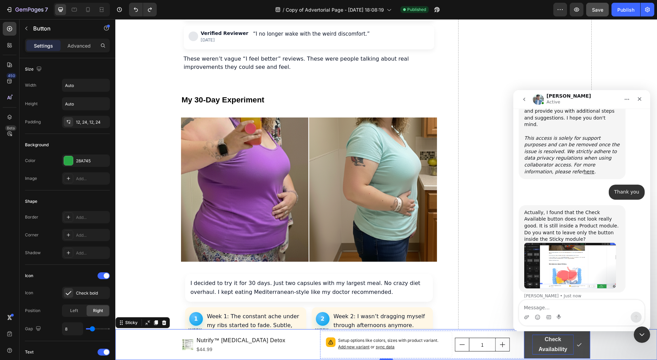
click at [542, 351] on p "Check Availability" at bounding box center [552, 345] width 41 height 20
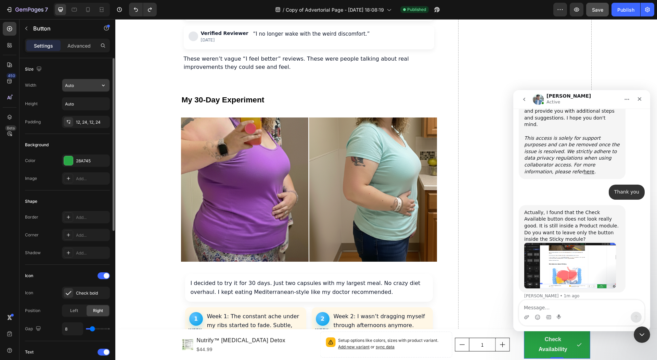
click at [86, 88] on input "Auto" at bounding box center [85, 85] width 47 height 12
click at [99, 84] on button "button" at bounding box center [103, 85] width 12 height 12
click at [80, 112] on p "Full 100%" at bounding box center [84, 115] width 39 height 6
type input "100%"
click at [86, 93] on div "Width 100% Height Auto Padding 12, 24, 12, 24" at bounding box center [67, 103] width 85 height 49
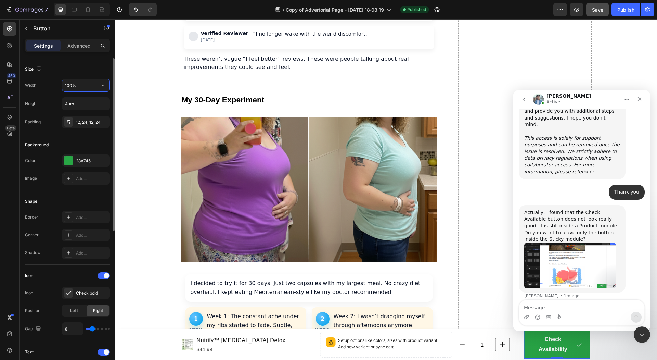
click at [89, 86] on input "100%" at bounding box center [85, 85] width 47 height 12
click at [96, 73] on div "Size" at bounding box center [67, 69] width 85 height 11
click at [94, 101] on input "Auto" at bounding box center [85, 104] width 47 height 12
click at [100, 101] on icon "button" at bounding box center [103, 103] width 7 height 7
click at [101, 92] on div "Width 100% Height Auto Padding 12, 24, 12, 24" at bounding box center [67, 103] width 85 height 49
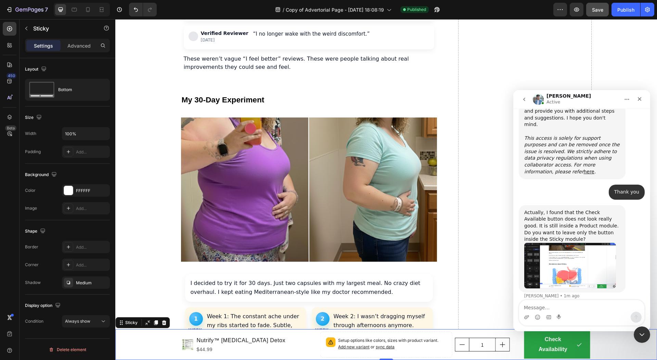
click at [164, 342] on div "Product Images Nutrify™ Milk Thistle Detox Product Title $44.99 Product Price P…" at bounding box center [386, 344] width 542 height 31
click at [89, 9] on icon at bounding box center [88, 9] width 7 height 7
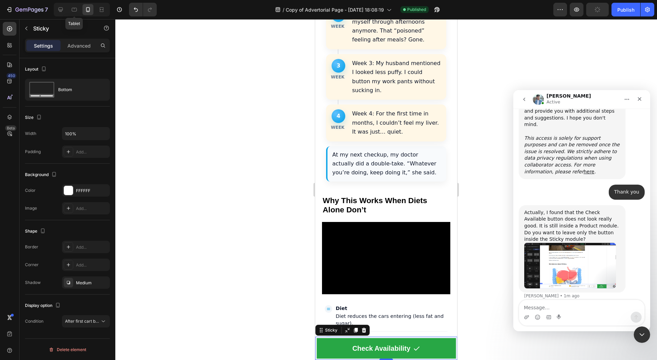
scroll to position [2173, 0]
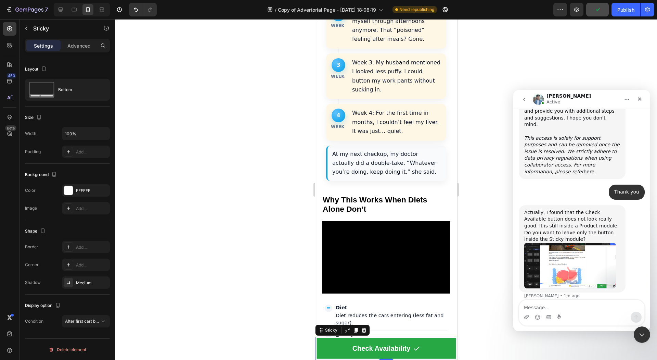
click at [182, 218] on div at bounding box center [386, 189] width 542 height 341
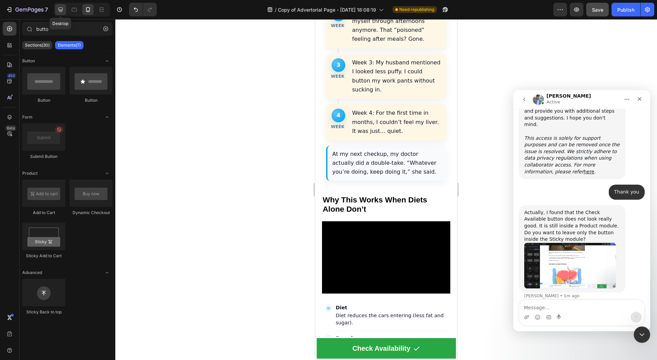
click at [60, 7] on icon at bounding box center [60, 9] width 7 height 7
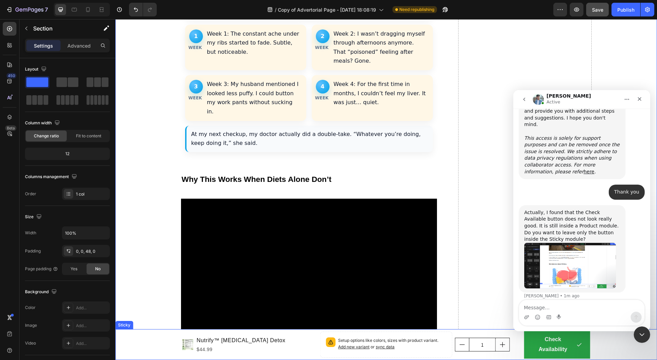
click at [158, 336] on div "Product Images Nutrify™ Milk Thistle Detox Product Title $44.99 Product Price P…" at bounding box center [386, 344] width 542 height 31
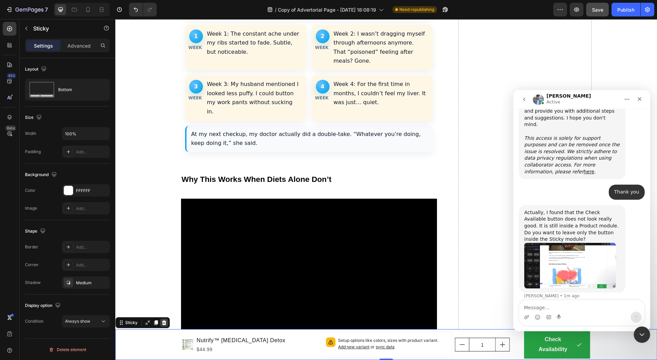
click at [161, 321] on div at bounding box center [164, 322] width 8 height 8
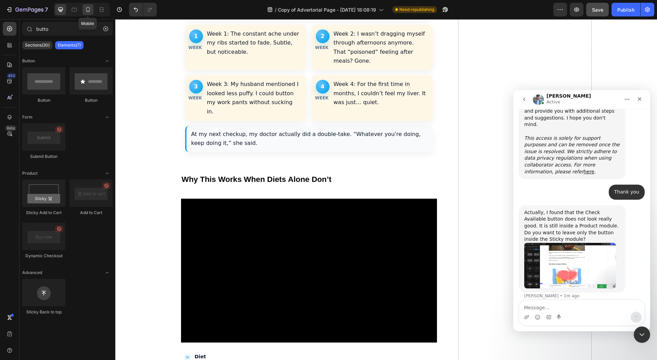
click at [85, 11] on icon at bounding box center [88, 9] width 7 height 7
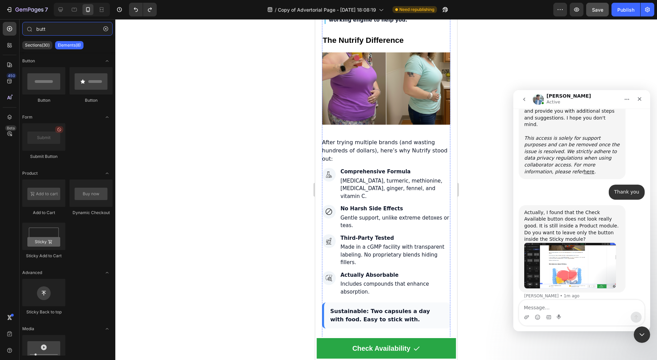
scroll to position [2736, 0]
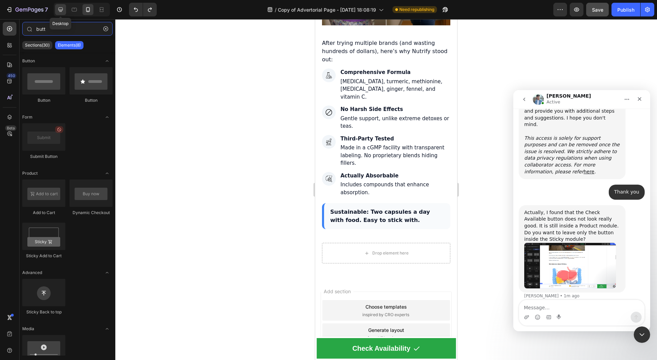
type input "butt"
click at [56, 11] on div at bounding box center [60, 9] width 11 height 11
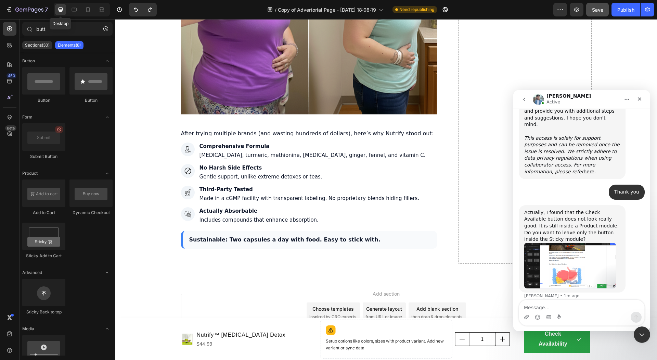
scroll to position [2456, 0]
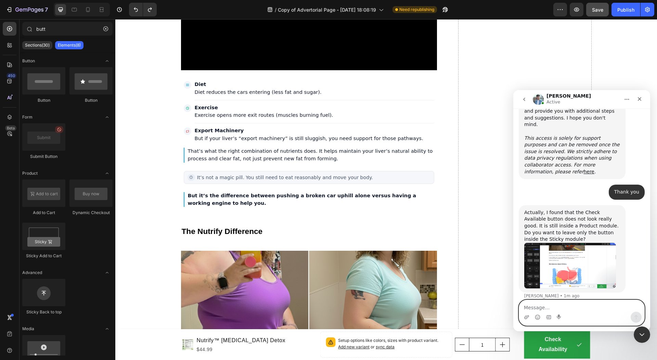
click at [552, 309] on textarea "Message…" at bounding box center [581, 306] width 125 height 12
type textarea "So thats why the check availability"
click at [546, 306] on textarea "So thats why the check availability" at bounding box center [581, 306] width 125 height 12
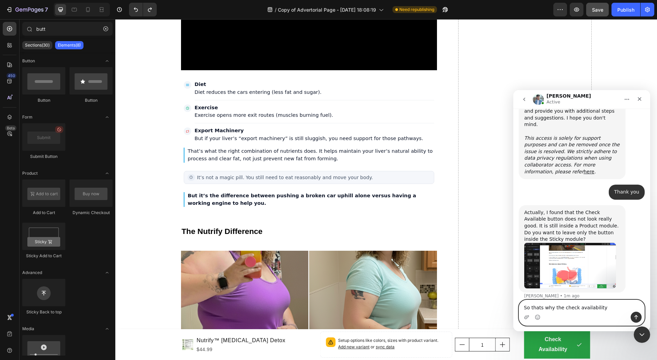
click at [546, 306] on textarea "So thats why the check availability" at bounding box center [581, 306] width 125 height 12
type textarea "Yes only the check availability button"
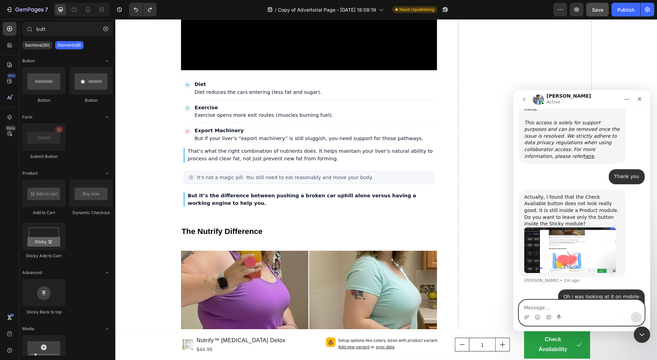
scroll to position [877, 0]
click at [87, 10] on icon at bounding box center [88, 9] width 7 height 7
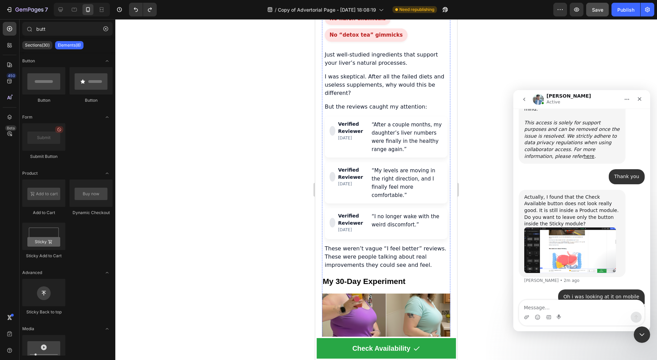
scroll to position [1694, 0]
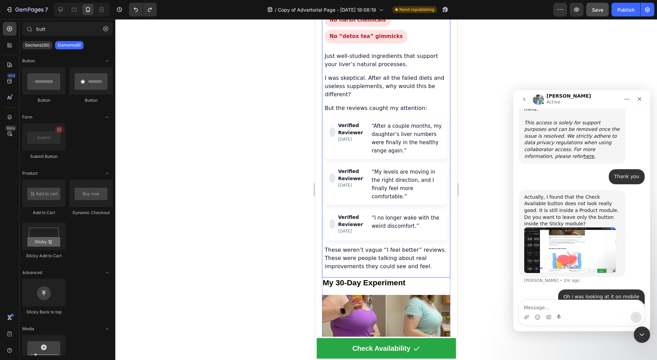
click at [403, 179] on div "Verified Reviewer 2 months ago “After a couple months, my daughter’s liver numb…" at bounding box center [386, 179] width 123 height 123
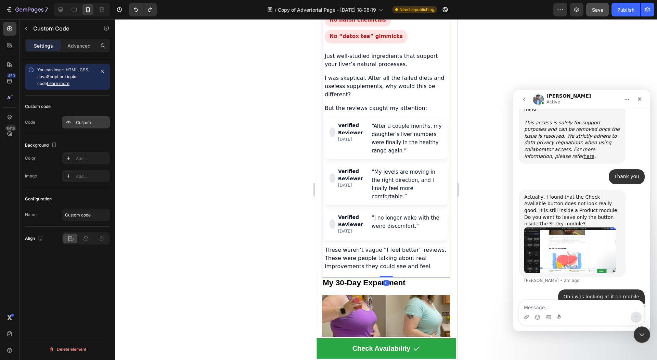
click at [78, 118] on div "Custom" at bounding box center [86, 122] width 48 height 12
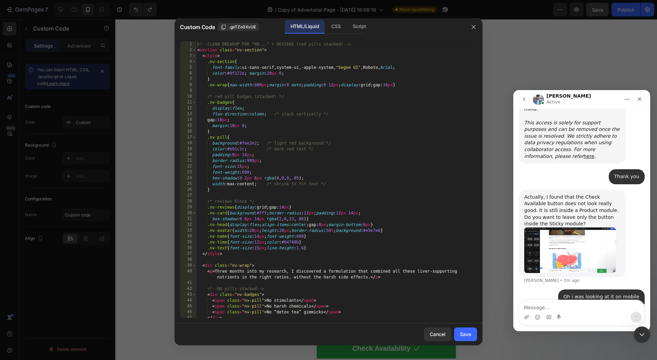
click at [291, 206] on div "<!-- CLEAN BREAKUP FOR "NO..." + REVIEWS (red pills stacked) --> < section clas…" at bounding box center [333, 185] width 274 height 288
type textarea "</section>"
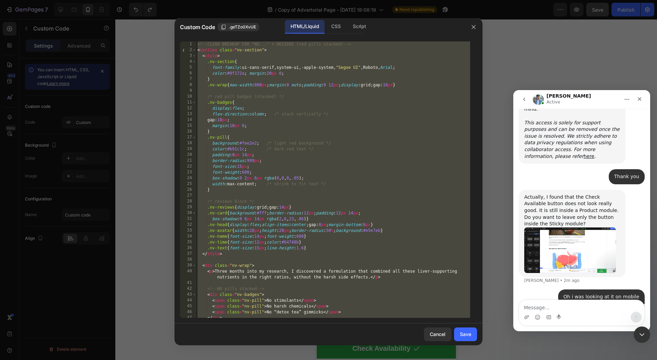
click at [430, 282] on div "<!-- CLEAN BREAKUP FOR "NO..." + REVIEWS (red pills stacked) --> < section clas…" at bounding box center [333, 185] width 274 height 288
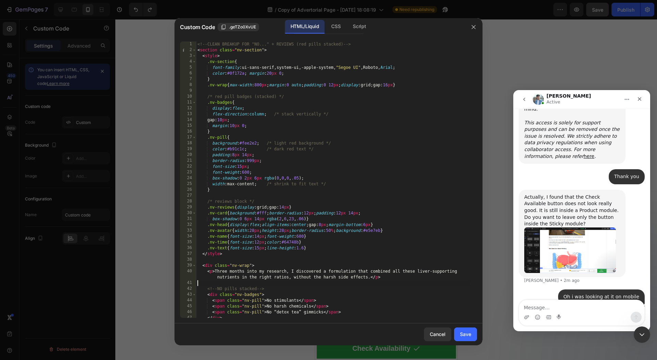
type textarea "</section>"
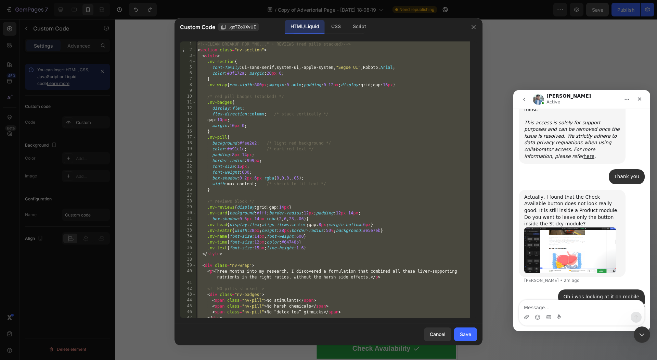
paste textarea
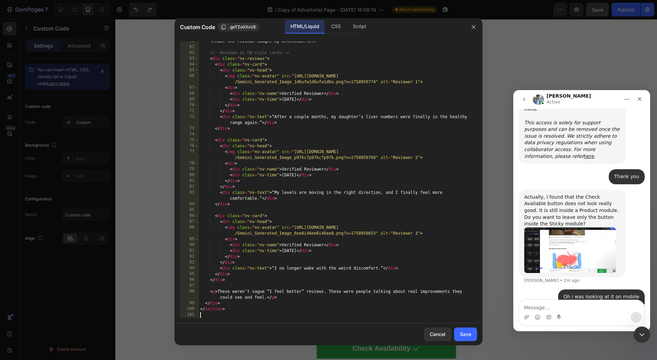
scroll to position [352, 0]
click at [476, 337] on button "Save" at bounding box center [465, 334] width 23 height 14
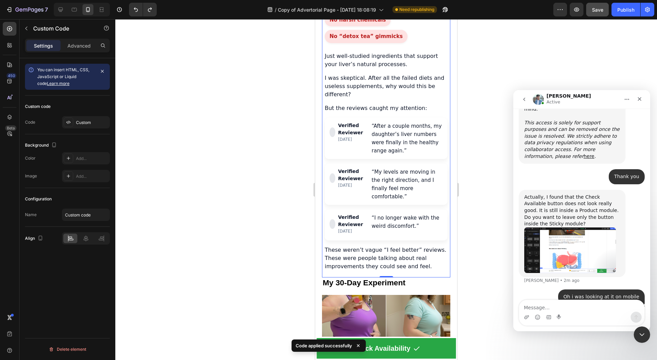
click at [372, 126] on div "“After a couple months, my daughter’s liver numbers were finally in the healthy…" at bounding box center [407, 138] width 71 height 33
click at [95, 124] on div "Custom" at bounding box center [92, 122] width 32 height 6
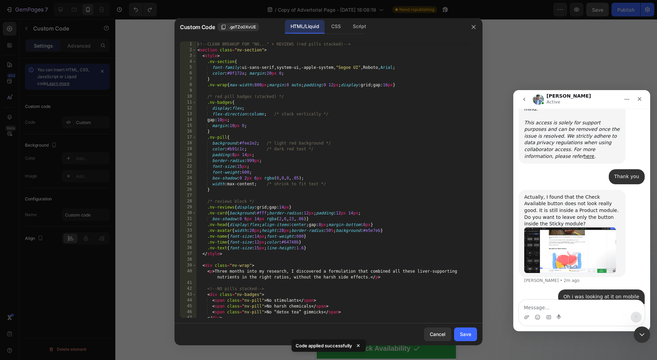
click at [324, 142] on div "<!-- CLEAN BREAKUP FOR "NO..." + REVIEWS (red pills stacked) --> < section clas…" at bounding box center [333, 185] width 274 height 288
type textarea "</section>"
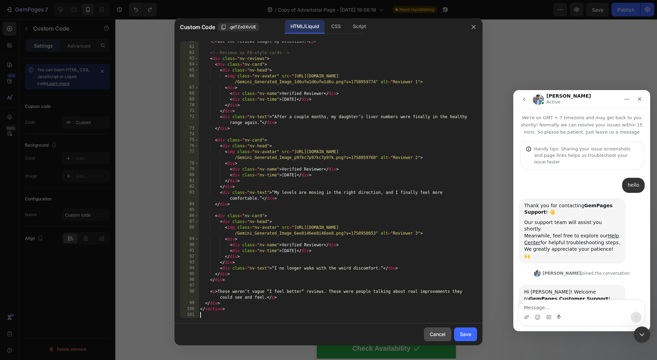
scroll to position [877, 0]
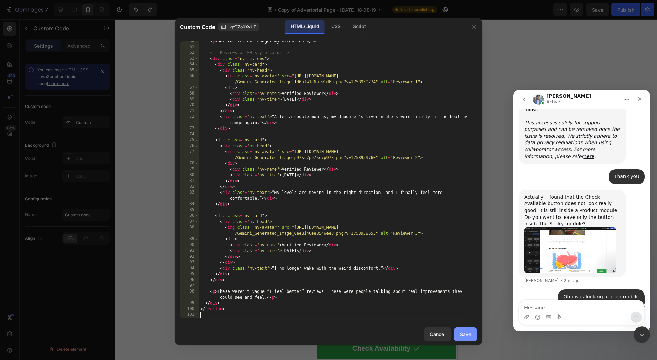
click at [465, 337] on div "Save" at bounding box center [465, 333] width 11 height 7
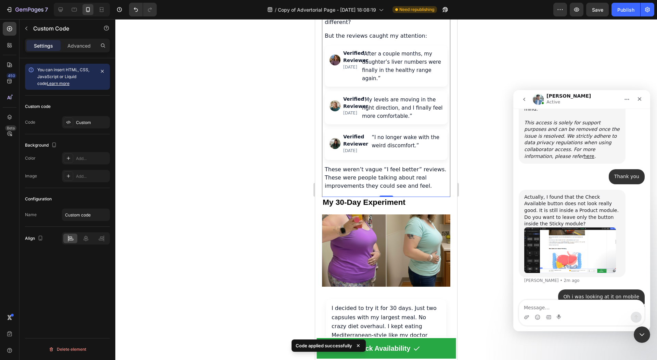
click at [287, 161] on div at bounding box center [386, 189] width 542 height 341
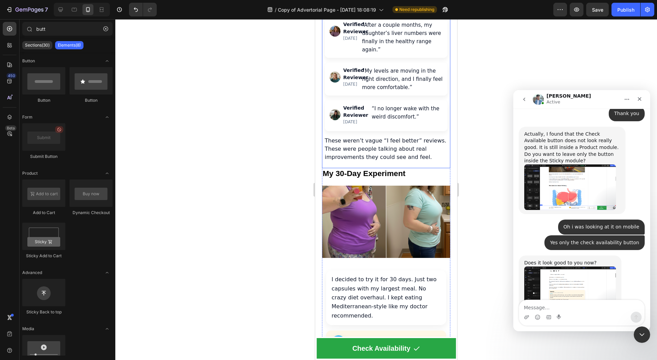
scroll to position [943, 0]
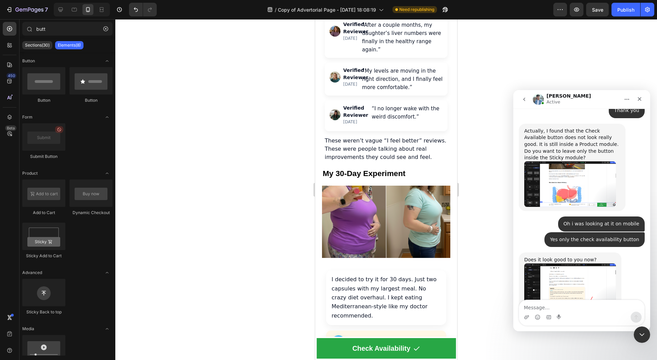
click at [551, 263] on img "Liam says…" at bounding box center [571, 286] width 92 height 46
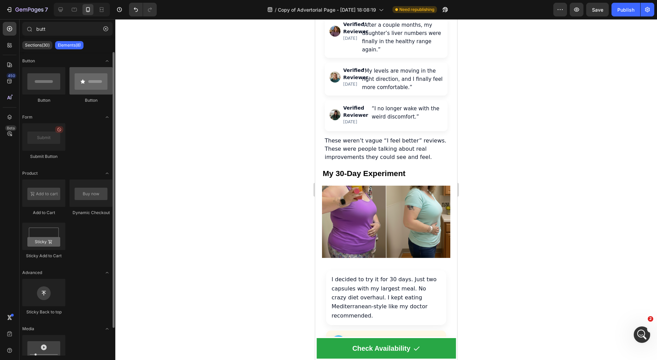
scroll to position [0, 0]
click at [54, 14] on div at bounding box center [82, 10] width 56 height 14
click at [60, 12] on icon at bounding box center [60, 9] width 7 height 7
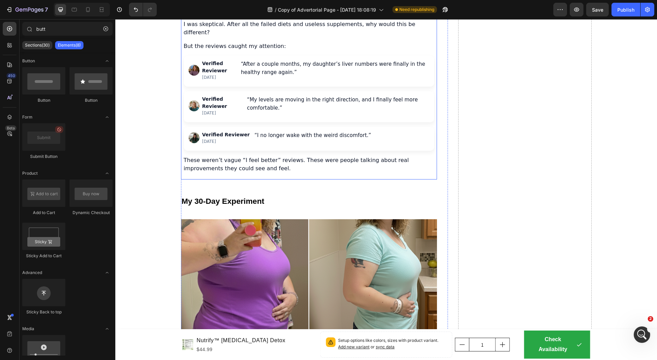
scroll to position [963, 0]
click at [87, 10] on icon at bounding box center [88, 9] width 7 height 7
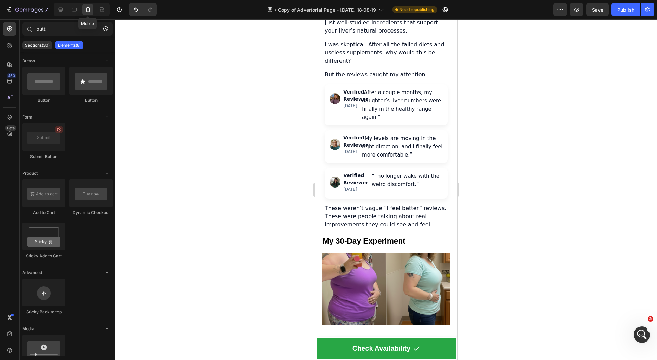
scroll to position [1659, 0]
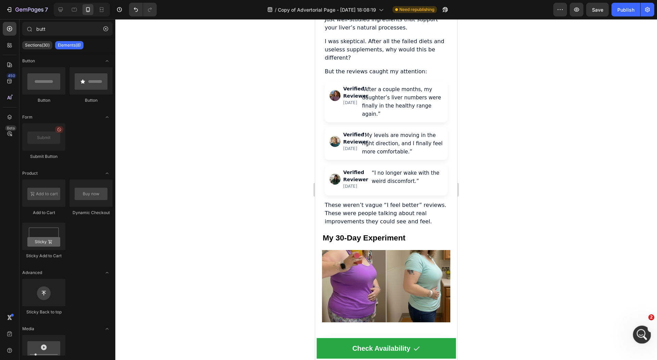
click at [646, 330] on div "Open Intercom Messenger" at bounding box center [641, 333] width 23 height 23
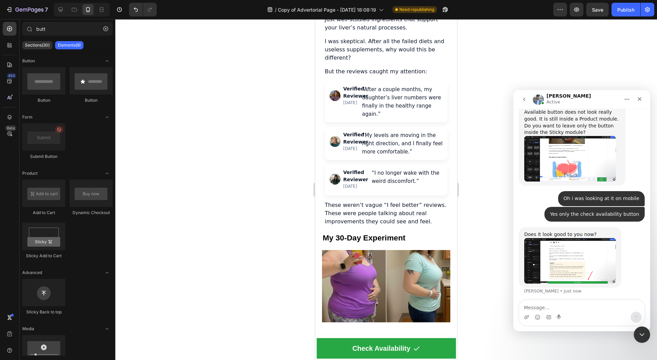
scroll to position [963, 0]
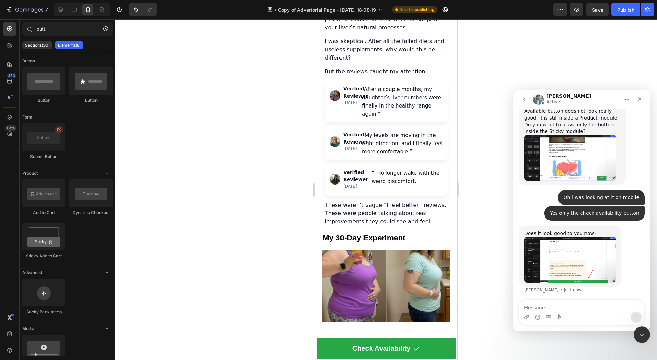
click at [573, 237] on img "Liam says…" at bounding box center [571, 260] width 92 height 46
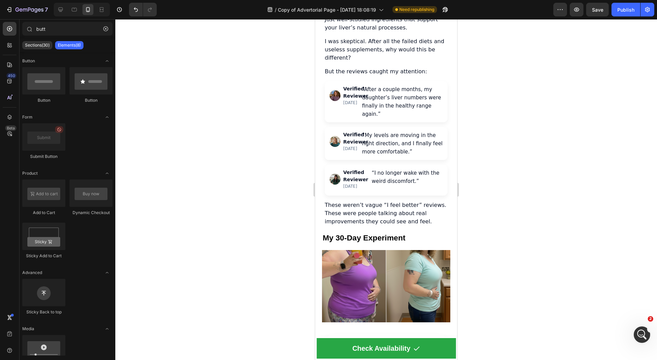
click at [633, 333] on div at bounding box center [386, 189] width 542 height 341
click at [637, 334] on icon "Open Intercom Messenger" at bounding box center [641, 333] width 11 height 11
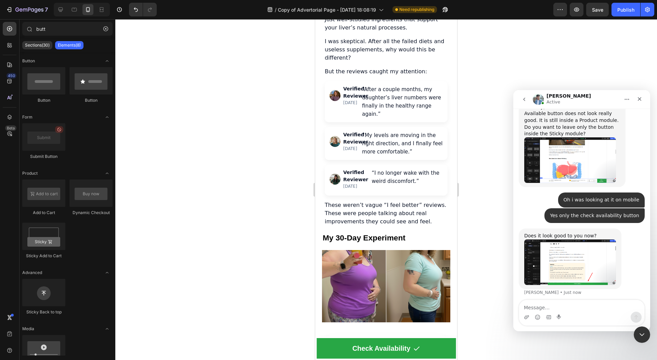
scroll to position [963, 0]
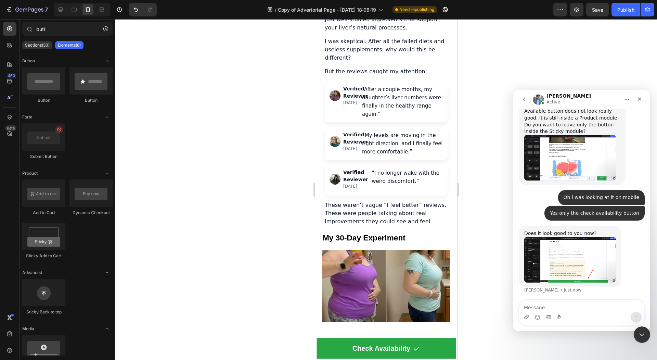
click at [569, 314] on div "Intercom messenger" at bounding box center [581, 317] width 125 height 11
click at [568, 307] on textarea "Message…" at bounding box center [581, 306] width 125 height 12
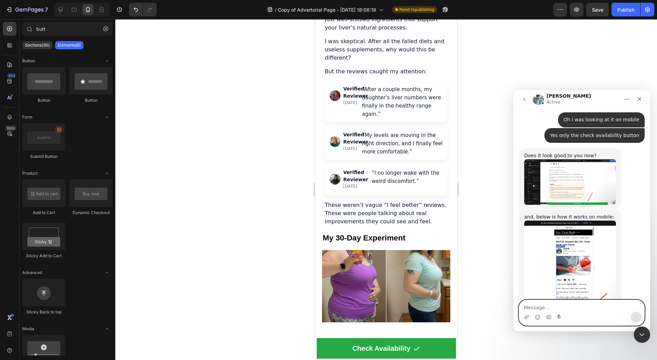
scroll to position [1043, 0]
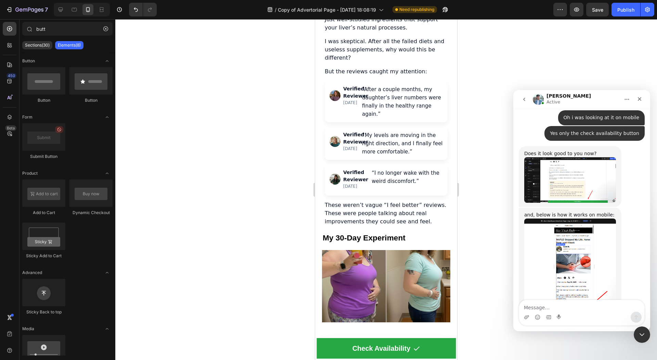
click at [577, 274] on img "Liam says…" at bounding box center [571, 263] width 92 height 90
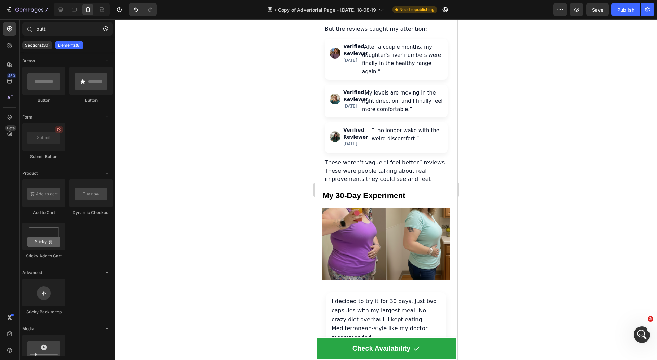
scroll to position [1800, 0]
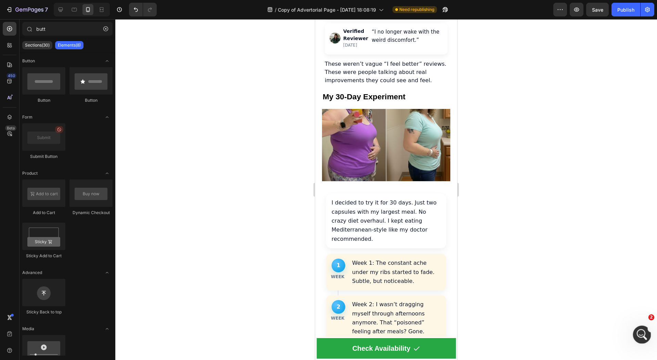
click at [643, 338] on icon "Open Intercom Messenger" at bounding box center [641, 333] width 11 height 11
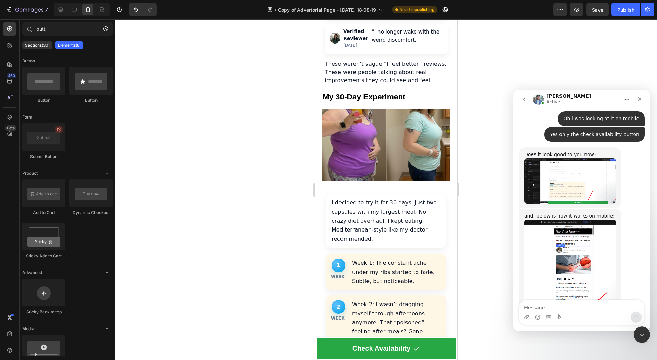
scroll to position [1043, 0]
click at [557, 307] on textarea "Message…" at bounding box center [581, 306] width 125 height 12
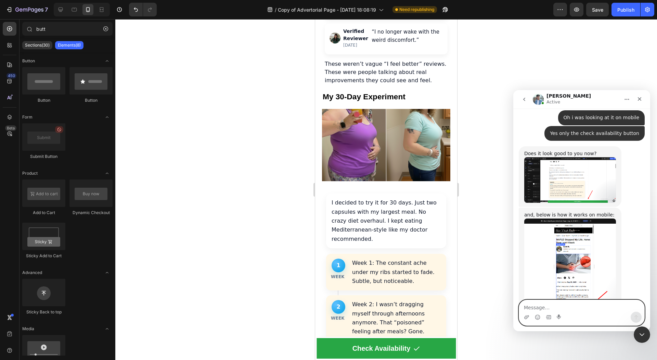
click at [560, 305] on textarea "Message…" at bounding box center [581, 306] width 125 height 12
type textarea "c"
type textarea "Yes that is good"
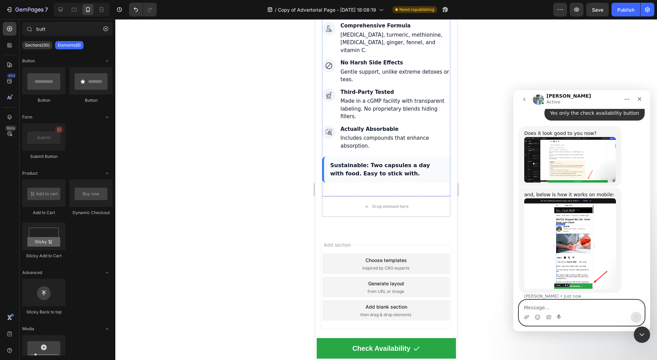
scroll to position [2708, 0]
type textarea "thx"
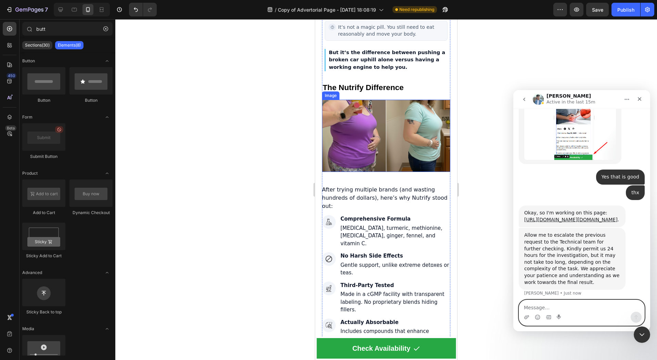
scroll to position [1195, 0]
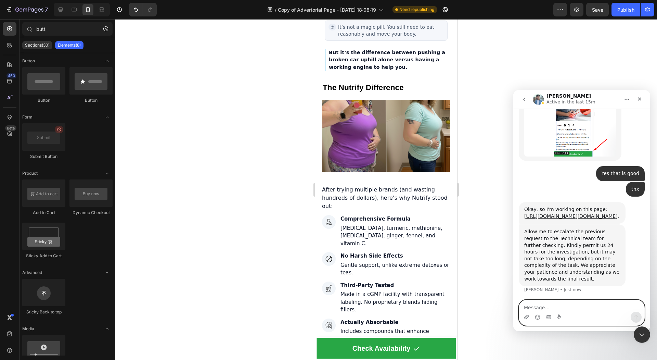
click at [540, 305] on textarea "Message…" at bounding box center [581, 306] width 125 height 12
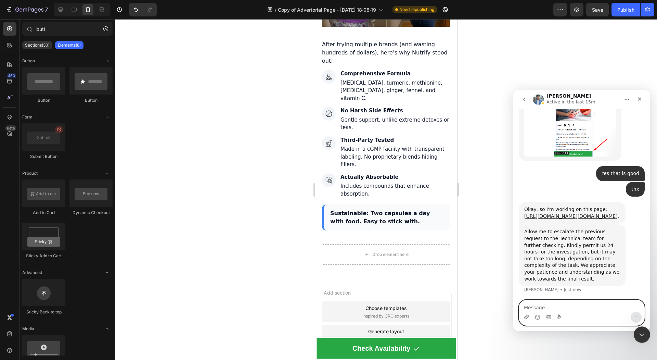
scroll to position [2746, 0]
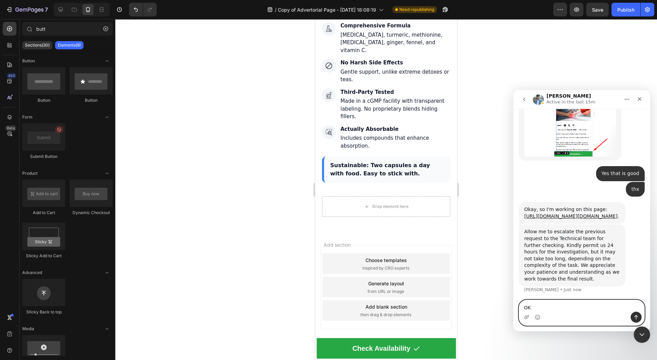
type textarea "O"
type textarea "2"
type textarea "Okay thanks"
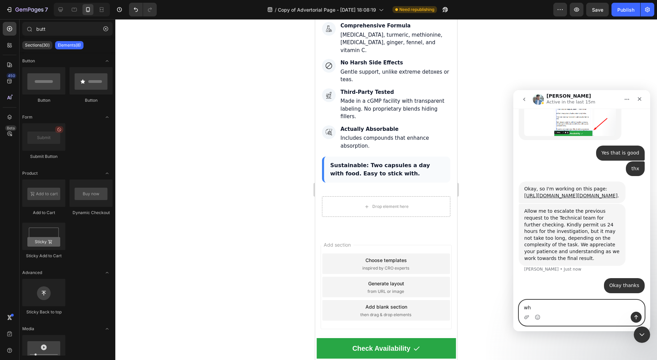
type textarea "w"
type textarea "24 hours at maximum?"
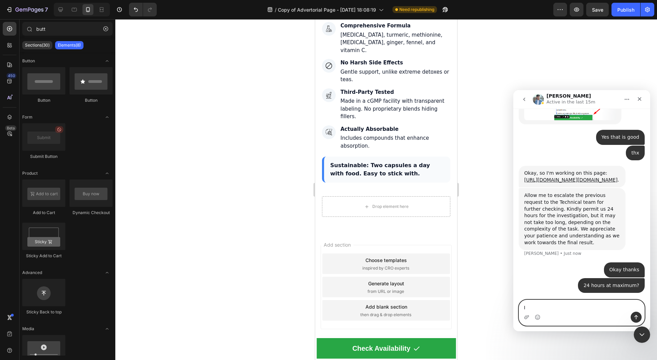
type textarea "I"
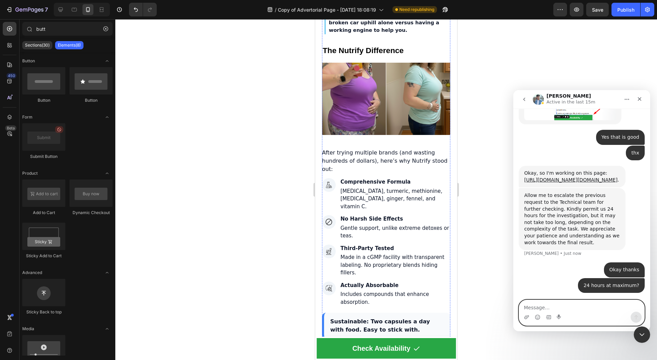
scroll to position [2746, 0]
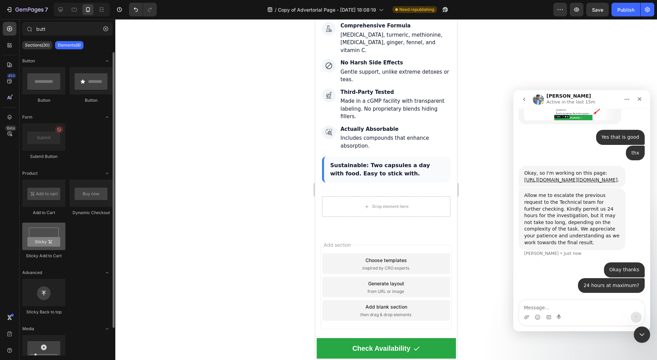
click at [47, 234] on div at bounding box center [43, 236] width 43 height 27
click at [48, 235] on div at bounding box center [43, 236] width 43 height 27
click at [52, 202] on div at bounding box center [43, 192] width 43 height 27
click at [55, 236] on div at bounding box center [43, 236] width 43 height 27
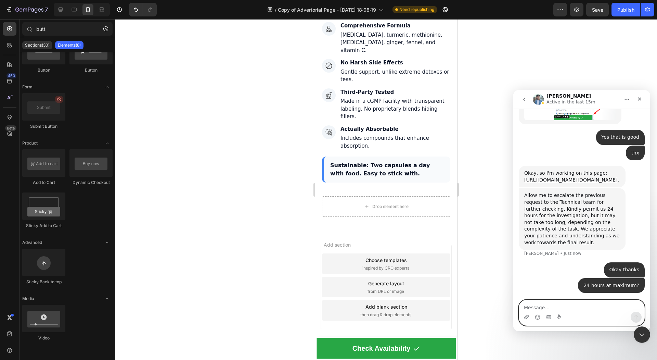
click at [543, 307] on textarea "Message…" at bounding box center [581, 306] width 125 height 12
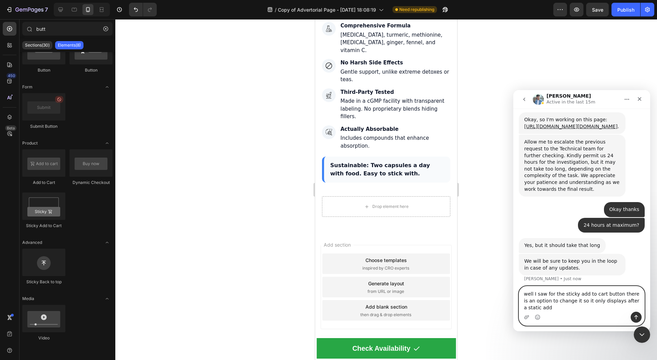
scroll to position [1287, 0]
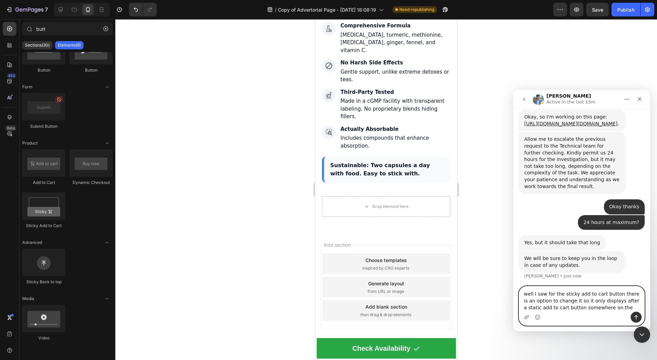
type textarea "well I saw for the sticky add to cart button there is an option to change it so…"
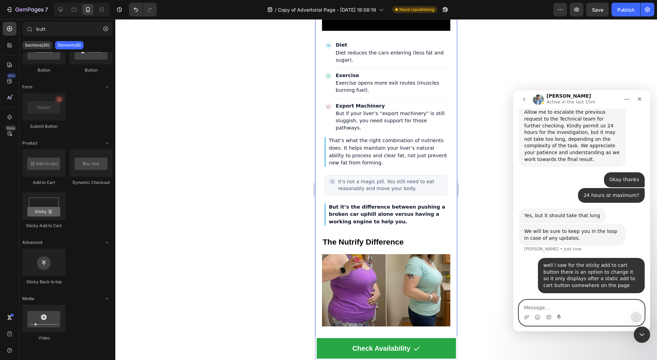
scroll to position [2358, 0]
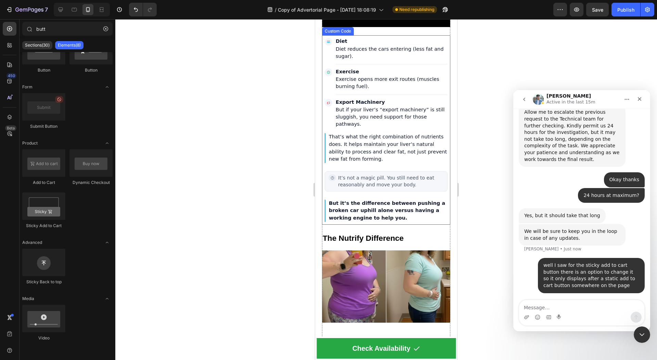
click at [381, 128] on p "But if your liver’s “export machinery” is still sluggish, you need support for …" at bounding box center [392, 117] width 112 height 22
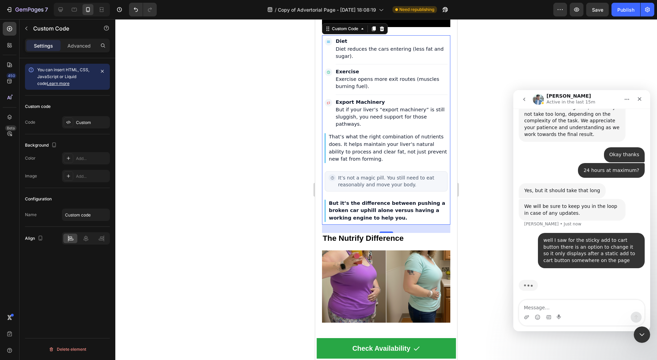
scroll to position [1341, 0]
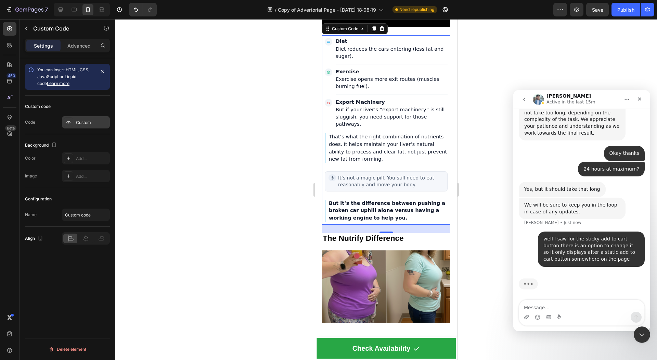
click at [94, 119] on div "Custom" at bounding box center [92, 122] width 32 height 6
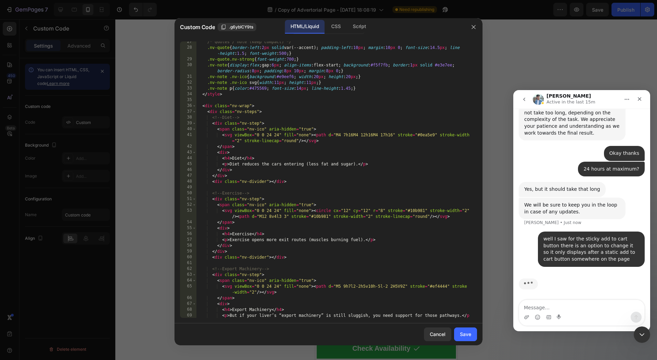
scroll to position [323, 0]
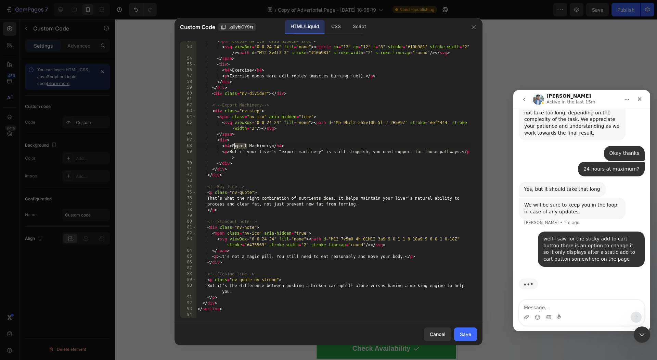
drag, startPoint x: 248, startPoint y: 146, endPoint x: 234, endPoint y: 147, distance: 13.7
click at [234, 147] on div "< span class = "nv-ico" aria-hidden = "true" > < svg viewBox = "0 0 24 24" fill…" at bounding box center [333, 182] width 274 height 288
drag, startPoint x: 298, startPoint y: 152, endPoint x: 282, endPoint y: 152, distance: 16.4
click at [282, 152] on div "< span class = "nv-ico" aria-hidden = "true" > < svg viewBox = "0 0 24 24" fill…" at bounding box center [333, 182] width 274 height 288
type textarea "<p>But if your liver’s “machinery” is still sluggish, you need support for thos…"
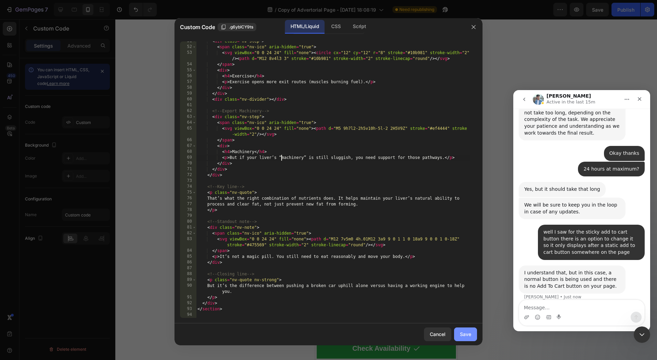
scroll to position [1348, 0]
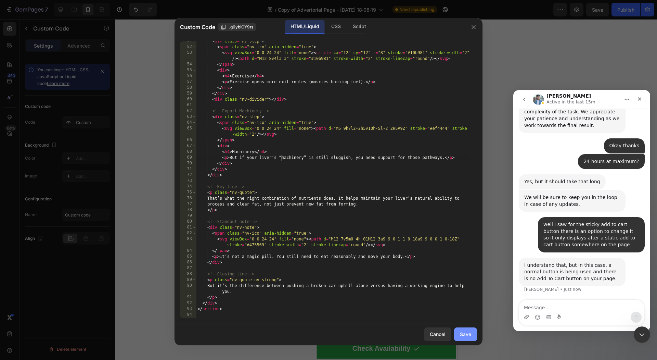
click at [462, 328] on button "Save" at bounding box center [465, 334] width 23 height 14
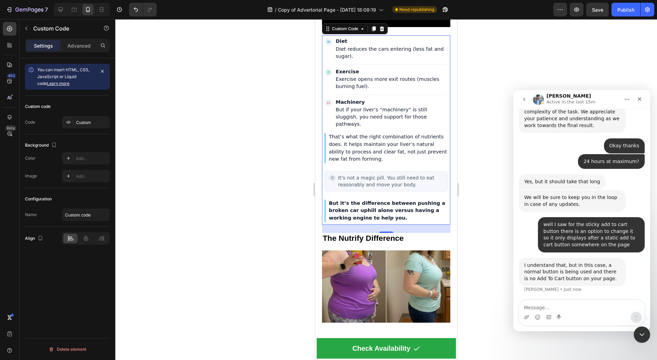
scroll to position [1374, 0]
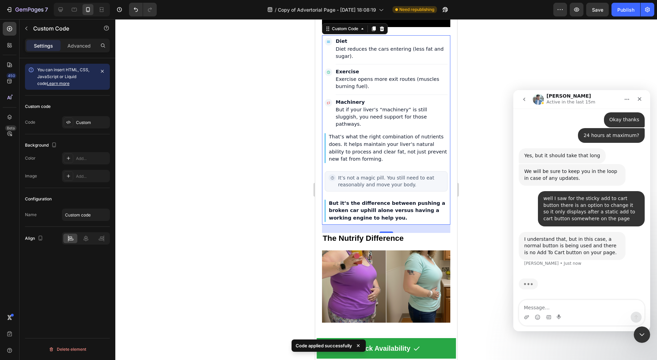
click at [284, 151] on div at bounding box center [386, 189] width 542 height 341
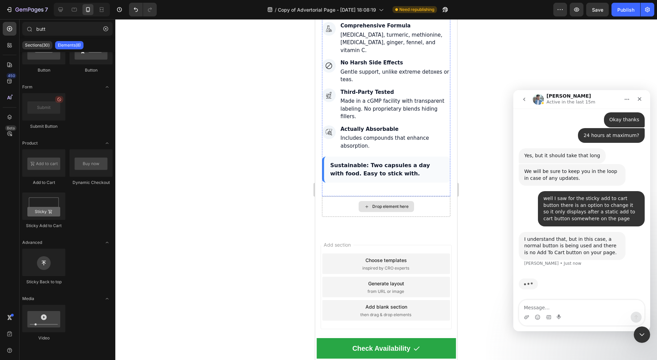
scroll to position [2739, 0]
click at [537, 317] on icon "Emoji picker" at bounding box center [537, 316] width 5 height 5
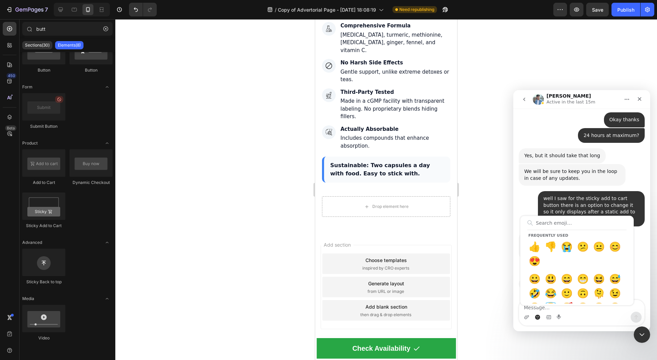
click at [538, 314] on div "Frequently used 👍 👎 😭 😕 😐 😊 😍 😀 😃 😄 😁 😆 😅 🤣 😂 🙂 🙃 🫠 😉 😊 😇 🥰 😍 🤩 😘 😗 😚 😙 🥲 😋 😛 😜…" at bounding box center [537, 317] width 5 height 11
click at [537, 315] on circle "Emoji picker" at bounding box center [538, 317] width 4 height 4
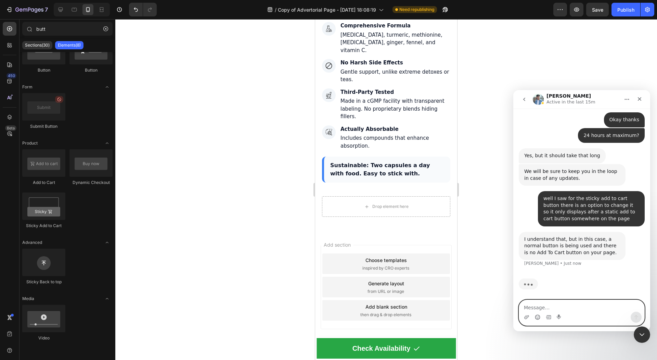
click at [548, 306] on textarea "Message…" at bounding box center [581, 306] width 125 height 12
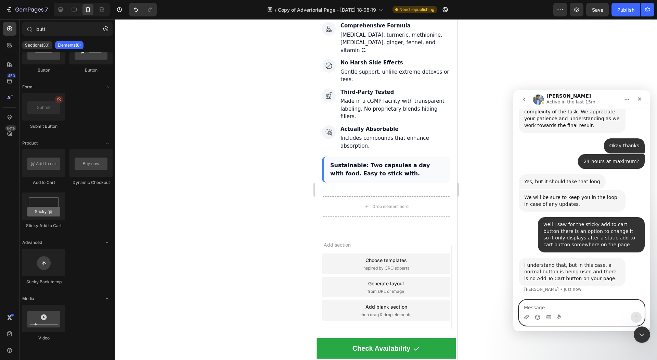
scroll to position [1374, 0]
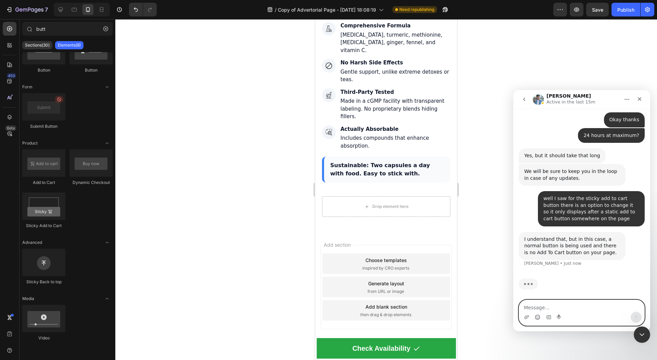
click at [542, 303] on textarea "Message…" at bounding box center [581, 306] width 125 height 12
type textarea "y"
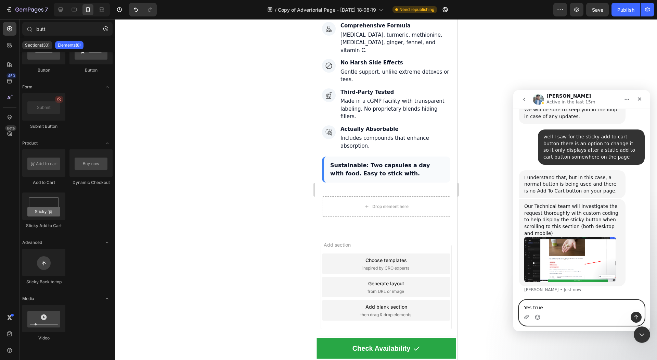
scroll to position [1436, 0]
type textarea "Y"
click at [590, 253] on img "Liam says…" at bounding box center [571, 259] width 92 height 46
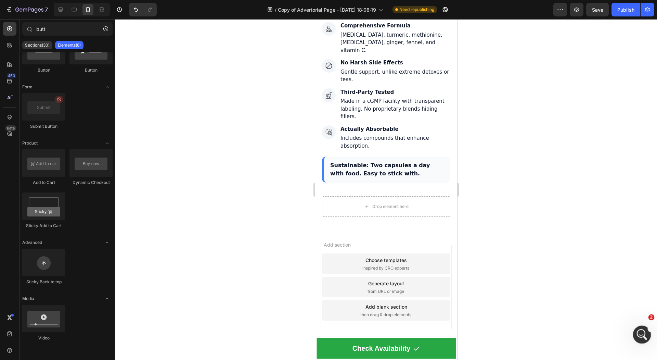
click at [638, 331] on icon "Open Intercom Messenger" at bounding box center [641, 333] width 11 height 11
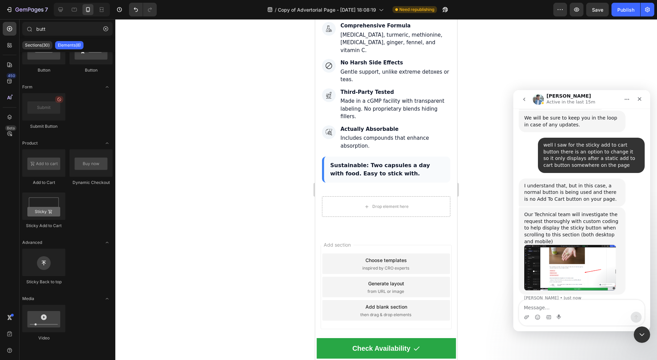
scroll to position [1436, 0]
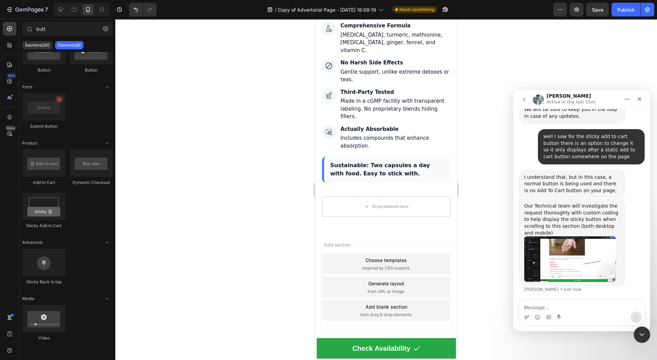
click at [565, 301] on textarea "Message…" at bounding box center [581, 306] width 125 height 12
type textarea "W"
type textarea "that would be super nice of you guys"
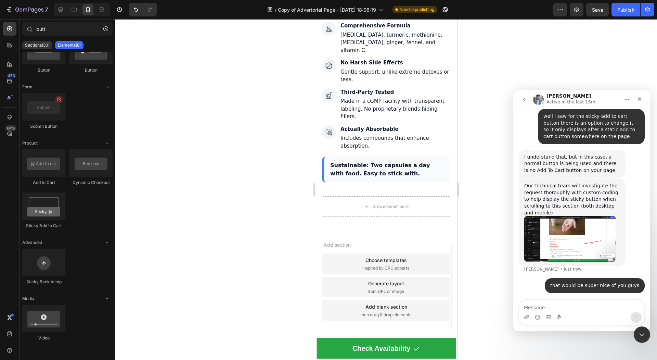
scroll to position [1483, 0]
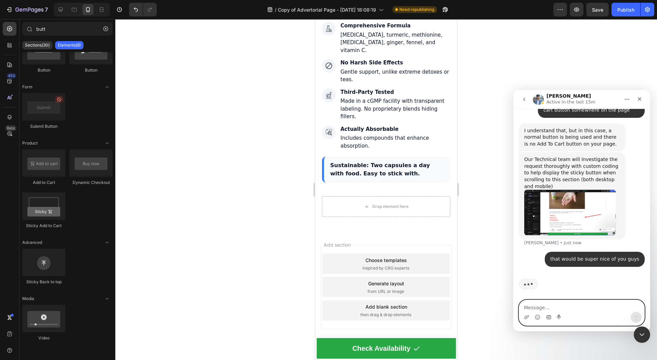
click at [550, 318] on icon "Gif picker" at bounding box center [548, 316] width 5 height 5
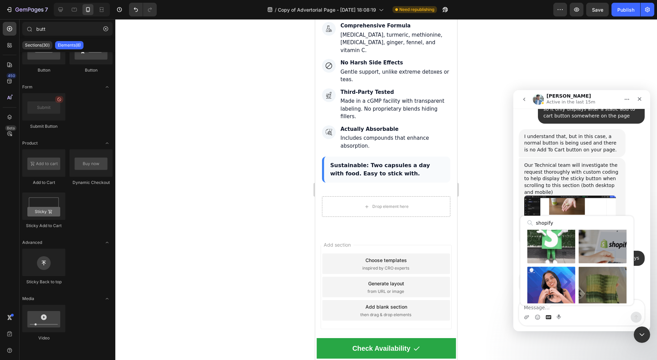
scroll to position [33, 0]
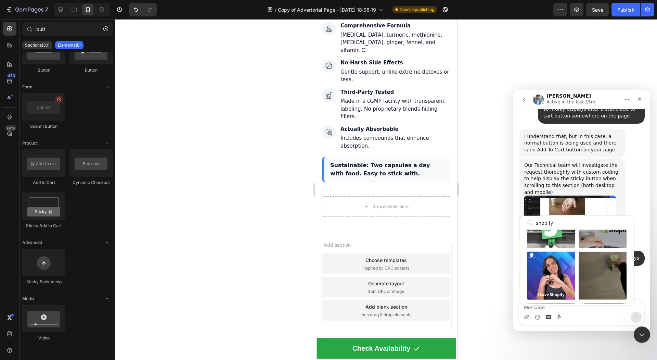
type input "shopify"
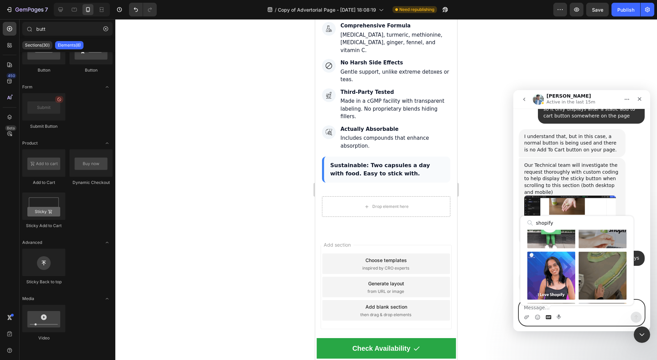
click at [549, 318] on icon "Gif picker" at bounding box center [548, 317] width 5 height 4
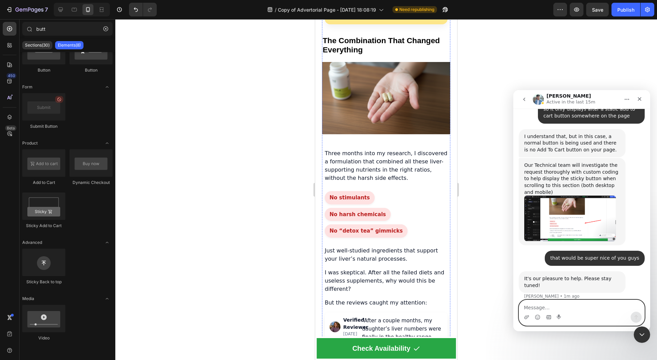
scroll to position [1148, 0]
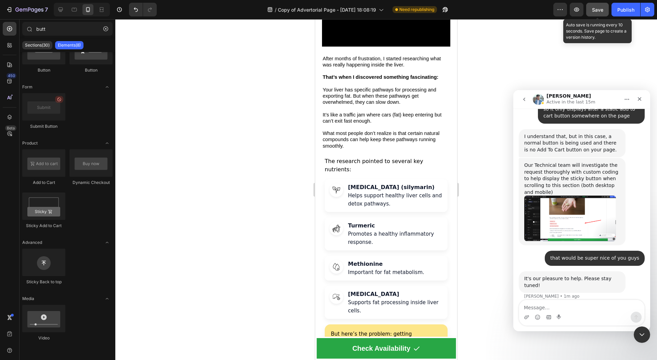
click at [587, 8] on button "Save" at bounding box center [598, 10] width 23 height 14
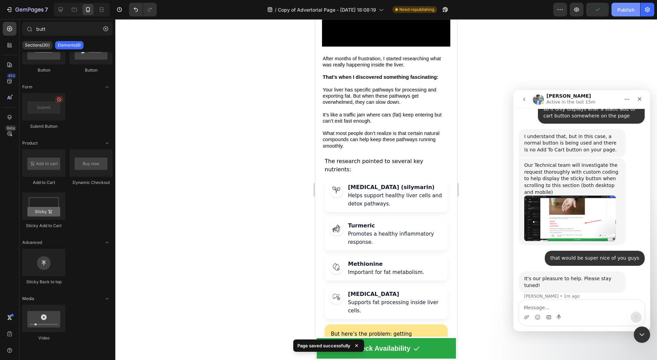
click at [622, 8] on div "Publish" at bounding box center [626, 9] width 17 height 7
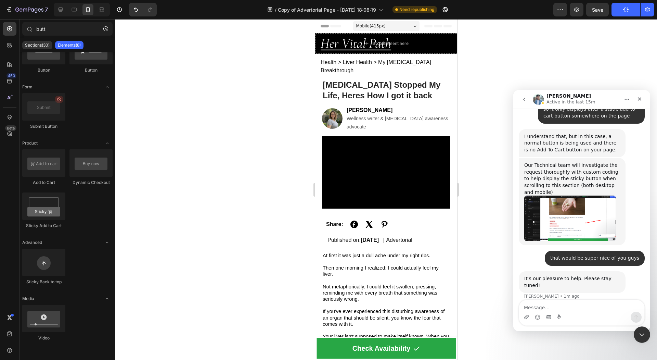
scroll to position [0, 0]
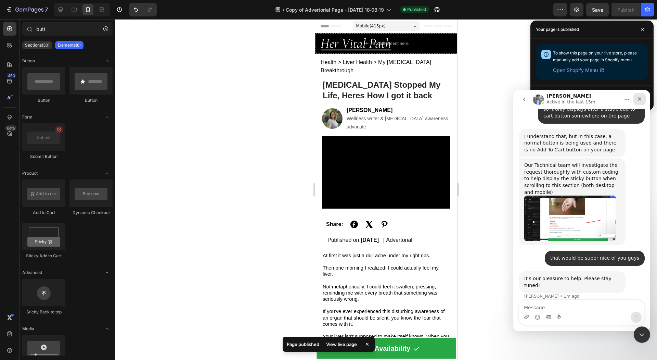
click at [641, 100] on icon "Close" at bounding box center [640, 99] width 4 height 4
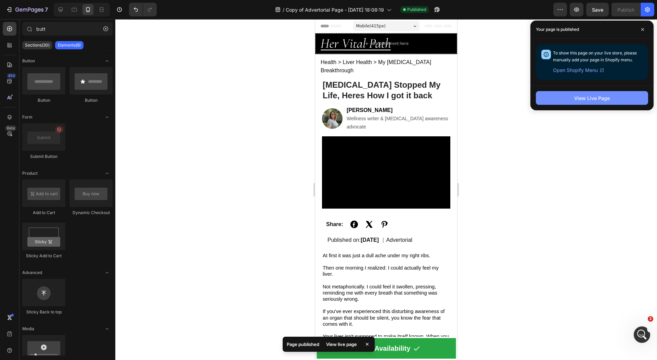
click at [630, 100] on button "View Live Page" at bounding box center [592, 98] width 112 height 14
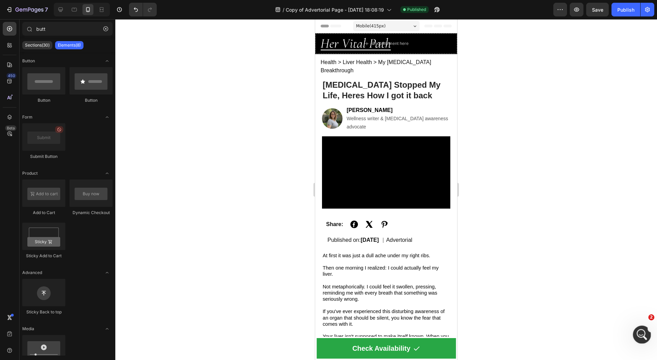
click at [641, 329] on icon "Open Intercom Messenger" at bounding box center [641, 333] width 11 height 11
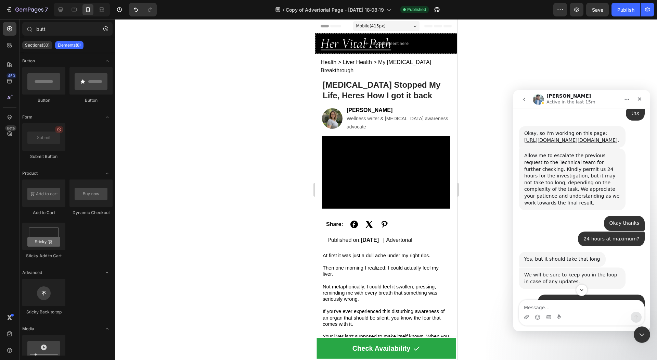
scroll to position [1258, 0]
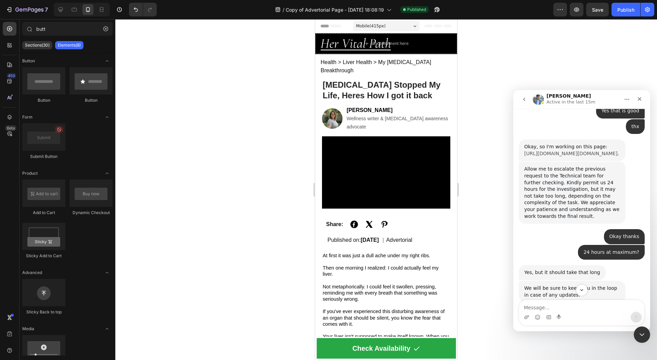
click at [567, 151] on link "https://builder.gempages.net/editor/572031050155295926/586246724306076445?type=…" at bounding box center [571, 153] width 93 height 5
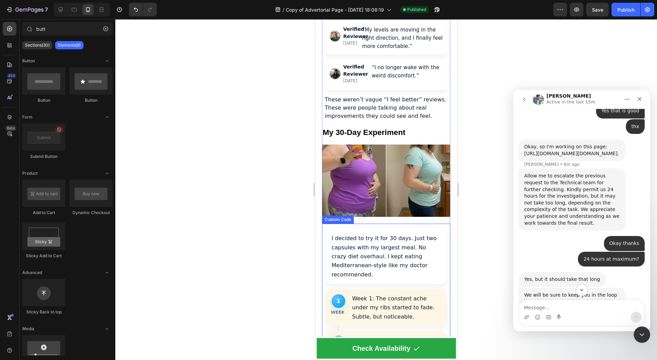
scroll to position [1673, 0]
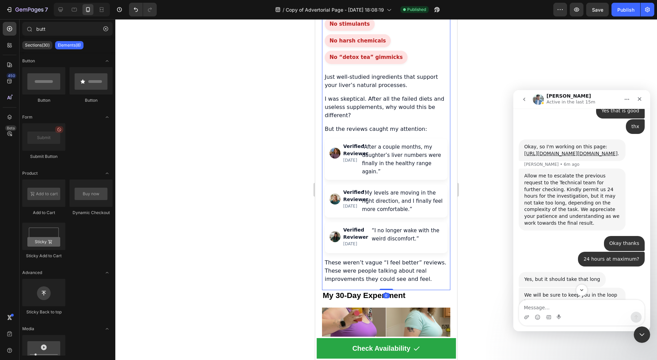
click at [367, 139] on div "Verified Reviewer 2 months ago “After a couple months, my daughter’s liver numb…" at bounding box center [386, 159] width 123 height 41
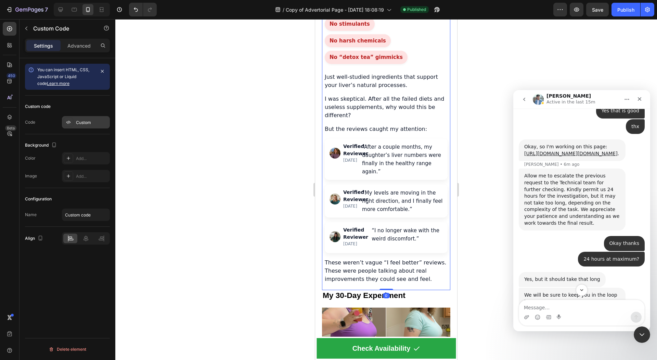
click at [83, 119] on div "Custom" at bounding box center [92, 122] width 32 height 6
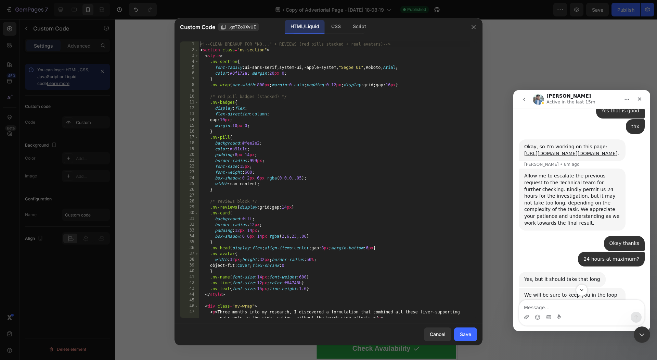
click at [297, 155] on div "<!-- CLEAN BREAKUP FOR "NO..." + REVIEWS (red pills stacked + real avatars) -->…" at bounding box center [335, 185] width 272 height 288
type textarea "</section>"
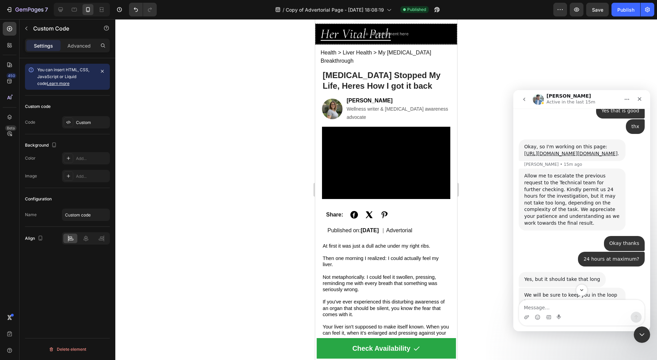
scroll to position [0, 0]
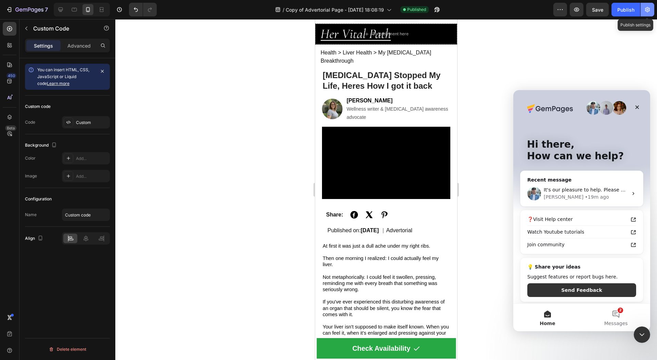
click at [650, 13] on button "button" at bounding box center [648, 10] width 14 height 14
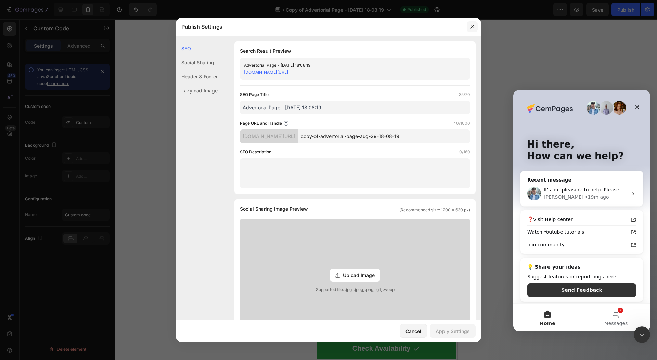
click at [470, 32] on button "button" at bounding box center [472, 26] width 11 height 11
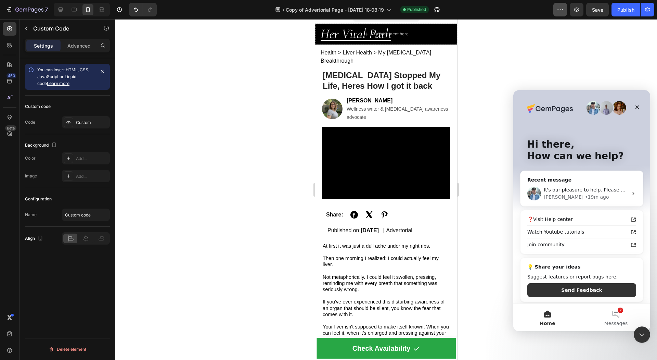
click at [554, 11] on button "button" at bounding box center [561, 10] width 14 height 14
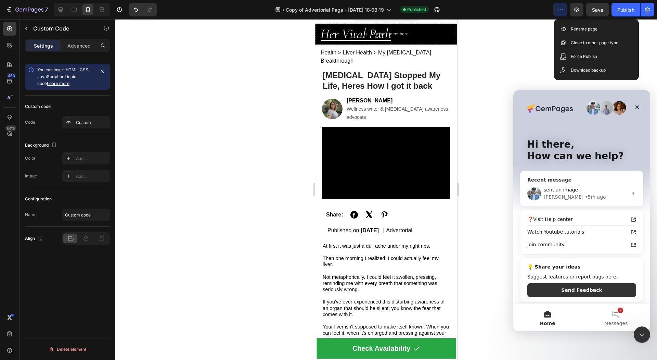
click at [593, 198] on div "Liam • 5m ago" at bounding box center [586, 196] width 84 height 7
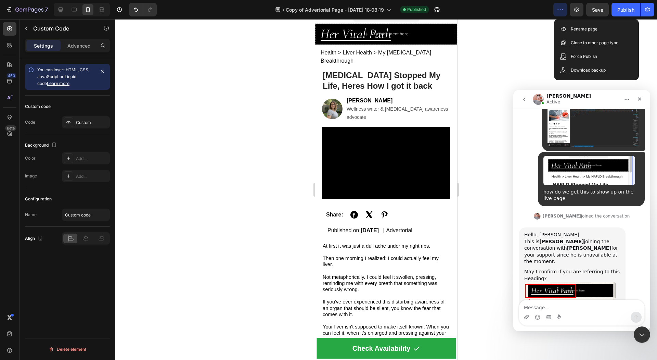
scroll to position [1695, 0]
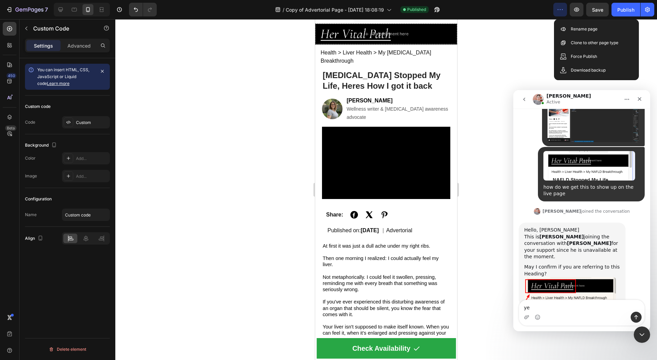
type textarea "yes"
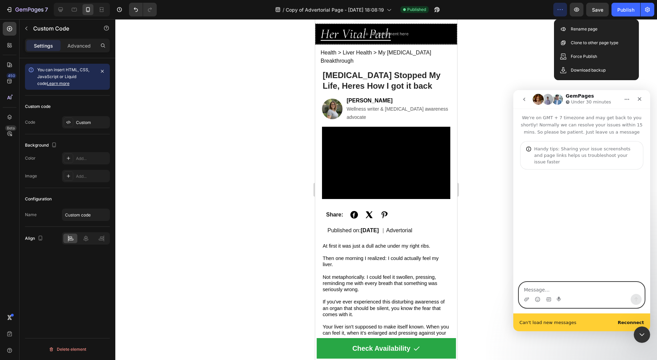
scroll to position [0, 0]
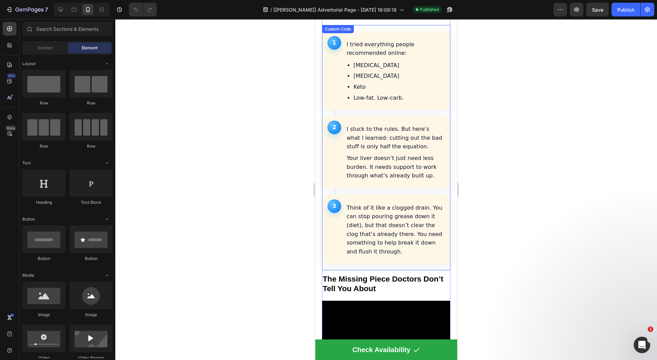
scroll to position [841, 0]
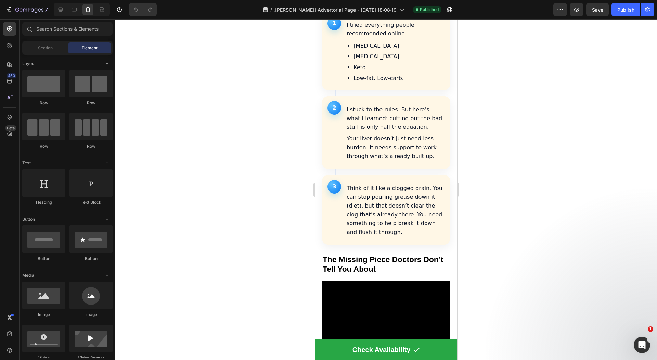
click at [66, 12] on div at bounding box center [82, 10] width 56 height 14
click at [60, 11] on icon at bounding box center [61, 10] width 4 height 4
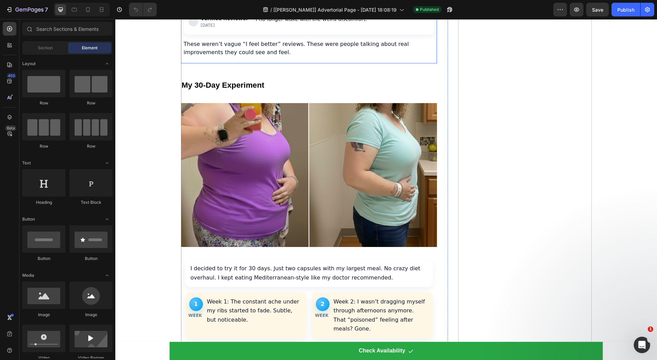
scroll to position [1622, 0]
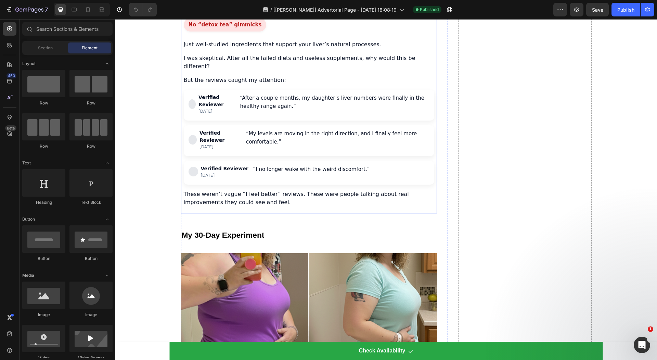
click at [352, 206] on div "Three months into my research, I discovered a formulation that combined all the…" at bounding box center [309, 83] width 256 height 247
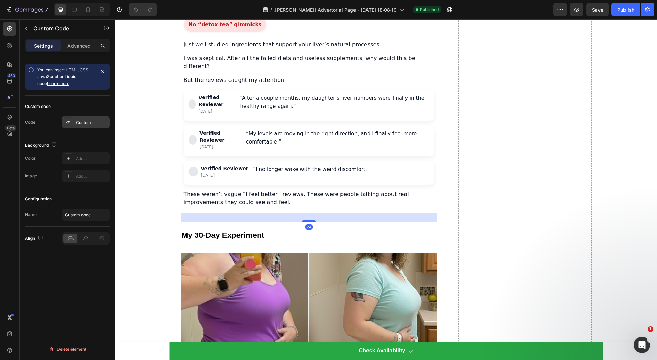
click at [89, 122] on div "Custom" at bounding box center [92, 122] width 32 height 6
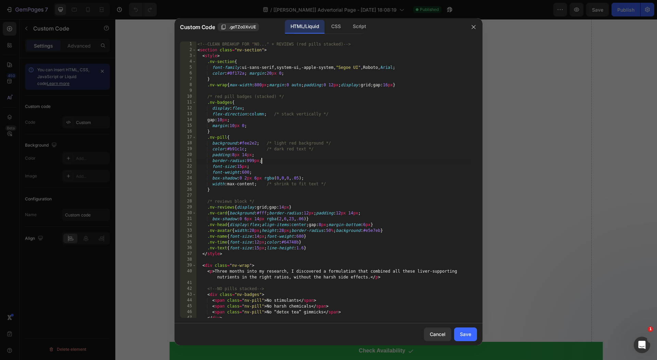
click at [277, 158] on div "<!-- CLEAN BREAKUP FOR "NO..." + REVIEWS (red pills stacked) --> < section clas…" at bounding box center [333, 185] width 274 height 288
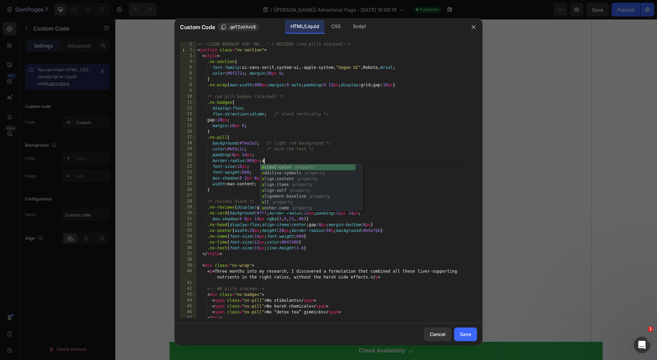
scroll to position [0, 5]
click at [362, 150] on div "<!-- CLEAN BREAKUP FOR "NO..." + REVIEWS (red pills stacked) --> < section clas…" at bounding box center [333, 185] width 274 height 288
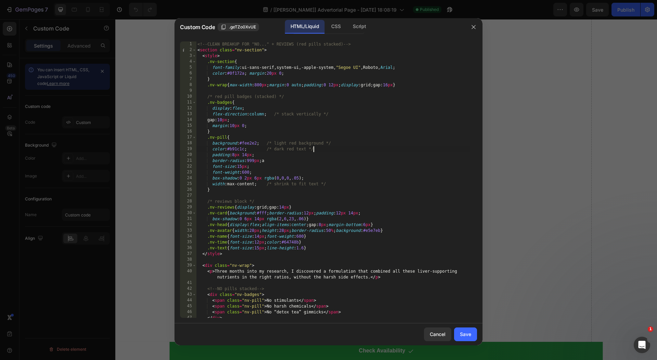
type textarea "</section>"
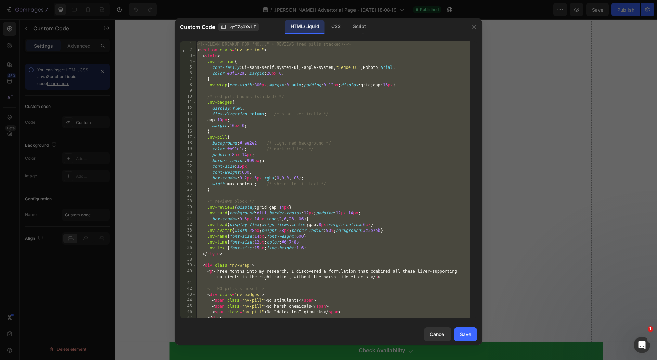
scroll to position [0, 2]
paste textarea
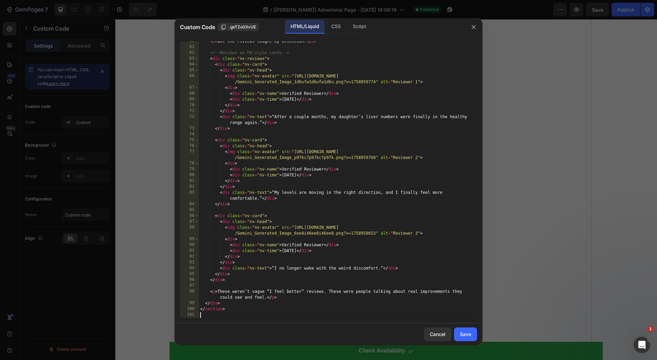
scroll to position [352, 0]
click at [469, 335] on div "Save" at bounding box center [465, 333] width 11 height 7
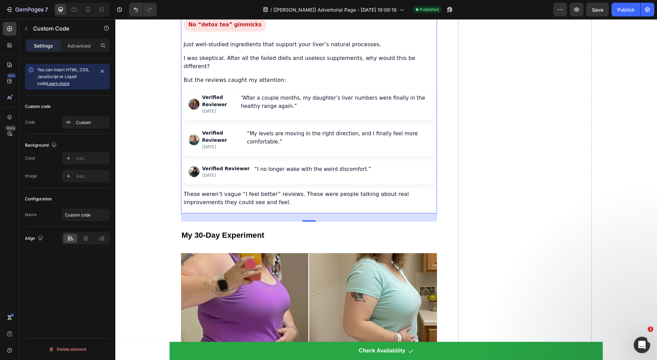
scroll to position [1713, 0]
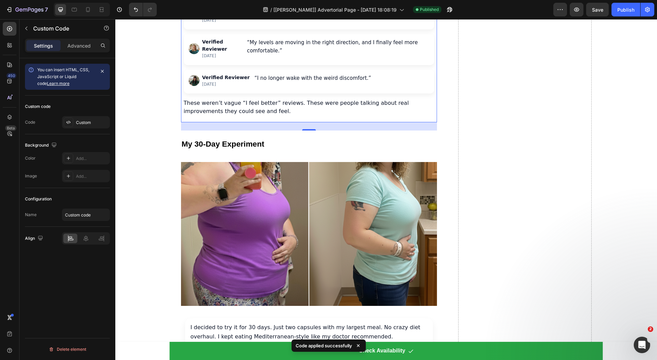
click at [352, 93] on div "Verified Reviewer 3 weeks ago “I no longer wake with the weird discomfort.”" at bounding box center [309, 82] width 251 height 24
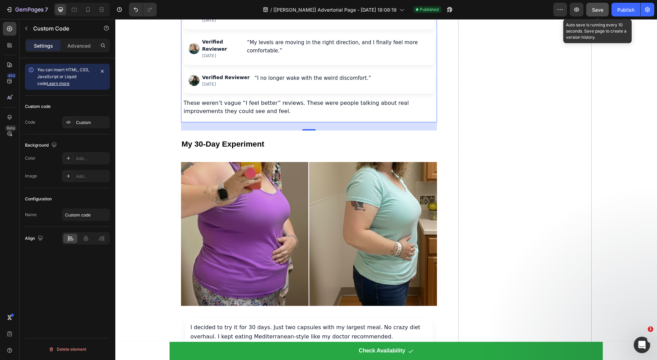
click at [601, 11] on span "Save" at bounding box center [597, 10] width 11 height 6
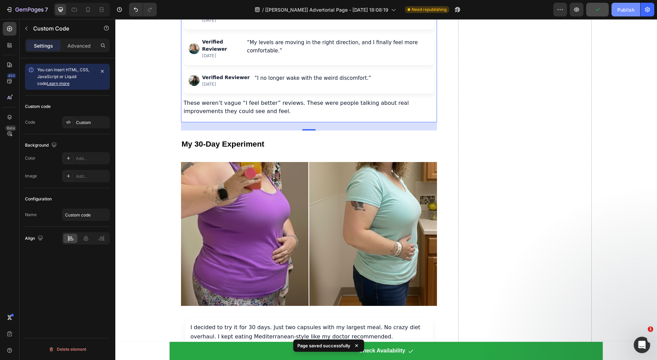
click at [622, 12] on div "Publish" at bounding box center [626, 9] width 17 height 7
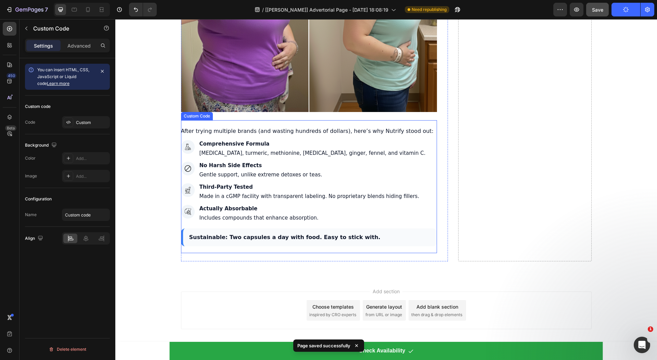
scroll to position [2703, 0]
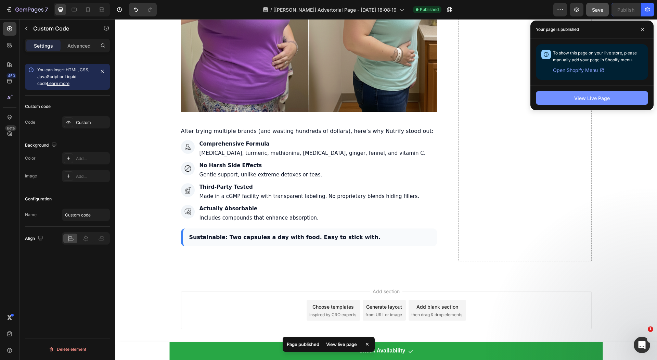
click at [581, 97] on div "View Live Page" at bounding box center [593, 98] width 36 height 7
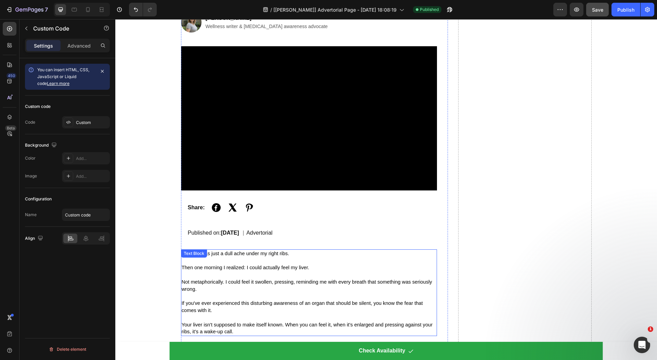
scroll to position [0, 0]
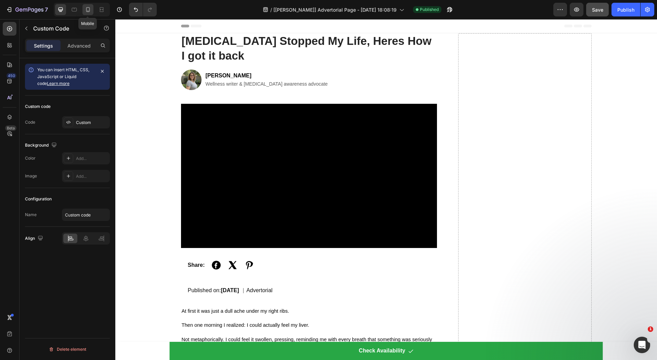
click at [90, 8] on icon at bounding box center [88, 9] width 7 height 7
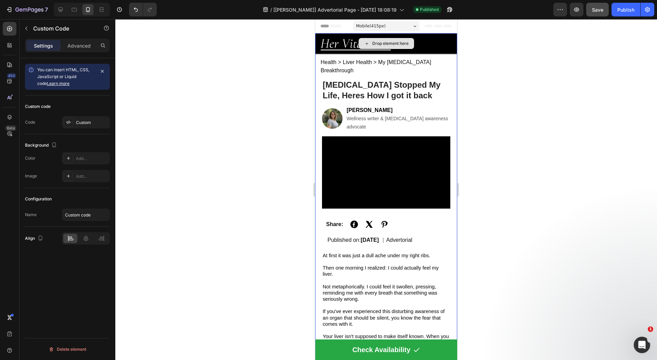
click at [434, 42] on div "Drop element here" at bounding box center [386, 43] width 142 height 21
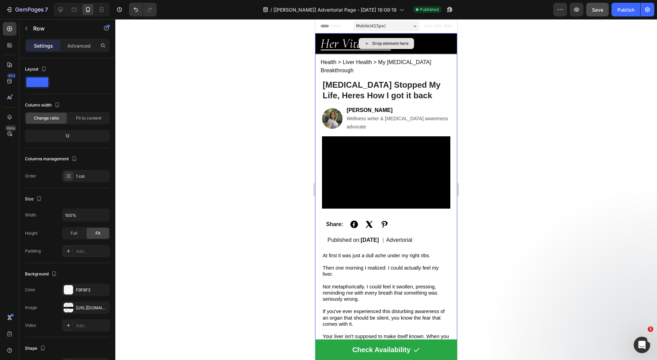
click at [432, 40] on div "Drop element here" at bounding box center [386, 43] width 142 height 21
click at [491, 46] on div at bounding box center [386, 189] width 542 height 341
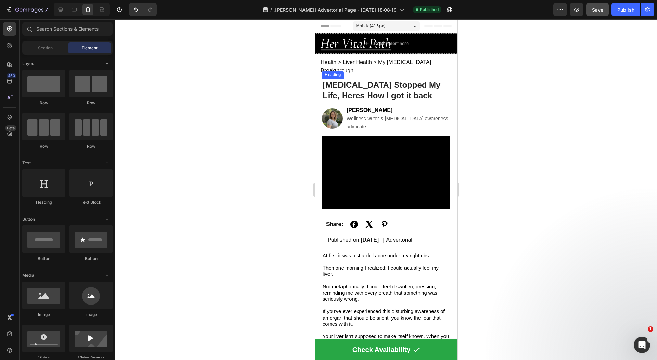
click at [410, 85] on h1 "[MEDICAL_DATA] Stopped My Life, Heres How I got it back" at bounding box center [386, 90] width 128 height 23
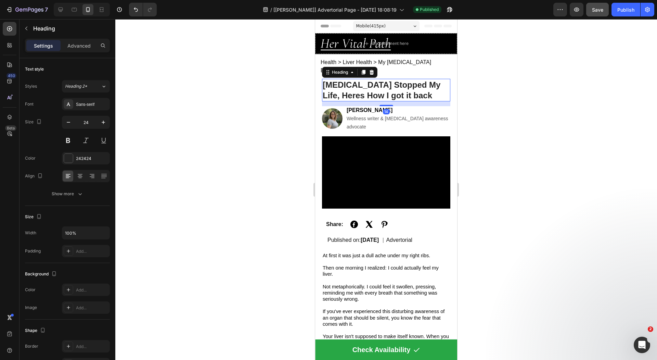
click at [410, 85] on h1 "[MEDICAL_DATA] Stopped My Life, Heres How I got it back" at bounding box center [386, 90] width 128 height 23
click at [410, 85] on p "[MEDICAL_DATA] Stopped My Life, Heres How I got it back" at bounding box center [386, 89] width 127 height 21
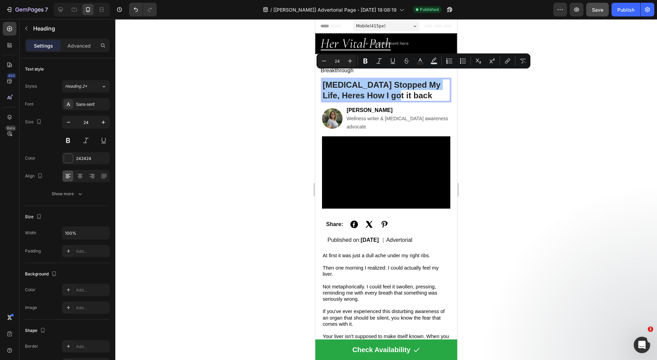
click at [263, 67] on div at bounding box center [386, 189] width 542 height 341
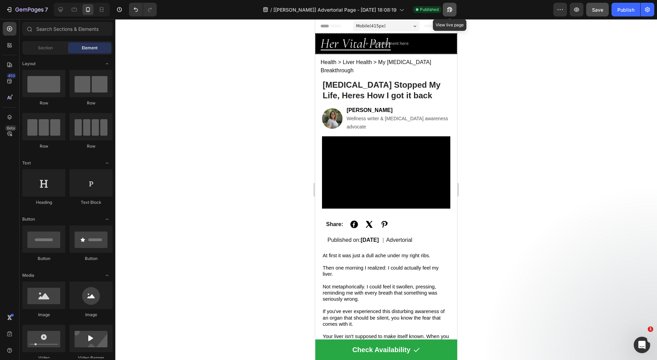
click at [449, 9] on icon "button" at bounding box center [449, 9] width 5 height 5
click at [642, 335] on div "Open Intercom Messenger" at bounding box center [641, 343] width 23 height 23
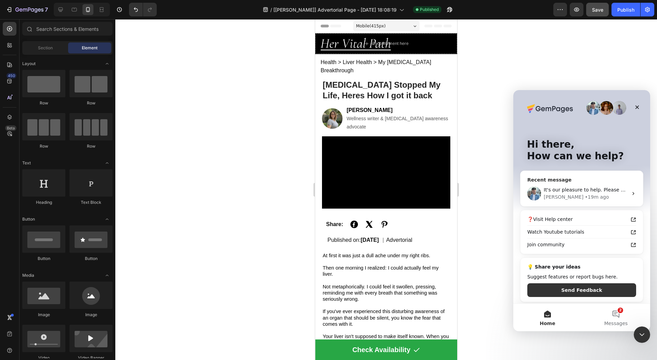
click at [593, 188] on span "It's our pleasure to help. Please stay tuned!" at bounding box center [596, 189] width 105 height 5
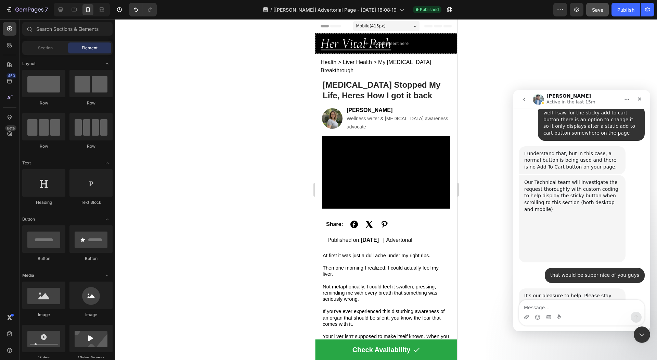
scroll to position [1477, 0]
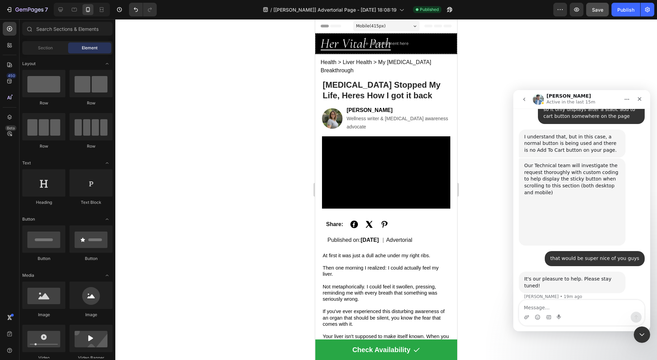
click at [560, 307] on textarea "Message…" at bounding box center [581, 306] width 125 height 12
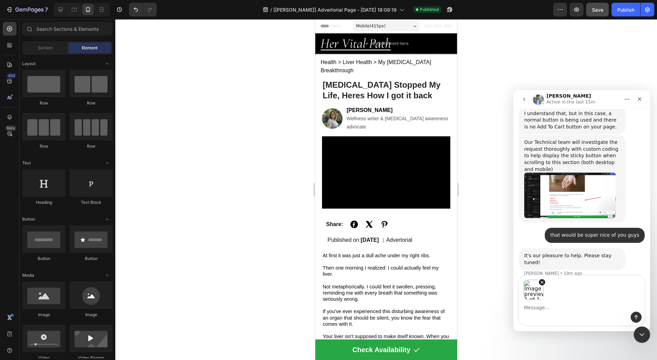
scroll to position [1501, 0]
type textarea "\"
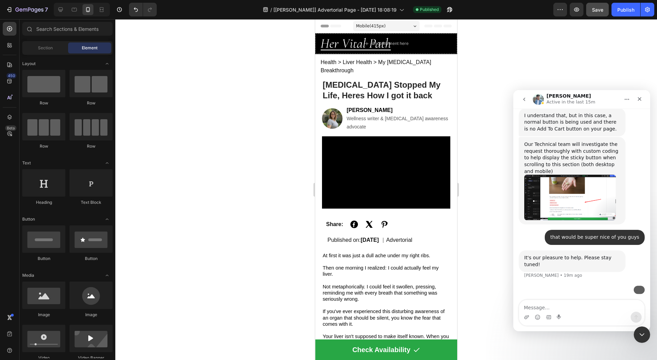
scroll to position [1548, 0]
click at [640, 288] on img "user says…" at bounding box center [640, 288] width 0 height 0
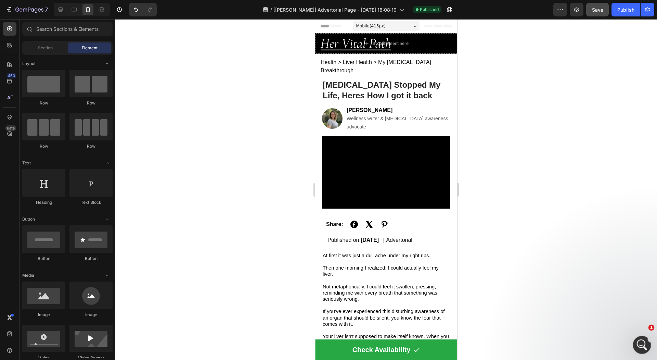
click at [636, 339] on div "Open Intercom Messenger" at bounding box center [641, 343] width 23 height 23
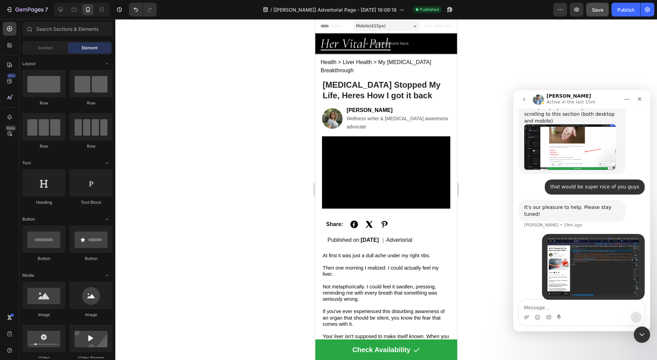
click at [562, 307] on textarea "Message…" at bounding box center [581, 306] width 125 height 12
type textarea "how do we get"
click at [565, 308] on textarea "how do we get" at bounding box center [581, 306] width 125 height 12
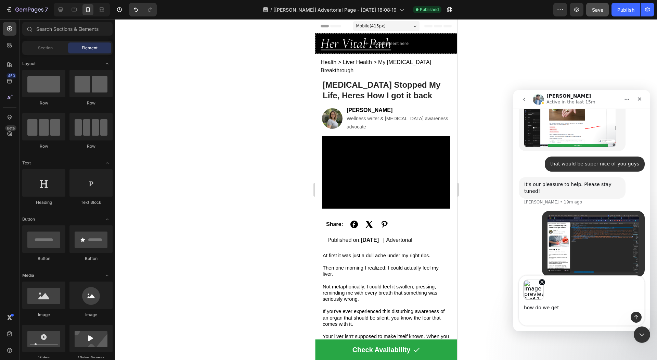
scroll to position [1572, 0]
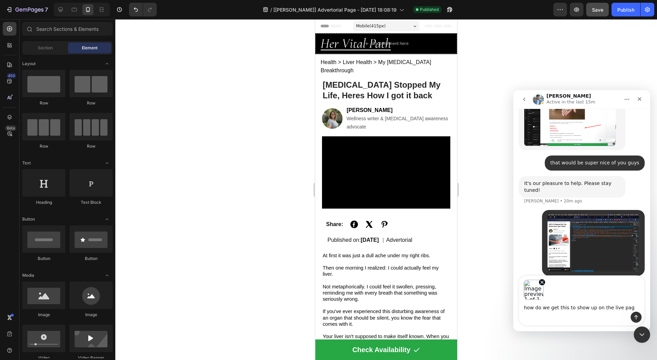
type textarea "how do we get this to show up on the live page"
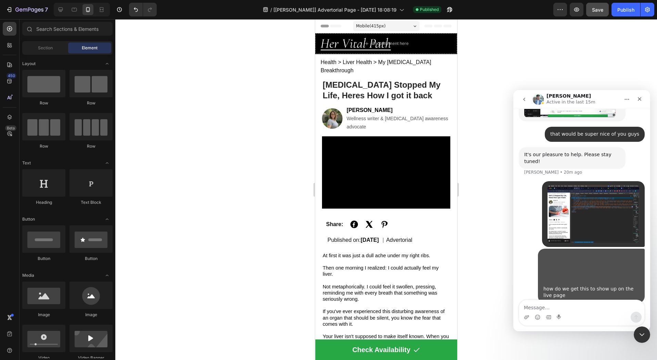
scroll to position [1603, 0]
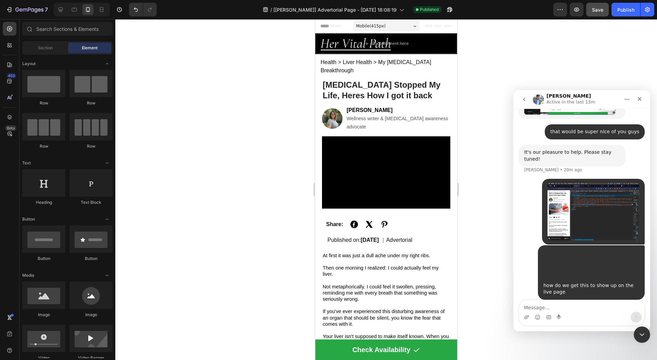
click at [601, 190] on img "user says…" at bounding box center [594, 212] width 92 height 58
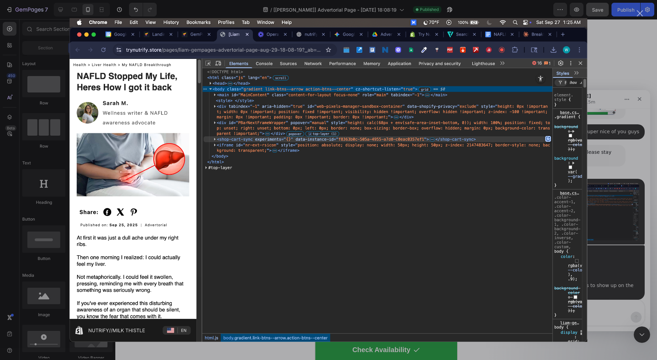
scroll to position [0, 0]
click at [610, 89] on div "Intercom messenger" at bounding box center [328, 180] width 657 height 360
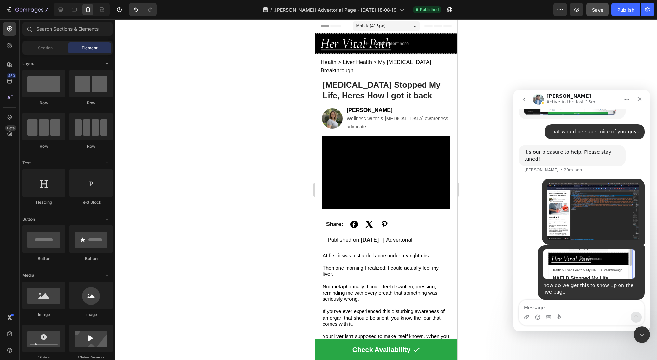
click at [573, 194] on img "user says…" at bounding box center [594, 212] width 92 height 58
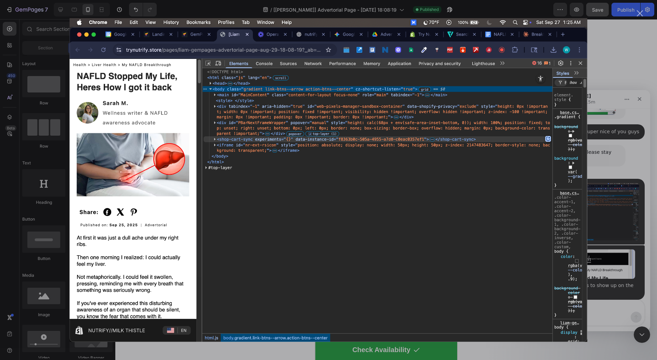
click at [615, 97] on div "Intercom messenger" at bounding box center [328, 180] width 657 height 360
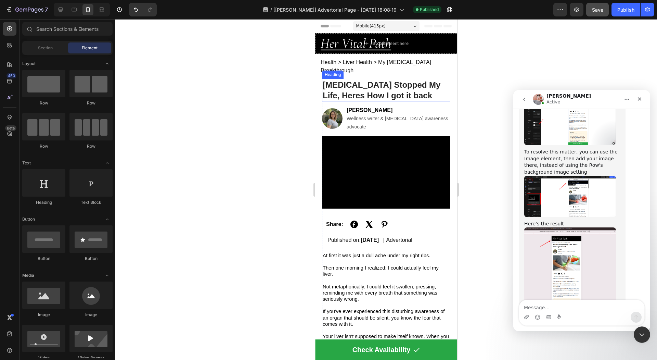
scroll to position [2012, 0]
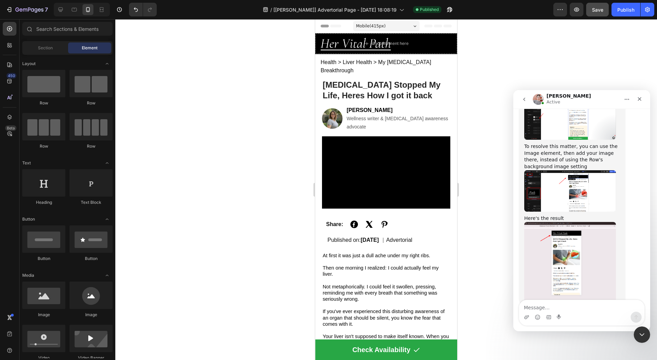
click at [592, 187] on img "Harry says…" at bounding box center [571, 191] width 92 height 42
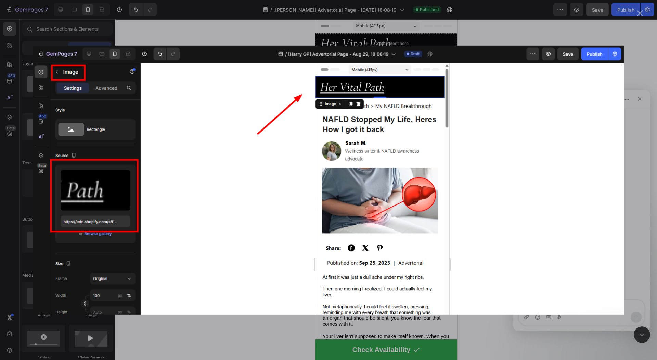
scroll to position [0, 0]
click at [653, 215] on div "Intercom messenger" at bounding box center [328, 180] width 657 height 360
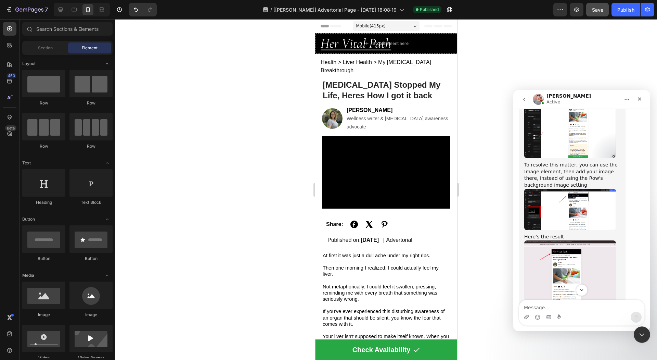
scroll to position [1998, 0]
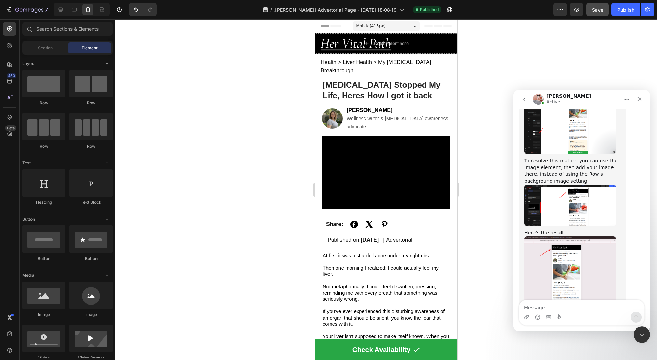
click at [576, 196] on img "Harry says…" at bounding box center [571, 206] width 92 height 42
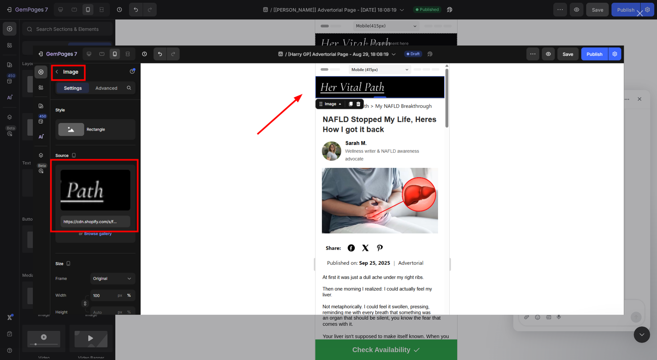
scroll to position [0, 0]
click at [644, 187] on div "Intercom messenger" at bounding box center [328, 180] width 657 height 360
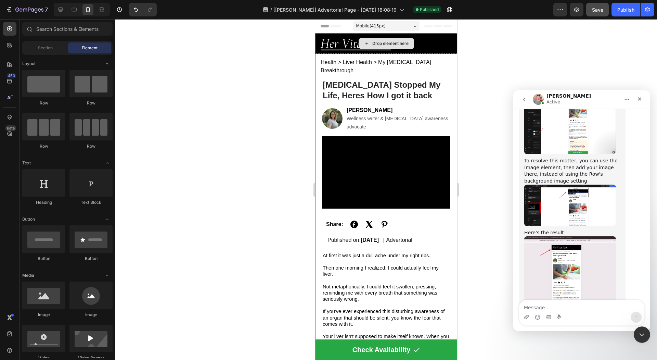
click at [431, 37] on div "Drop element here" at bounding box center [386, 43] width 142 height 21
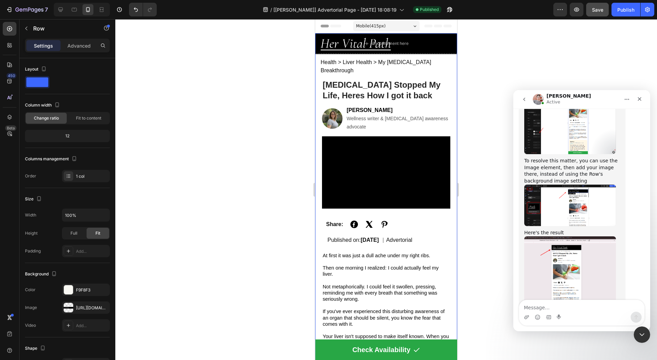
click at [567, 197] on img "Harry says…" at bounding box center [571, 206] width 92 height 42
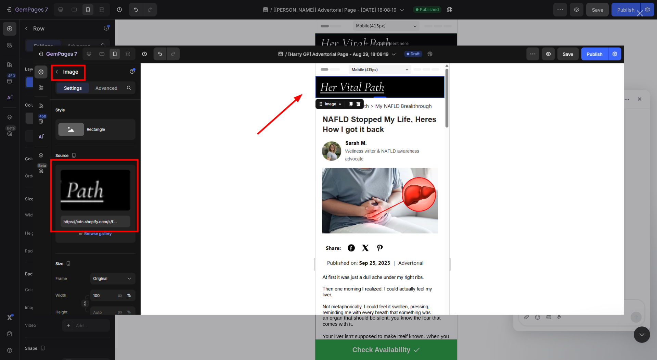
click at [644, 170] on div "Intercom messenger" at bounding box center [328, 180] width 657 height 360
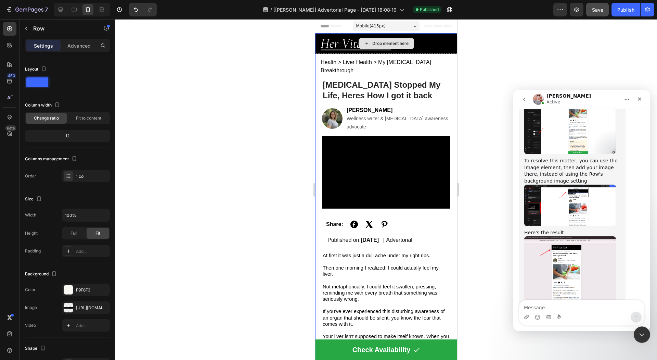
click at [425, 39] on div "Drop element here" at bounding box center [386, 43] width 142 height 21
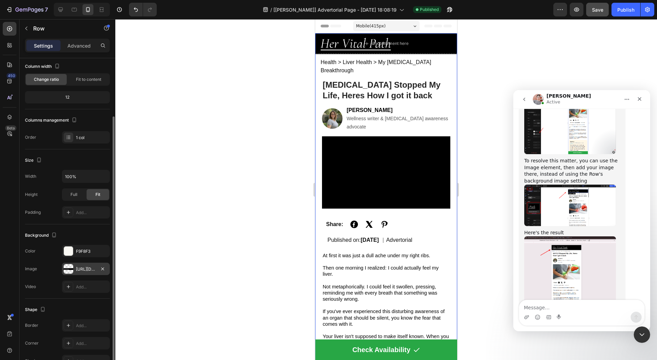
scroll to position [54, 0]
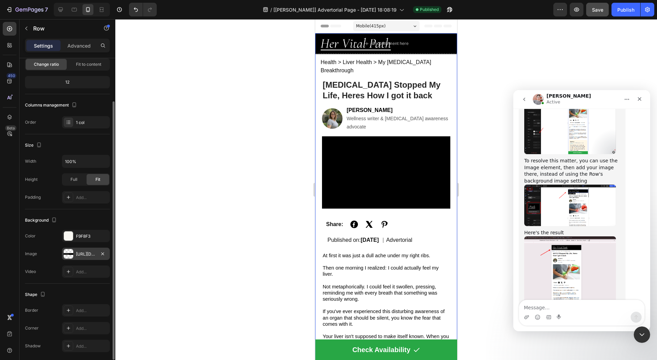
click at [90, 251] on div "https://cdn.shopify.com/s/files/1/0728/9821/6178/files/Her_Vital_Path_1.png?v=1…" at bounding box center [86, 254] width 20 height 6
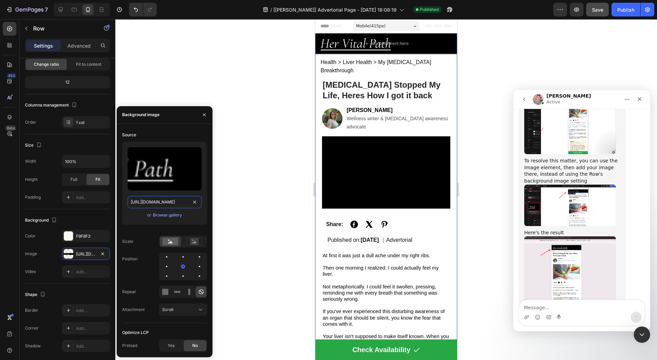
click at [152, 198] on input "https://cdn.shopify.com/s/files/1/0728/9821/6178/files/Her_Vital_Path_1.png?v=1…" at bounding box center [165, 202] width 74 height 12
click at [444, 36] on div "Drop element here" at bounding box center [386, 43] width 142 height 21
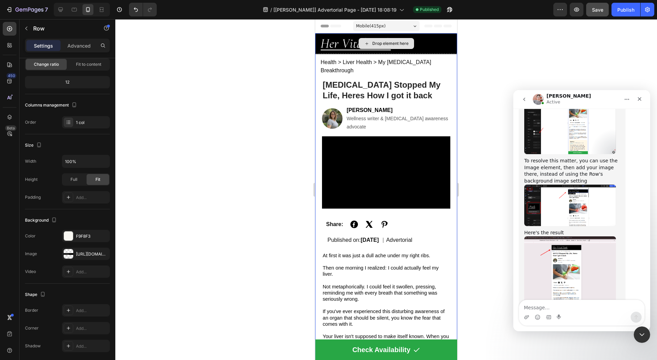
click at [333, 40] on div "Drop element here" at bounding box center [386, 43] width 142 height 21
click at [455, 46] on div "Drop element here" at bounding box center [386, 43] width 142 height 21
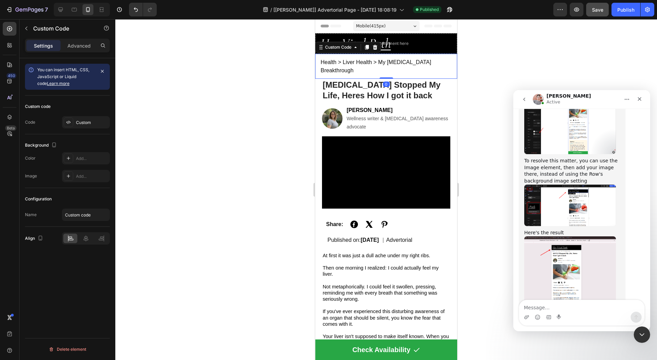
scroll to position [0, 0]
click at [445, 55] on div "Health > Liver Health > My [MEDICAL_DATA] Breakthrough" at bounding box center [386, 66] width 142 height 25
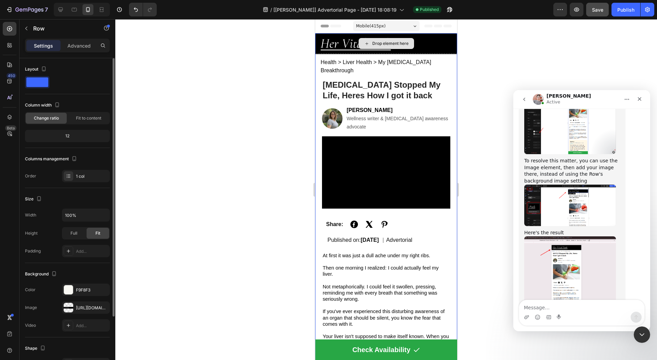
click at [445, 47] on div "Drop element here" at bounding box center [386, 43] width 142 height 21
click at [330, 38] on div "Drop element here" at bounding box center [386, 43] width 142 height 21
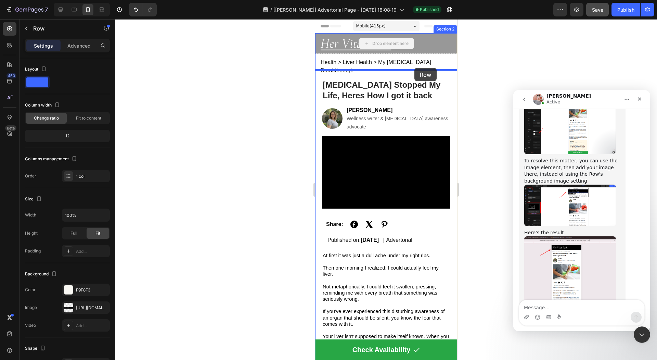
drag, startPoint x: 430, startPoint y: 41, endPoint x: 415, endPoint y: 68, distance: 31.0
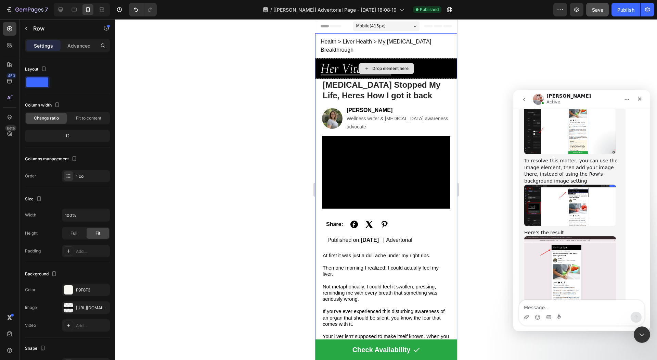
click at [436, 58] on div "Drop element here" at bounding box center [386, 68] width 142 height 21
click at [436, 64] on div "Drop element here" at bounding box center [386, 68] width 142 height 21
click at [30, 26] on button "button" at bounding box center [26, 28] width 11 height 11
click at [432, 63] on div "Drop element here" at bounding box center [386, 68] width 142 height 21
click at [429, 61] on div "Drop element here" at bounding box center [386, 68] width 142 height 21
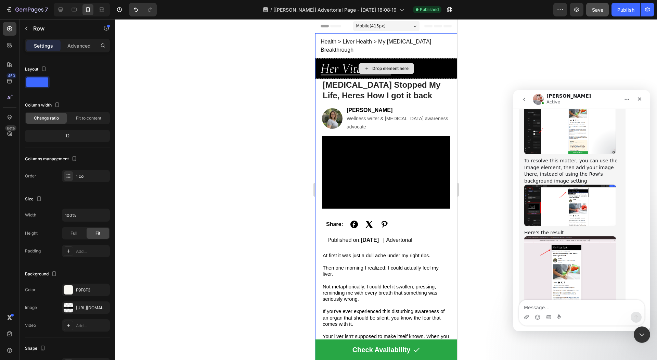
click at [448, 64] on div "Drop element here" at bounding box center [386, 68] width 142 height 21
click at [440, 79] on p "[MEDICAL_DATA] Stopped My Life, Heres How I got it back" at bounding box center [386, 89] width 127 height 21
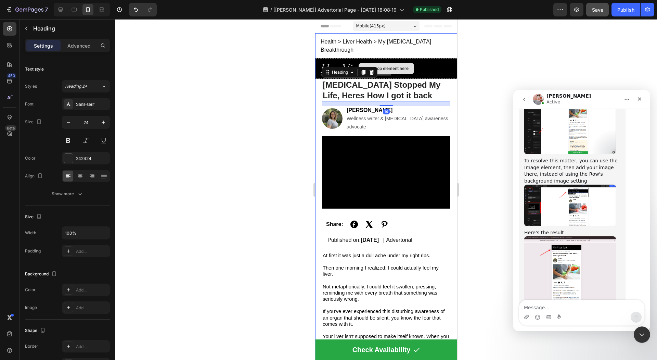
click at [446, 70] on div "Drop element here" at bounding box center [386, 68] width 142 height 21
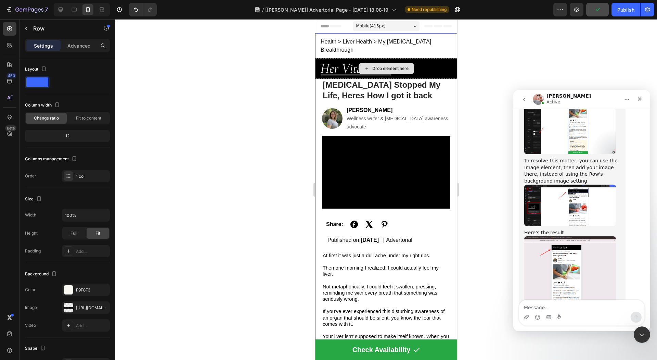
click at [326, 68] on div "Drop element here" at bounding box center [386, 68] width 142 height 21
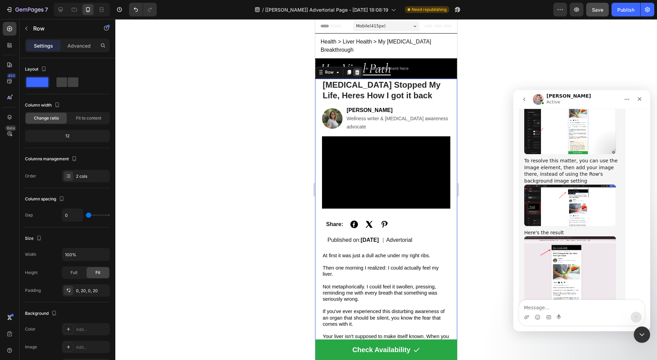
click at [356, 68] on div at bounding box center [357, 72] width 8 height 8
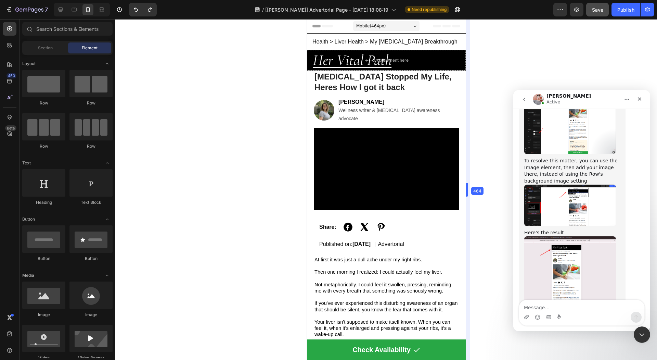
drag, startPoint x: 458, startPoint y: 168, endPoint x: 474, endPoint y: 191, distance: 27.9
click at [411, 24] on div "Mobile ( 464 px)" at bounding box center [386, 26] width 66 height 10
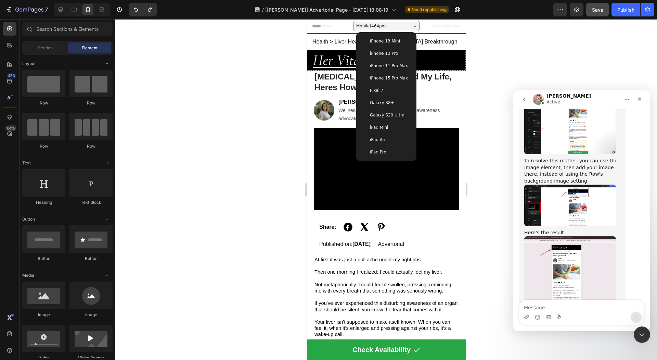
click at [392, 70] on div "iPhone 11 Pro Max" at bounding box center [386, 66] width 55 height 12
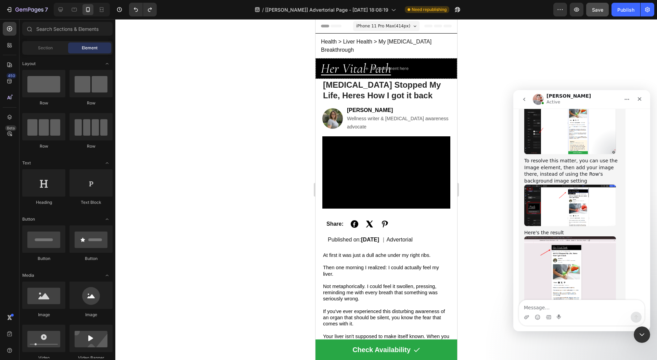
click at [392, 25] on span "iPhone 11 Pro Max ( 414 px)" at bounding box center [383, 26] width 54 height 7
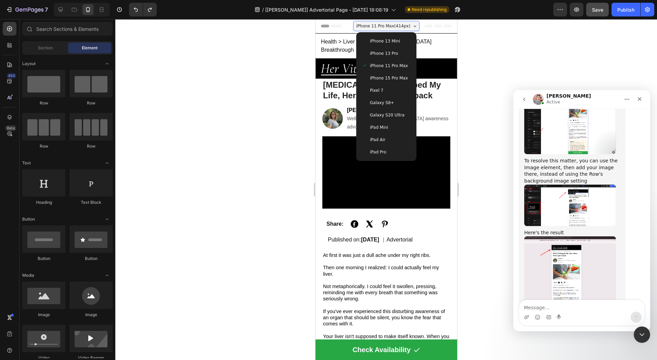
click at [392, 74] on div "iPhone 15 Pro Max" at bounding box center [386, 78] width 55 height 12
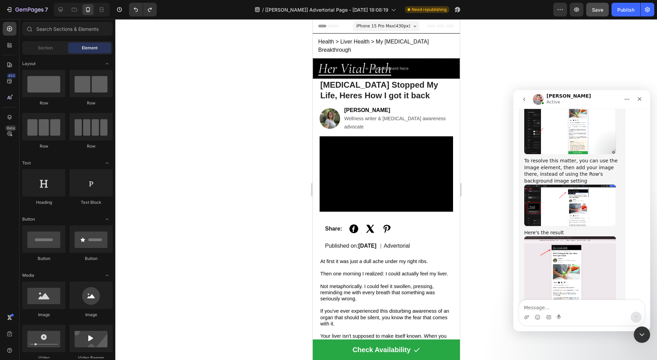
click at [394, 23] on span "iPhone 15 Pro Max ( 430 px)" at bounding box center [383, 26] width 54 height 7
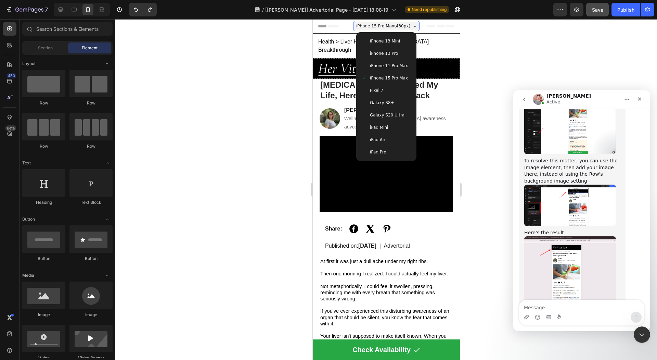
click at [392, 50] on span "iPhone 13 Pro" at bounding box center [384, 53] width 28 height 7
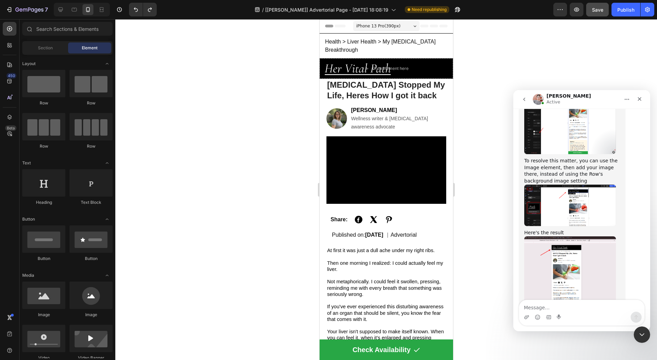
click at [399, 25] on span "iPhone 13 Pro ( 390 px)" at bounding box center [378, 26] width 44 height 7
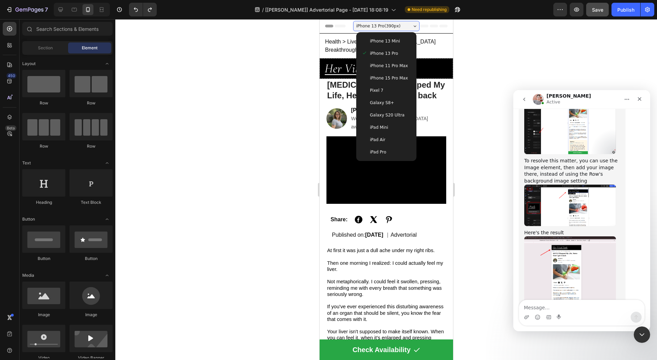
click at [387, 101] on span "Galaxy S8+" at bounding box center [382, 102] width 24 height 7
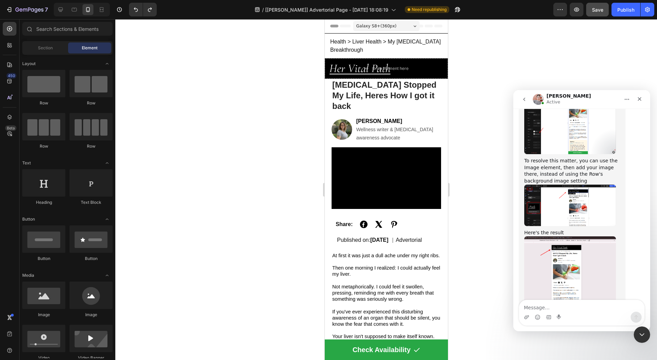
click at [390, 23] on span "Galaxy S8+ ( 360 px)" at bounding box center [376, 26] width 40 height 7
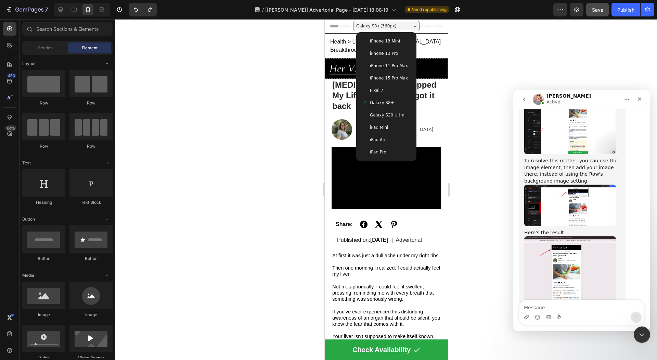
click at [392, 52] on span "iPhone 13 Pro" at bounding box center [384, 53] width 28 height 7
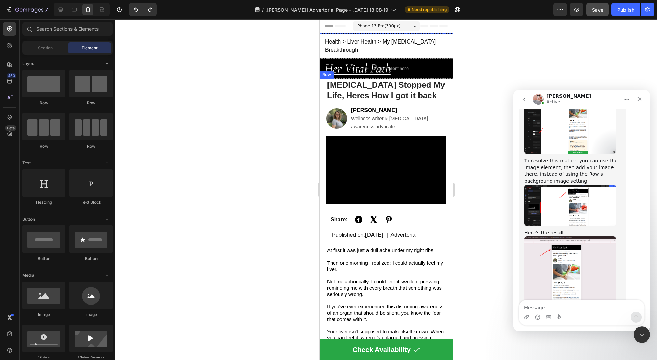
click at [293, 89] on div at bounding box center [386, 189] width 542 height 341
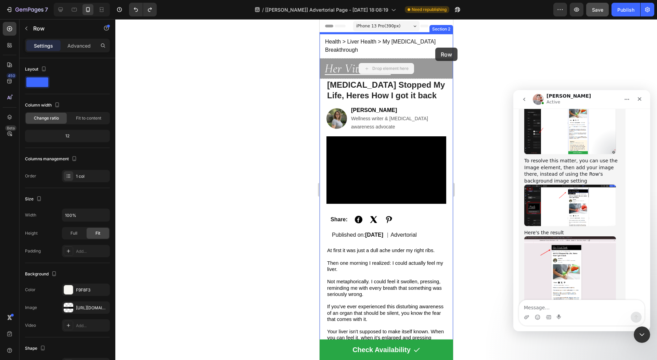
drag, startPoint x: 438, startPoint y: 65, endPoint x: 435, endPoint y: 48, distance: 17.3
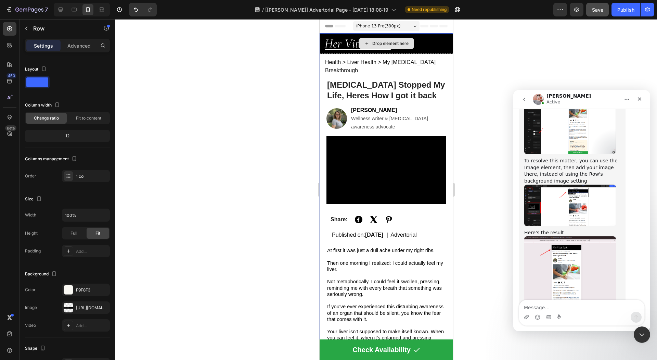
click at [439, 47] on div "Drop element here" at bounding box center [386, 43] width 134 height 21
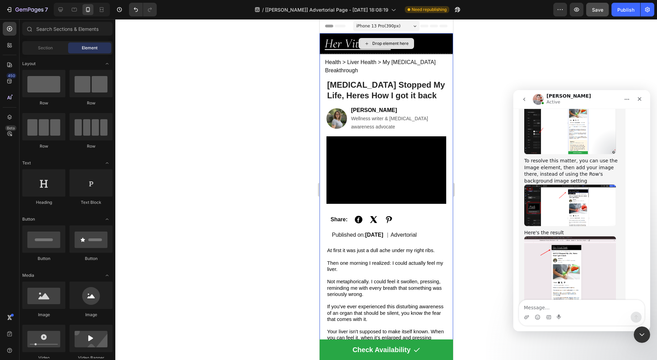
click at [393, 46] on div "Drop element here" at bounding box center [385, 43] width 55 height 11
click at [386, 47] on div "Drop element here" at bounding box center [385, 43] width 55 height 11
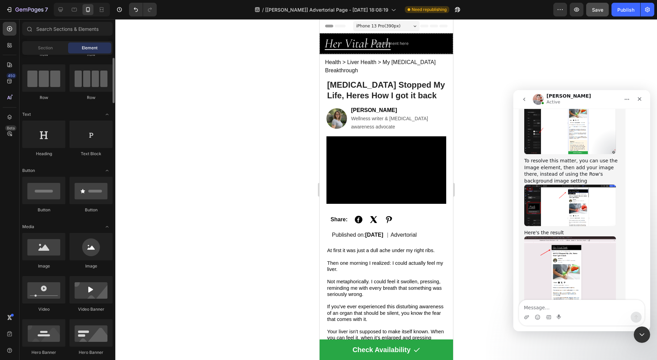
scroll to position [55, 0]
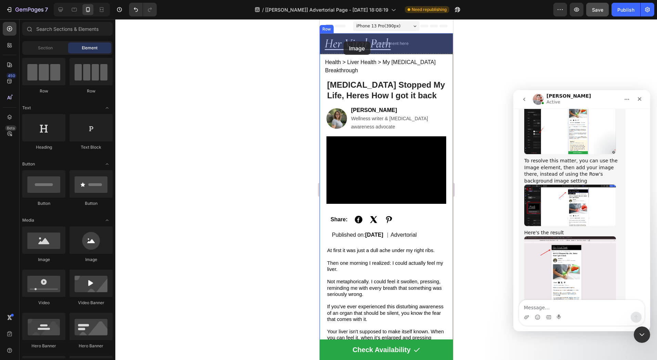
drag, startPoint x: 411, startPoint y: 254, endPoint x: 343, endPoint y: 41, distance: 222.9
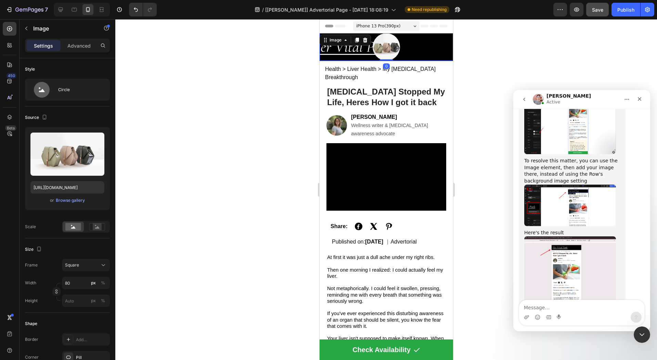
click at [382, 45] on img at bounding box center [386, 46] width 27 height 27
click at [320, 50] on div at bounding box center [386, 46] width 134 height 27
click at [74, 185] on input "https://cdn.shopify.com/s/files/1/2005/9307/files/image_demo.jpg" at bounding box center [67, 187] width 74 height 12
paste input "0728/9821/6178/files/Her_Vital_Path_1.png?v=1758940302"
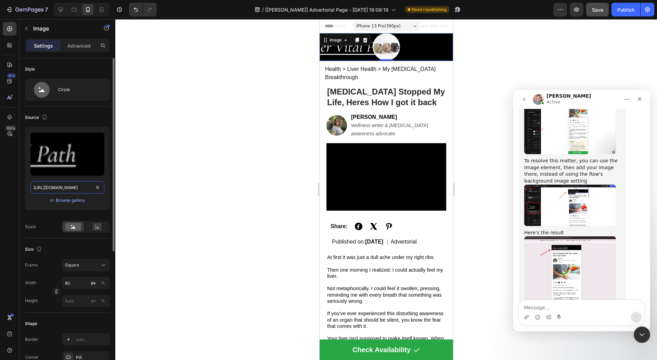
scroll to position [0, 120]
type input "https://cdn.shopify.com/s/files/1/0728/9821/6178/files/Her_Vital_Path_1.png?v=1…"
click at [219, 205] on div at bounding box center [386, 189] width 542 height 341
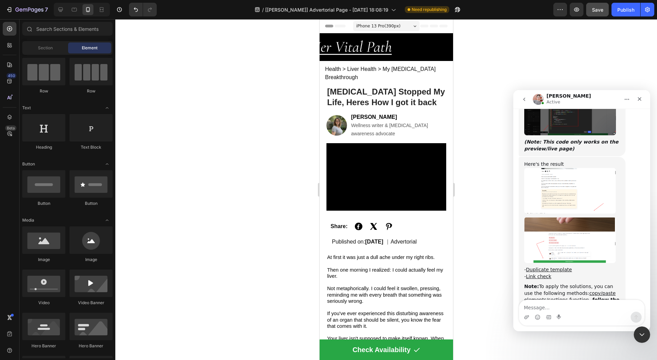
scroll to position [2376, 0]
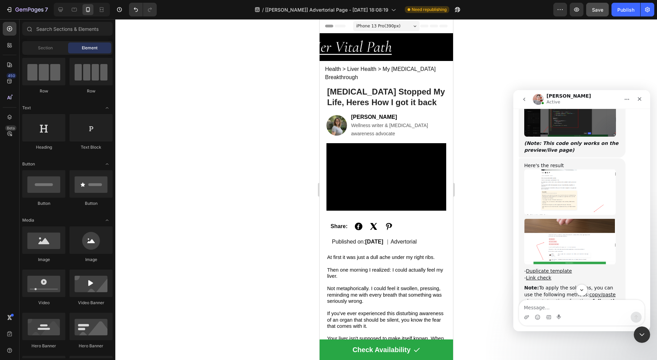
click at [561, 218] on img "Harry says…" at bounding box center [571, 241] width 92 height 46
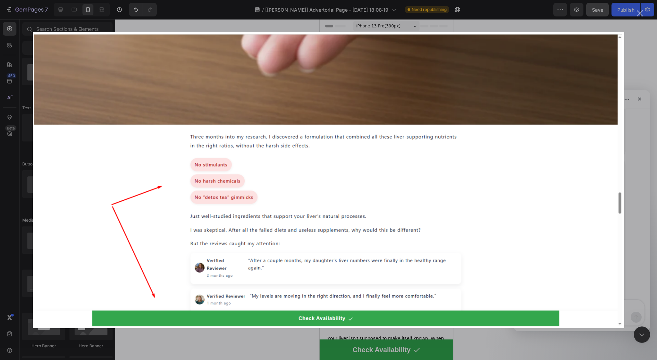
scroll to position [0, 0]
click at [643, 180] on div "Intercom messenger" at bounding box center [328, 180] width 657 height 360
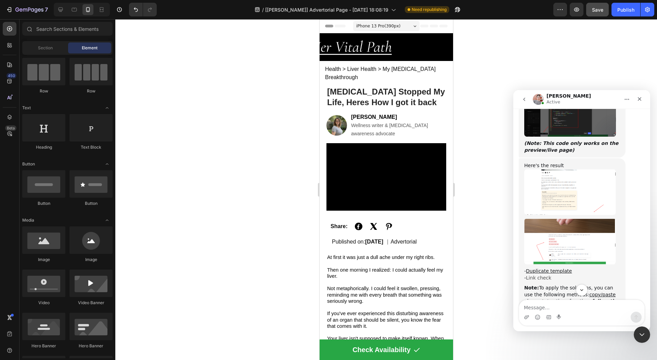
click at [542, 275] on link "Link check" at bounding box center [538, 277] width 25 height 5
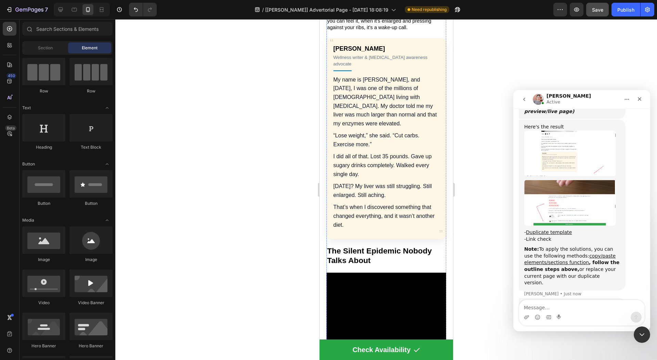
scroll to position [308, 0]
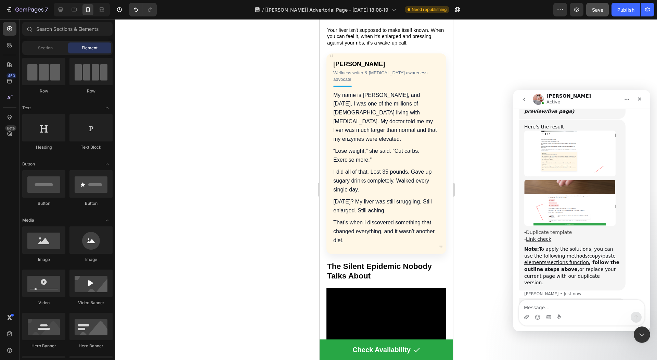
click at [537, 229] on link "Duplicate template" at bounding box center [549, 231] width 46 height 5
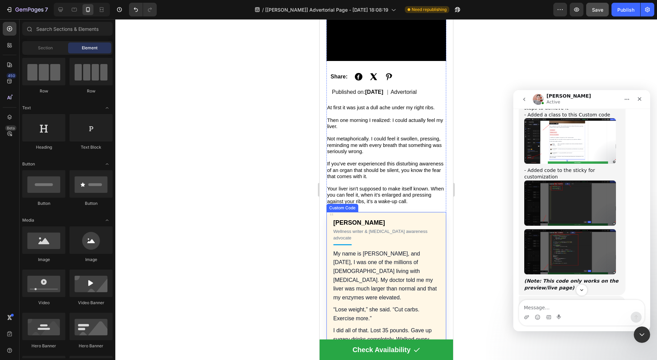
scroll to position [0, 0]
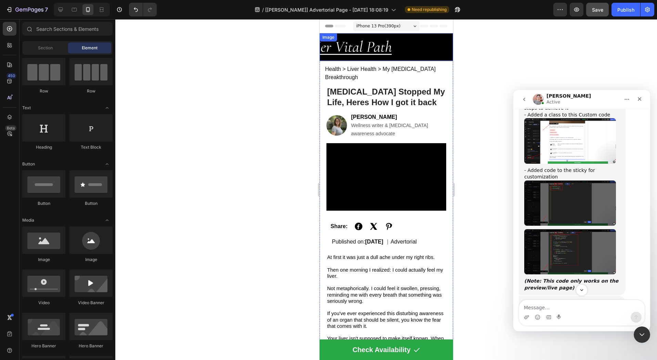
click at [416, 43] on div at bounding box center [386, 46] width 134 height 27
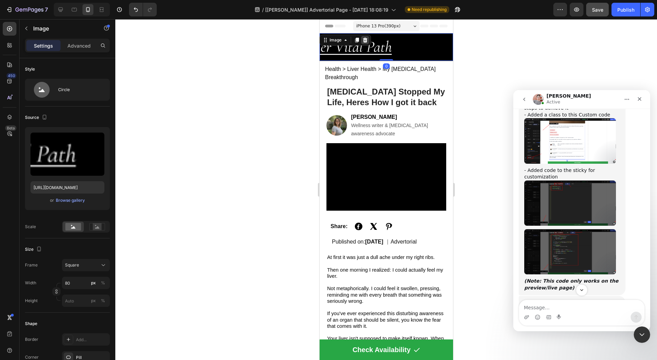
click at [363, 40] on icon at bounding box center [364, 39] width 5 height 5
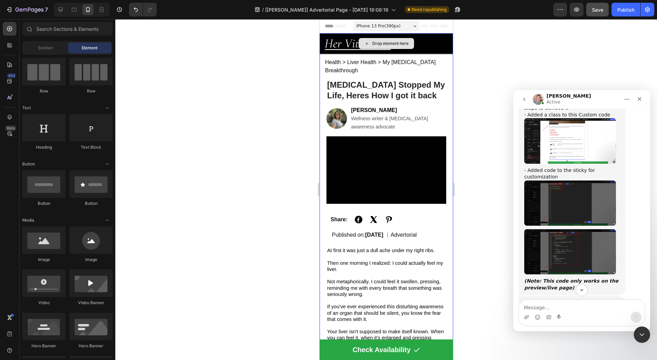
click at [339, 41] on div "Drop element here" at bounding box center [386, 43] width 134 height 21
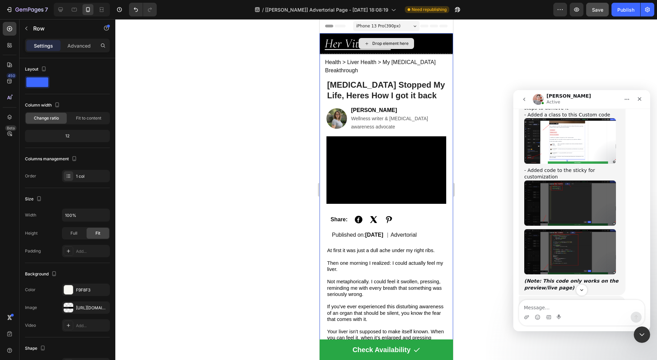
click at [327, 38] on div "Drop element here" at bounding box center [386, 43] width 134 height 21
click at [620, 7] on div "Publish" at bounding box center [626, 9] width 17 height 7
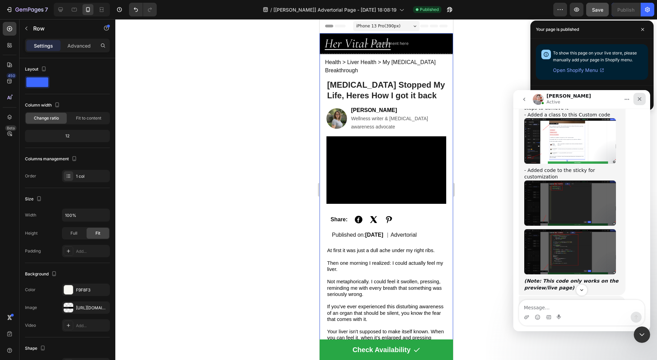
click at [638, 95] on div "Close" at bounding box center [640, 99] width 12 height 12
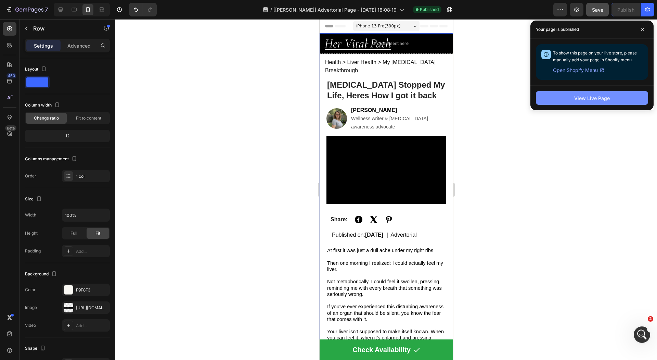
click at [617, 95] on button "View Live Page" at bounding box center [592, 98] width 112 height 14
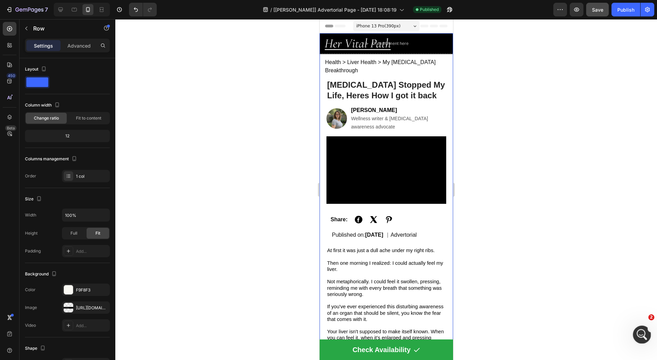
click at [643, 335] on icon "Open Intercom Messenger" at bounding box center [641, 333] width 11 height 11
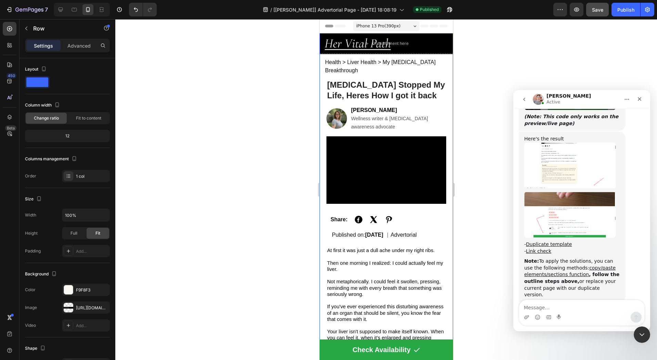
scroll to position [2407, 0]
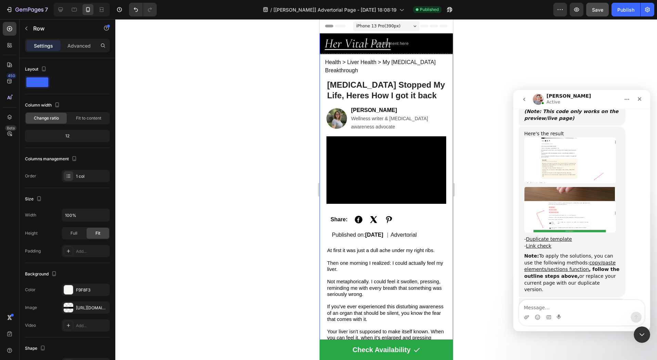
click at [555, 307] on textarea "Message…" at bounding box center [581, 306] width 125 height 12
type textarea "thank you"
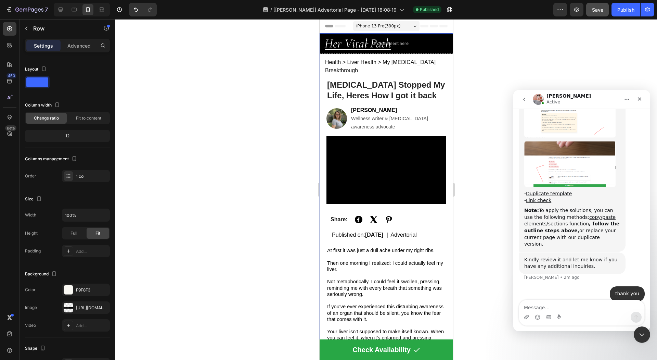
scroll to position [2454, 0]
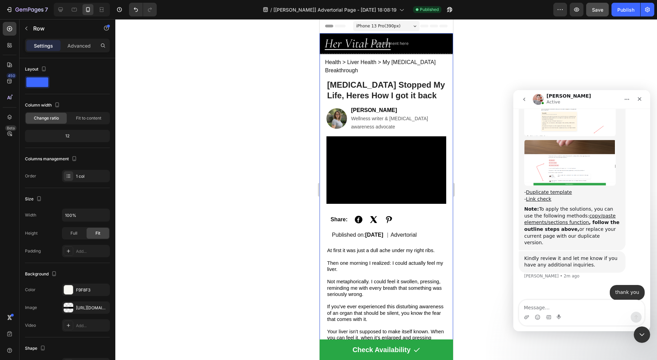
click at [559, 304] on textarea "Message…" at bounding box center [581, 306] width 125 height 12
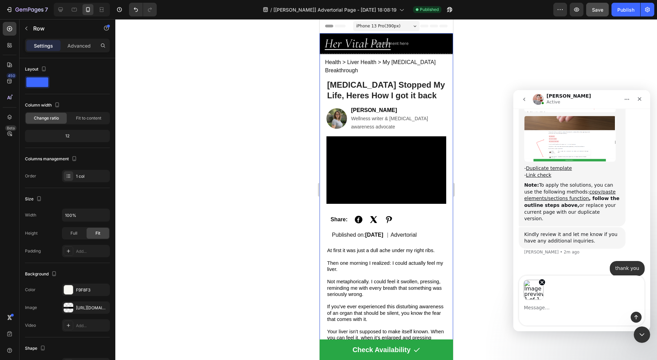
click at [559, 304] on textarea "Message…" at bounding box center [581, 306] width 125 height 12
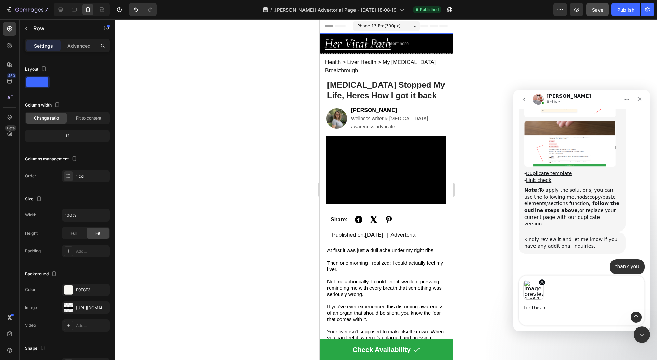
scroll to position [2473, 0]
type textarea "for this how do i delete the row"
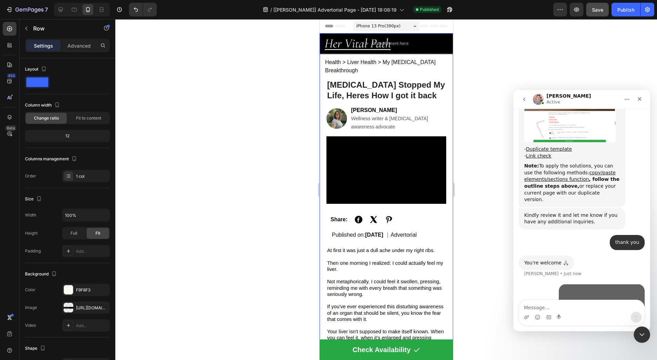
scroll to position [2505, 0]
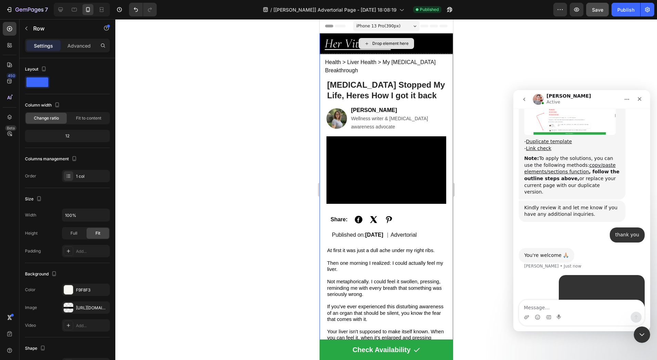
click at [441, 34] on div "Drop element here" at bounding box center [386, 43] width 134 height 21
click at [326, 34] on div "Drop element here" at bounding box center [386, 43] width 134 height 21
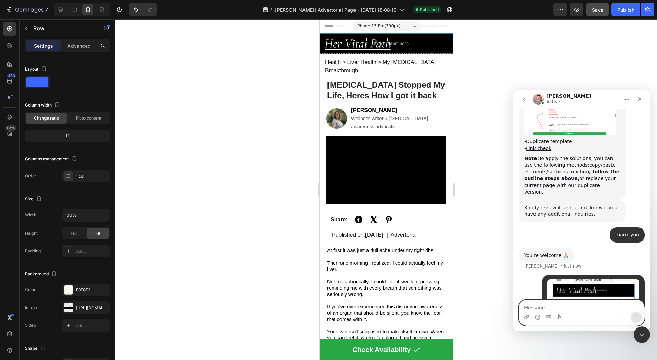
click at [532, 309] on textarea "Message…" at bounding box center [581, 306] width 125 height 12
type textarea "Because I see no option to delete it"
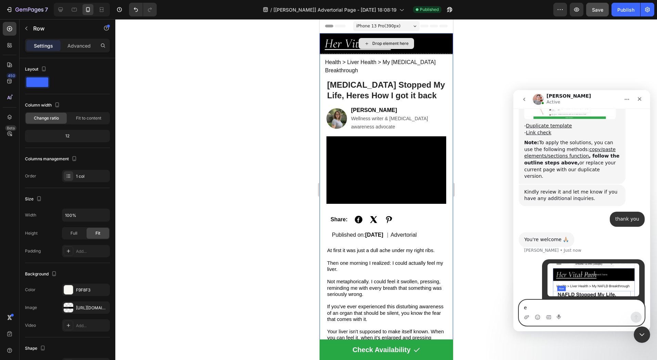
type textarea "e"
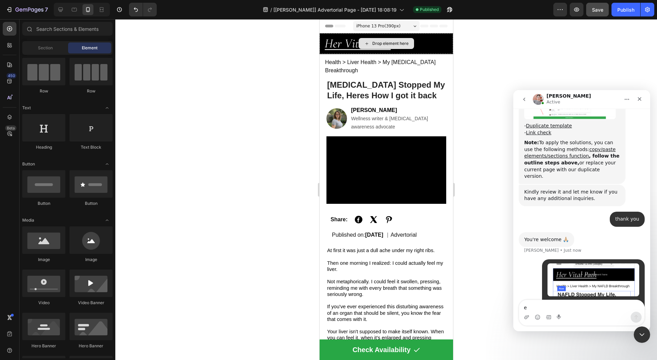
click at [391, 44] on div "Drop element here" at bounding box center [390, 43] width 36 height 5
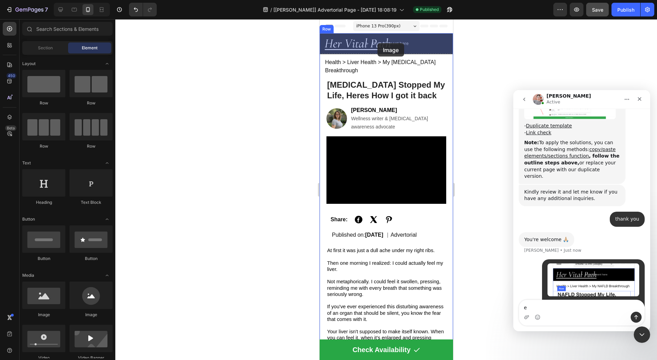
drag, startPoint x: 413, startPoint y: 325, endPoint x: 377, endPoint y: 43, distance: 284.8
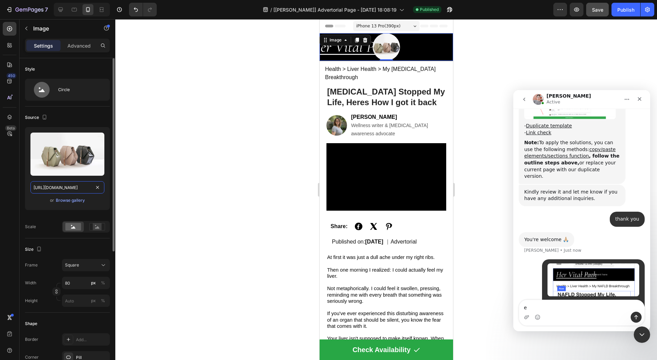
click at [79, 184] on input "https://cdn.shopify.com/s/files/1/2005/9307/files/image_demo.jpg" at bounding box center [67, 187] width 74 height 12
paste input "text"
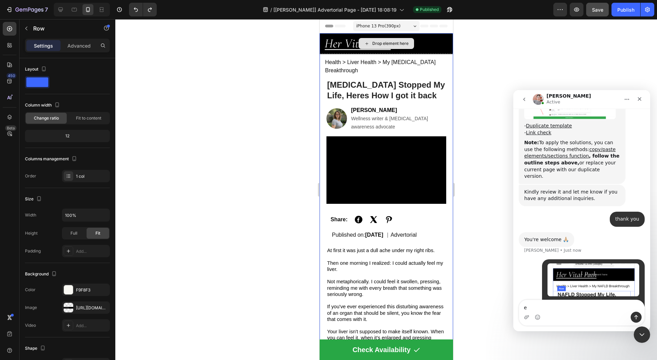
click at [392, 37] on div "Drop element here" at bounding box center [386, 43] width 134 height 21
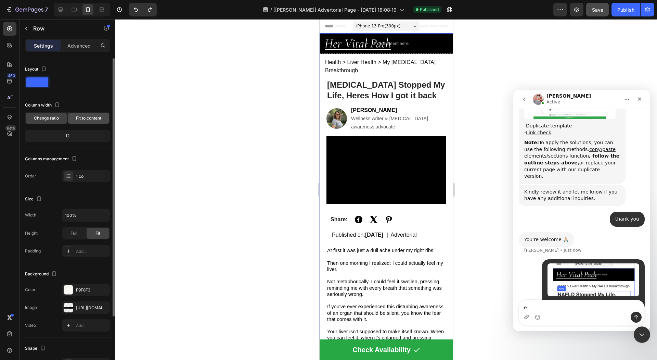
click at [88, 121] on span "Fit to content" at bounding box center [88, 118] width 25 height 6
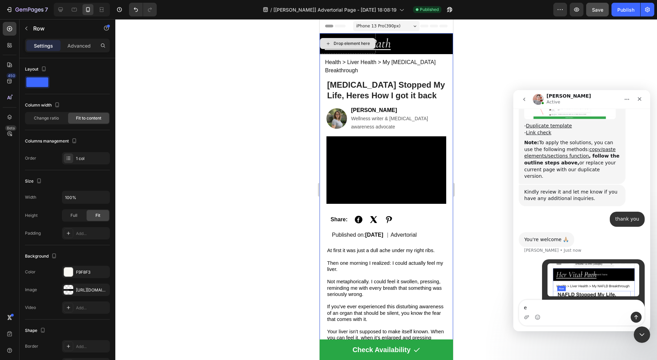
click at [356, 43] on div "Drop element here" at bounding box center [352, 43] width 36 height 5
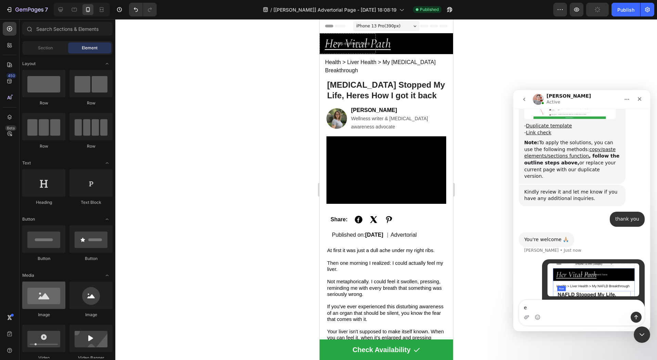
click at [60, 297] on div at bounding box center [43, 294] width 43 height 27
click at [48, 289] on div at bounding box center [43, 294] width 43 height 27
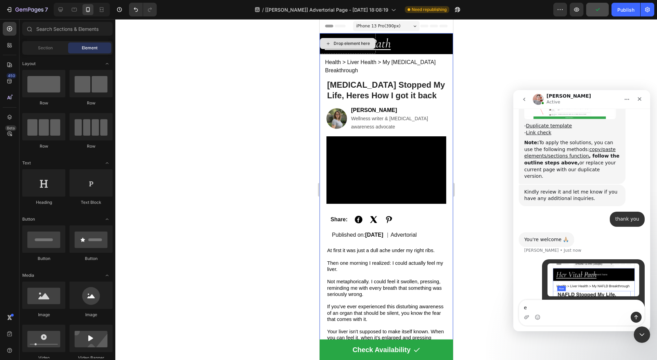
click at [371, 40] on div "Drop element here" at bounding box center [347, 43] width 55 height 11
click at [58, 52] on div "Section" at bounding box center [45, 47] width 43 height 11
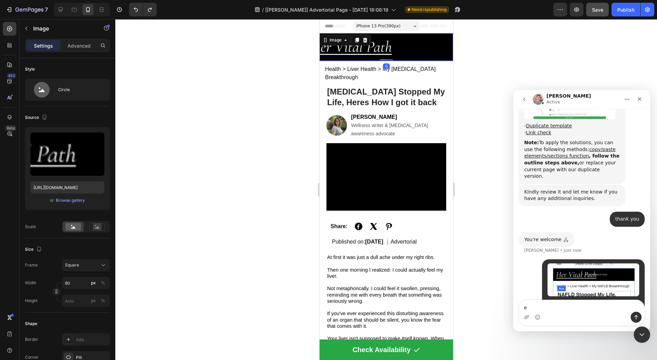
click at [392, 47] on img at bounding box center [386, 46] width 27 height 27
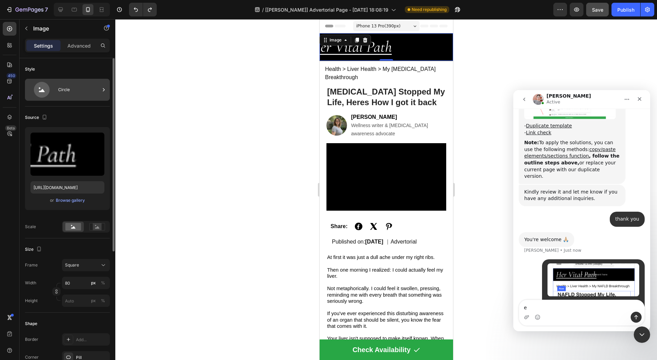
click at [77, 88] on div "Circle" at bounding box center [79, 90] width 42 height 16
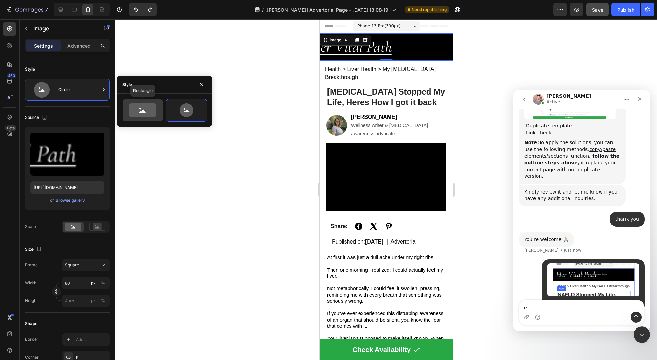
click at [149, 114] on icon at bounding box center [142, 110] width 27 height 14
type input "100"
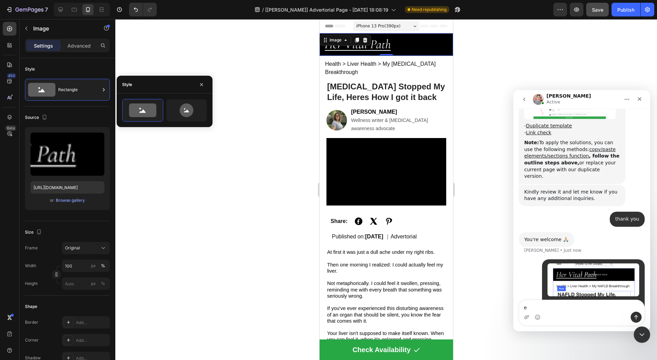
click at [177, 60] on div at bounding box center [386, 189] width 542 height 341
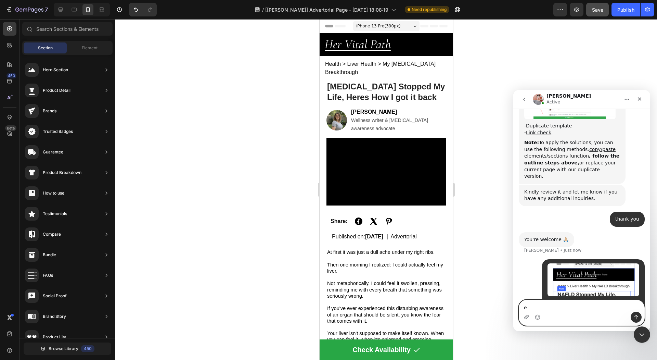
click at [544, 307] on textarea "e" at bounding box center [581, 306] width 125 height 12
type textarea "wait nevermind i got it"
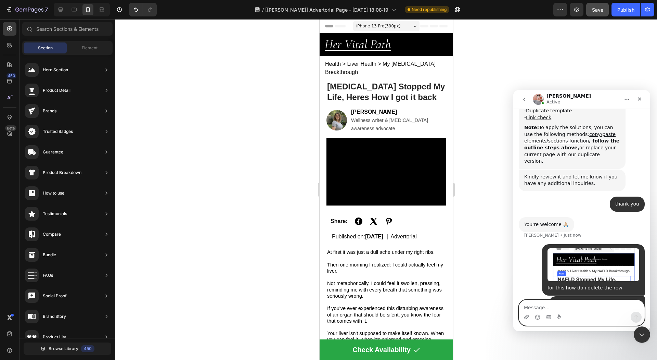
scroll to position [2536, 0]
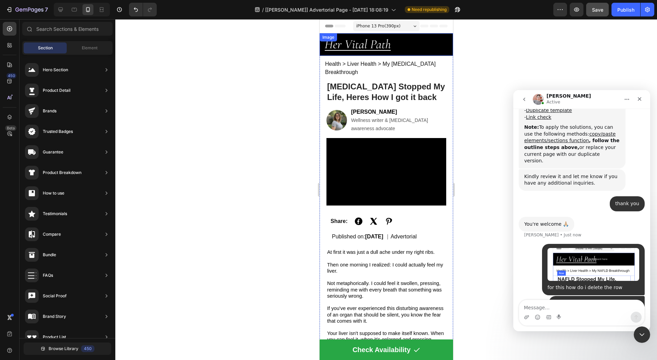
click at [436, 37] on img at bounding box center [386, 44] width 134 height 22
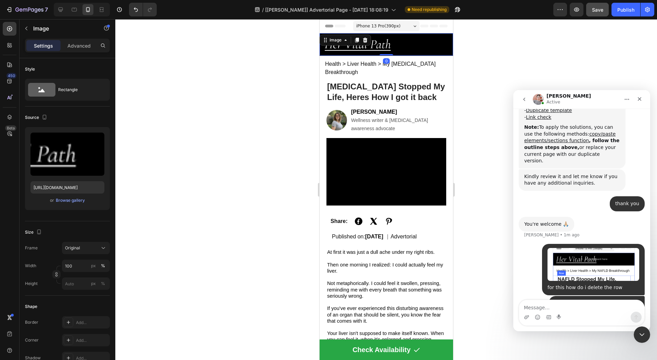
click at [387, 50] on img at bounding box center [386, 44] width 134 height 22
click at [462, 43] on div at bounding box center [386, 189] width 542 height 341
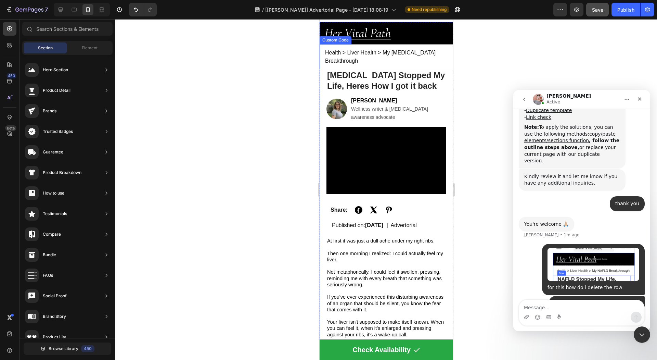
scroll to position [10, 0]
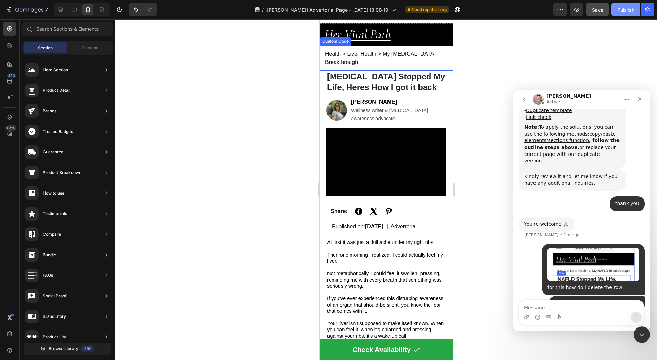
click at [620, 8] on div "Publish" at bounding box center [626, 9] width 17 height 7
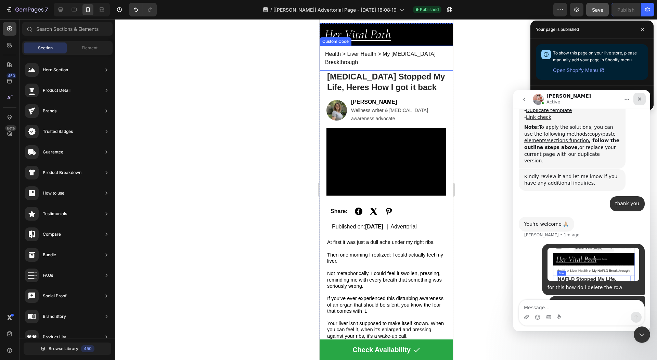
click at [638, 99] on icon "Close" at bounding box center [639, 98] width 5 height 5
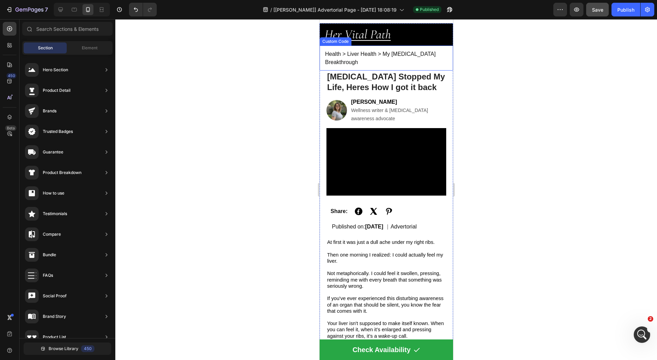
click at [575, 1] on div "7 Version history / [Liam GemPages] Advertorial Page - Aug 29, 18:08:19 Publish…" at bounding box center [328, 10] width 657 height 20
click at [575, 16] on button "button" at bounding box center [577, 10] width 14 height 14
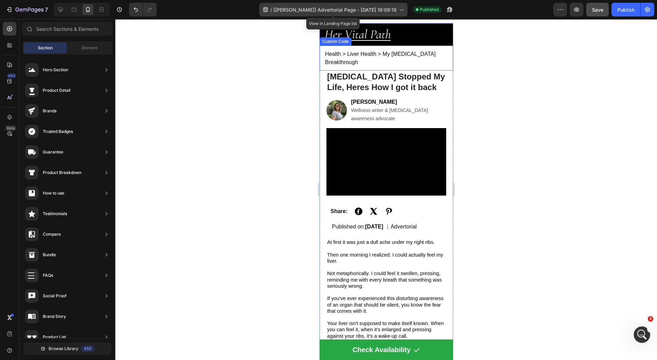
click at [314, 8] on span "[[PERSON_NAME]] Advertorial Page - [DATE] 18:08:19" at bounding box center [335, 9] width 123 height 7
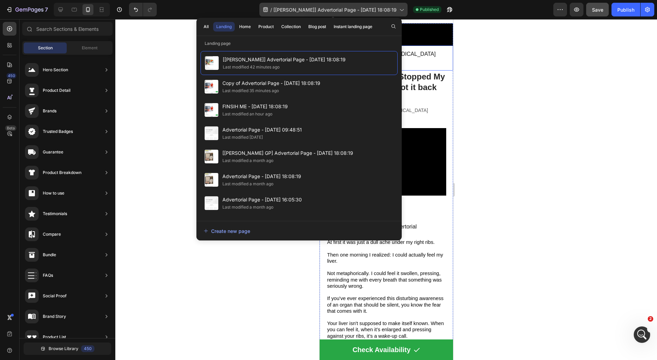
click at [297, 9] on span "[[PERSON_NAME]] Advertorial Page - [DATE] 18:08:19" at bounding box center [335, 9] width 123 height 7
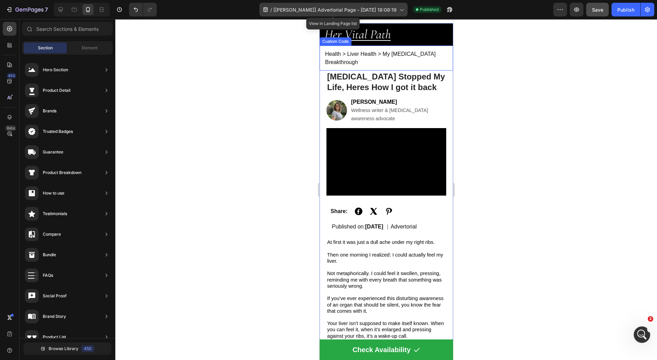
click at [297, 9] on span "[[PERSON_NAME]] Advertorial Page - [DATE] 18:08:19" at bounding box center [335, 9] width 123 height 7
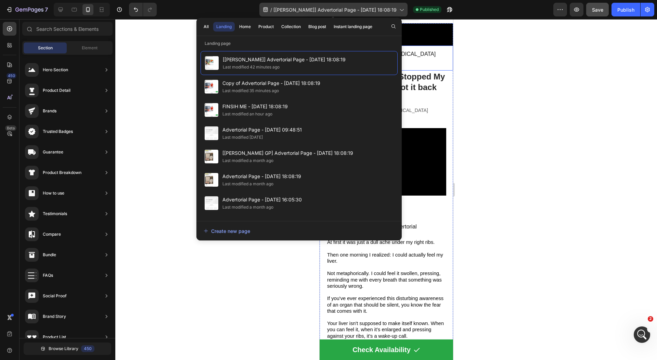
click at [297, 9] on span "[[PERSON_NAME]] Advertorial Page - [DATE] 18:08:19" at bounding box center [335, 9] width 123 height 7
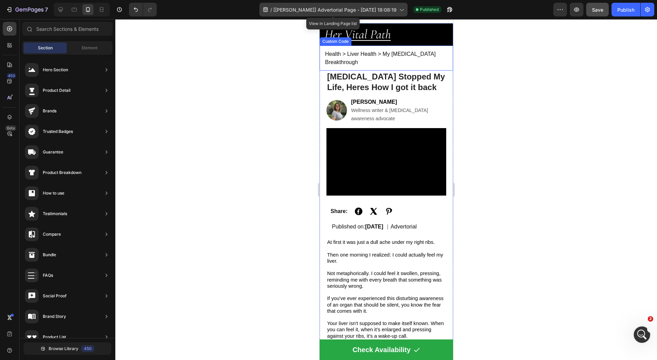
click at [312, 7] on span "[[PERSON_NAME]] Advertorial Page - [DATE] 18:08:19" at bounding box center [335, 9] width 123 height 7
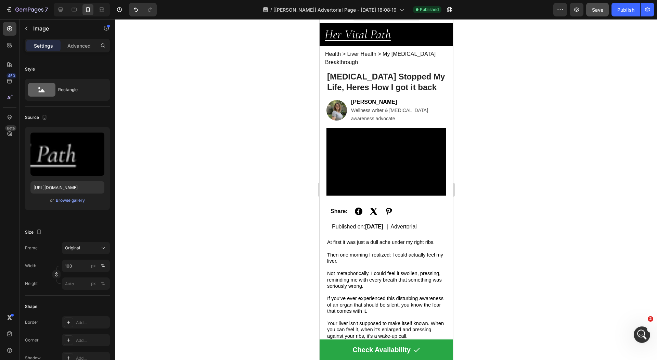
click at [408, 28] on img at bounding box center [386, 34] width 134 height 22
click at [574, 14] on button "button" at bounding box center [577, 10] width 14 height 14
click at [64, 9] on div at bounding box center [60, 9] width 11 height 11
type input "https://cdn.shopify.com/s/files/1/2005/9307/files/image_demo.jpg"
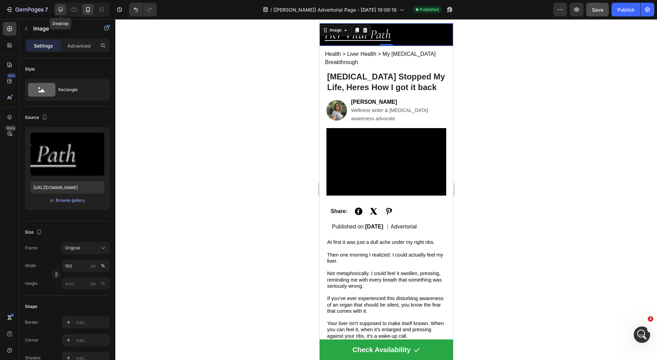
type input "80"
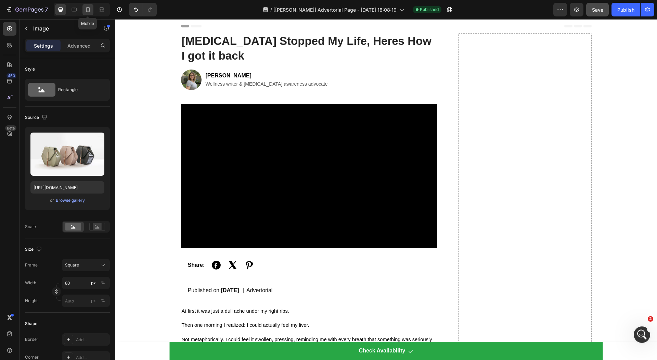
click at [89, 12] on icon at bounding box center [88, 9] width 7 height 7
type input "https://cdn.shopify.com/s/files/1/0728/9821/6178/files/Her_Vital_Path_1.png?v=1…"
type input "100"
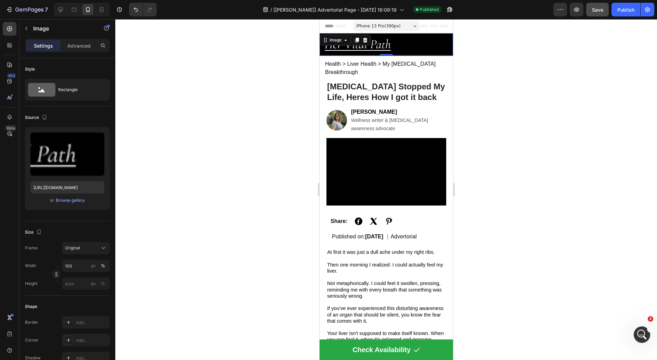
click at [387, 43] on img at bounding box center [386, 44] width 134 height 22
click at [41, 114] on icon "button" at bounding box center [44, 117] width 7 height 7
click at [48, 128] on icon "button" at bounding box center [45, 128] width 7 height 7
type input "https://cdn.shopify.com/s/files/1/2005/9307/files/image_demo.jpg"
type input "80"
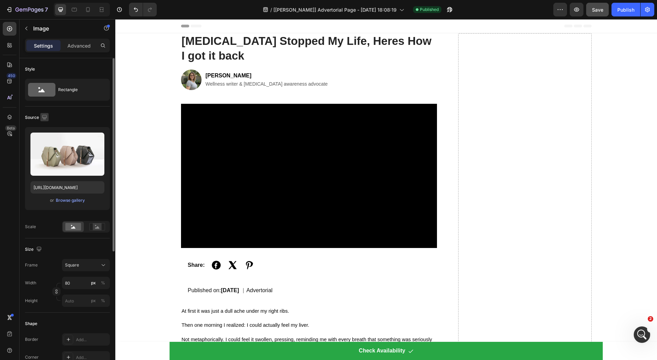
click at [46, 115] on icon "button" at bounding box center [44, 117] width 4 height 4
click at [47, 151] on icon "button" at bounding box center [46, 152] width 4 height 5
type input "https://cdn.shopify.com/s/files/1/0728/9821/6178/files/Her_Vital_Path_1.png?v=1…"
type input "100"
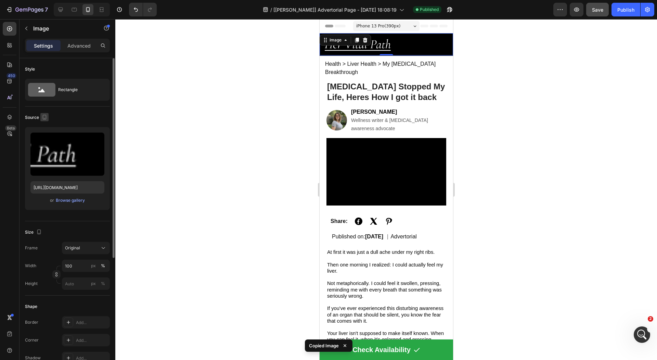
click at [47, 115] on icon "button" at bounding box center [44, 117] width 7 height 7
click at [47, 127] on icon "button" at bounding box center [46, 128] width 4 height 4
type input "https://cdn.shopify.com/s/files/1/2005/9307/files/image_demo.jpg"
type input "80"
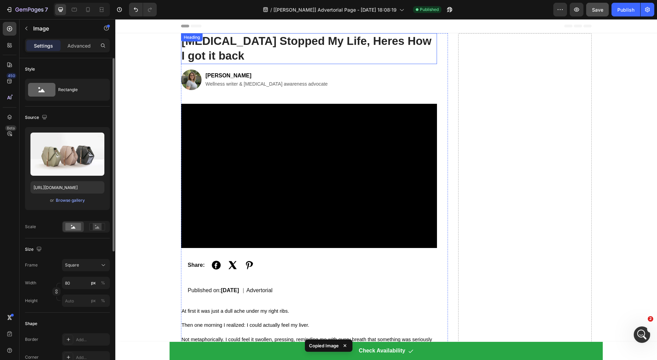
click at [350, 43] on h1 "[MEDICAL_DATA] Stopped My Life, Heres How I got it back" at bounding box center [309, 48] width 256 height 31
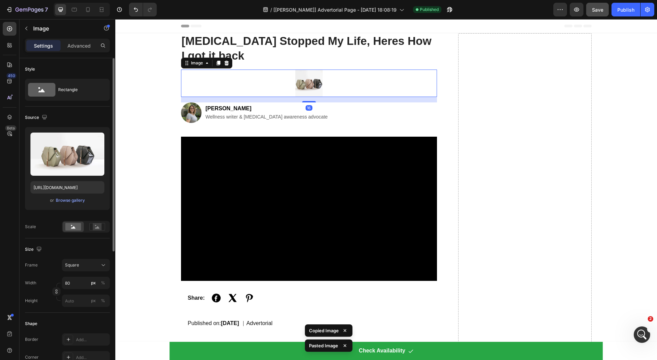
click at [312, 79] on img at bounding box center [308, 83] width 27 height 27
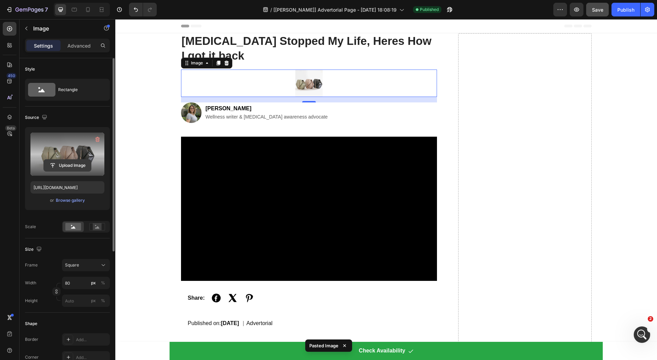
click at [71, 160] on input "file" at bounding box center [67, 166] width 47 height 12
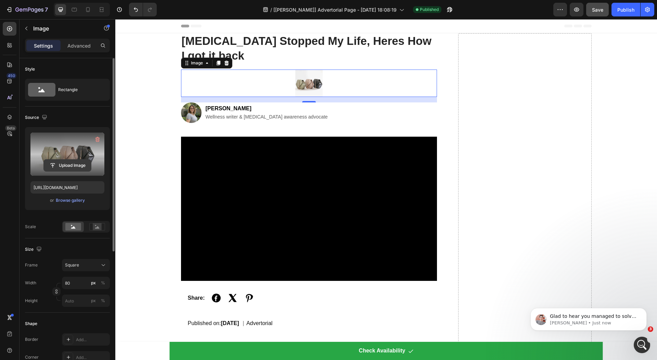
scroll to position [2570, 0]
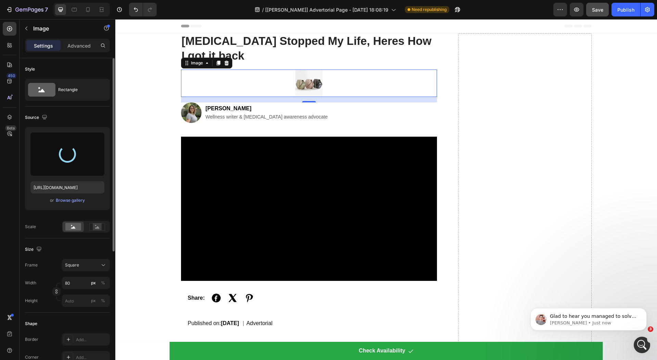
type input "https://cdn.shopify.com/s/files/1/0728/9821/6178/files/gempages_572031048930558…"
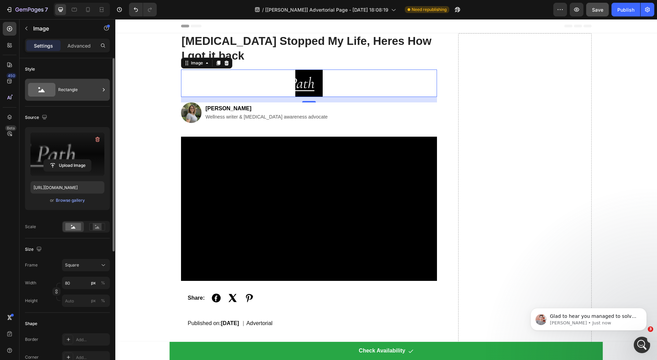
click at [71, 91] on div "Rectangle" at bounding box center [79, 90] width 42 height 16
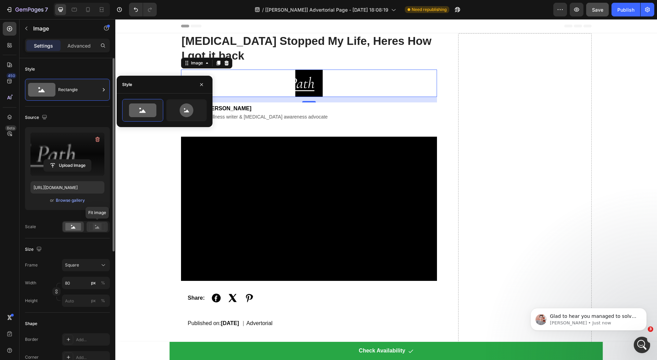
click at [101, 225] on rect at bounding box center [97, 226] width 9 height 7
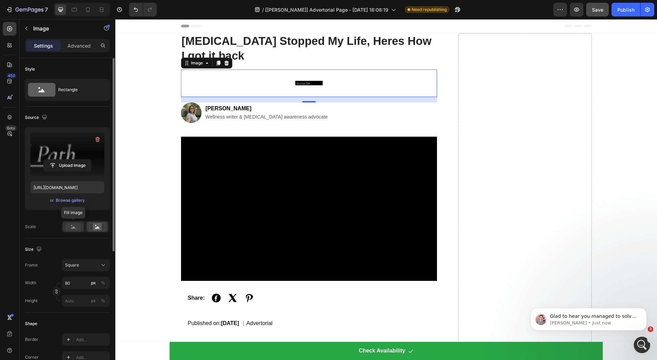
click at [70, 227] on rect at bounding box center [73, 227] width 16 height 8
click at [83, 268] on button "Square" at bounding box center [86, 265] width 48 height 12
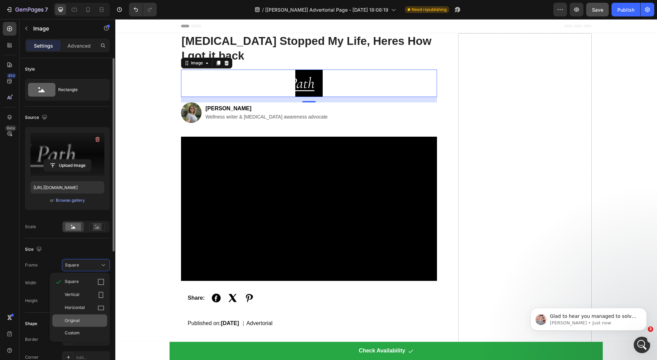
click at [84, 323] on div "Original" at bounding box center [85, 320] width 40 height 6
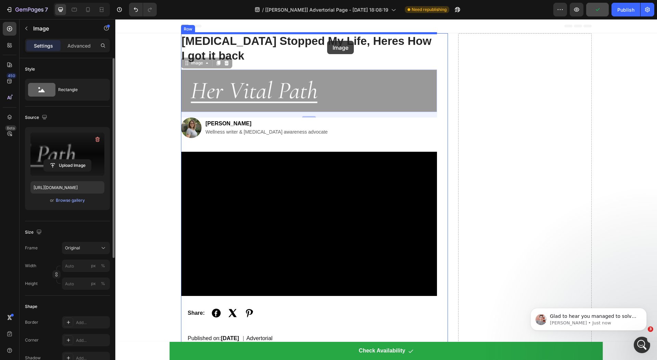
drag, startPoint x: 318, startPoint y: 101, endPoint x: 327, endPoint y: 41, distance: 60.6
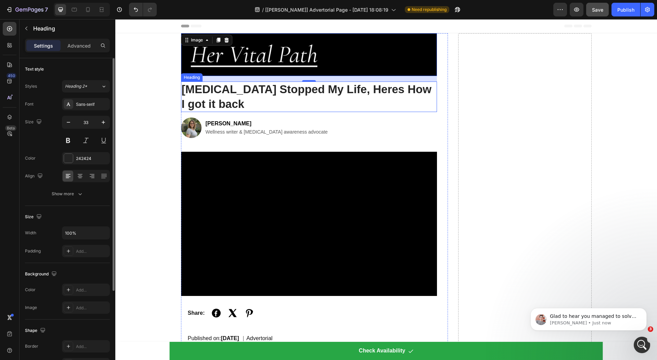
click at [194, 86] on h1 "[MEDICAL_DATA] Stopped My Life, Heres How I got it back" at bounding box center [309, 96] width 256 height 31
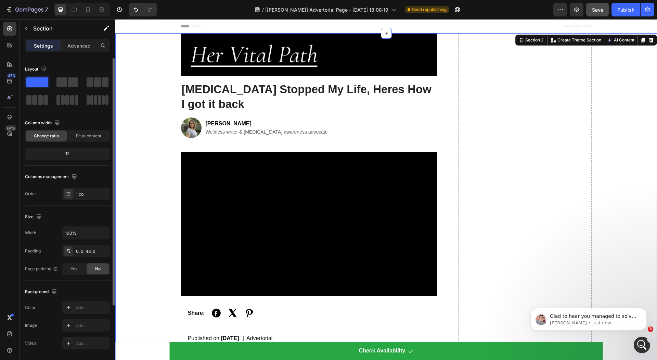
click at [85, 8] on icon at bounding box center [88, 9] width 7 height 7
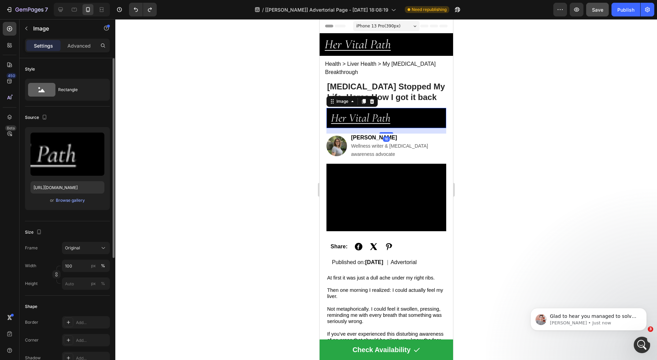
click at [365, 108] on img at bounding box center [386, 118] width 120 height 20
click at [61, 10] on icon at bounding box center [61, 10] width 4 height 4
type input "https://cdn.shopify.com/s/files/1/0728/9821/6178/files/gempages_572031048930558…"
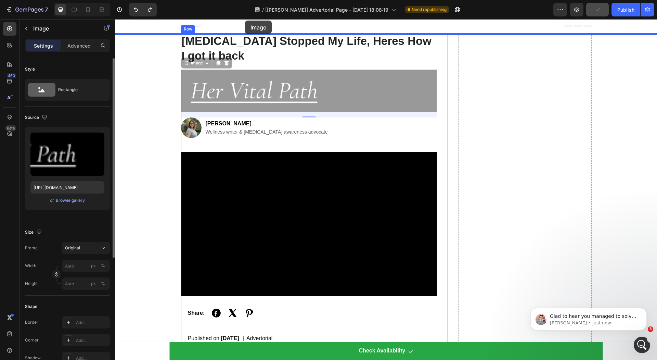
drag, startPoint x: 241, startPoint y: 76, endPoint x: 245, endPoint y: 21, distance: 55.3
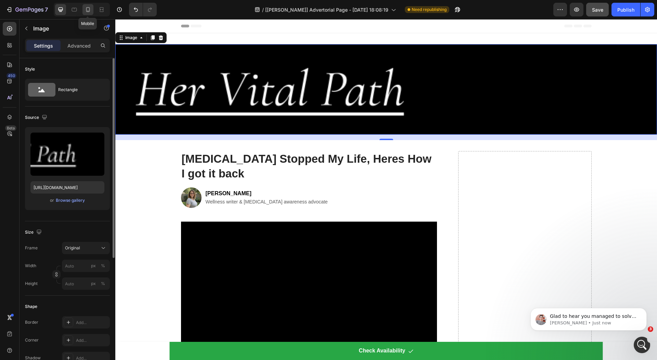
click at [89, 11] on icon at bounding box center [88, 9] width 4 height 5
type input "https://cdn.shopify.com/s/files/1/0728/9821/6178/files/Her_Vital_Path_1.png?v=1…"
type input "100"
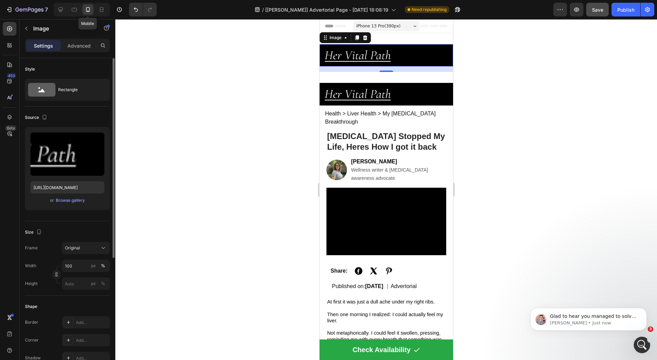
scroll to position [1, 0]
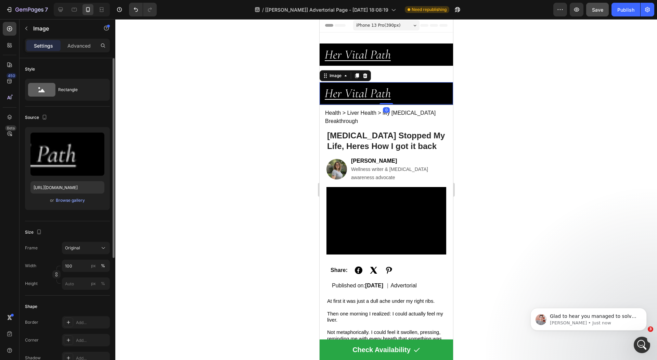
click at [380, 90] on img at bounding box center [386, 93] width 134 height 22
click at [365, 76] on icon at bounding box center [364, 75] width 5 height 5
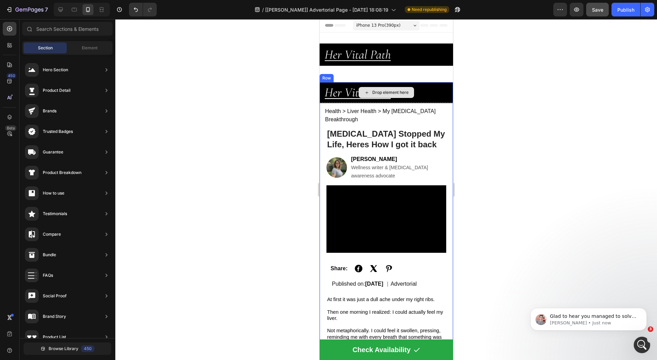
click at [357, 86] on div "Drop element here" at bounding box center [386, 92] width 134 height 21
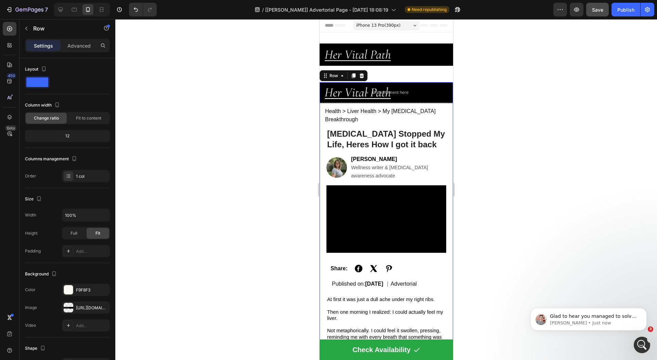
click at [299, 88] on div at bounding box center [386, 189] width 542 height 341
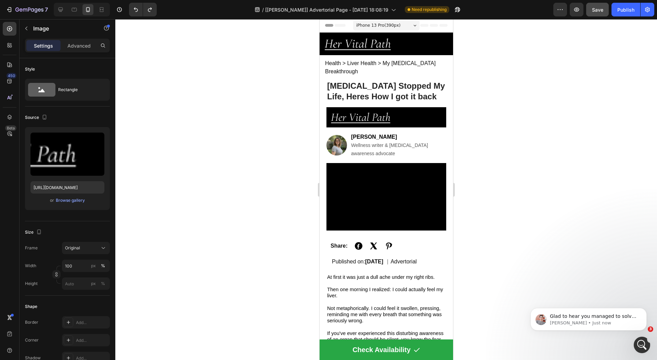
click at [360, 111] on img at bounding box center [386, 117] width 120 height 20
click at [379, 112] on img at bounding box center [386, 117] width 120 height 20
click at [47, 115] on icon "button" at bounding box center [44, 117] width 7 height 7
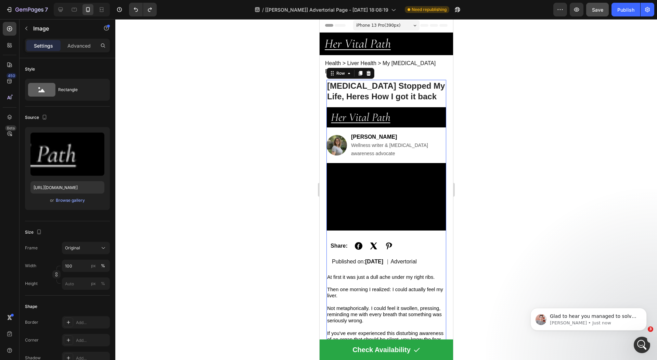
click at [420, 107] on img at bounding box center [386, 117] width 120 height 20
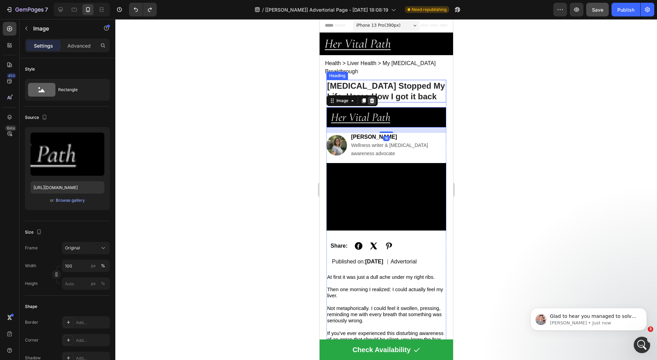
click at [374, 98] on icon at bounding box center [371, 100] width 5 height 5
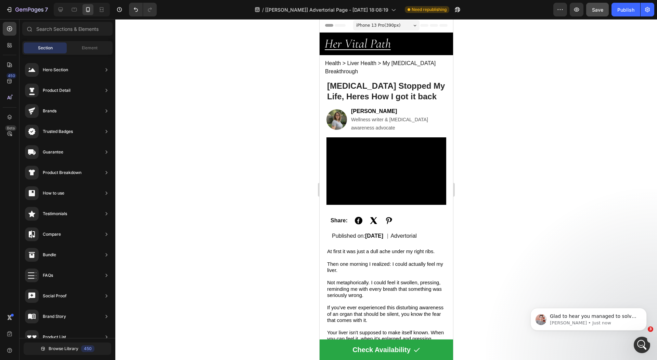
click at [294, 98] on div at bounding box center [386, 189] width 542 height 341
click at [58, 11] on icon at bounding box center [60, 9] width 7 height 7
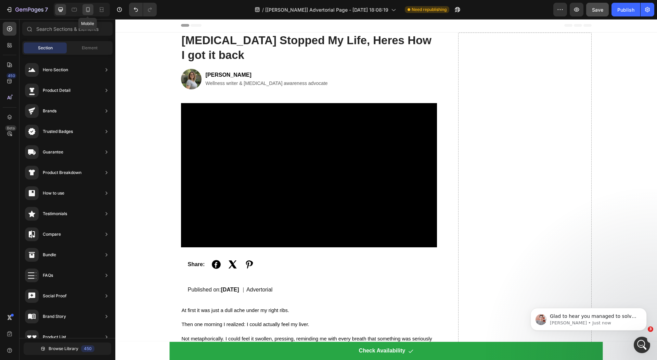
click at [90, 11] on icon at bounding box center [88, 9] width 7 height 7
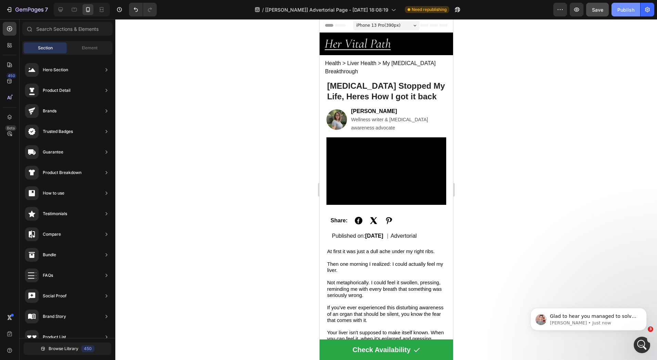
click at [618, 10] on div "Publish" at bounding box center [626, 9] width 17 height 7
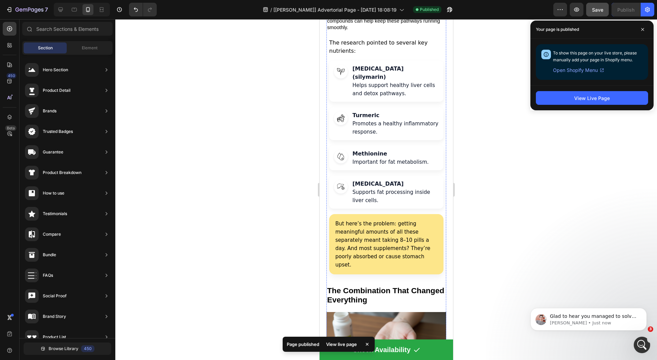
scroll to position [1321, 0]
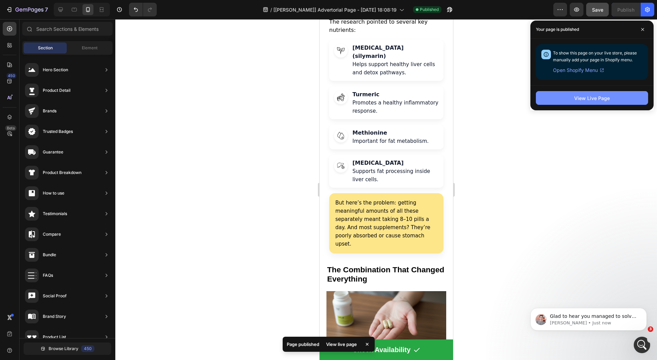
click at [564, 96] on button "View Live Page" at bounding box center [592, 98] width 112 height 14
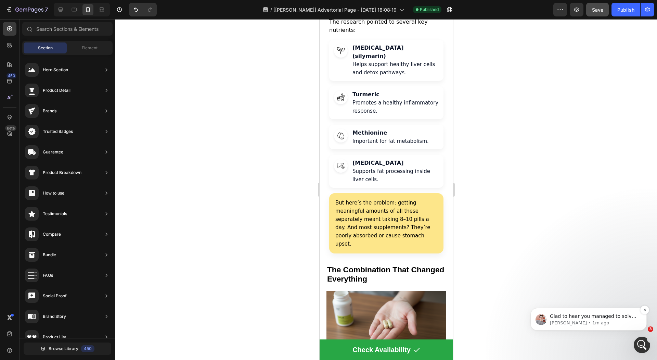
click at [570, 319] on p "Glad to hear you managed to solve that. Is there anything else I can help you w…" at bounding box center [594, 316] width 88 height 7
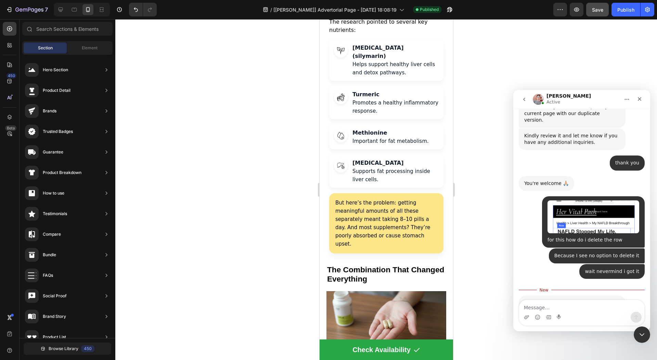
scroll to position [2581, 0]
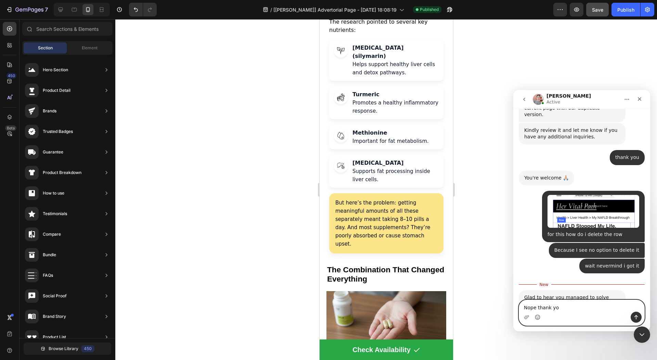
type textarea "Nope thank you"
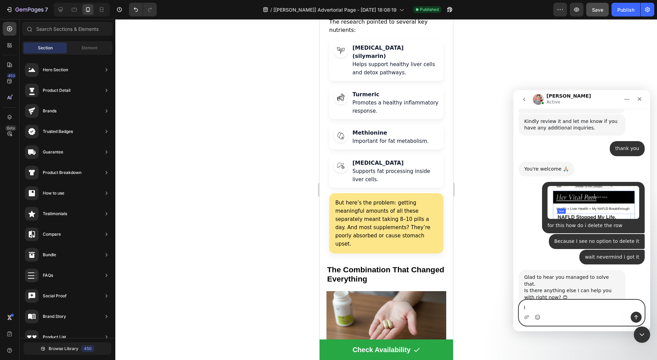
type textarea "I"
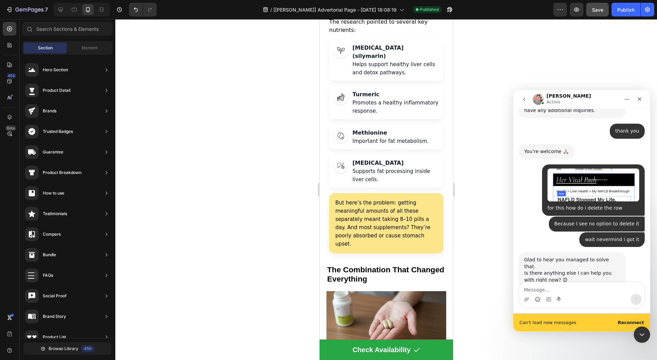
scroll to position [2608, 0]
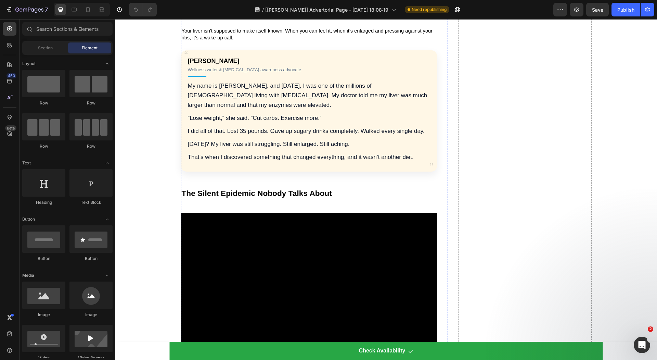
scroll to position [348, 0]
